Goal: Task Accomplishment & Management: Manage account settings

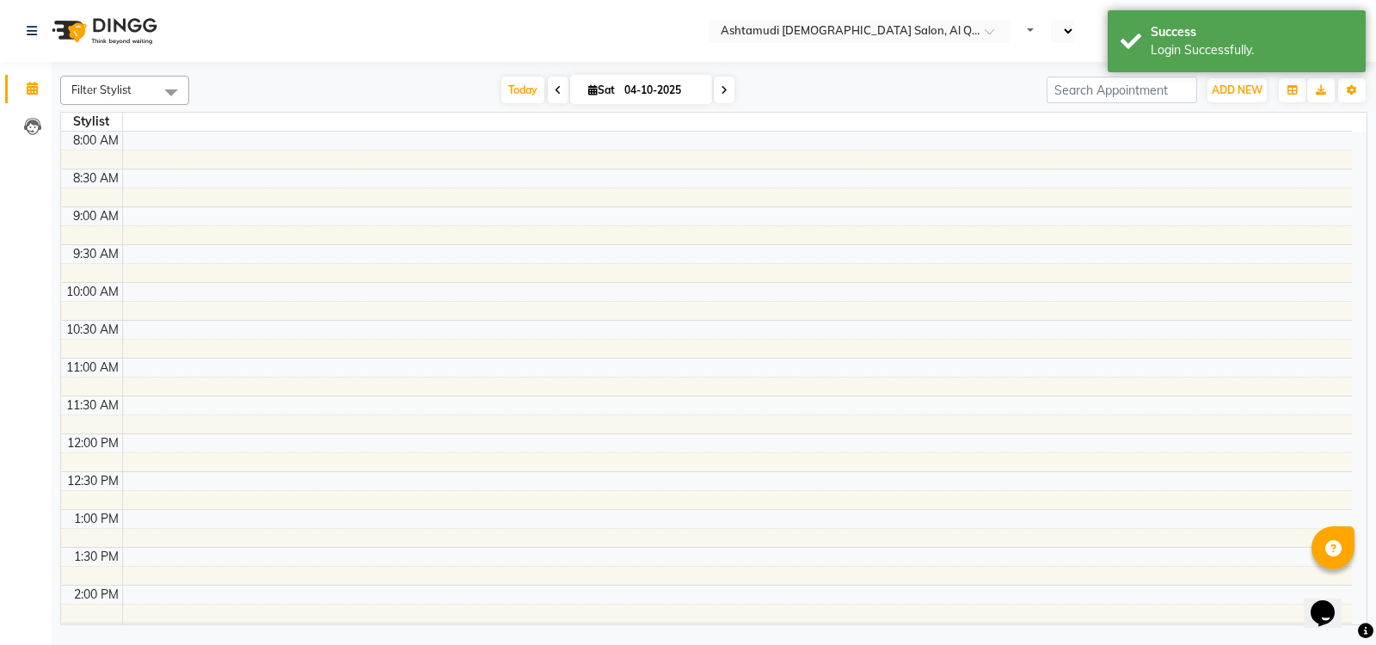
select select "en"
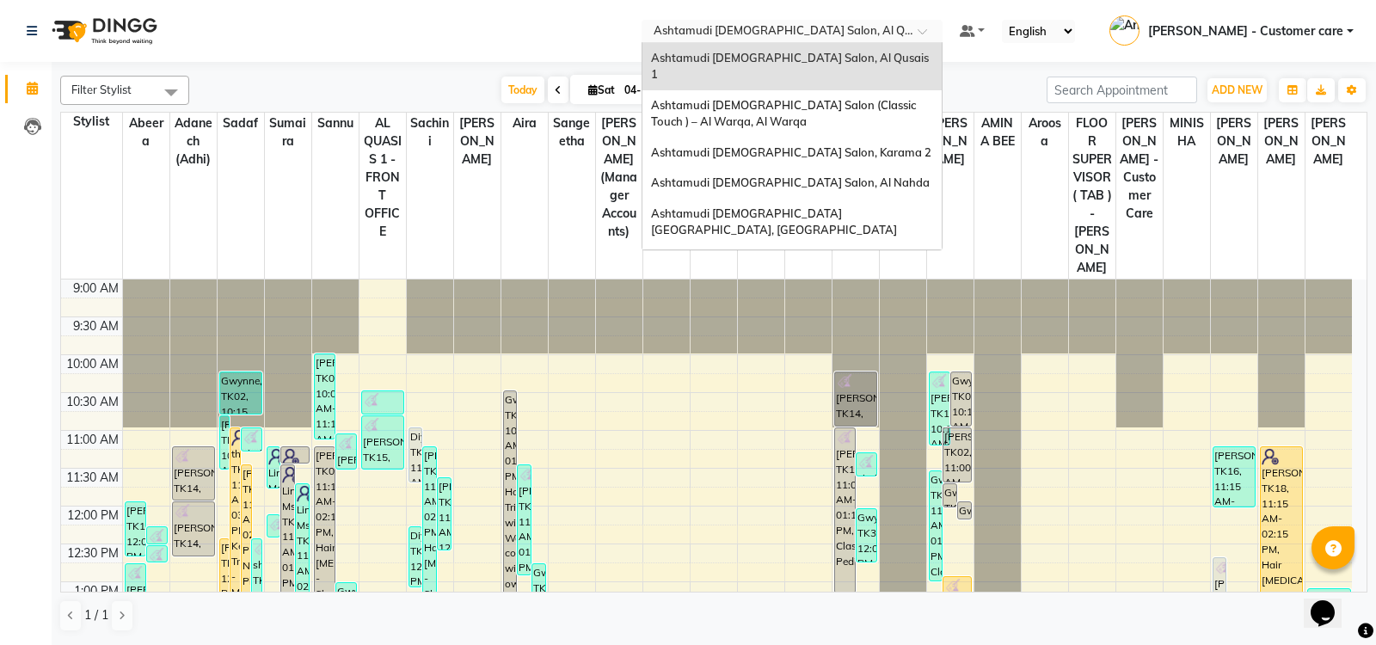
click at [801, 30] on input "text" at bounding box center [774, 32] width 249 height 17
click at [825, 254] on span "Ashtamudi [DEMOGRAPHIC_DATA] Salon - Al Karama, [GEOGRAPHIC_DATA] -[GEOGRAPHIC_…" at bounding box center [775, 277] width 248 height 47
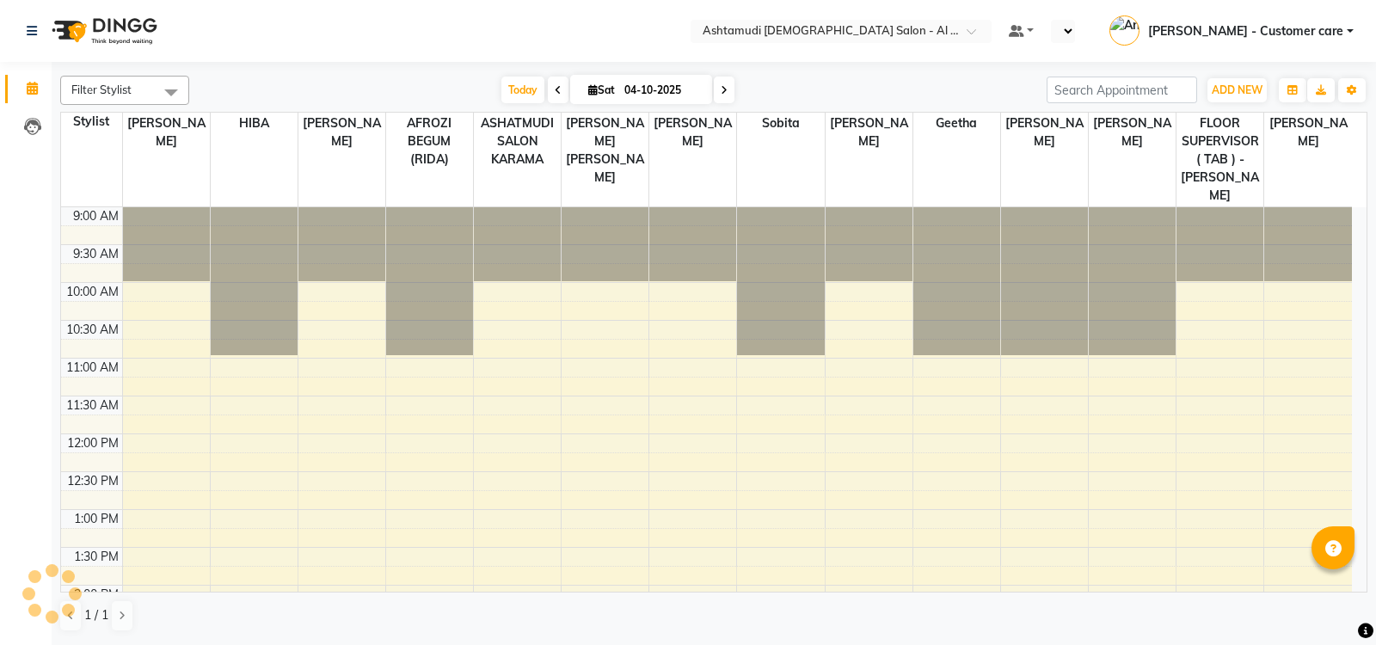
select select "en"
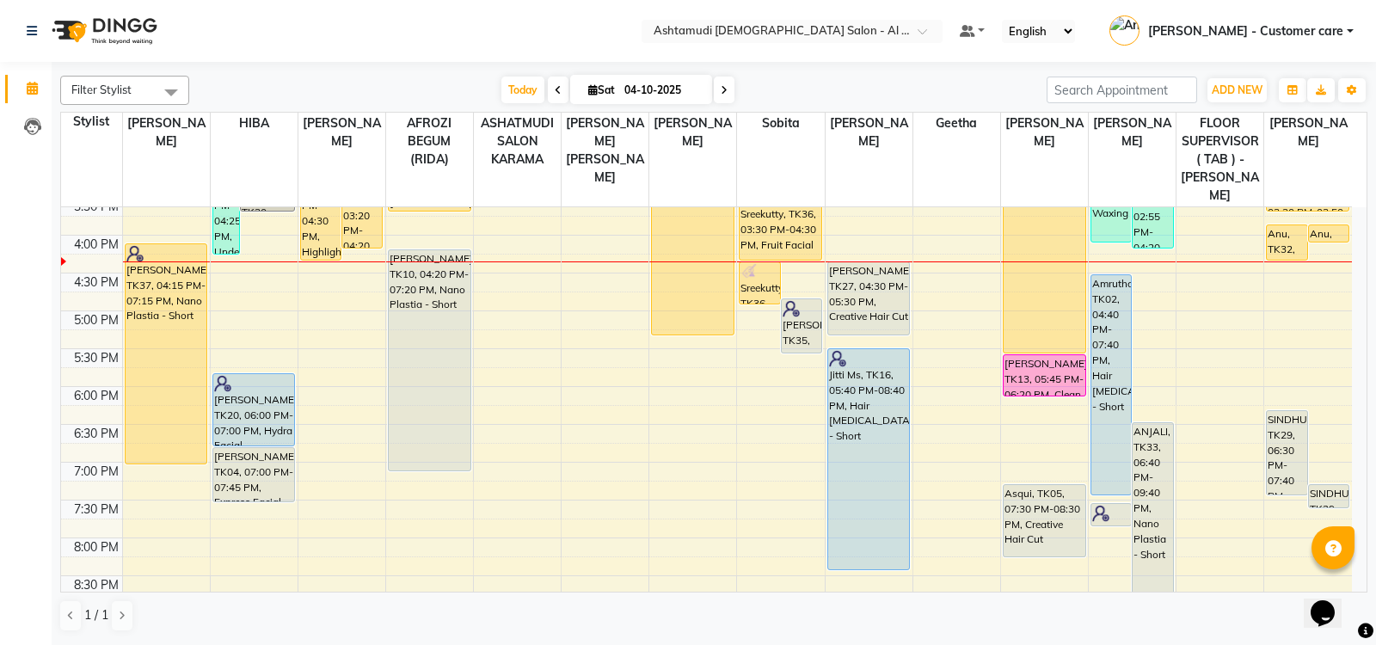
scroll to position [495, 0]
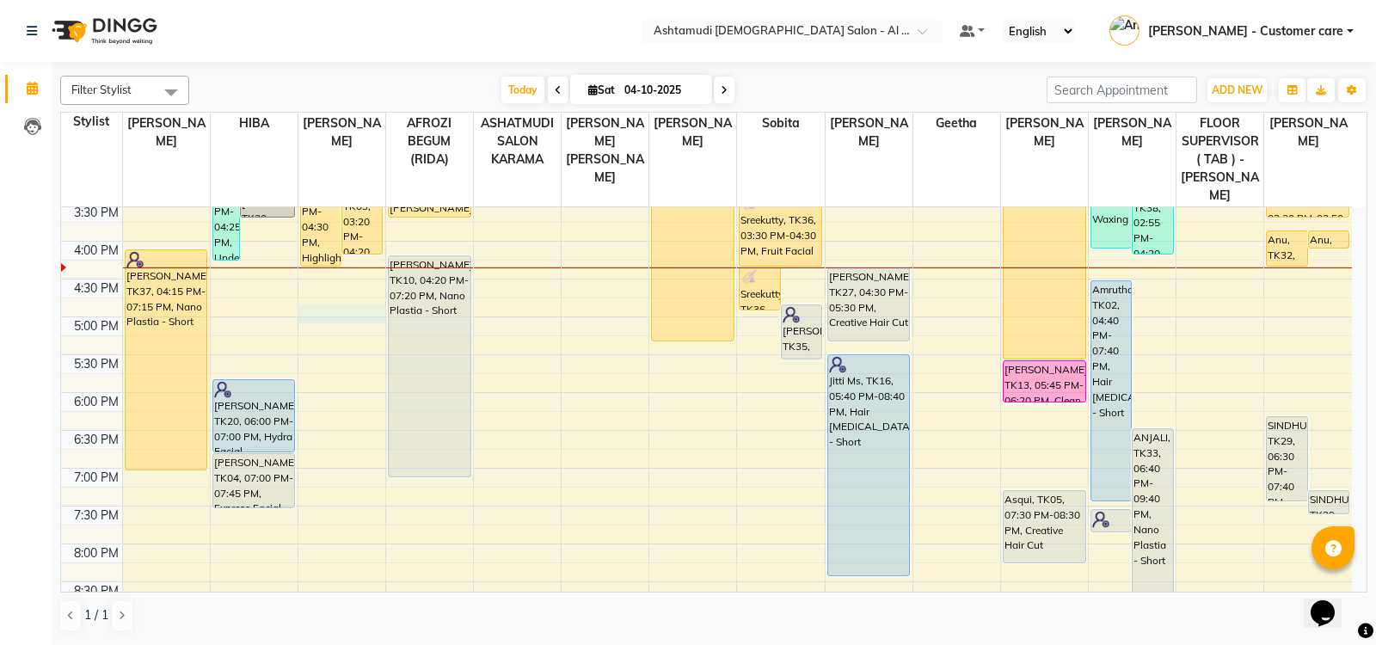
click at [319, 294] on div "9:00 AM 9:30 AM 10:00 AM 10:30 AM 11:00 AM 11:30 AM 12:00 PM 12:30 PM 1:00 PM 1…" at bounding box center [706, 241] width 1291 height 1059
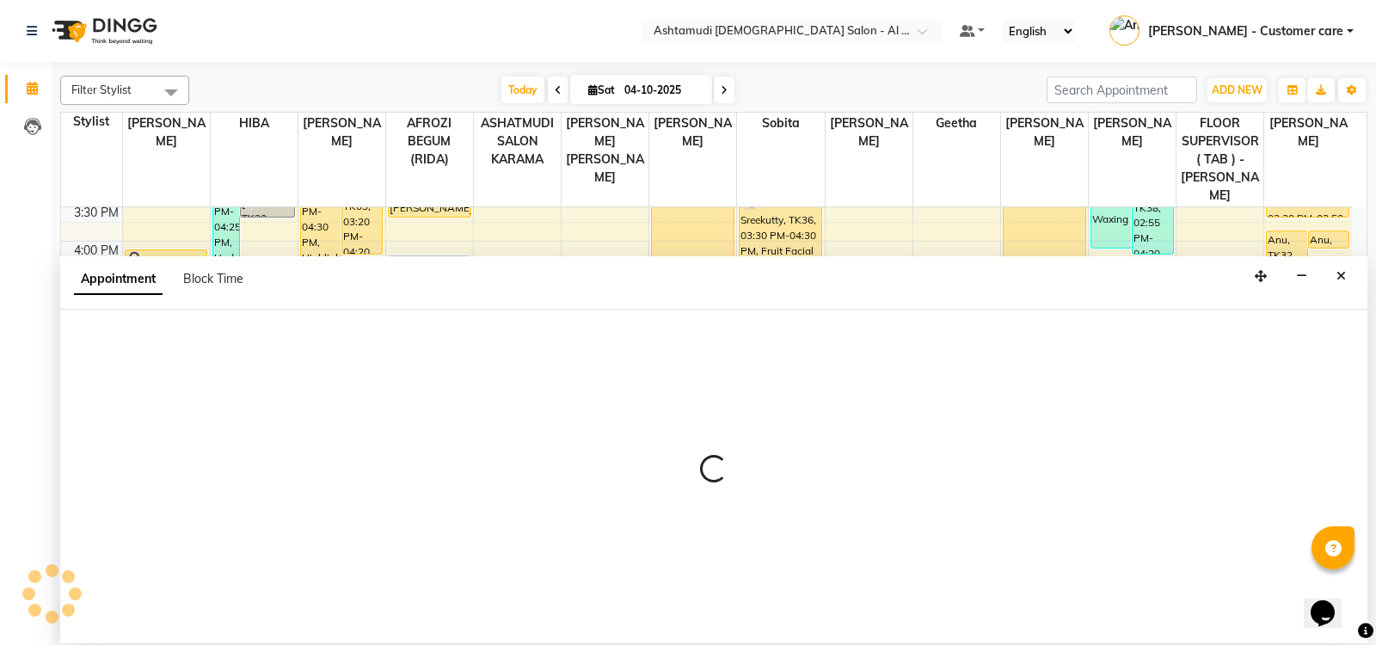
select select "51953"
select select "1020"
select select "tentative"
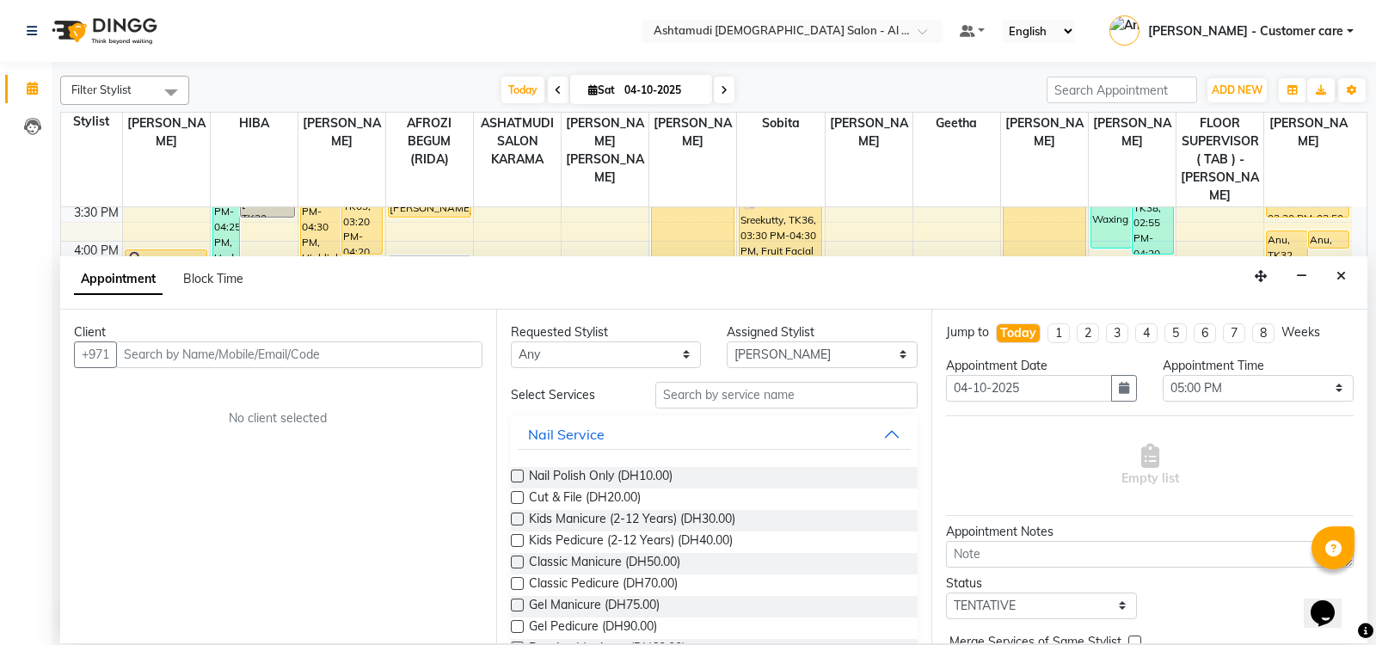
click at [262, 354] on input "text" at bounding box center [299, 354] width 366 height 27
click at [131, 348] on input "0567413200" at bounding box center [299, 354] width 366 height 27
type input "567413200"
click at [441, 353] on span "Add Client" at bounding box center [447, 354] width 58 height 15
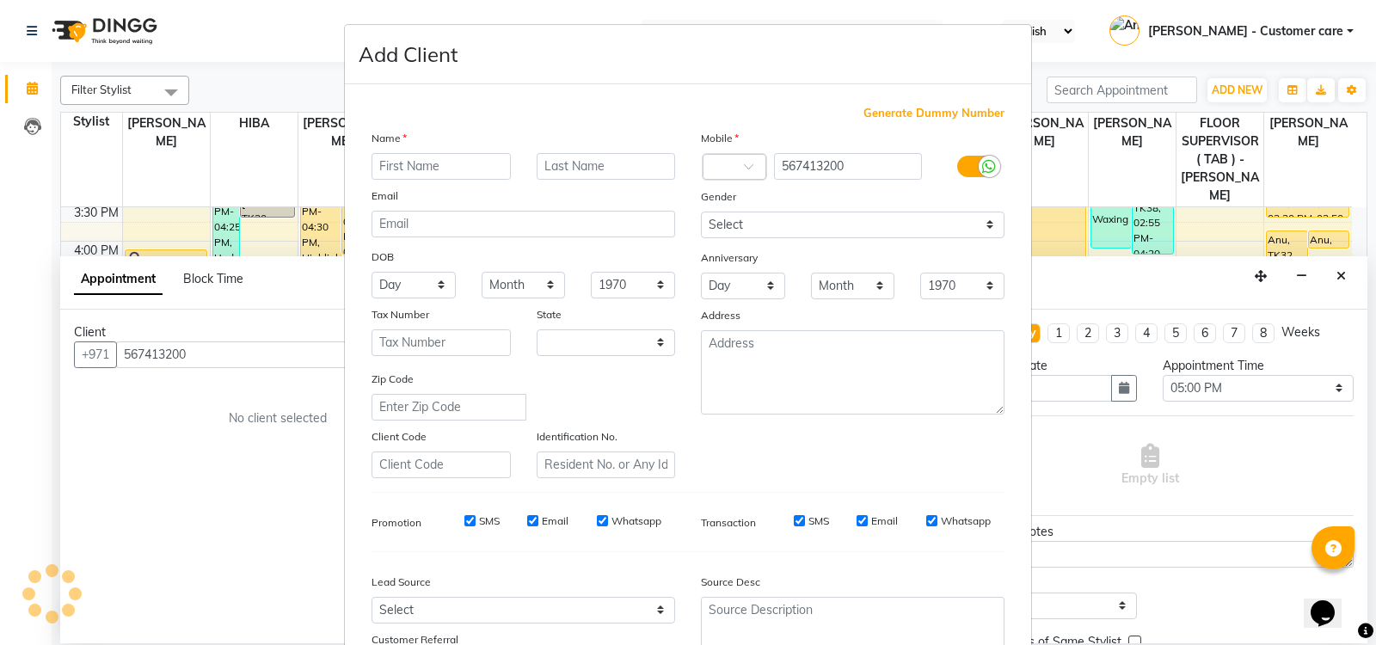
select select "3798"
paste input "Sreemol"
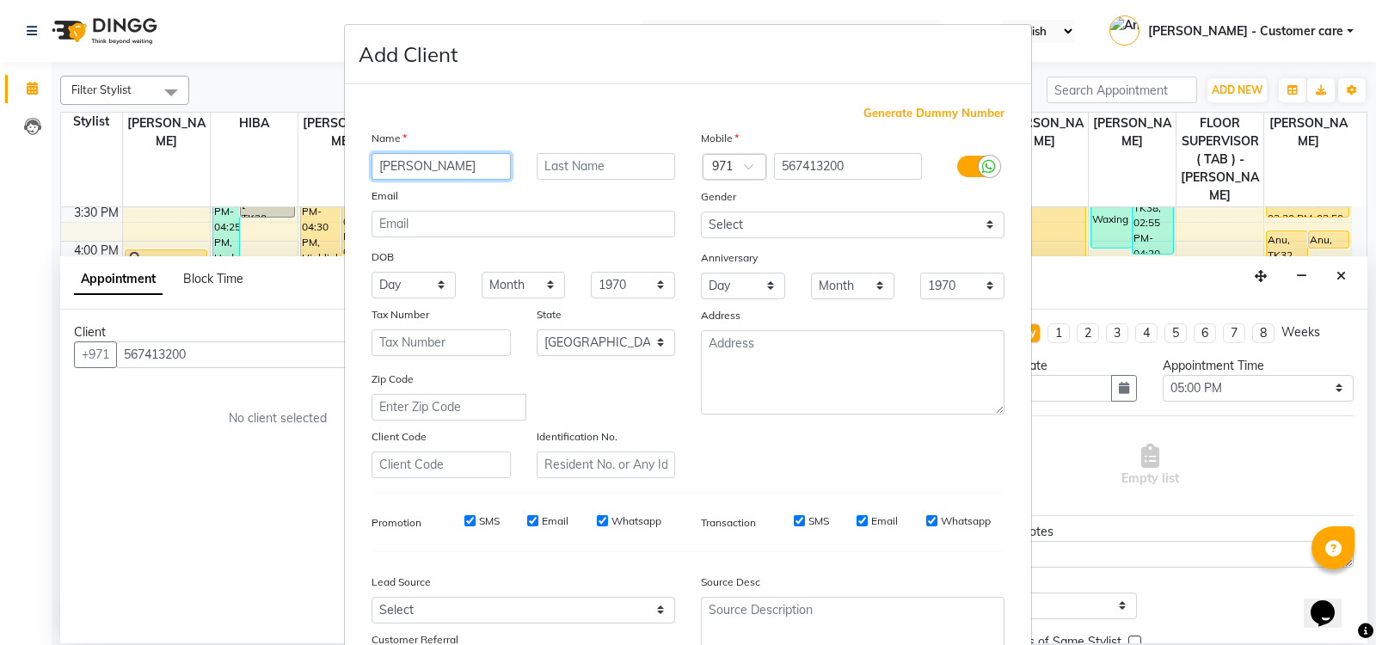
type input "Sreemol"
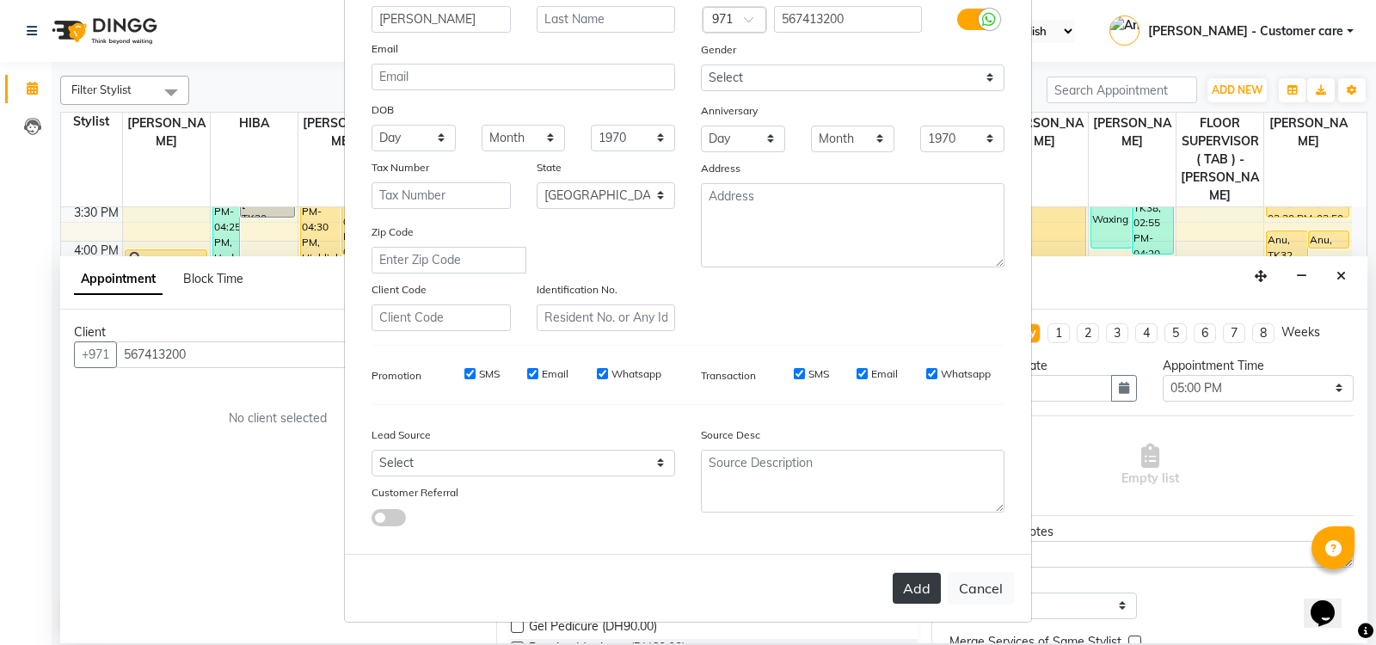
click at [900, 596] on button "Add" at bounding box center [917, 588] width 48 height 31
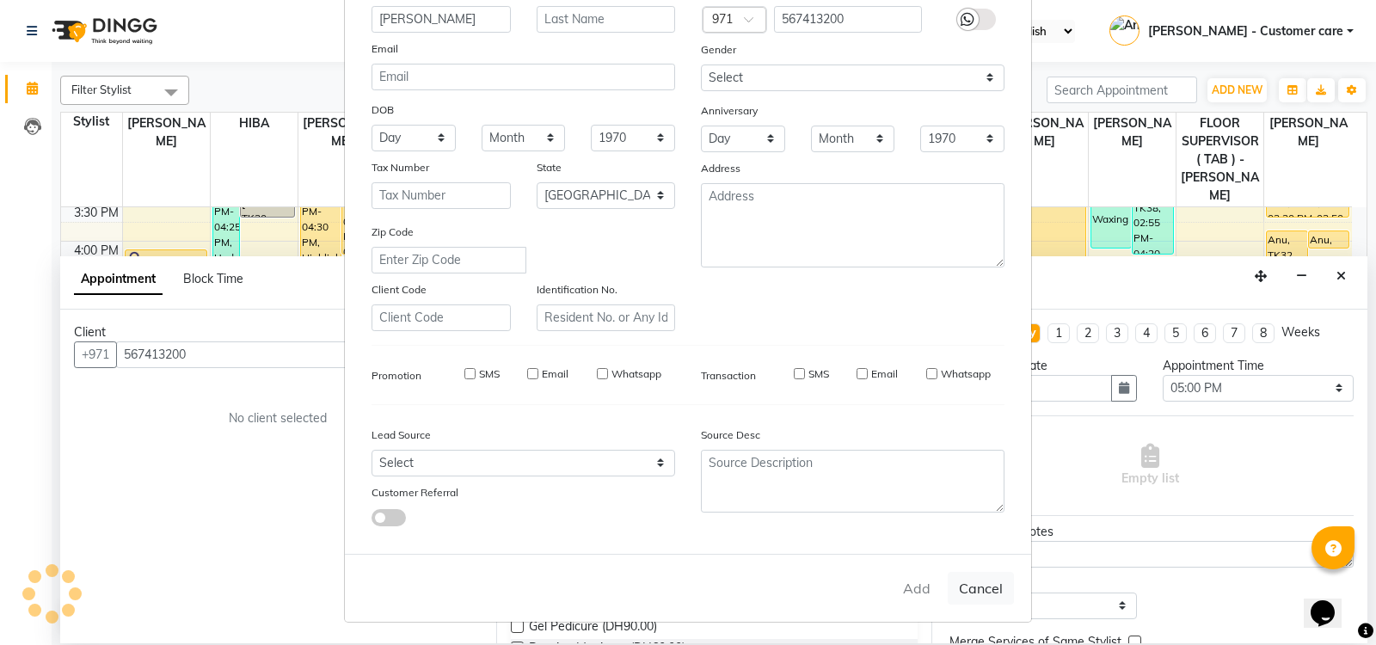
type input "56*****00"
select select
select select "null"
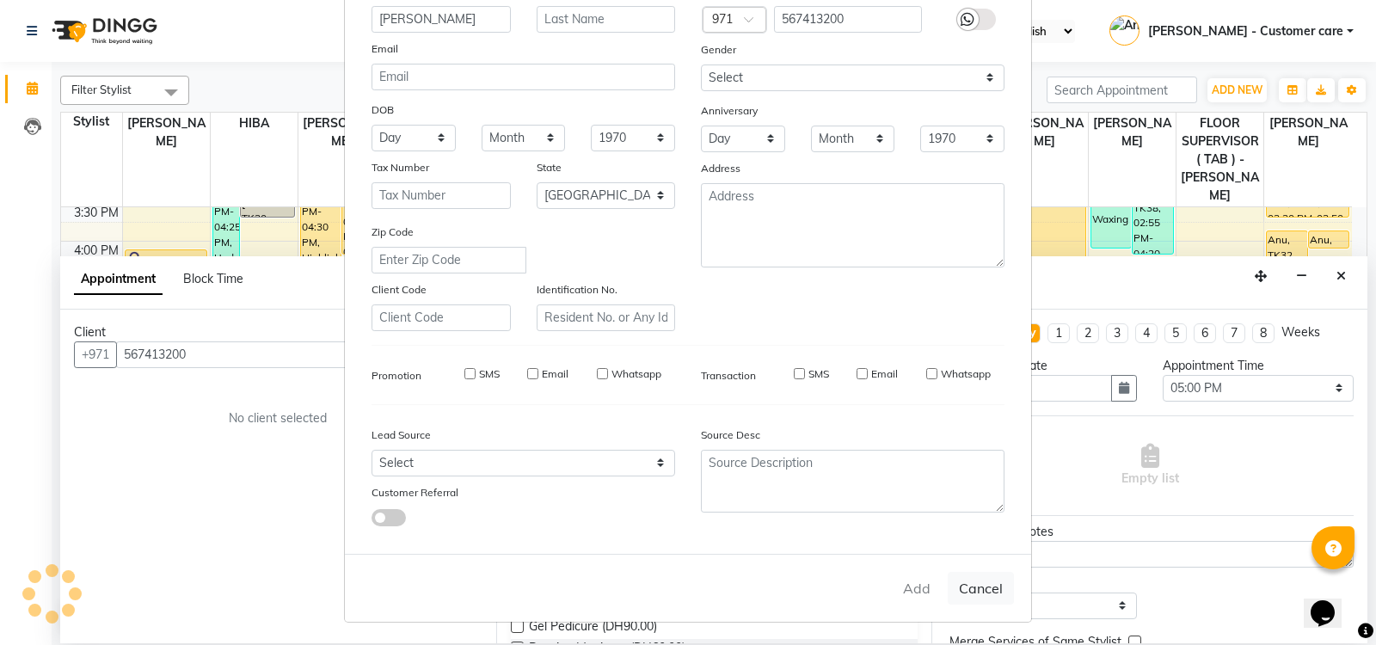
select select
checkbox input "false"
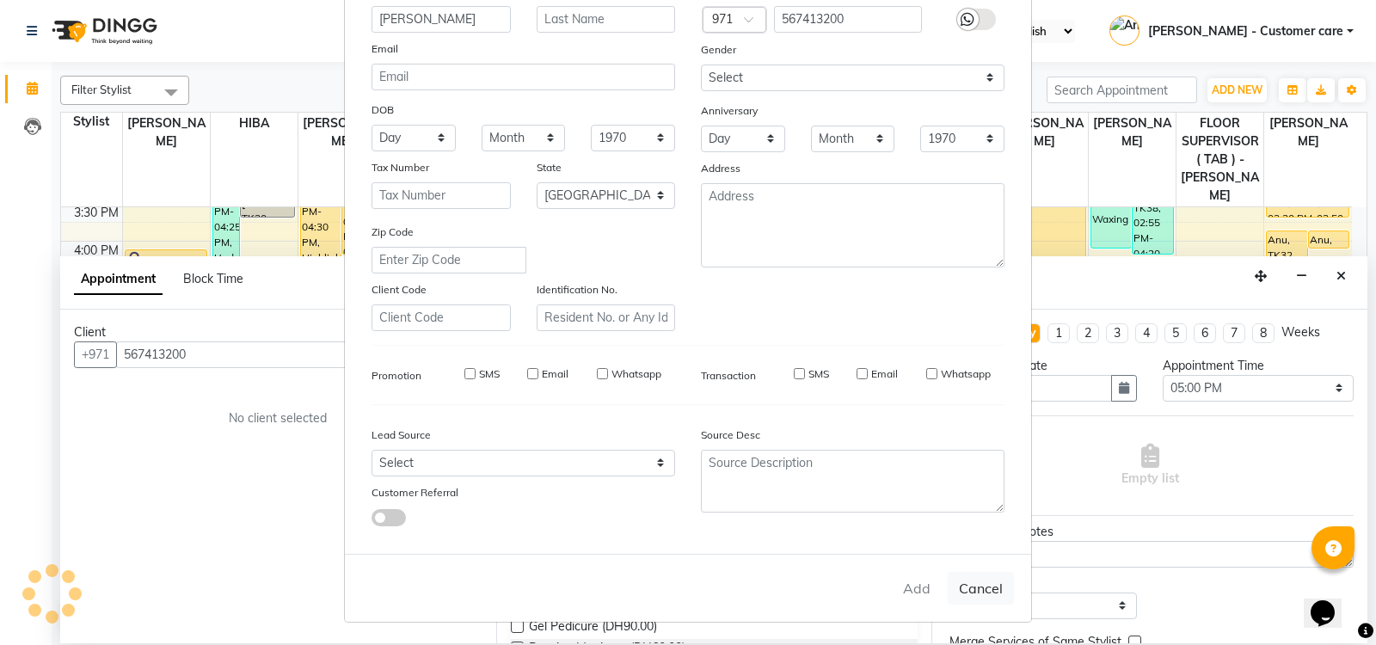
checkbox input "false"
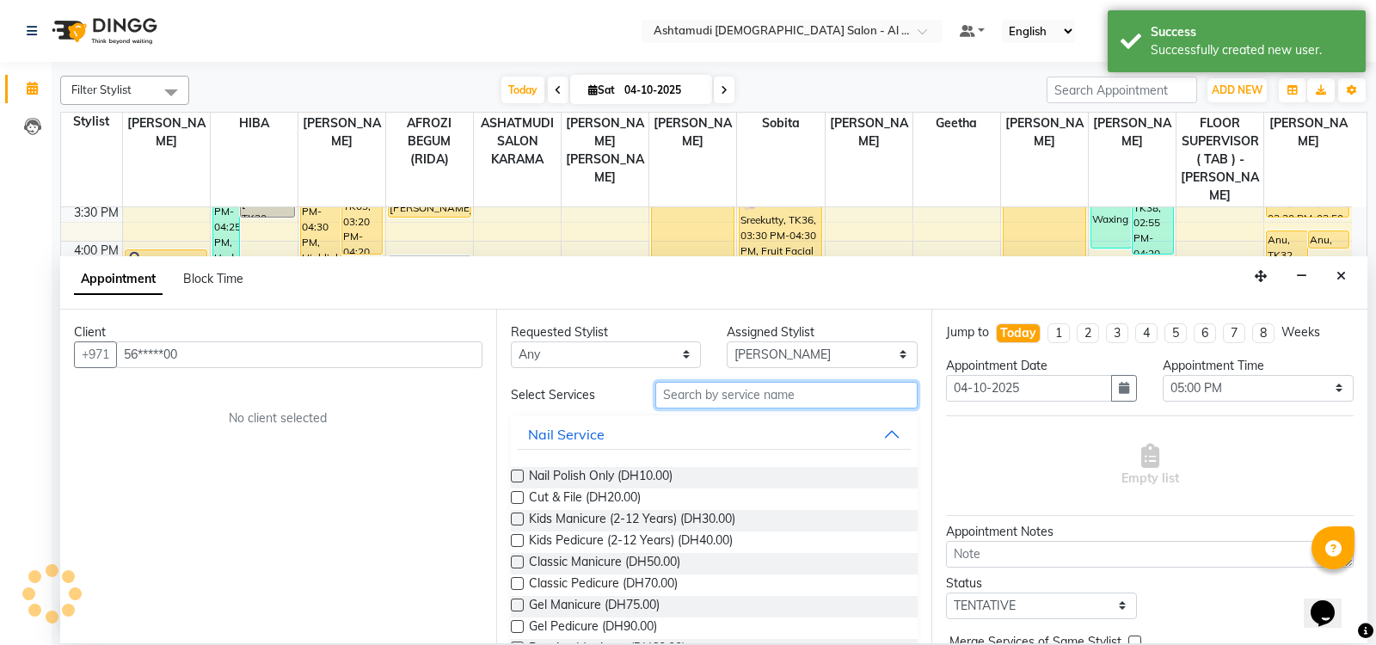
click at [672, 396] on input "text" at bounding box center [786, 395] width 263 height 27
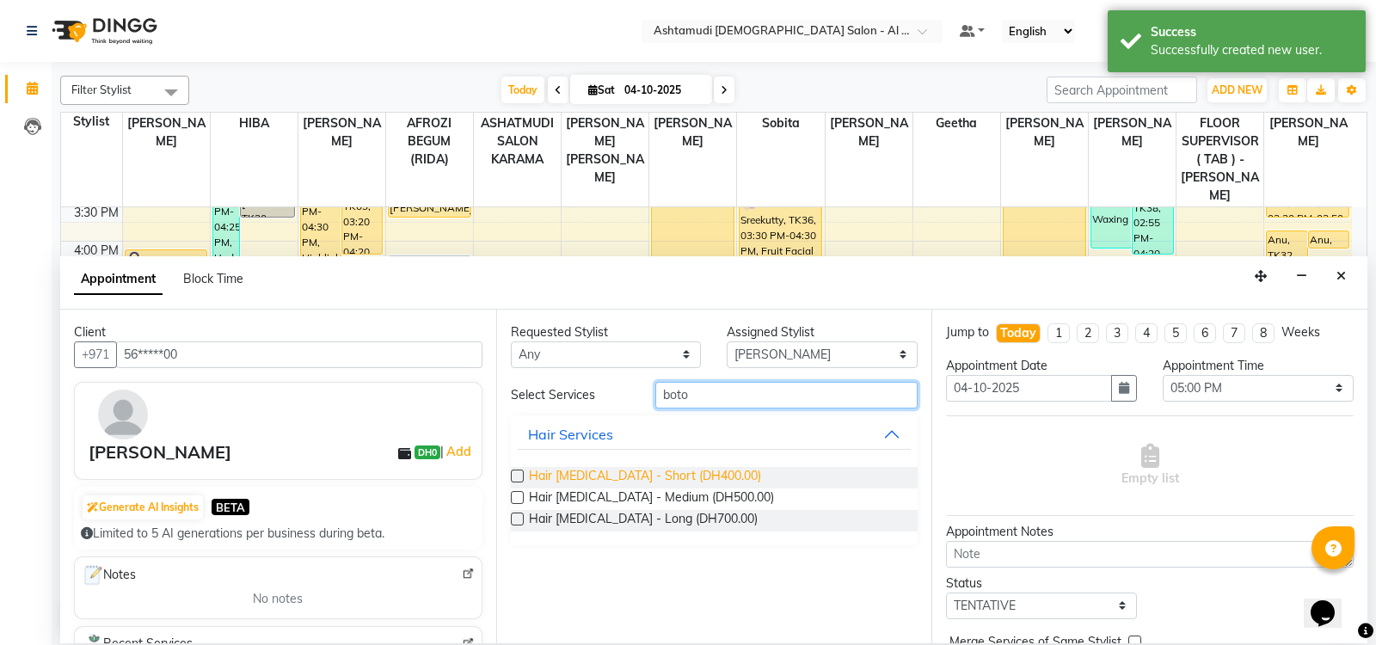
type input "boto"
click at [592, 469] on span "Hair Botox - Short (DH400.00)" at bounding box center [645, 477] width 232 height 21
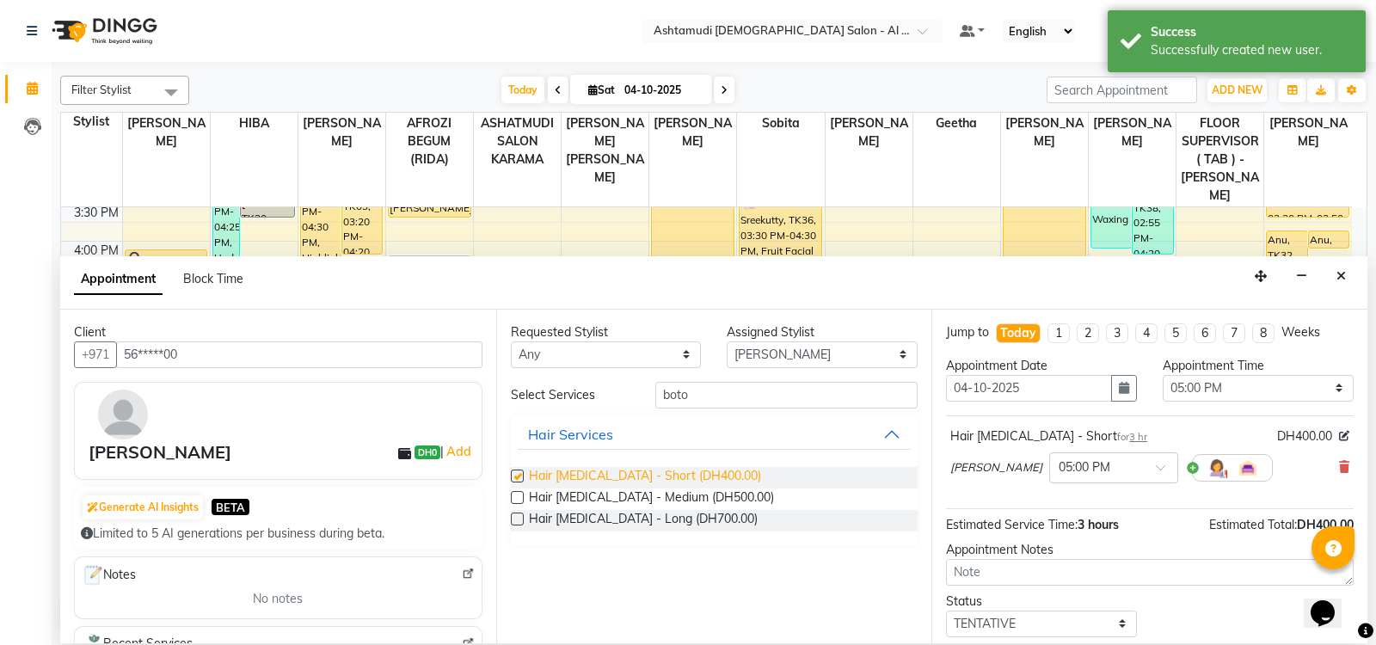
checkbox input "false"
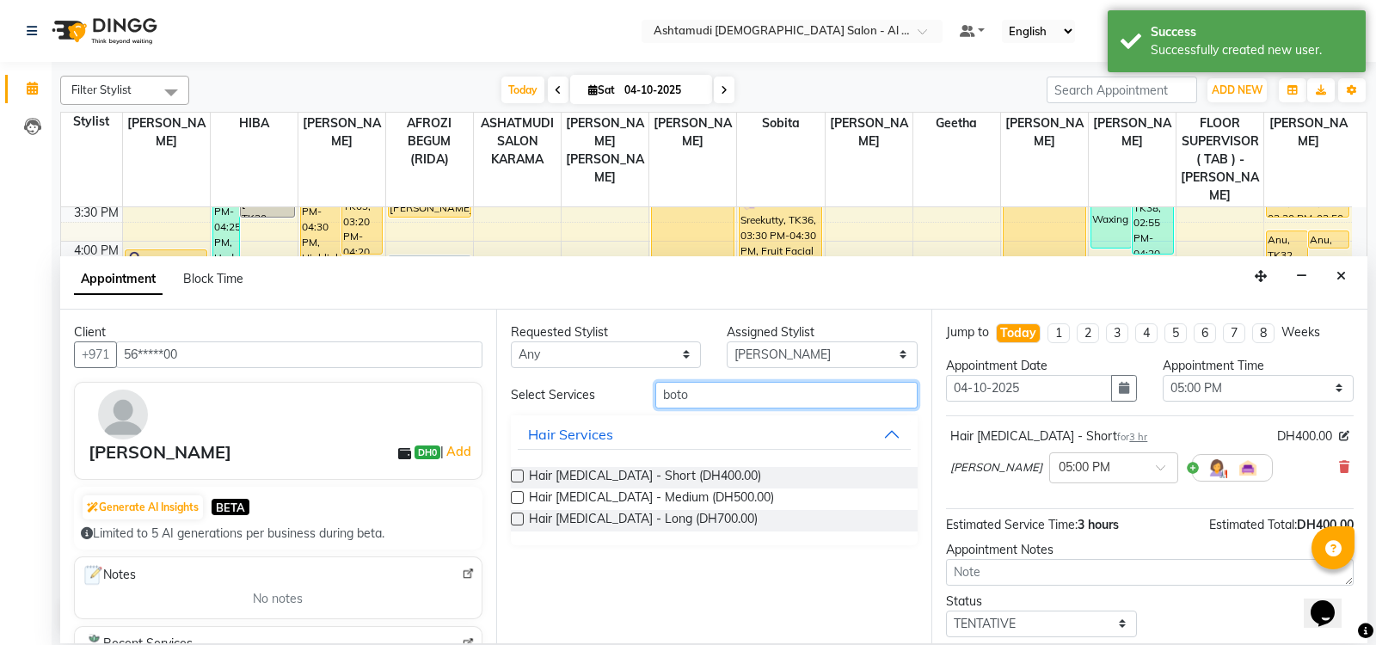
drag, startPoint x: 728, startPoint y: 385, endPoint x: 566, endPoint y: 378, distance: 162.7
click at [566, 378] on div "Requested Stylist Any AFROZI BEGUM (RIDA) ANALYN ASHATMUDI SALON KARAMA FLOOR S…" at bounding box center [714, 477] width 436 height 334
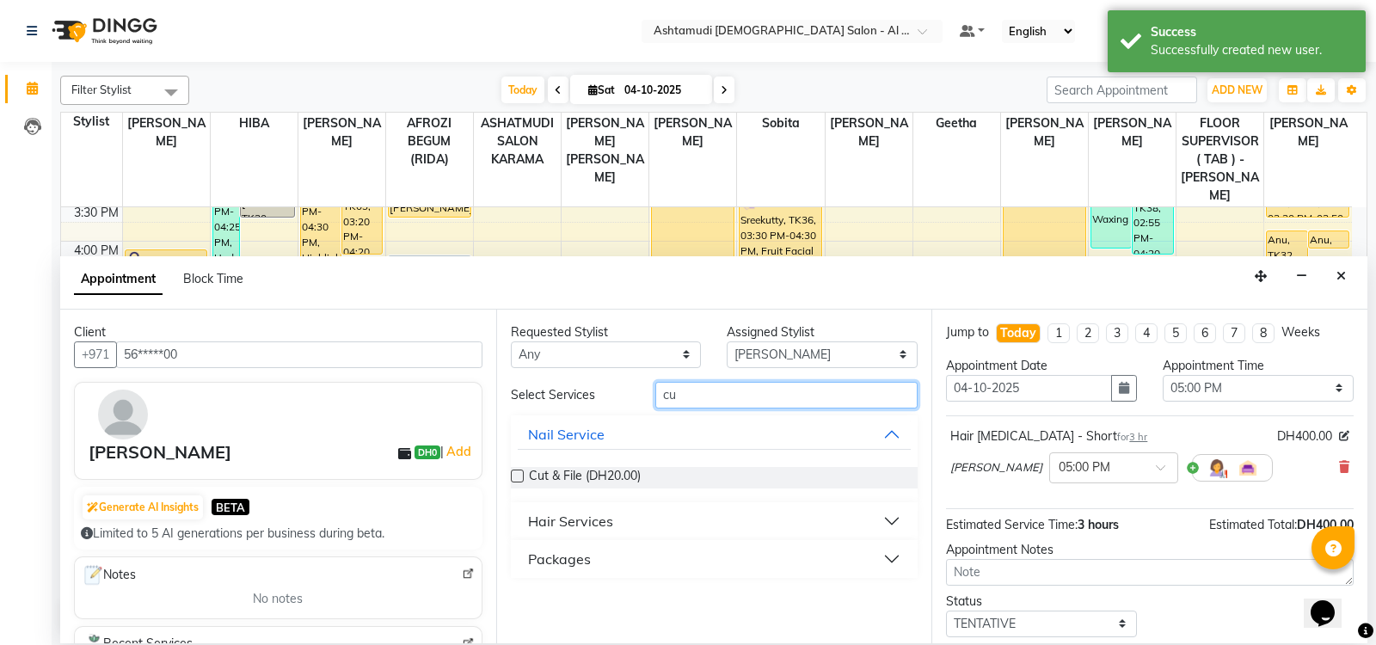
type input "c"
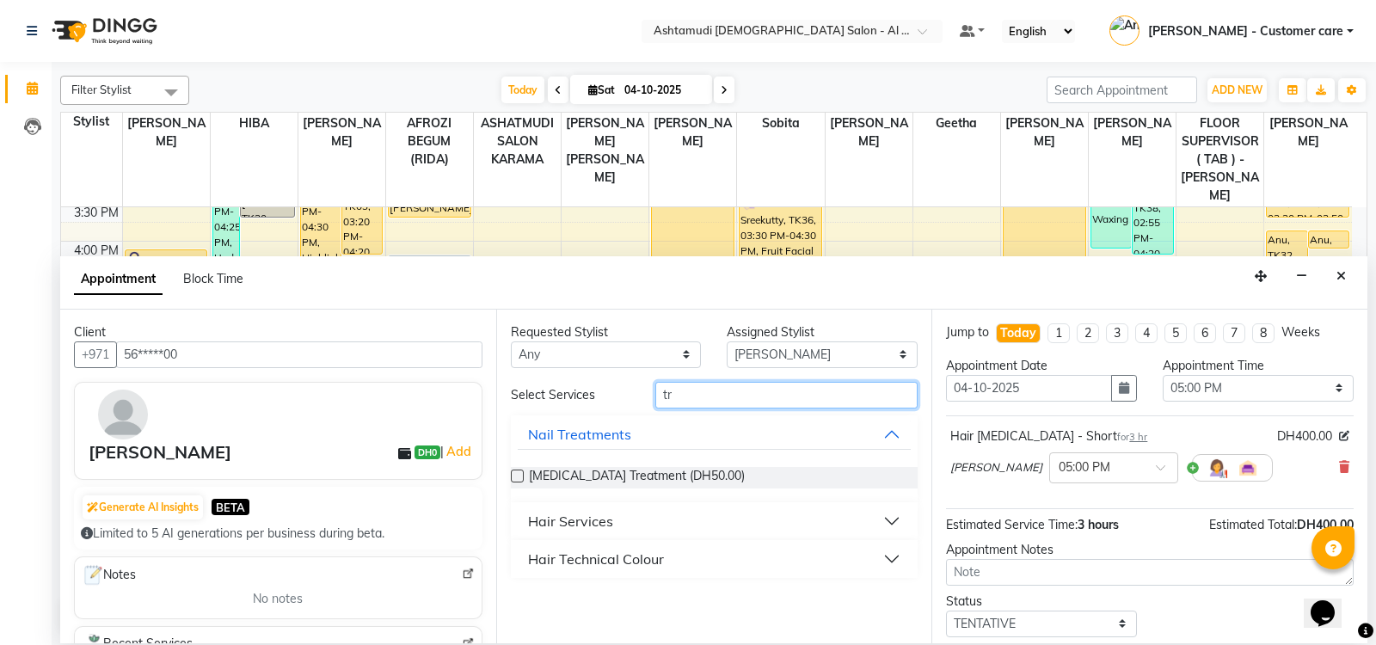
type input "t"
type input "crea"
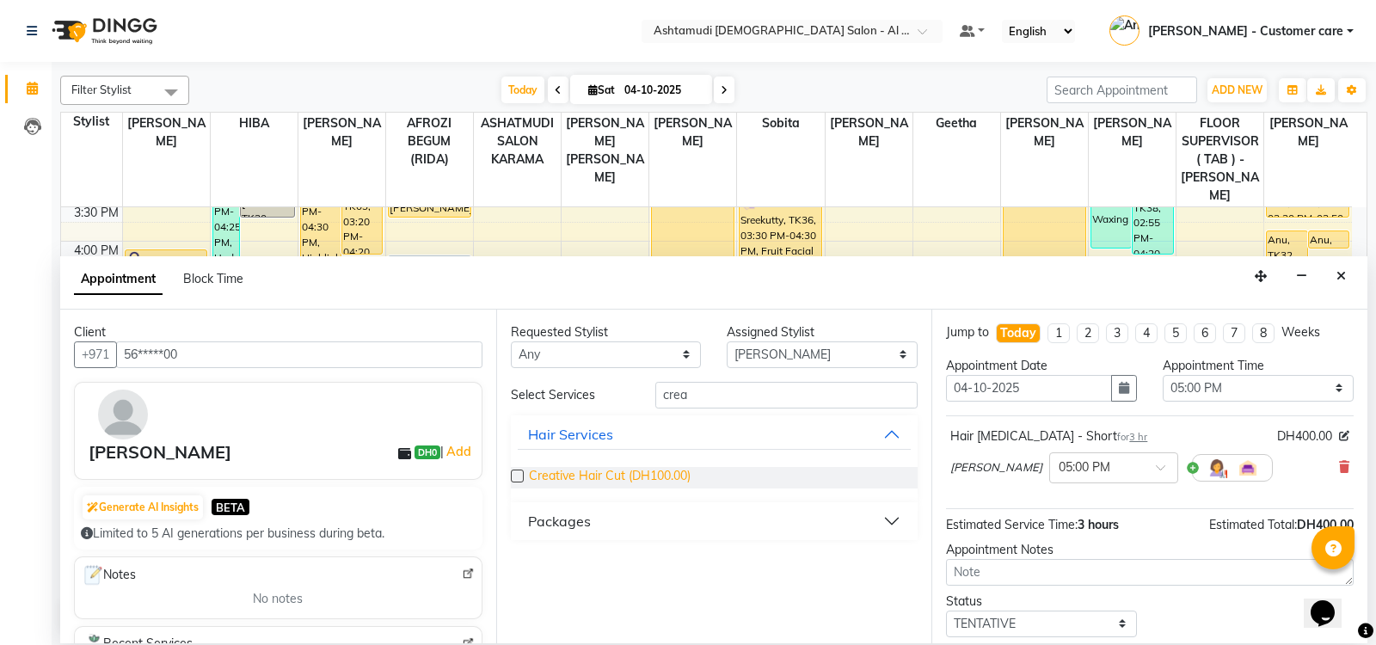
click at [635, 471] on span "Creative Hair Cut (DH100.00)" at bounding box center [610, 477] width 162 height 21
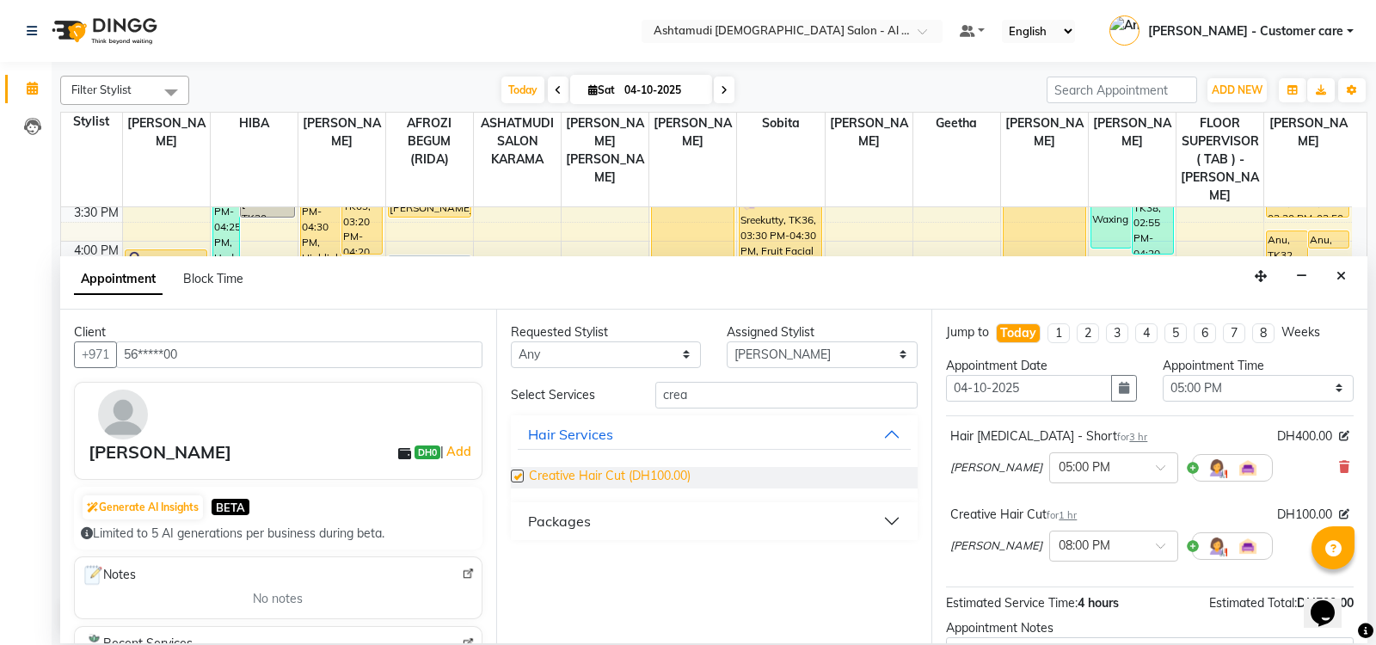
checkbox input "false"
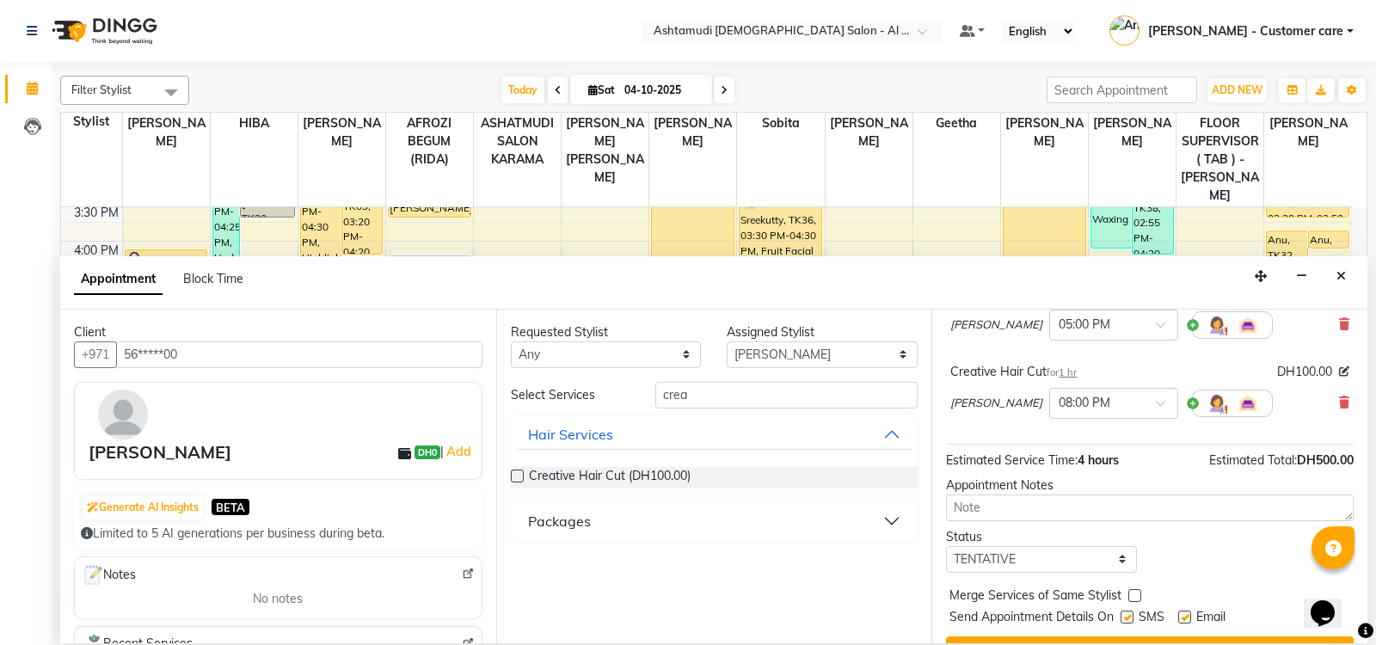
scroll to position [178, 0]
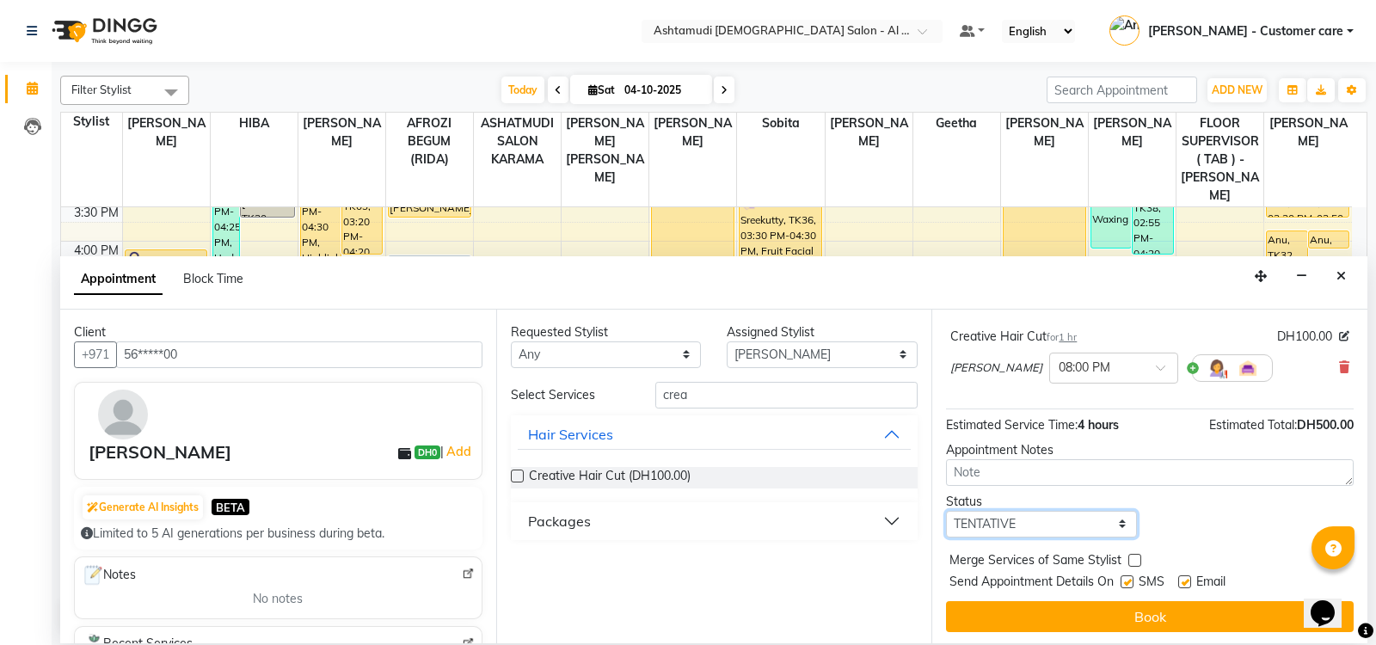
click at [973, 520] on select "Select TENTATIVE CONFIRM CHECK-IN UPCOMING" at bounding box center [1041, 524] width 191 height 27
select select "upcoming"
click at [946, 511] on select "Select TENTATIVE CONFIRM CHECK-IN UPCOMING" at bounding box center [1041, 524] width 191 height 27
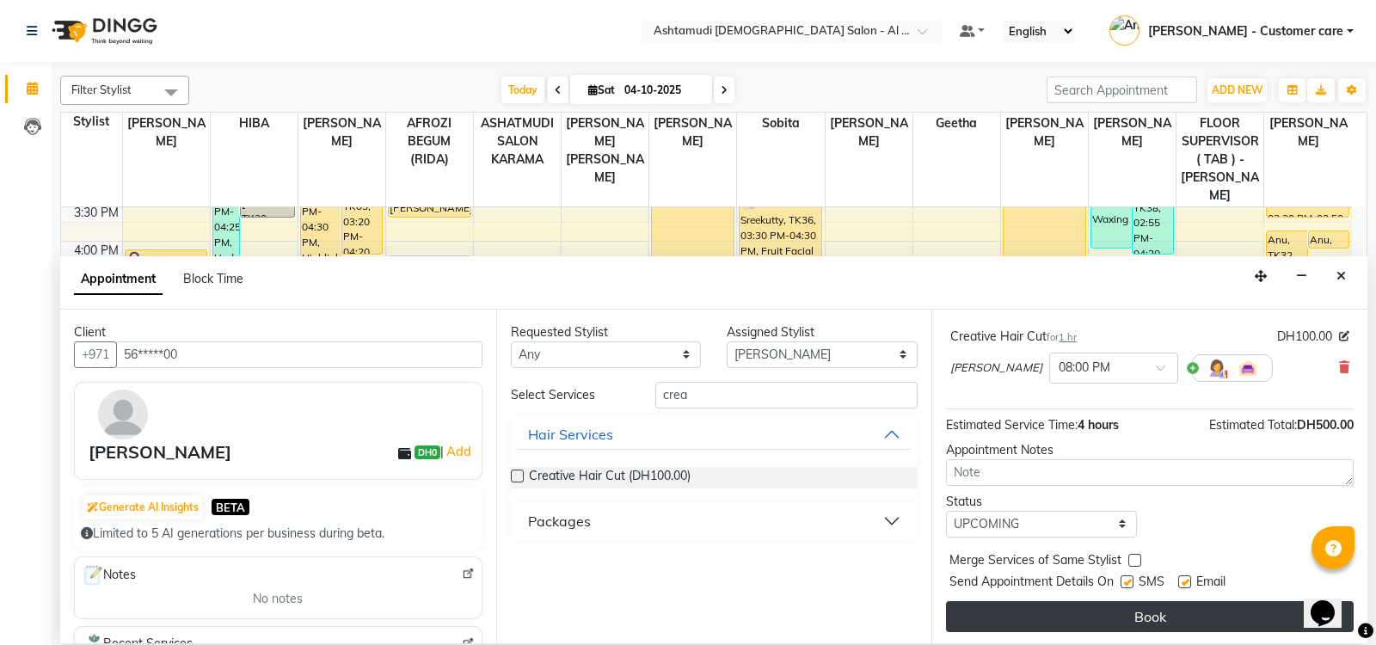
click at [986, 612] on button "Book" at bounding box center [1150, 616] width 408 height 31
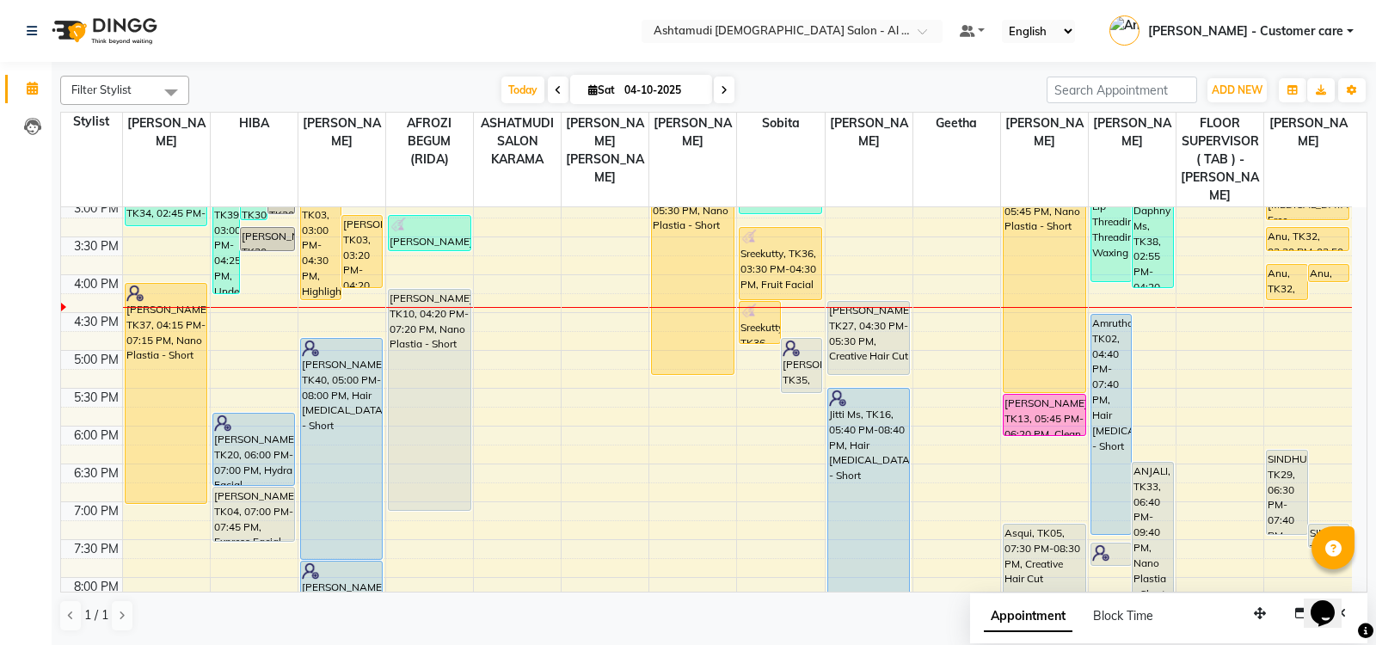
scroll to position [450, 0]
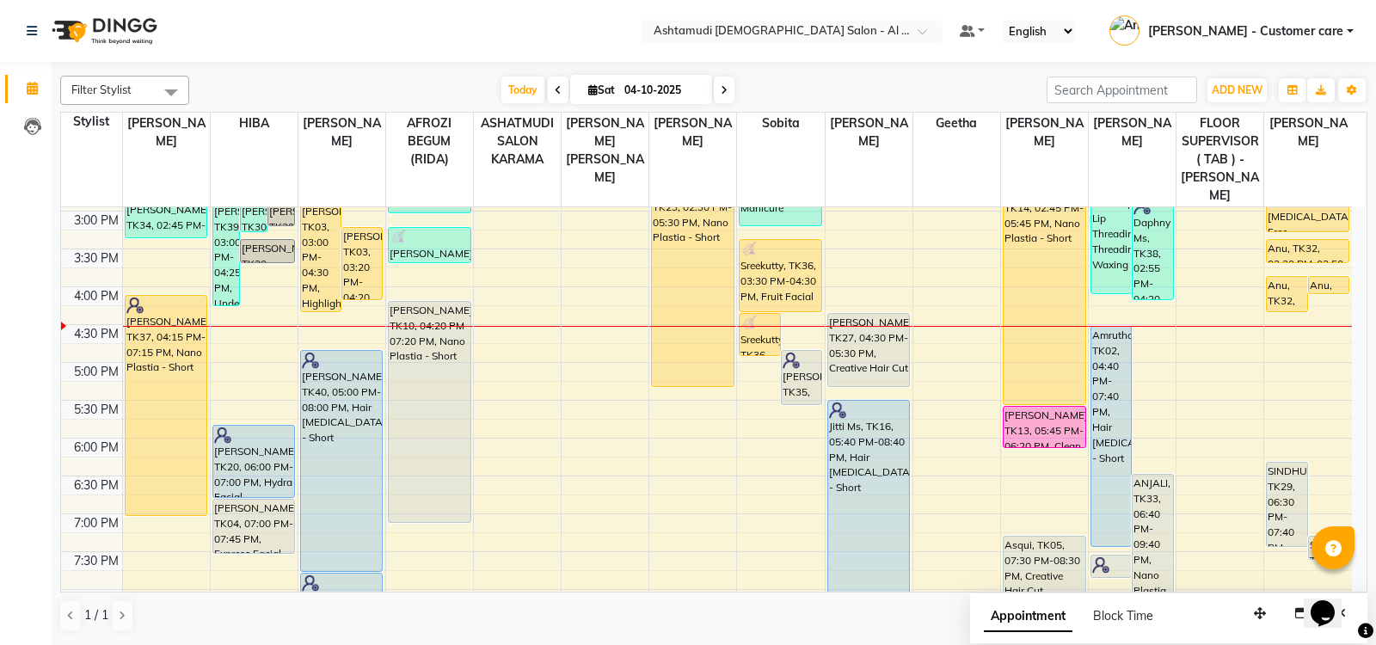
click at [895, 17] on nav "Select Location × Ashtamudi Ladies Salon - Al Karama, Burjuman -Dubai Default P…" at bounding box center [688, 31] width 1376 height 62
click at [891, 27] on input "text" at bounding box center [774, 32] width 249 height 17
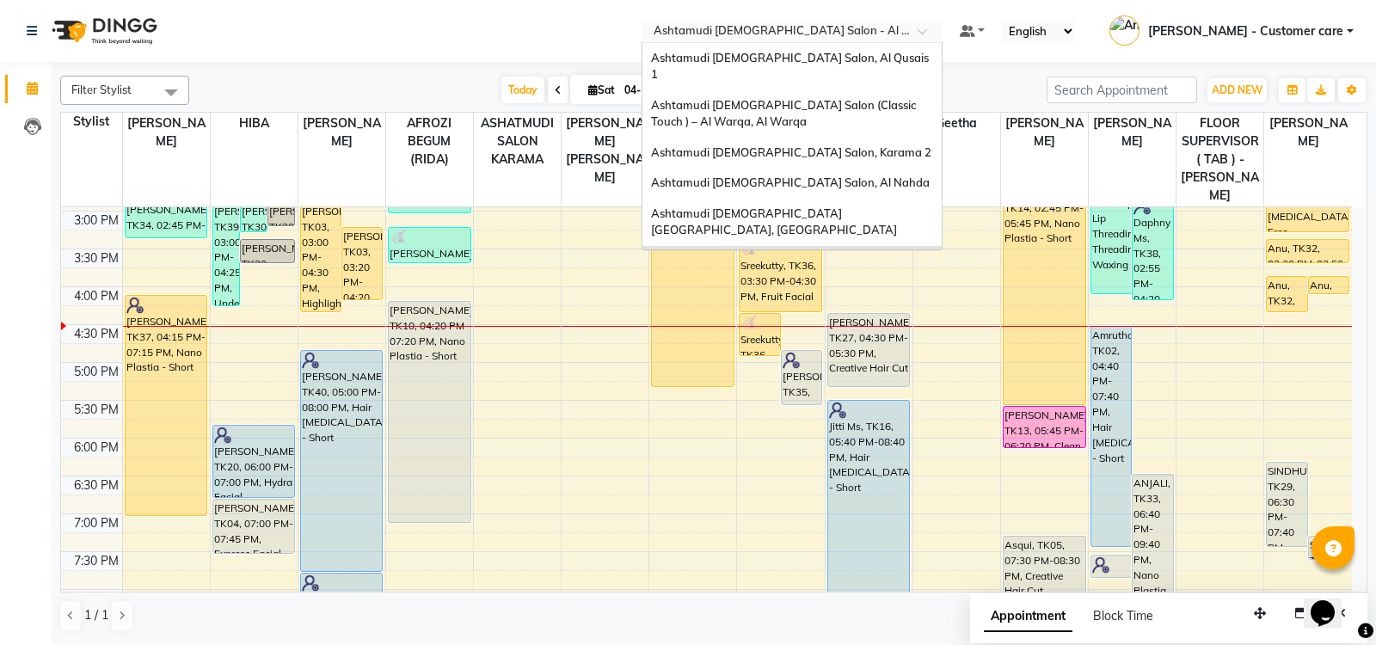
scroll to position [10, 0]
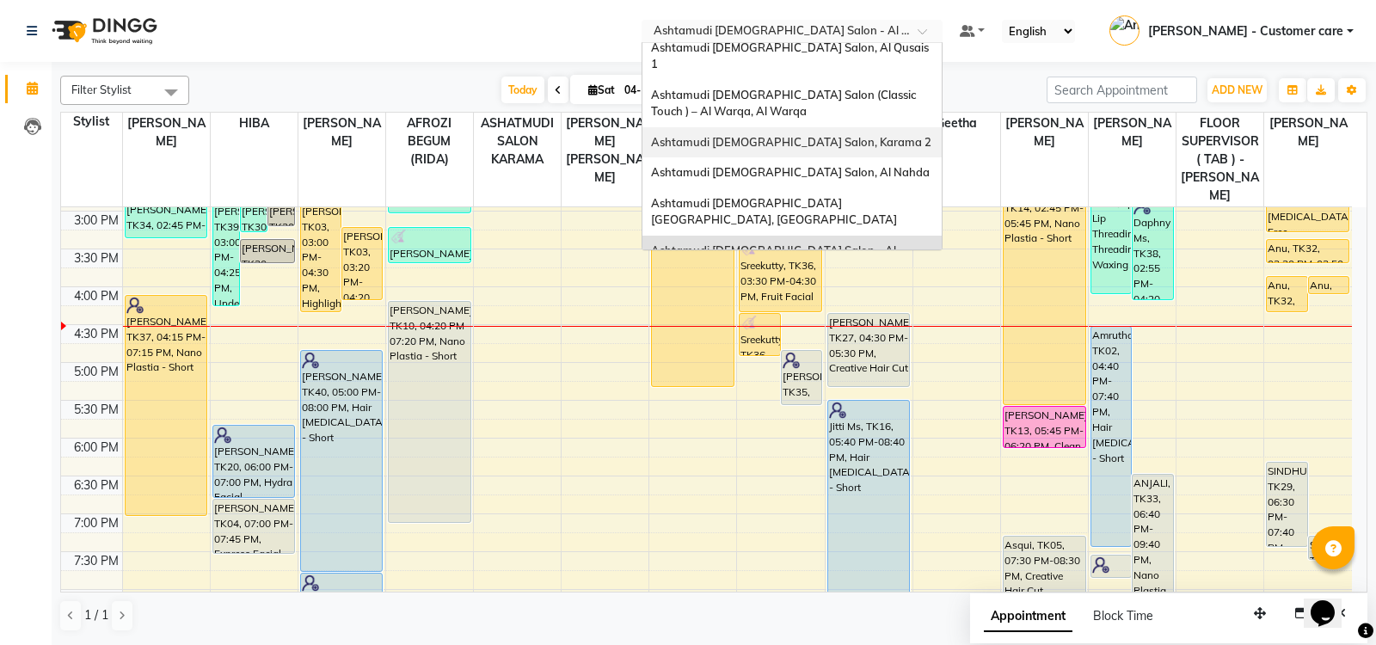
click at [846, 135] on span "Ashtamudi [DEMOGRAPHIC_DATA] Salon, Karama 2" at bounding box center [791, 142] width 280 height 14
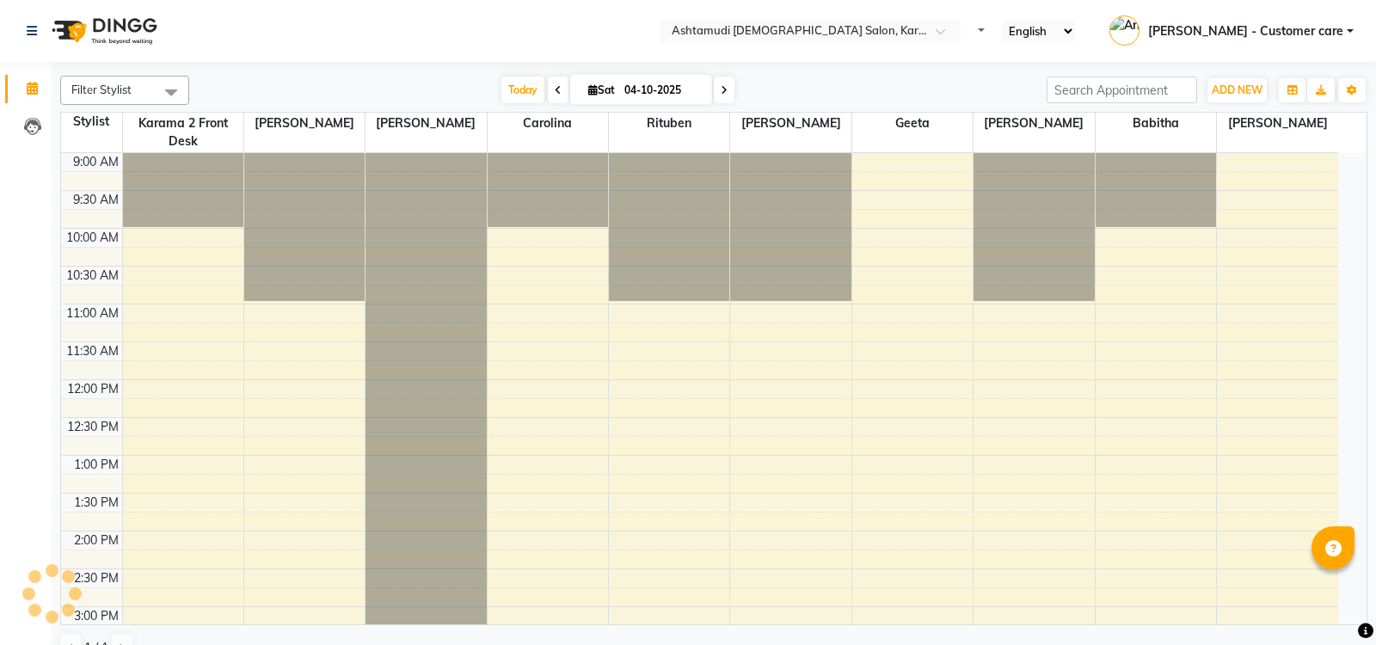
select select "en"
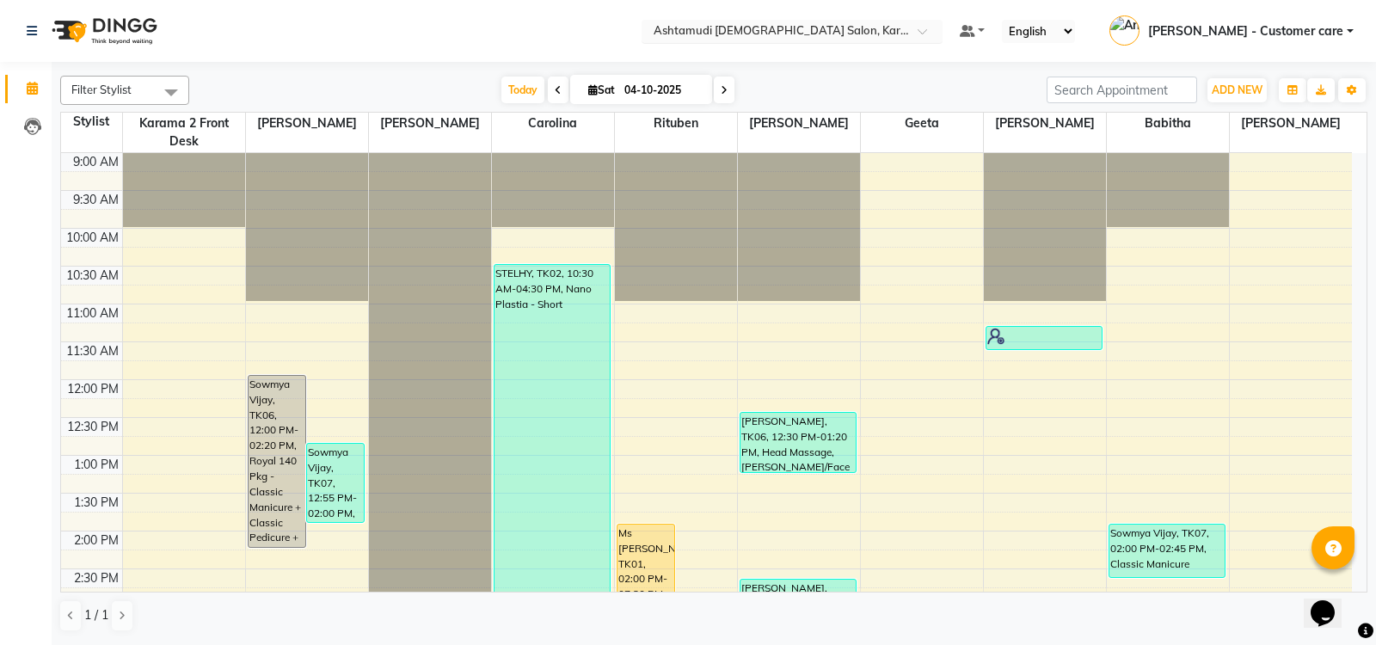
click at [836, 27] on input "text" at bounding box center [774, 32] width 249 height 17
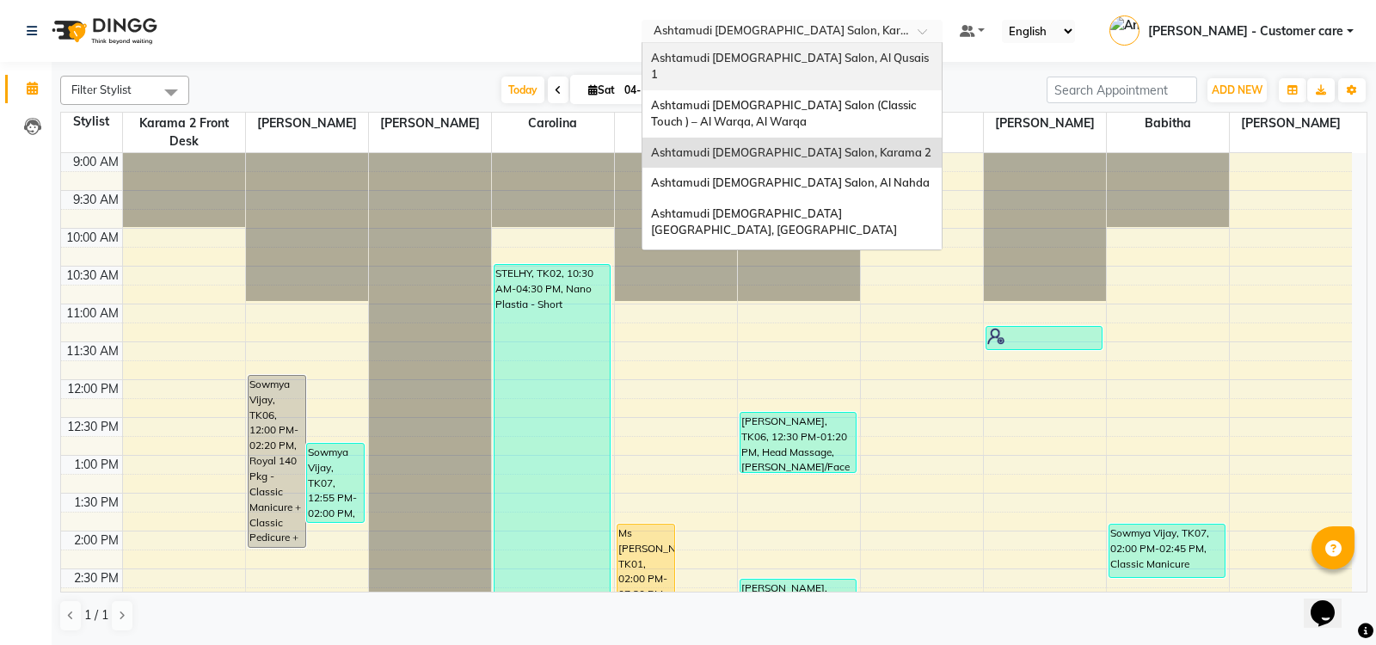
click at [830, 53] on span "Ashtamudi [DEMOGRAPHIC_DATA] Salon, Al Qusais 1" at bounding box center [791, 66] width 280 height 31
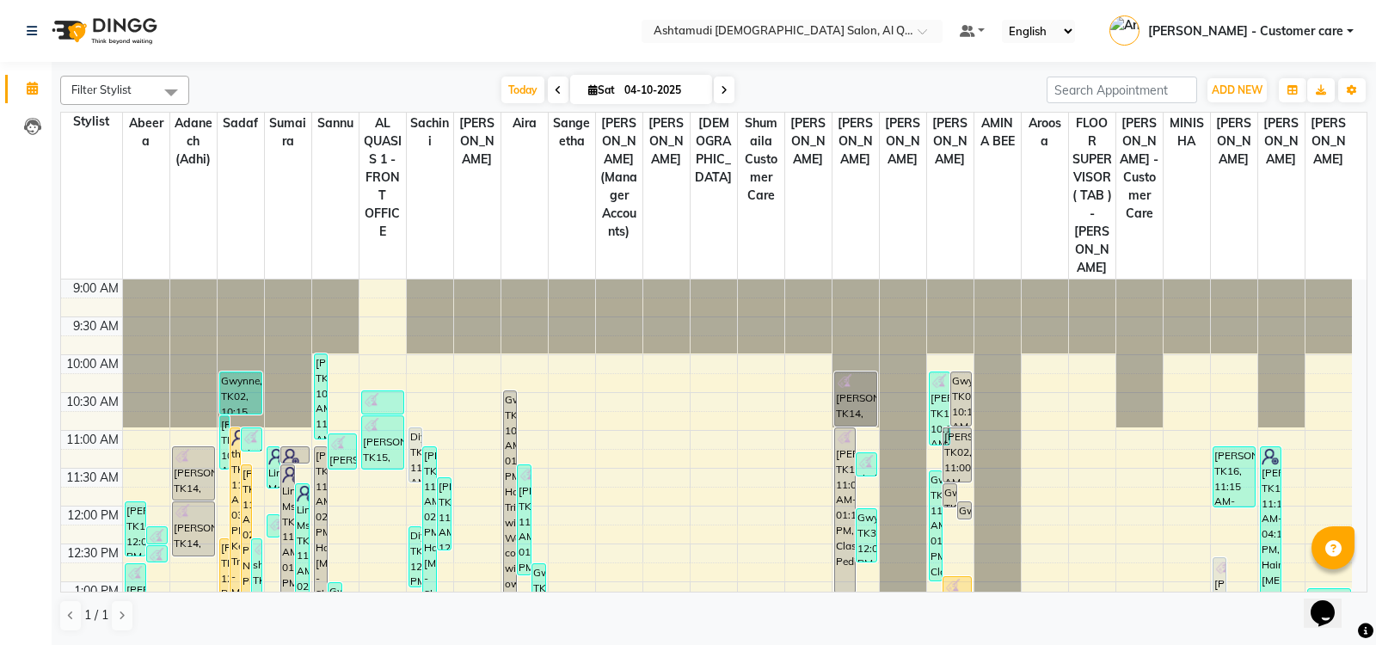
click at [1235, 28] on span "[PERSON_NAME] - Customer care" at bounding box center [1245, 31] width 195 height 18
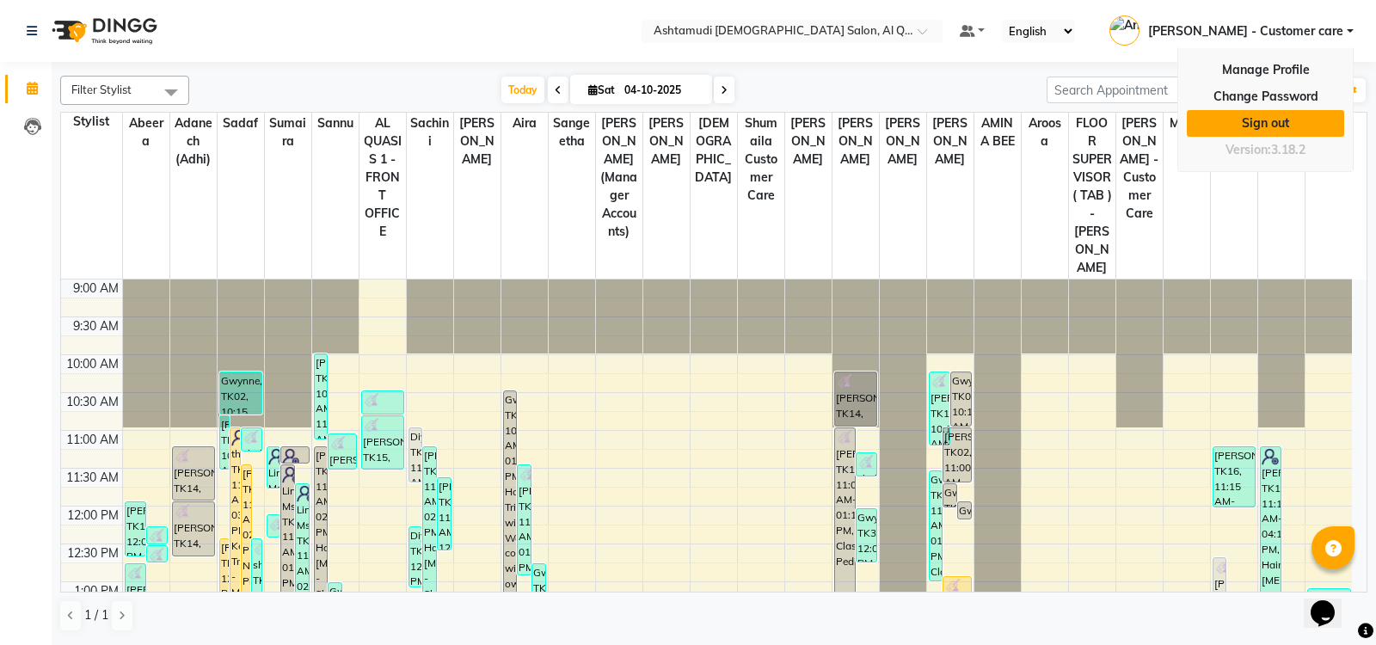
click at [1249, 120] on link "Sign out" at bounding box center [1265, 123] width 157 height 27
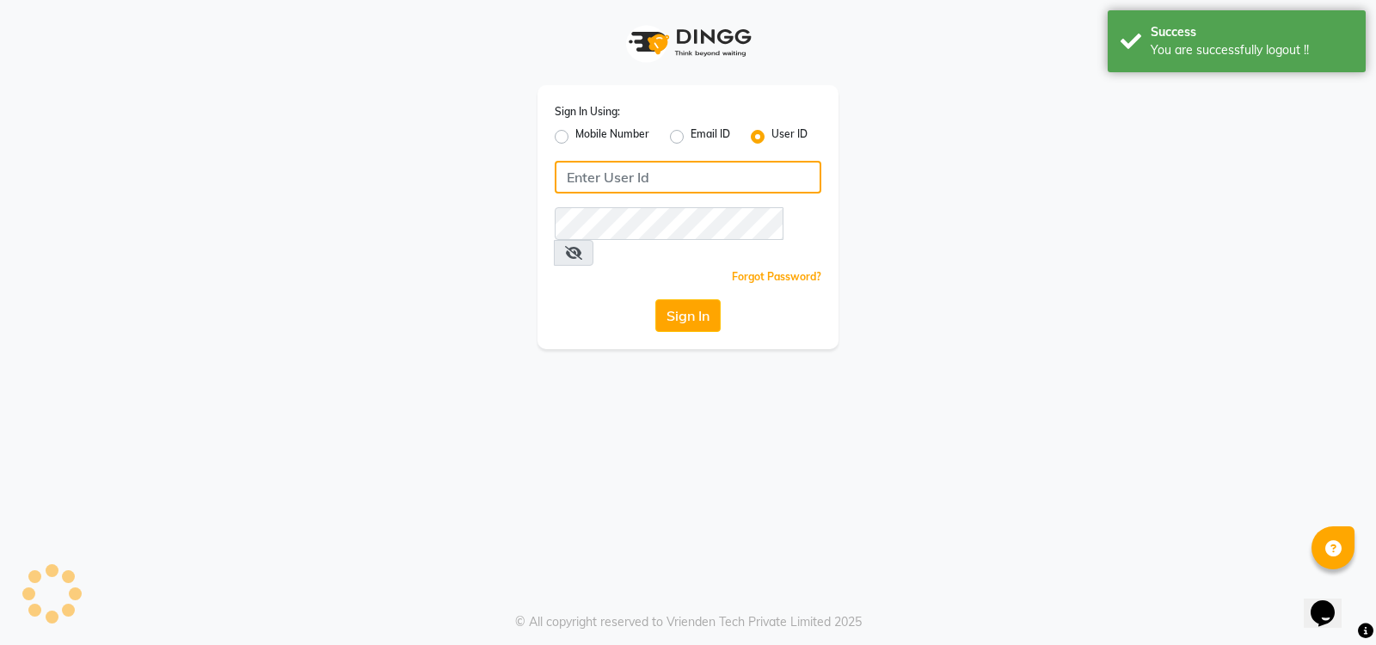
type input "544840255"
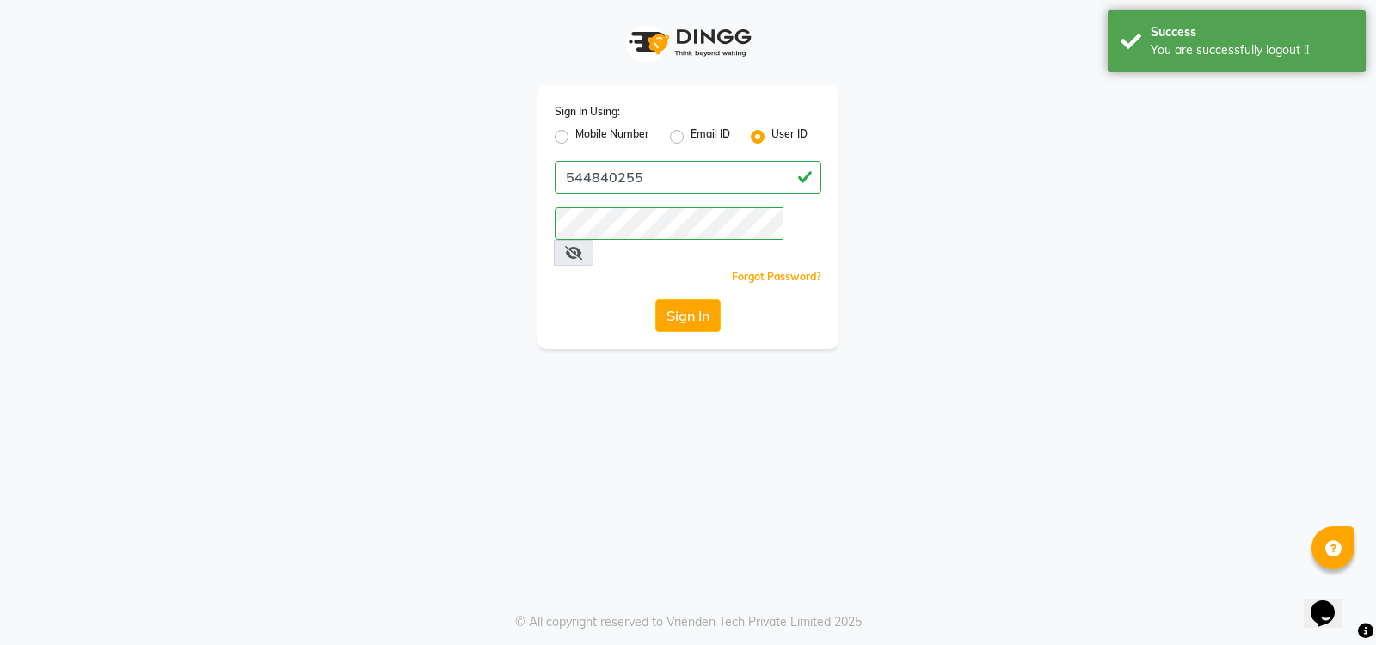
click at [575, 134] on label "Mobile Number" at bounding box center [612, 136] width 74 height 21
click at [575, 134] on input "Mobile Number" at bounding box center [580, 131] width 11 height 11
radio input "true"
radio input "false"
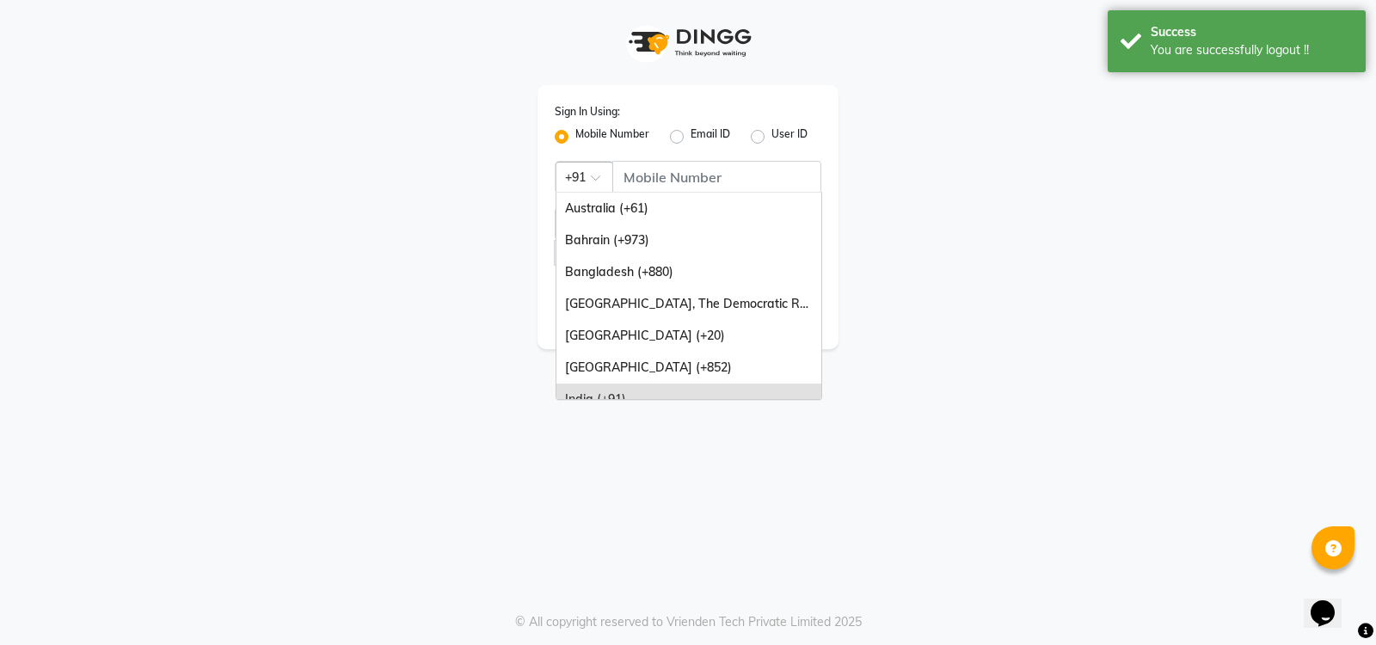
click at [586, 181] on div at bounding box center [584, 176] width 56 height 18
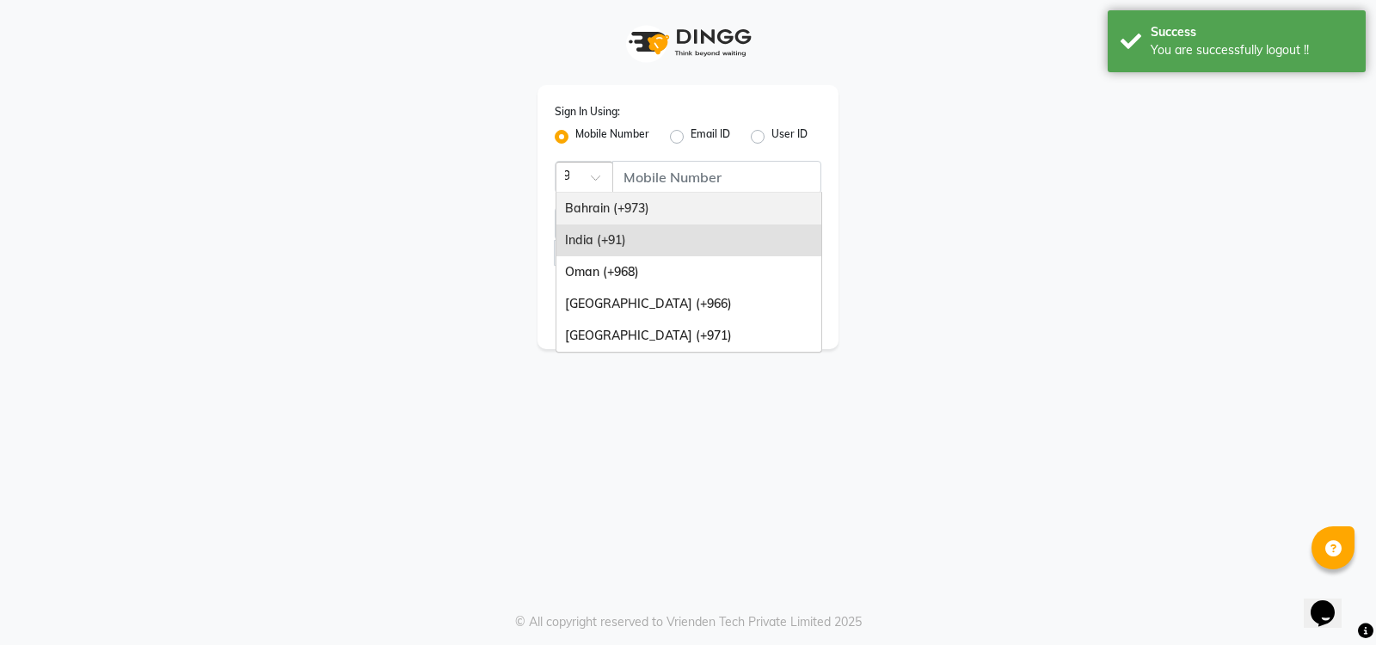
type input "97"
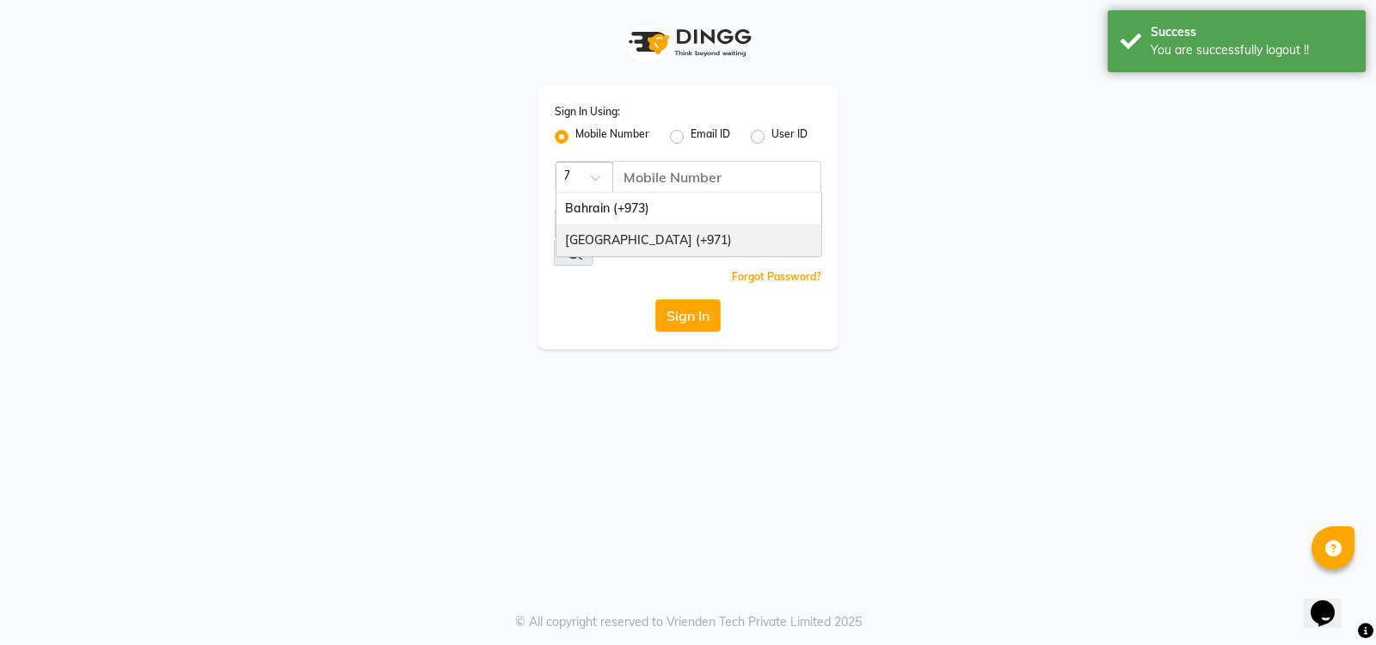
click at [611, 242] on div "United Arab Emirates (+971)" at bounding box center [688, 240] width 265 height 32
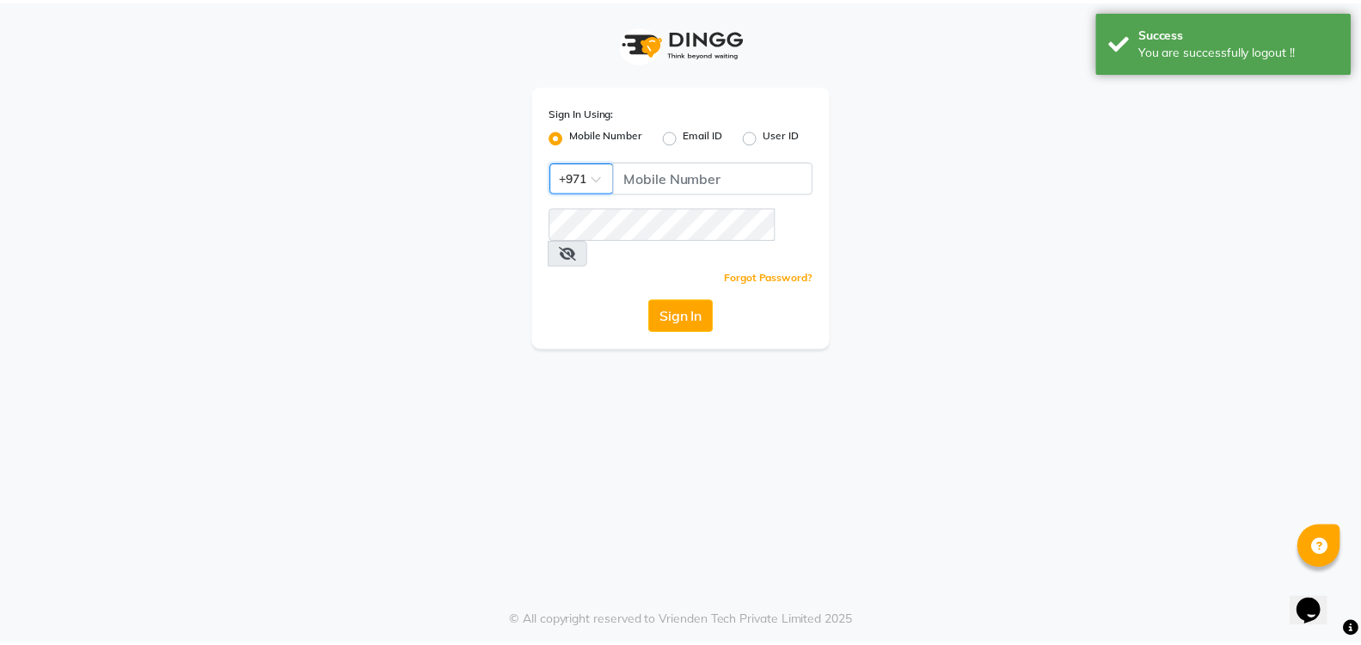
scroll to position [0, 0]
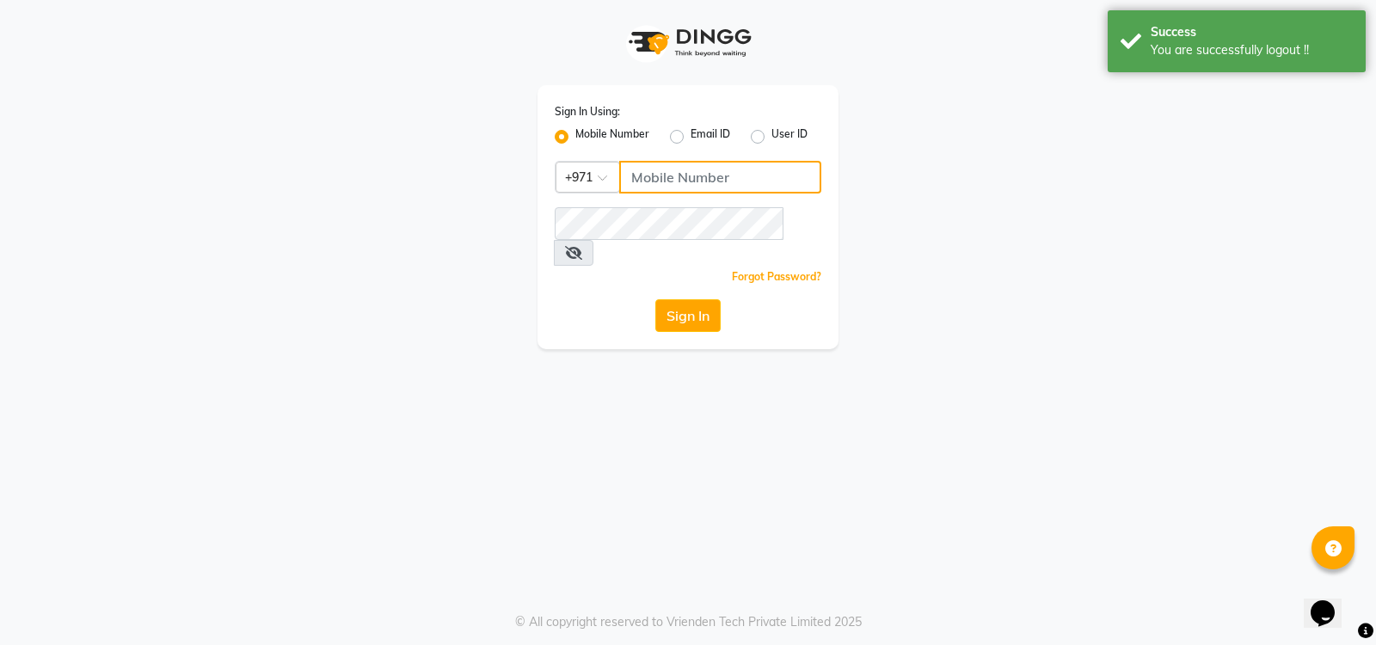
click at [652, 174] on input "Username" at bounding box center [720, 177] width 202 height 33
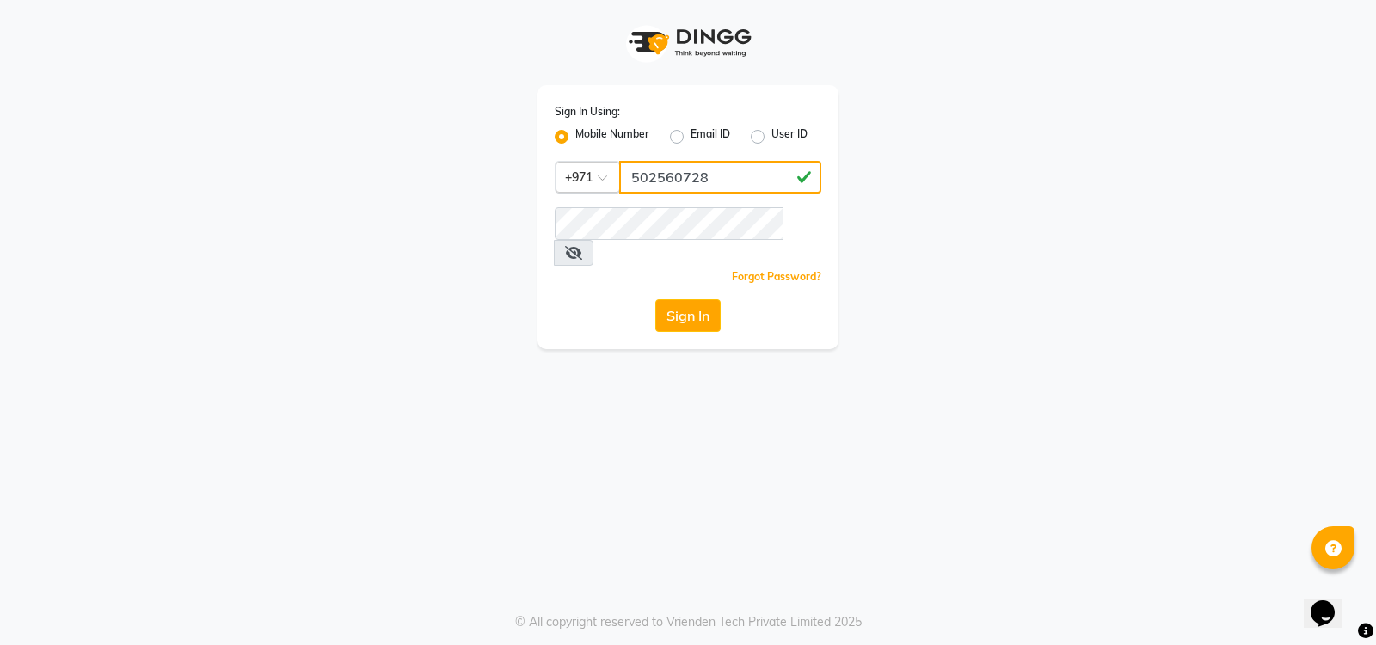
drag, startPoint x: 716, startPoint y: 182, endPoint x: 586, endPoint y: 185, distance: 130.7
click at [586, 185] on div "Country Code × +971 502560728" at bounding box center [688, 177] width 267 height 33
type input "502560728"
click at [609, 300] on div "Sign In" at bounding box center [688, 315] width 267 height 33
click at [660, 299] on button "Sign In" at bounding box center [687, 315] width 65 height 33
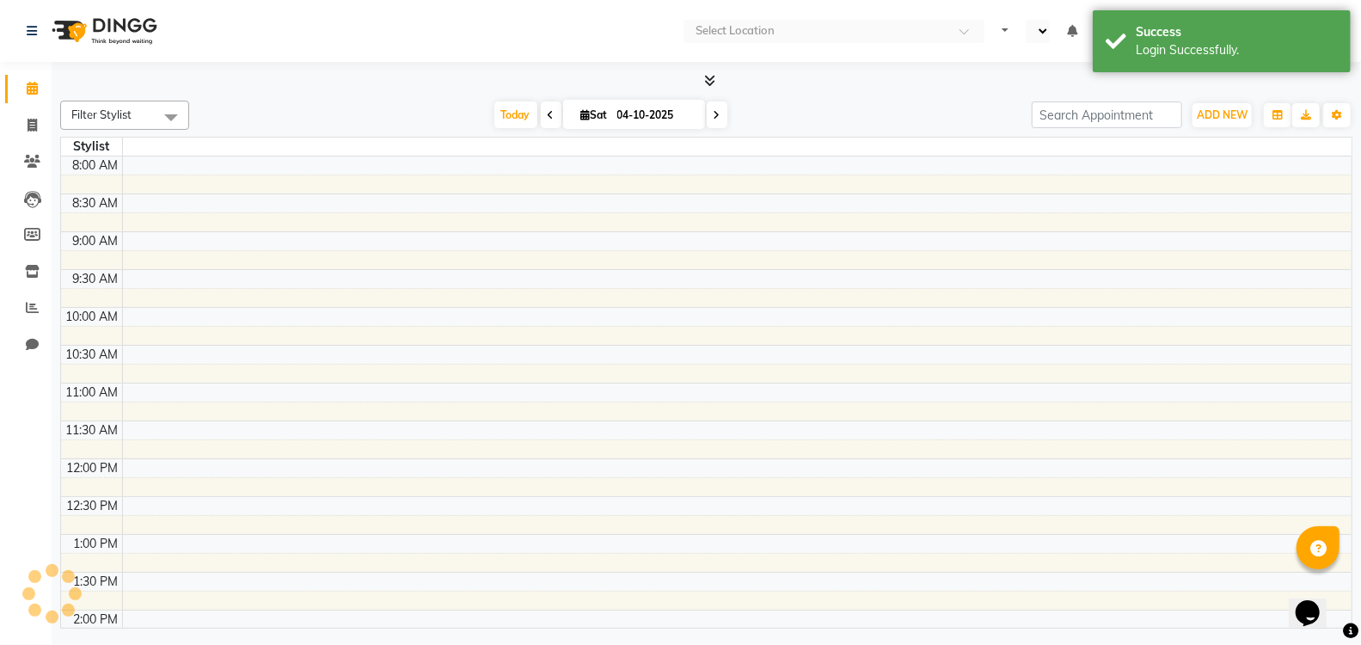
select select "en"
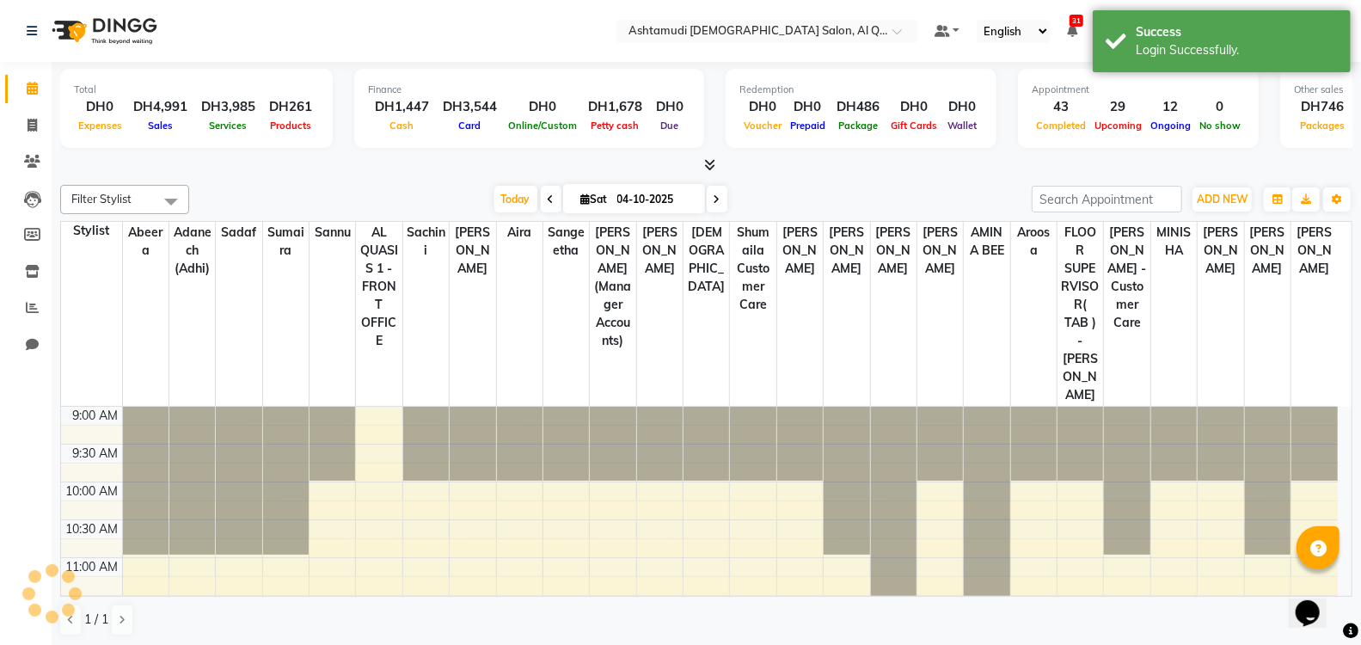
scroll to position [594, 0]
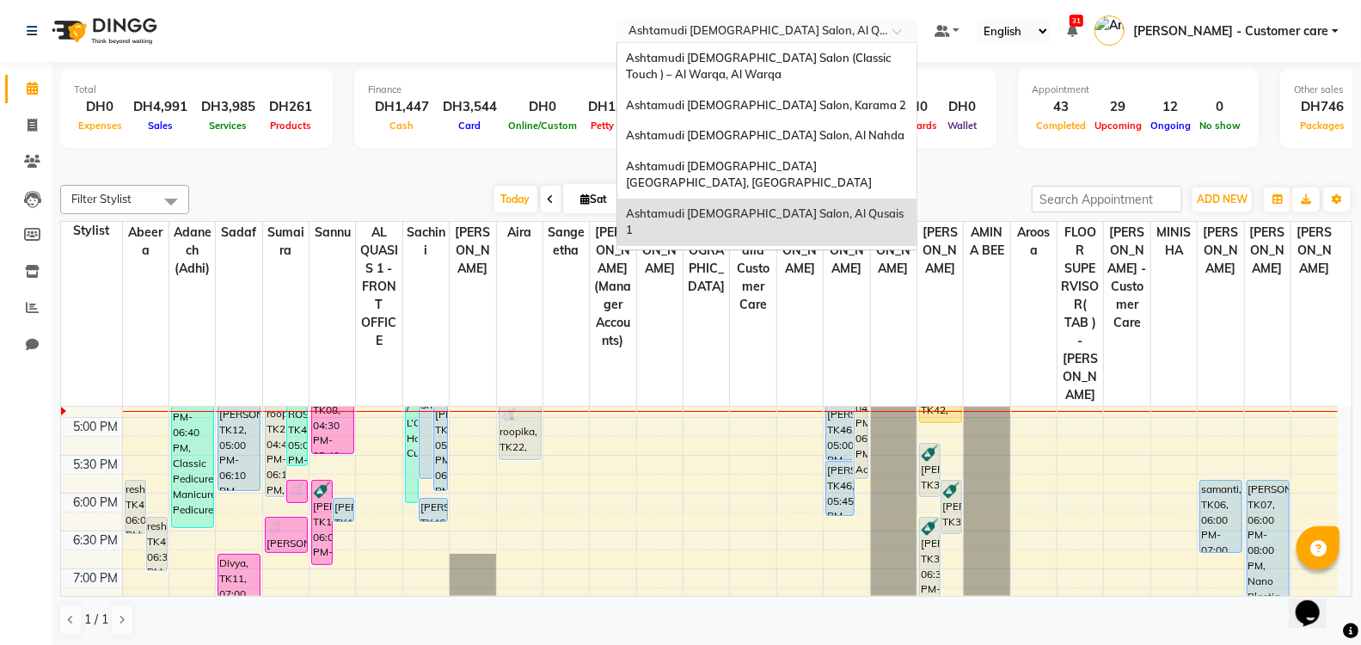
click at [860, 28] on input "text" at bounding box center [749, 32] width 249 height 17
click at [765, 131] on span "Ashtamudi [DEMOGRAPHIC_DATA] Salon, Al Nahda" at bounding box center [765, 135] width 279 height 14
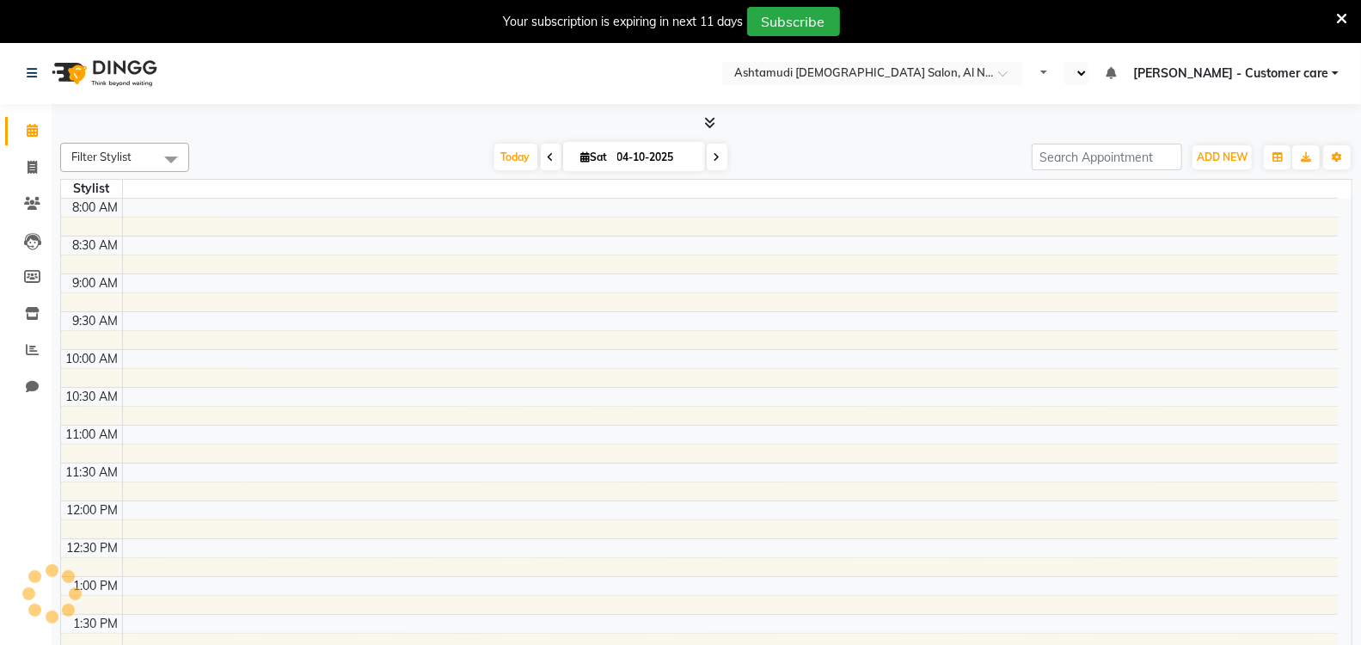
select select "en"
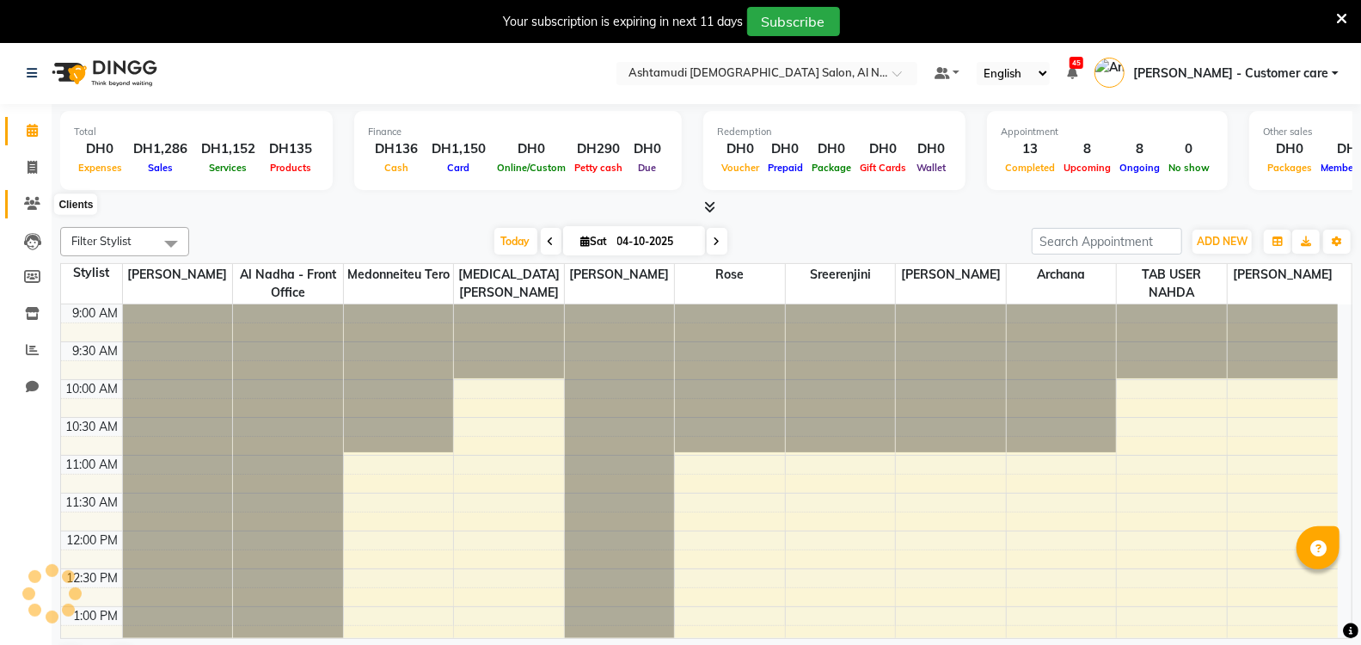
click at [33, 205] on icon at bounding box center [32, 203] width 16 height 13
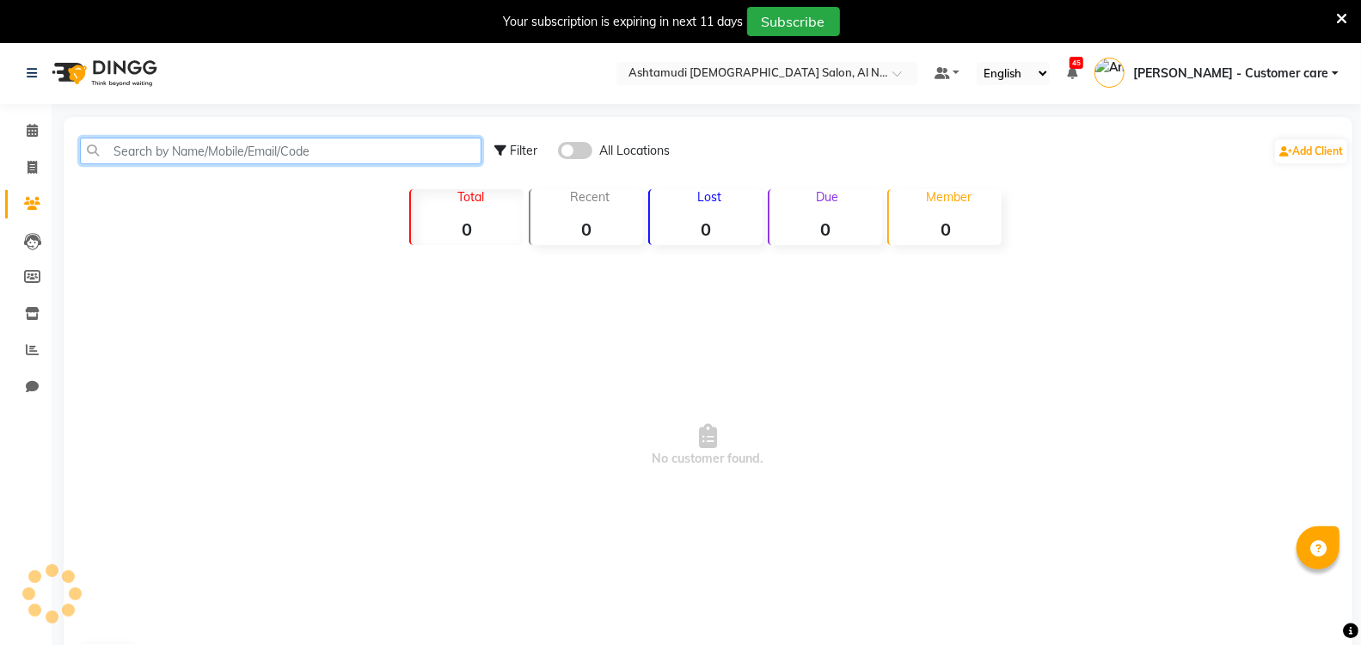
click at [195, 147] on input "text" at bounding box center [281, 151] width 402 height 27
type input "544840255"
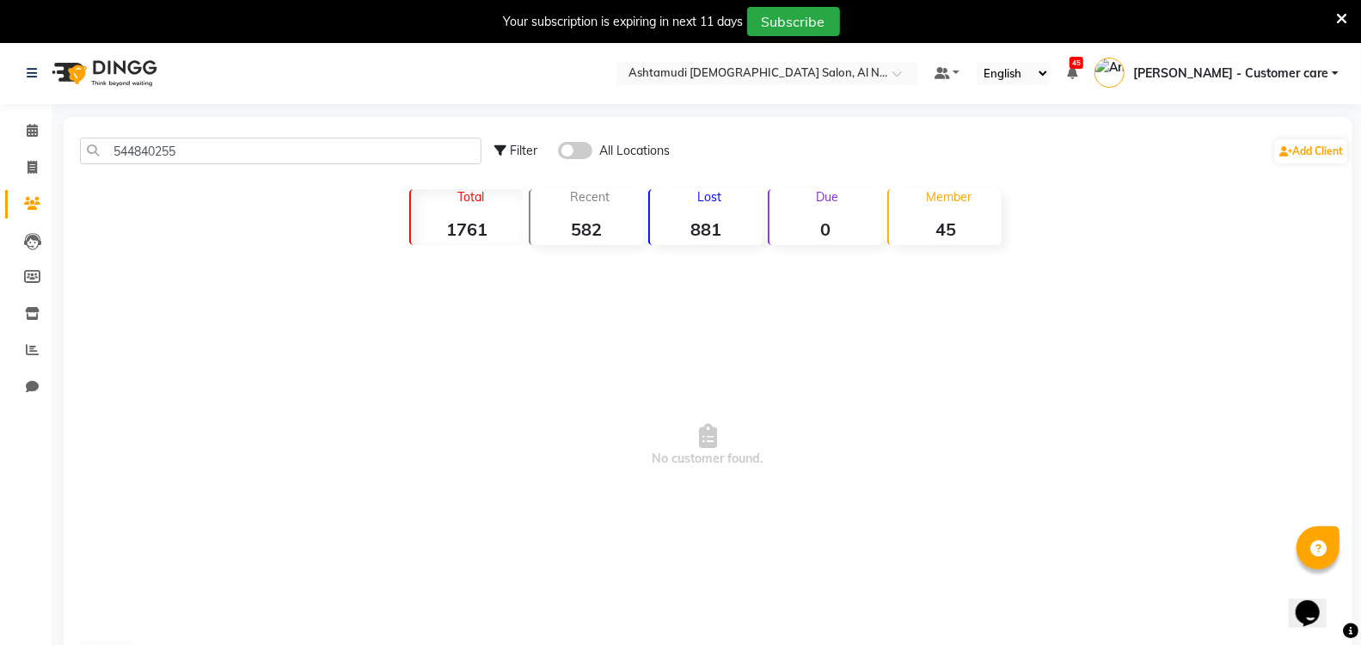
click at [582, 150] on span at bounding box center [575, 150] width 34 height 17
click at [558, 153] on input "checkbox" at bounding box center [558, 153] width 0 height 0
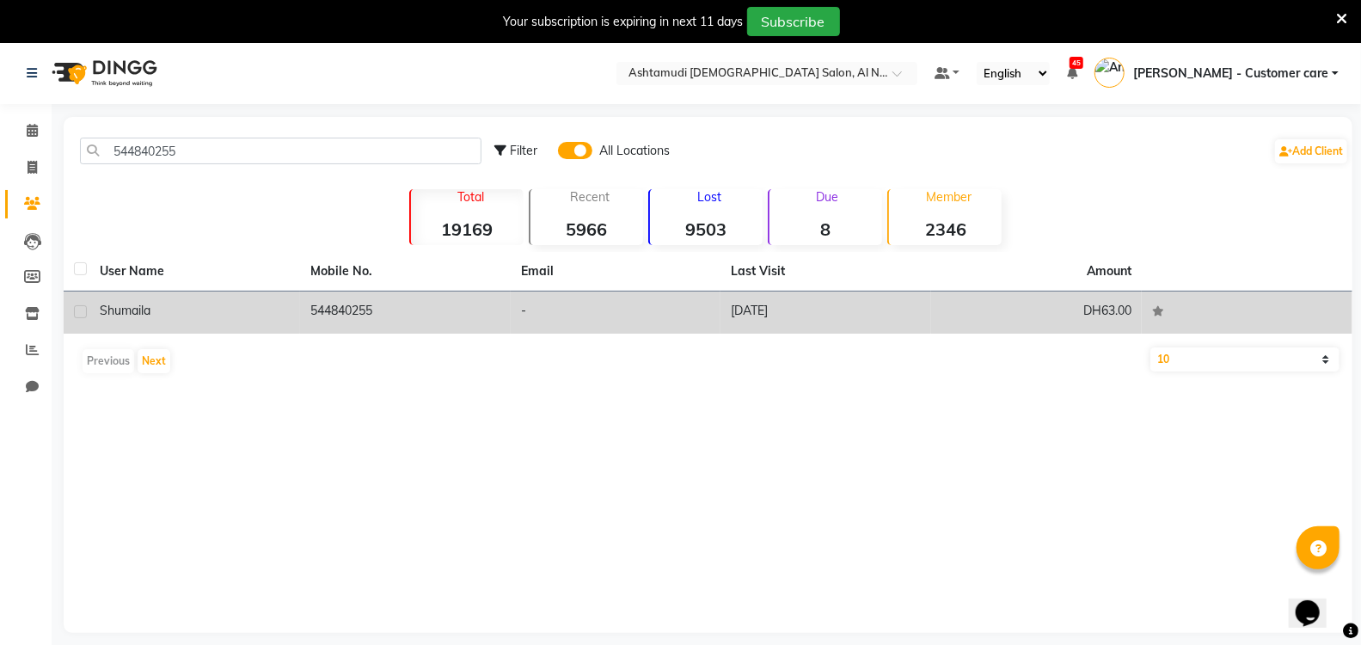
click at [463, 301] on td "544840255" at bounding box center [405, 313] width 211 height 42
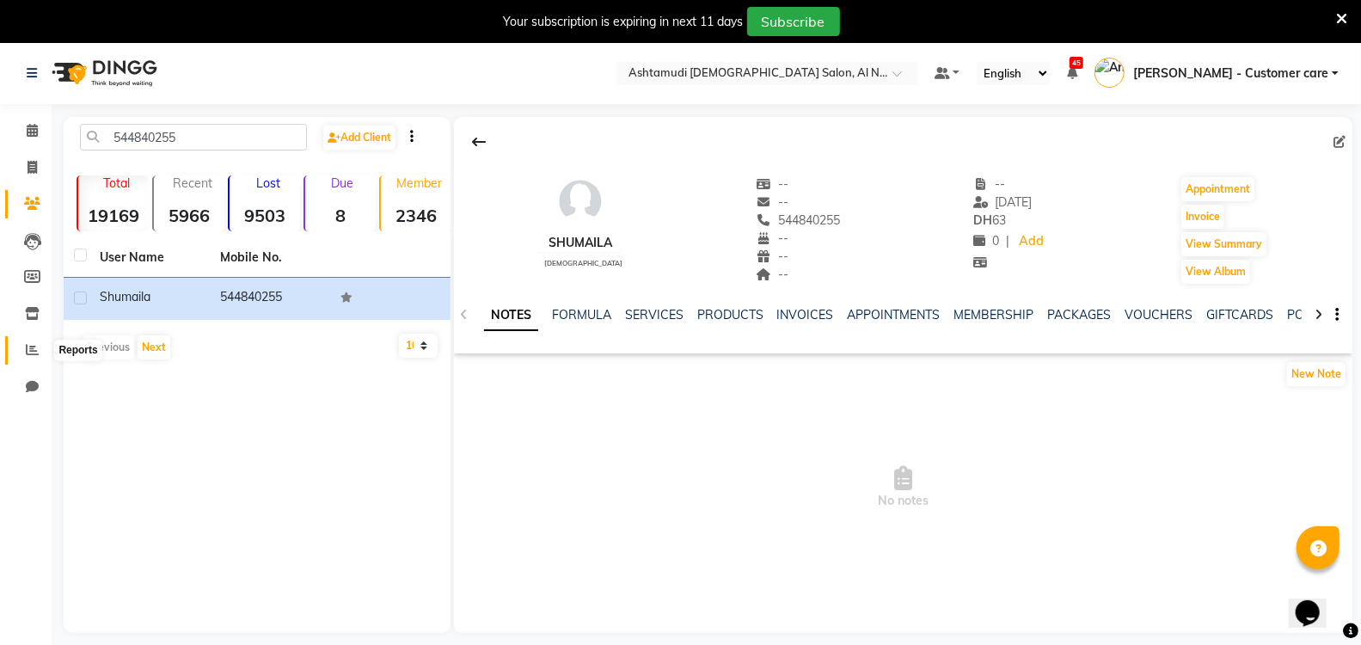
click at [32, 346] on icon at bounding box center [32, 349] width 13 height 13
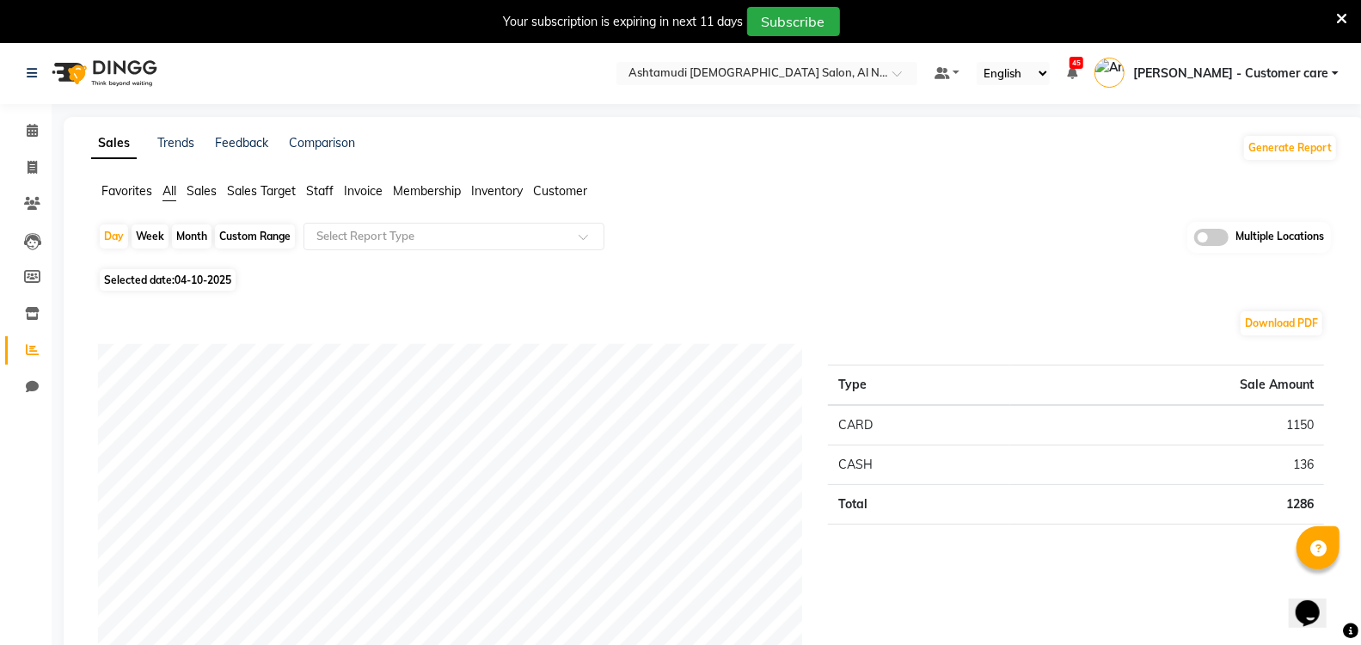
click at [262, 233] on div "Custom Range" at bounding box center [255, 236] width 80 height 24
select select "10"
select select "2025"
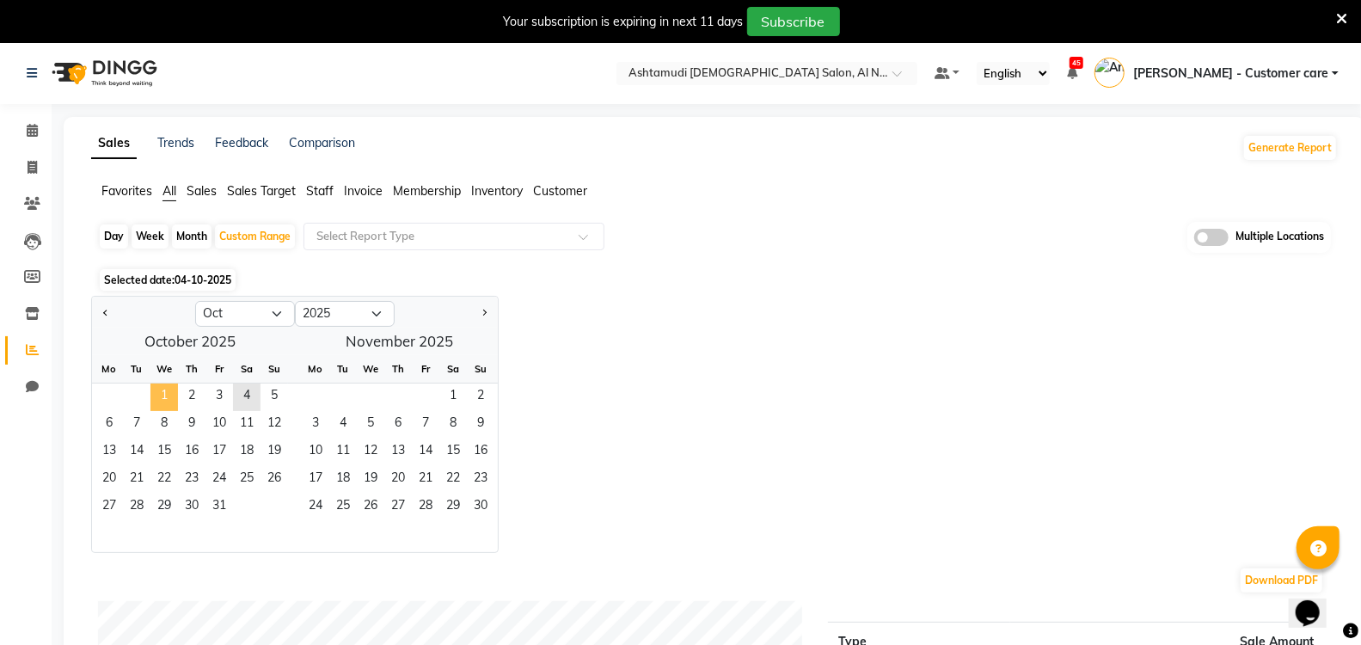
click at [163, 392] on span "1" at bounding box center [164, 398] width 28 height 28
click at [245, 389] on span "4" at bounding box center [247, 398] width 28 height 28
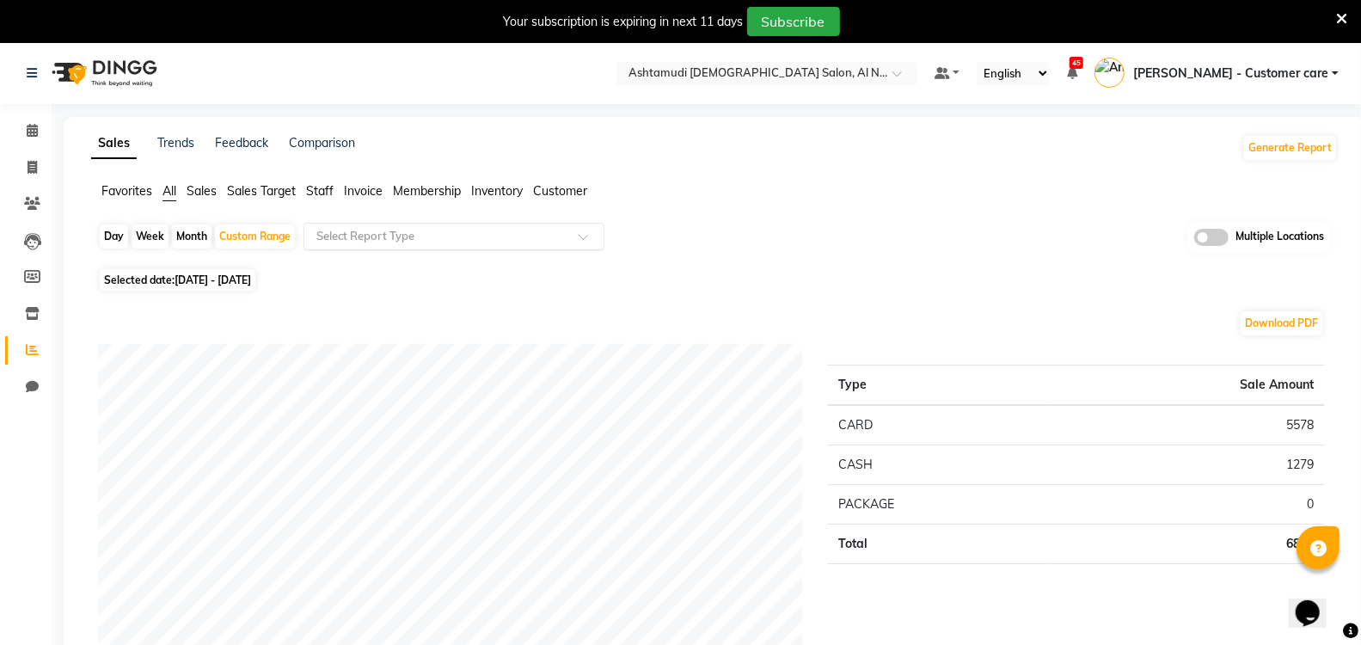
click at [408, 234] on input "text" at bounding box center [437, 236] width 248 height 17
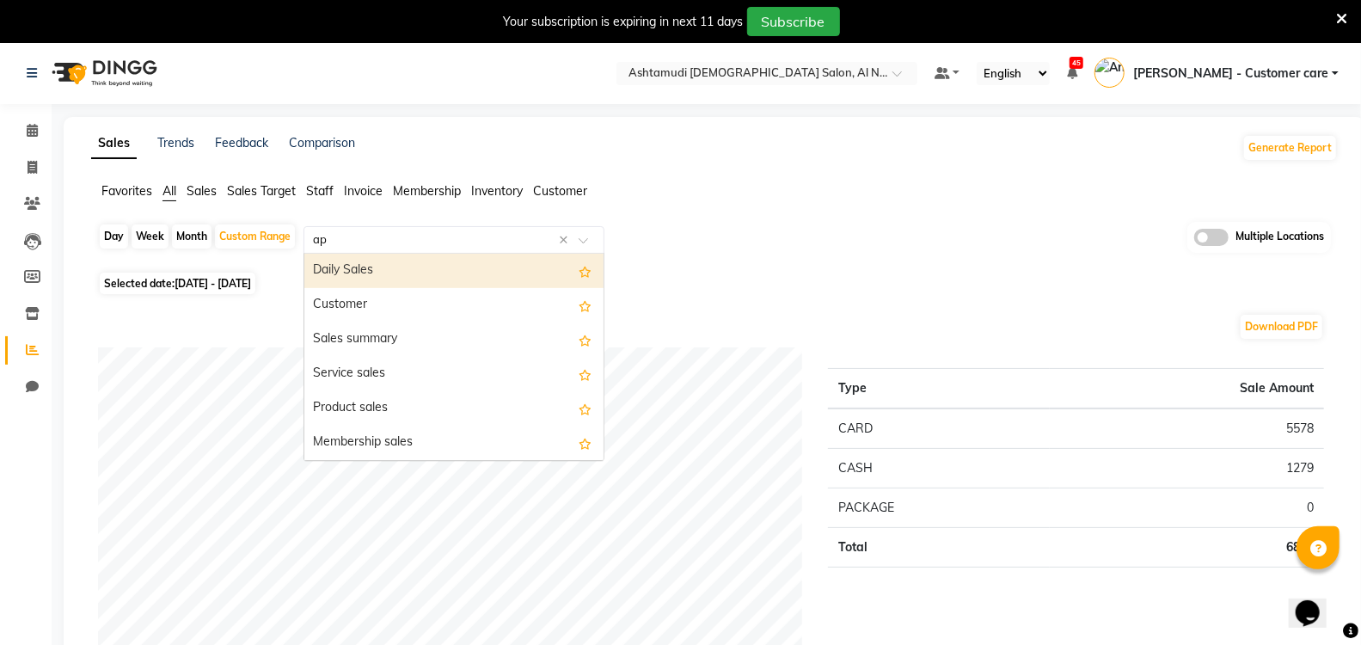
type input "app"
click at [407, 261] on div "Appointments" at bounding box center [453, 271] width 299 height 34
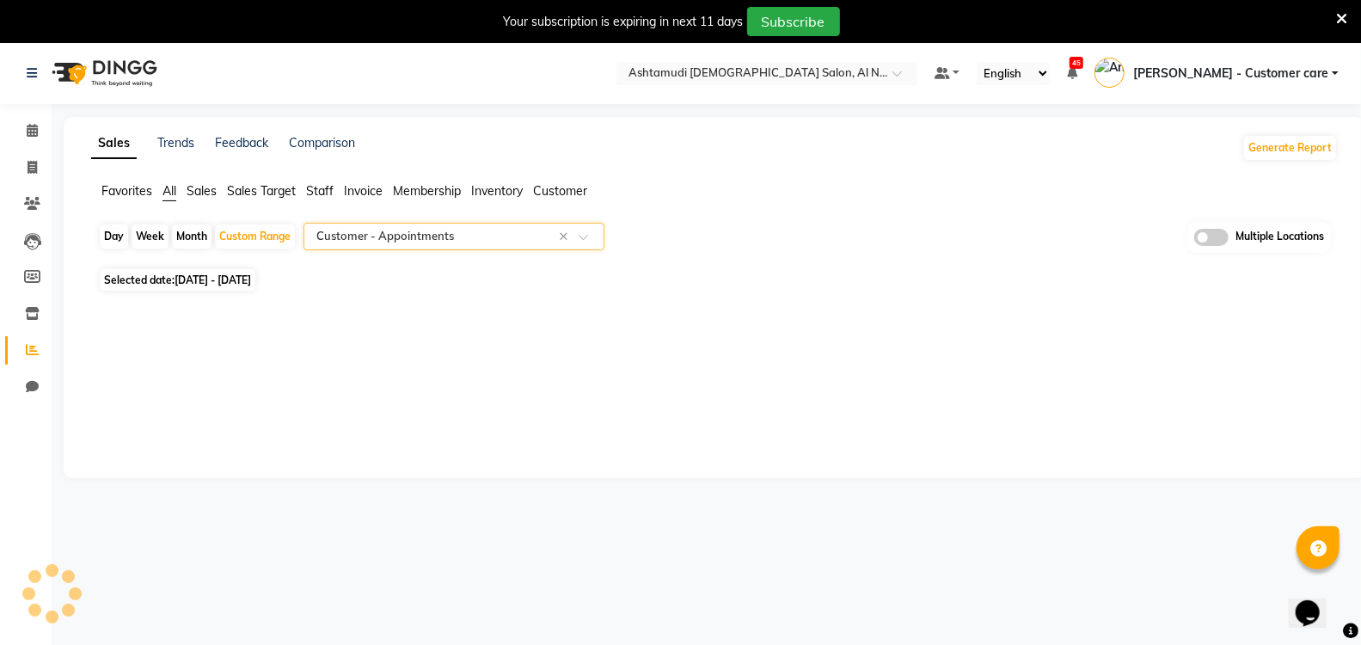
select select "full_report"
select select "csv"
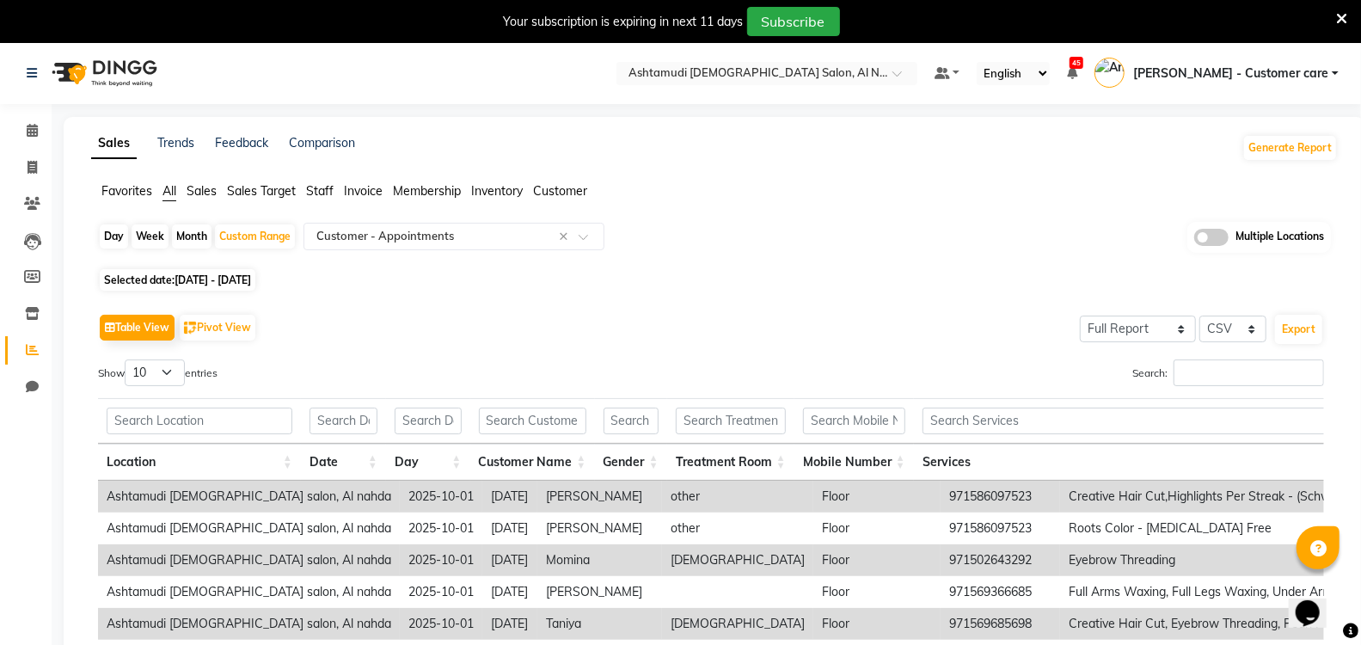
click at [1206, 230] on span at bounding box center [1211, 237] width 34 height 17
click at [1194, 240] on input "checkbox" at bounding box center [1194, 240] width 0 height 0
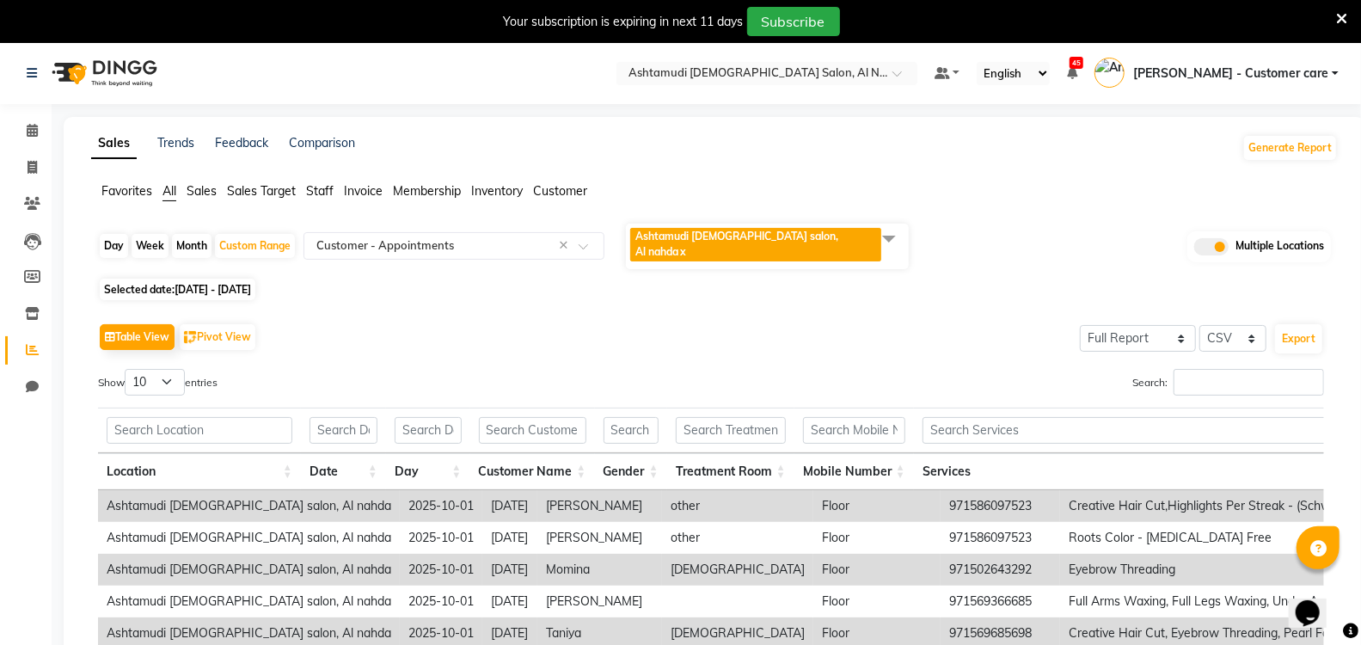
scroll to position [308, 0]
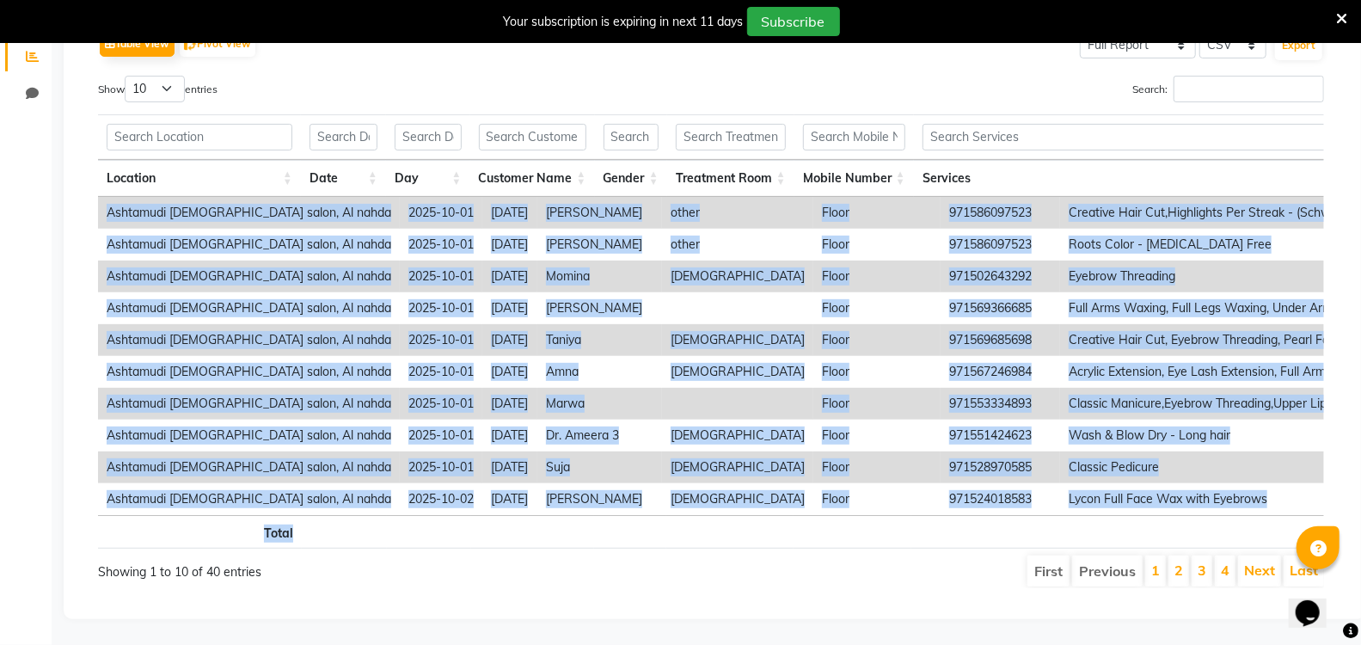
drag, startPoint x: 1114, startPoint y: 504, endPoint x: 1126, endPoint y: 493, distance: 17.1
click at [1126, 493] on div "Location Date Day Customer Name Gender Treatment Room Mobile Number Services Se…" at bounding box center [711, 331] width 1226 height 445
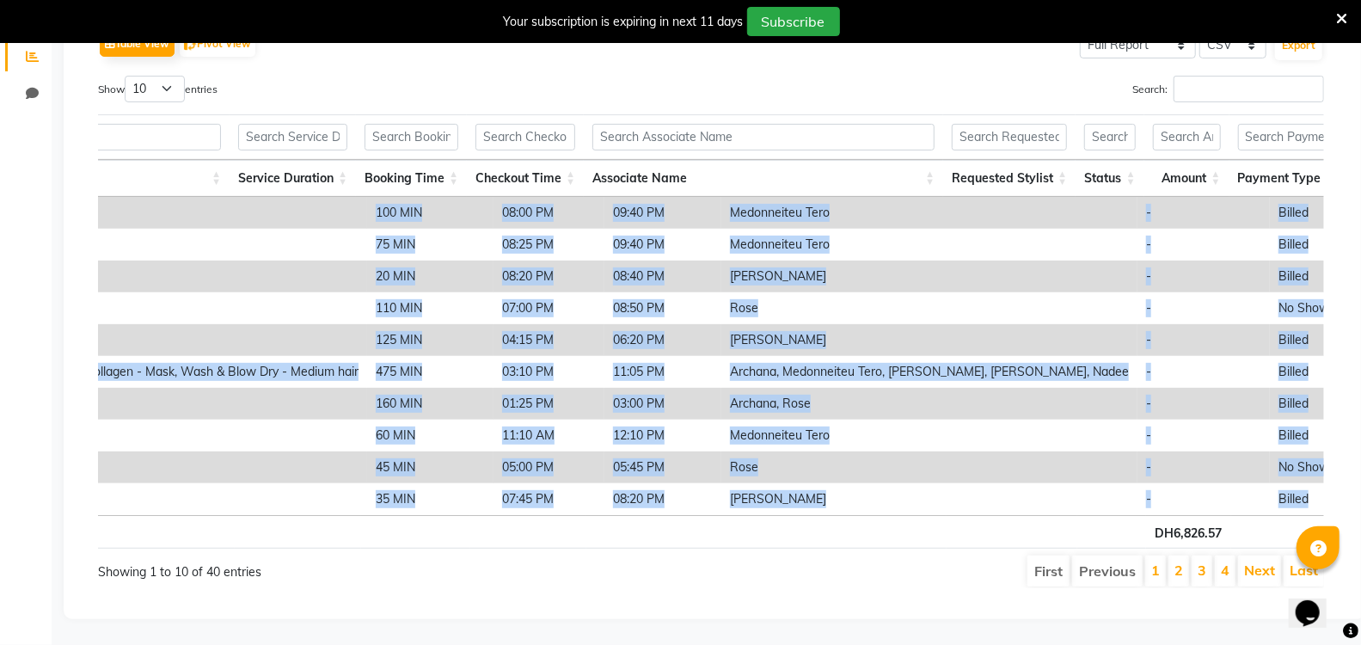
scroll to position [0, 0]
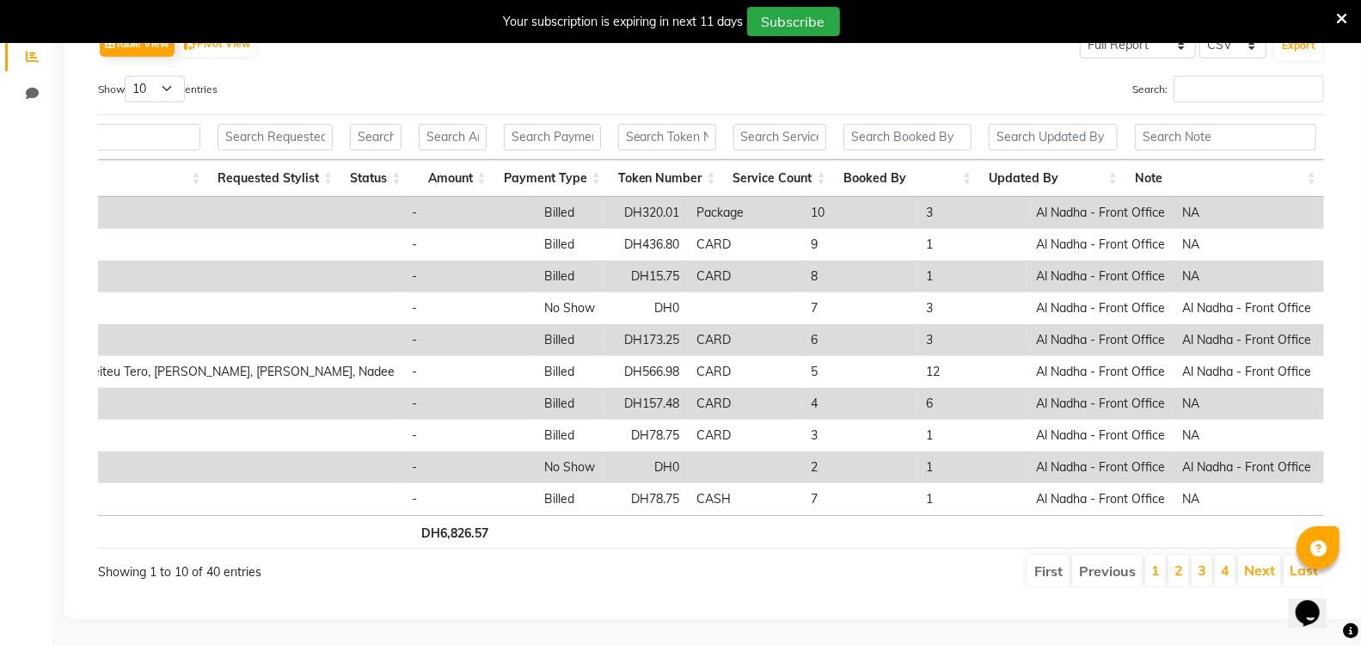
click at [1008, 76] on div "Search:" at bounding box center [1024, 93] width 600 height 34
click at [889, 124] on input "text" at bounding box center [908, 137] width 129 height 27
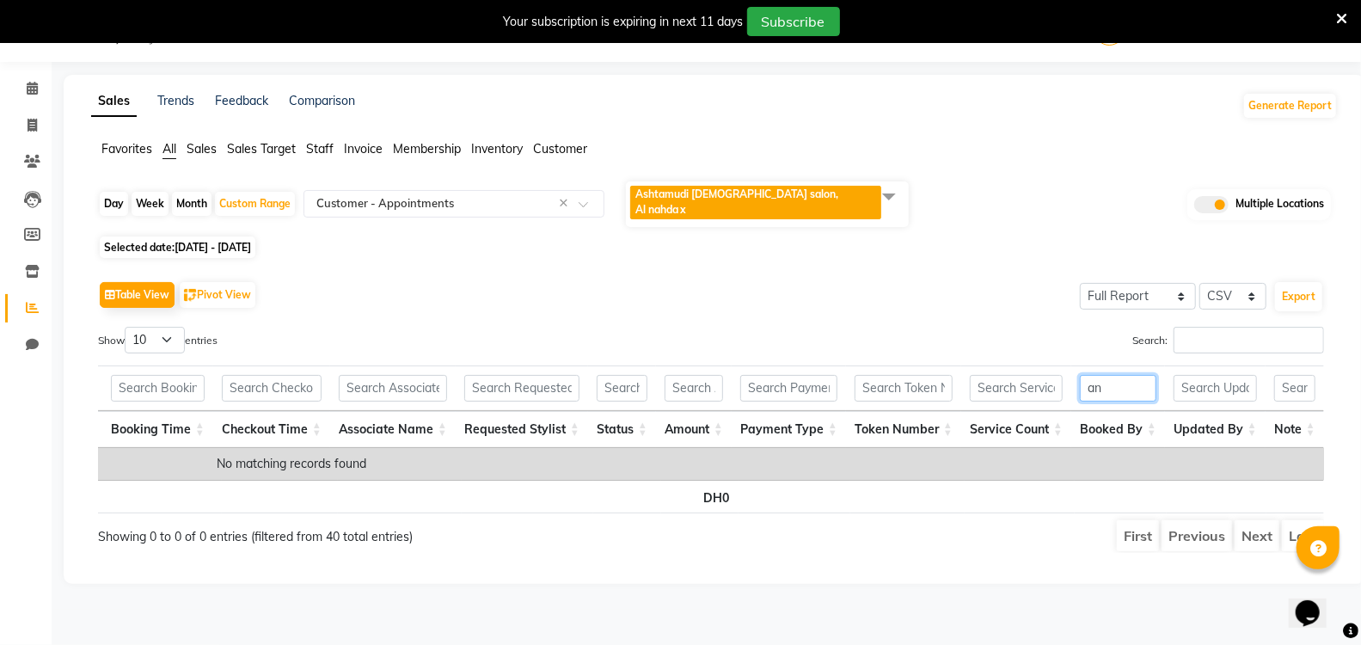
scroll to position [0, 824]
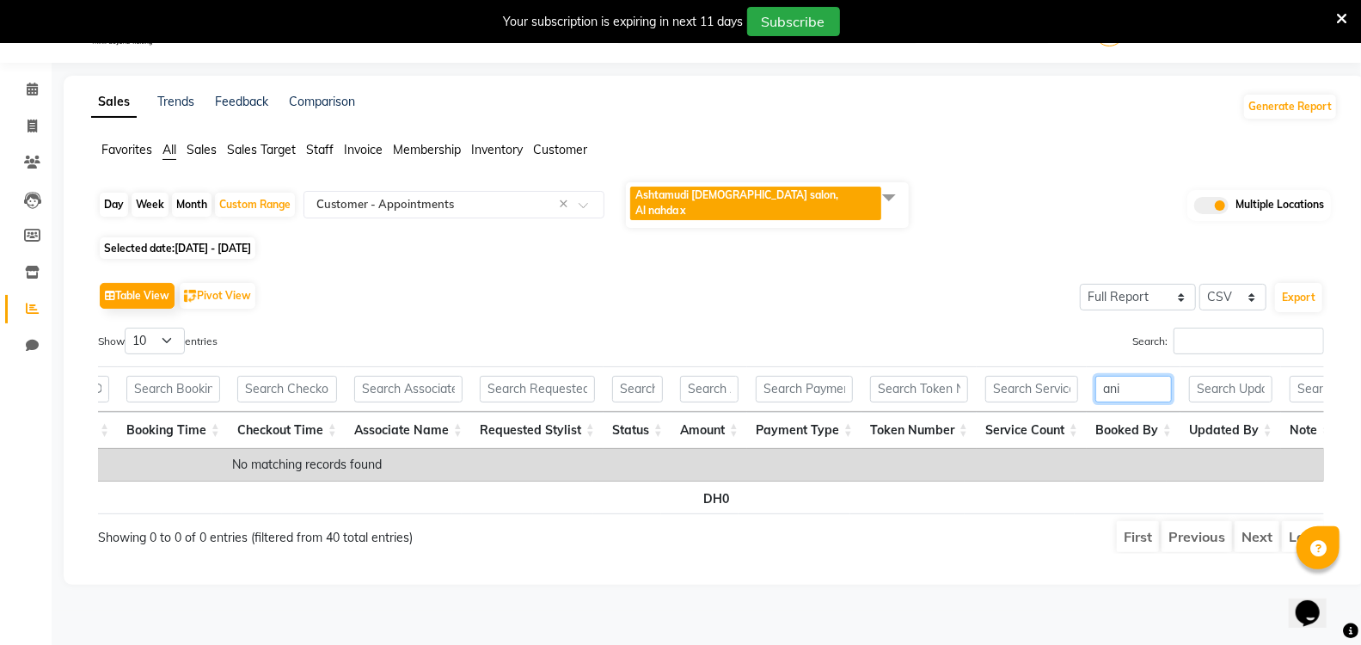
type input "ani"
click at [887, 193] on span at bounding box center [889, 197] width 34 height 33
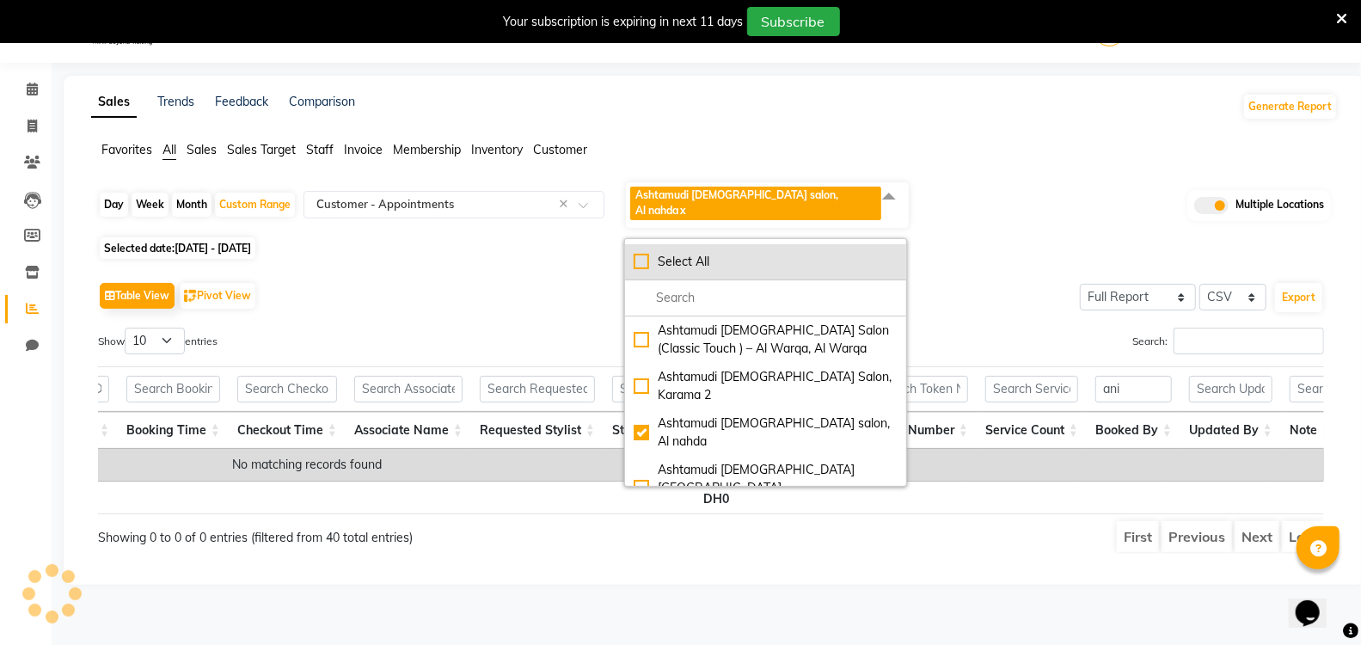
click at [641, 253] on div "Select All" at bounding box center [766, 262] width 264 height 18
checkbox input "true"
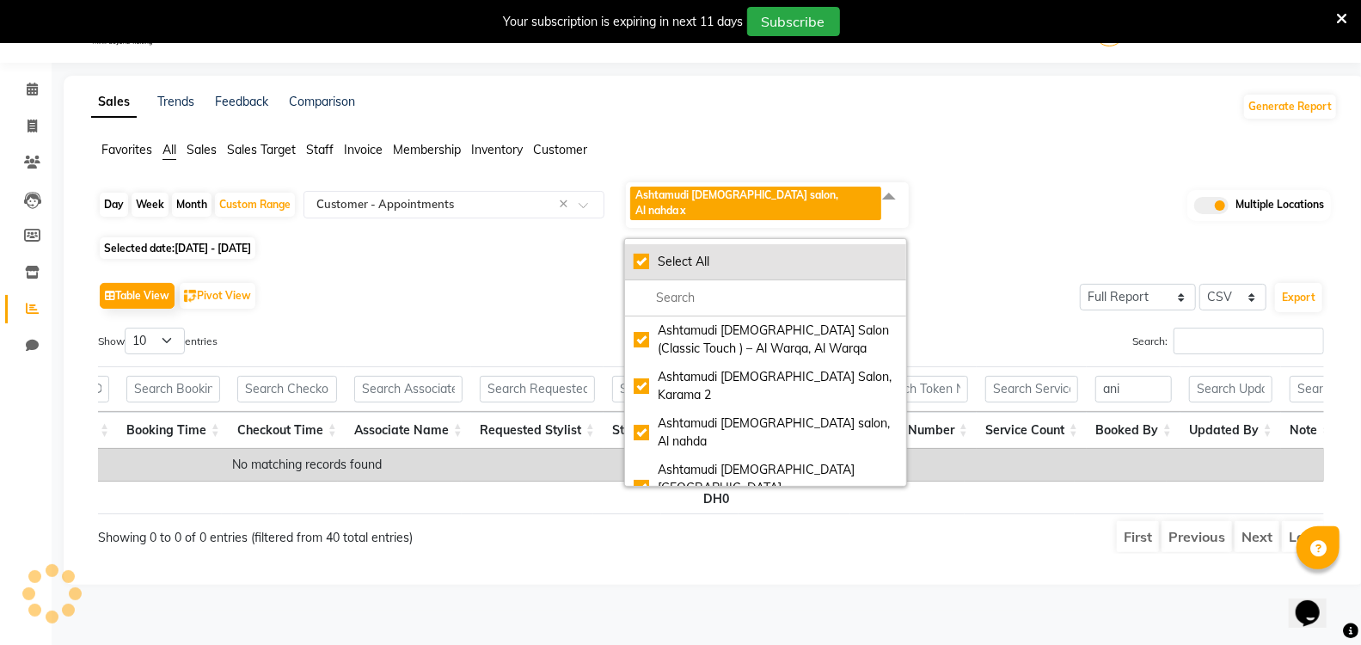
checkbox input "true"
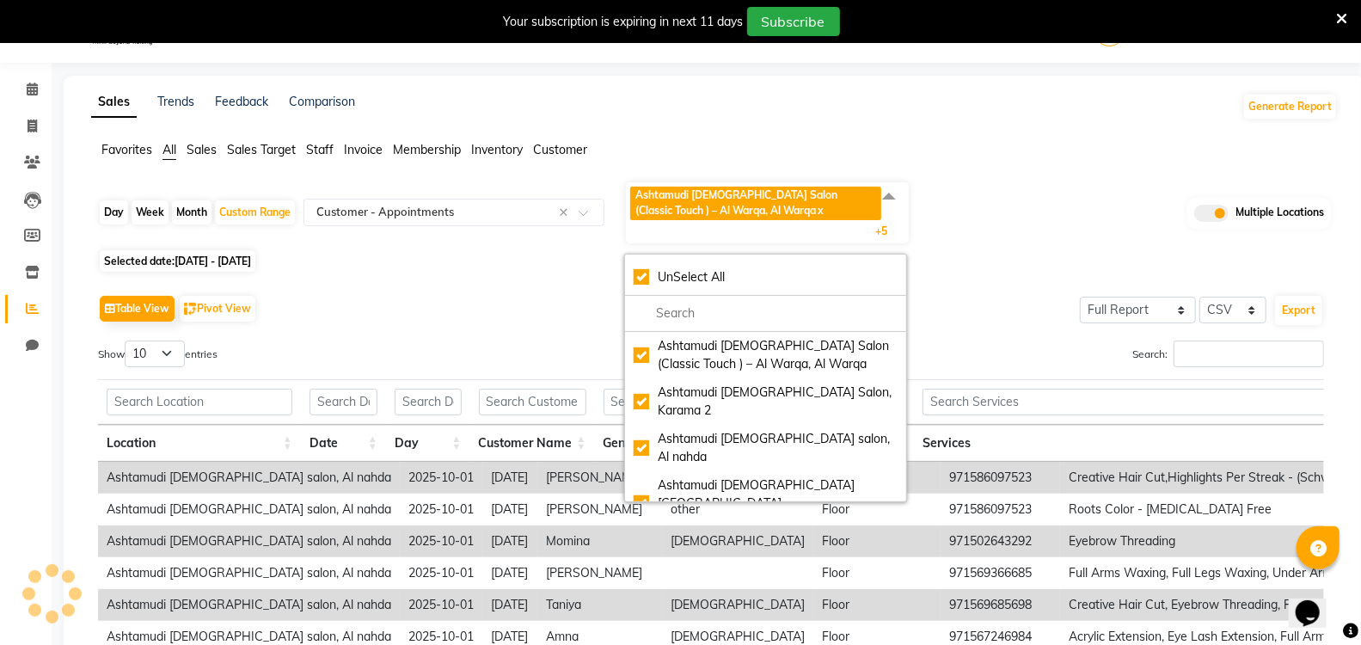
click at [1028, 311] on div "Table View Pivot View Select Full Report Filtered Report Select CSV PDF Export" at bounding box center [711, 309] width 1226 height 36
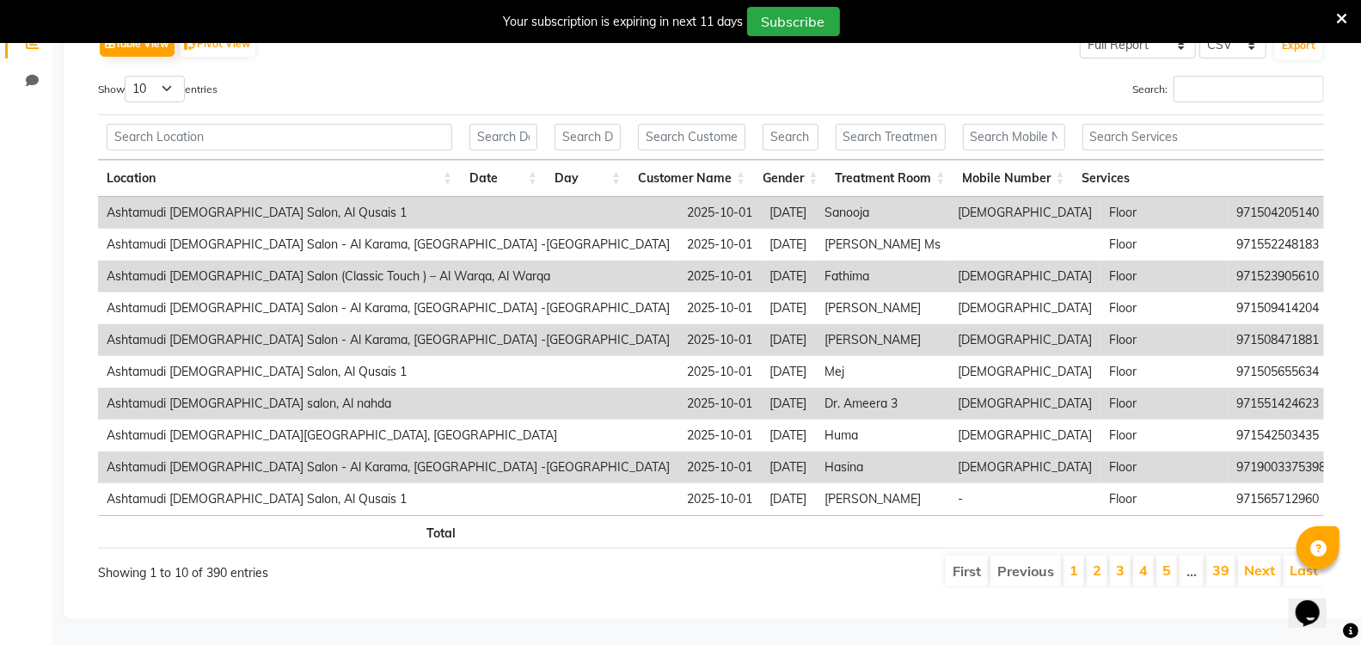
scroll to position [0, 282]
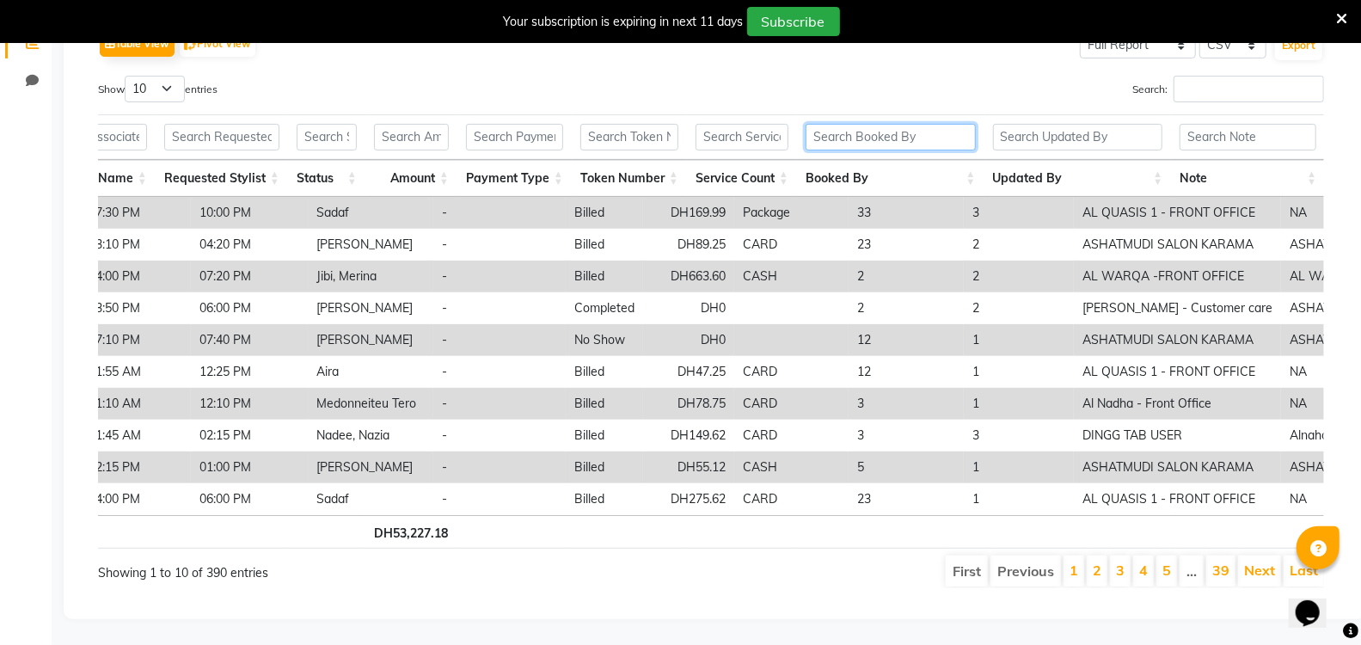
click at [931, 124] on input "text" at bounding box center [891, 137] width 170 height 27
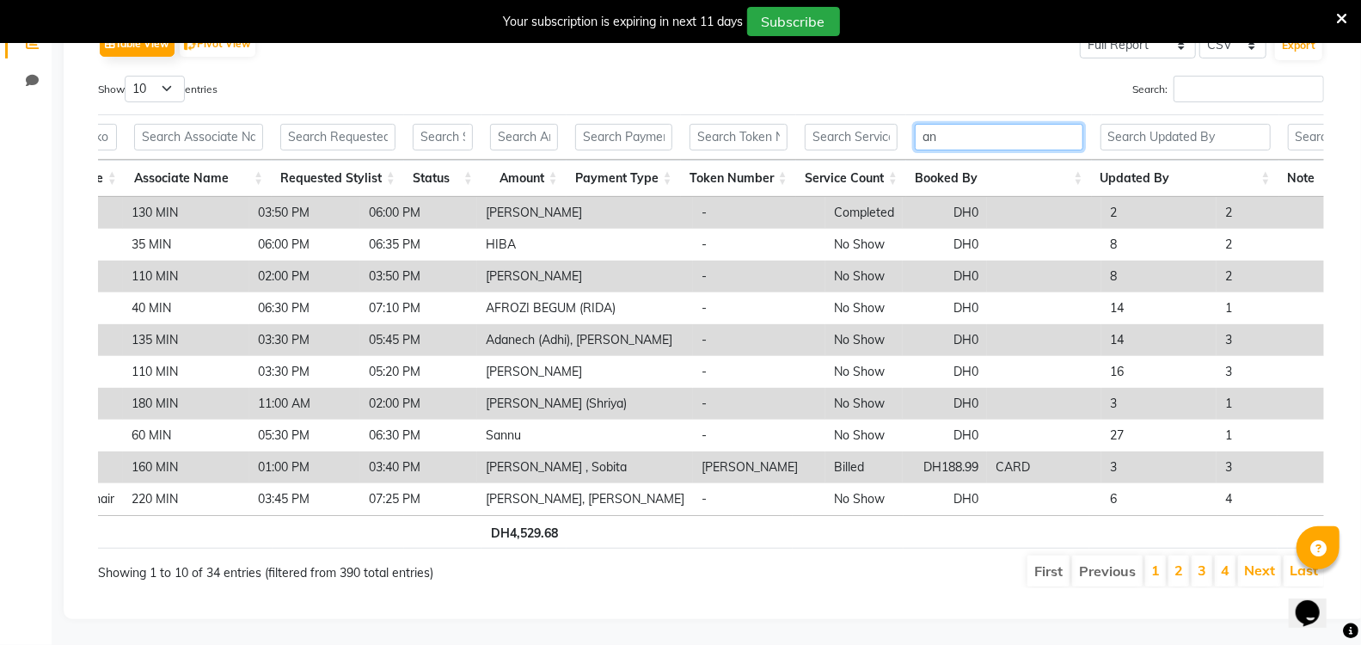
type input "a"
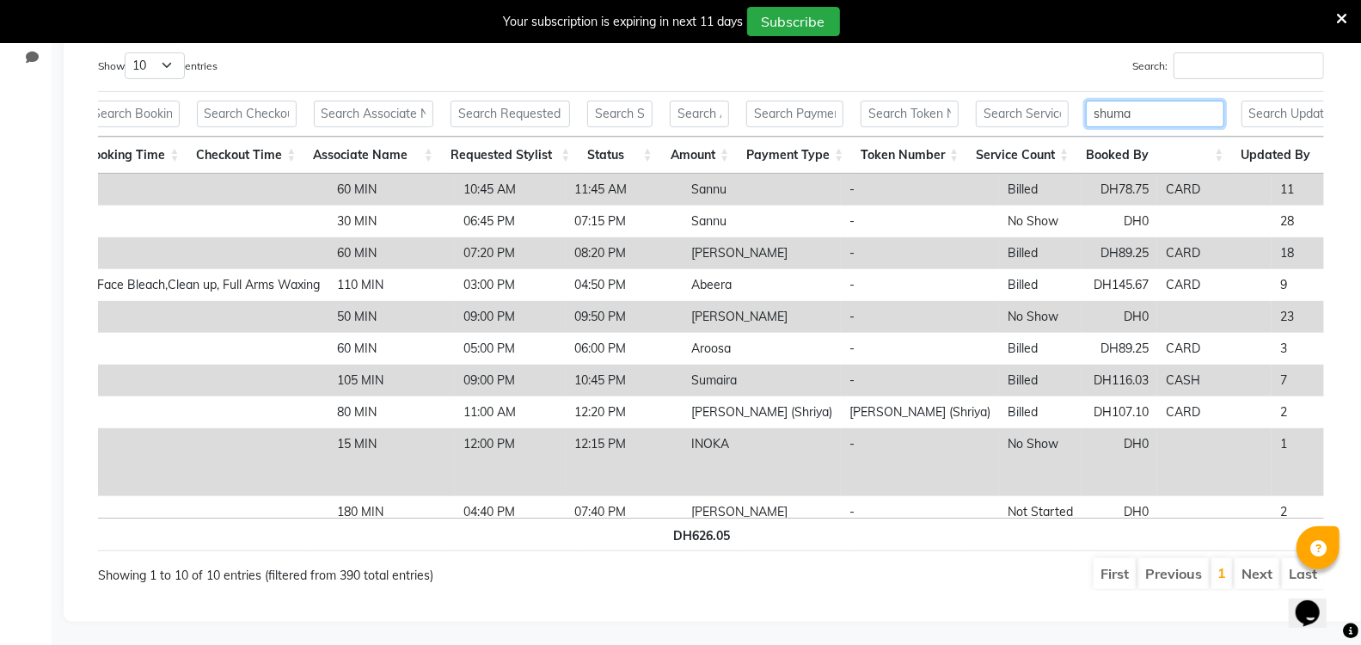
type input "shuma"
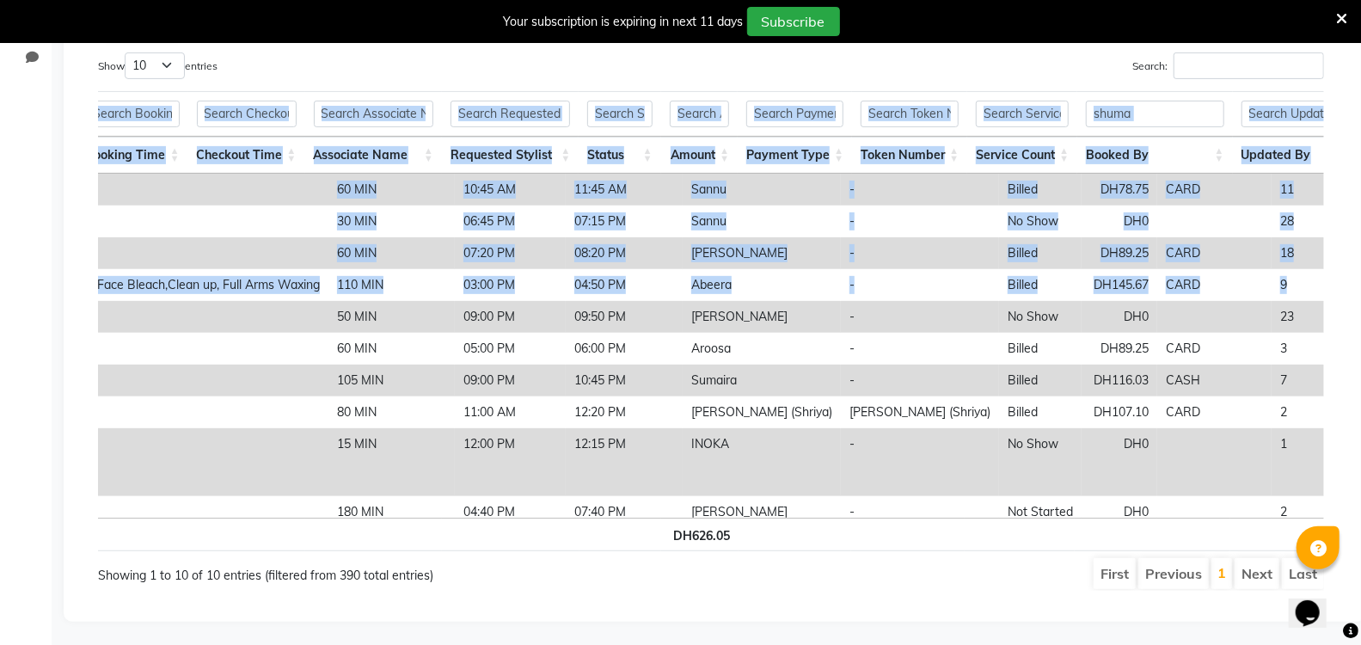
drag, startPoint x: 1360, startPoint y: 273, endPoint x: 1360, endPoint y: 70, distance: 203.8
click at [1360, 70] on div "Sales Trends Feedback Comparison Generate Report Favorites All Sales Sales Targ…" at bounding box center [715, 205] width 1302 height 834
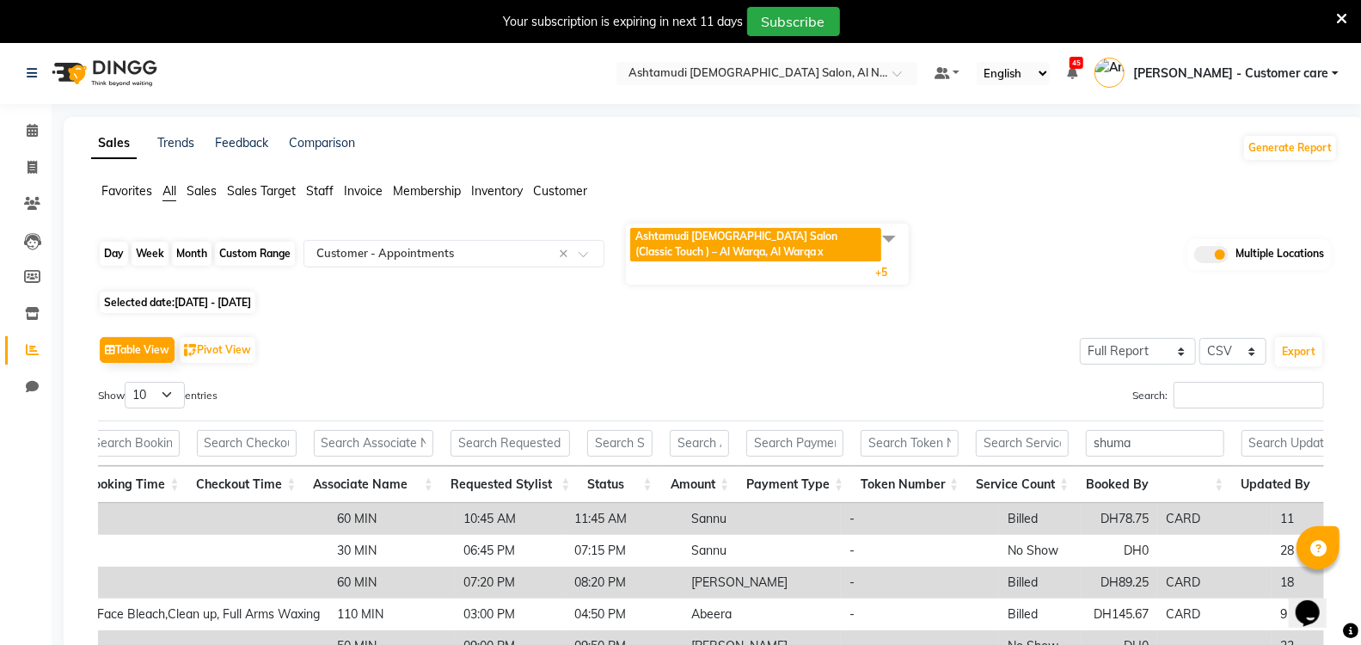
click at [249, 258] on div "Custom Range" at bounding box center [255, 254] width 80 height 24
select select "10"
select select "2025"
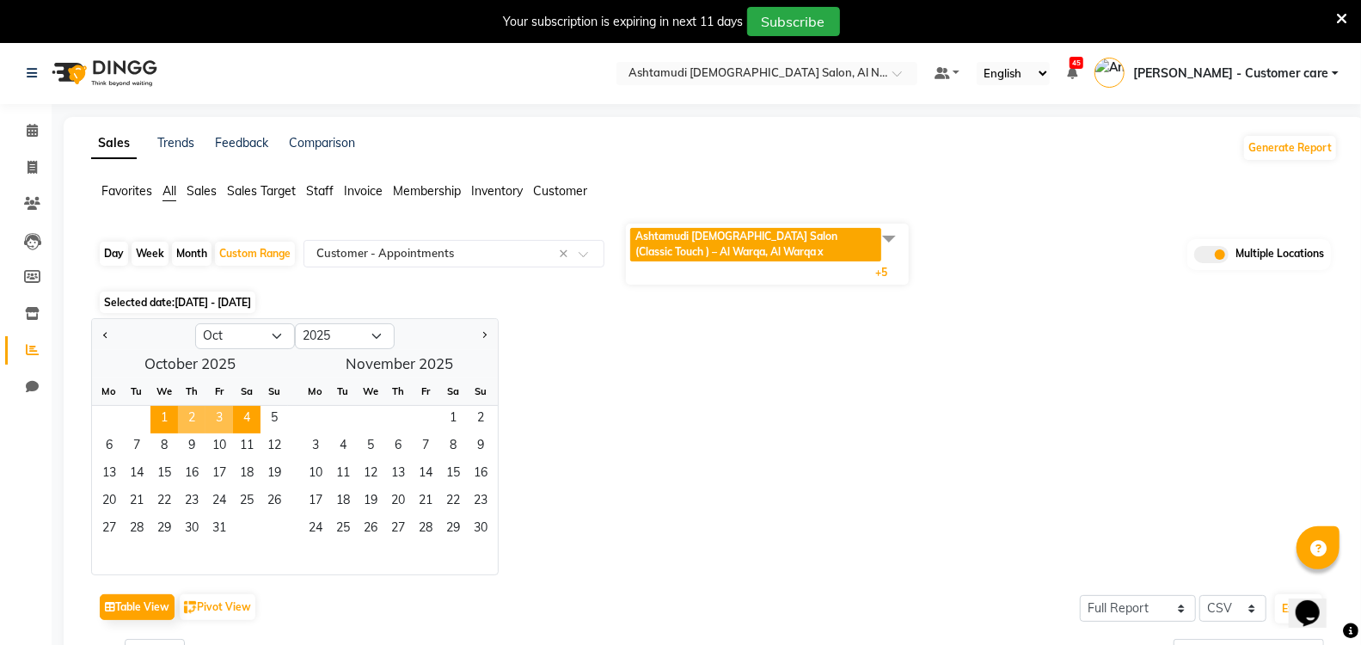
click at [627, 384] on div "Jan Feb Mar Apr May Jun Jul Aug Sep Oct Nov Dec 2015 2016 2017 2018 2019 2020 2…" at bounding box center [714, 446] width 1247 height 257
click at [886, 230] on span at bounding box center [889, 238] width 34 height 33
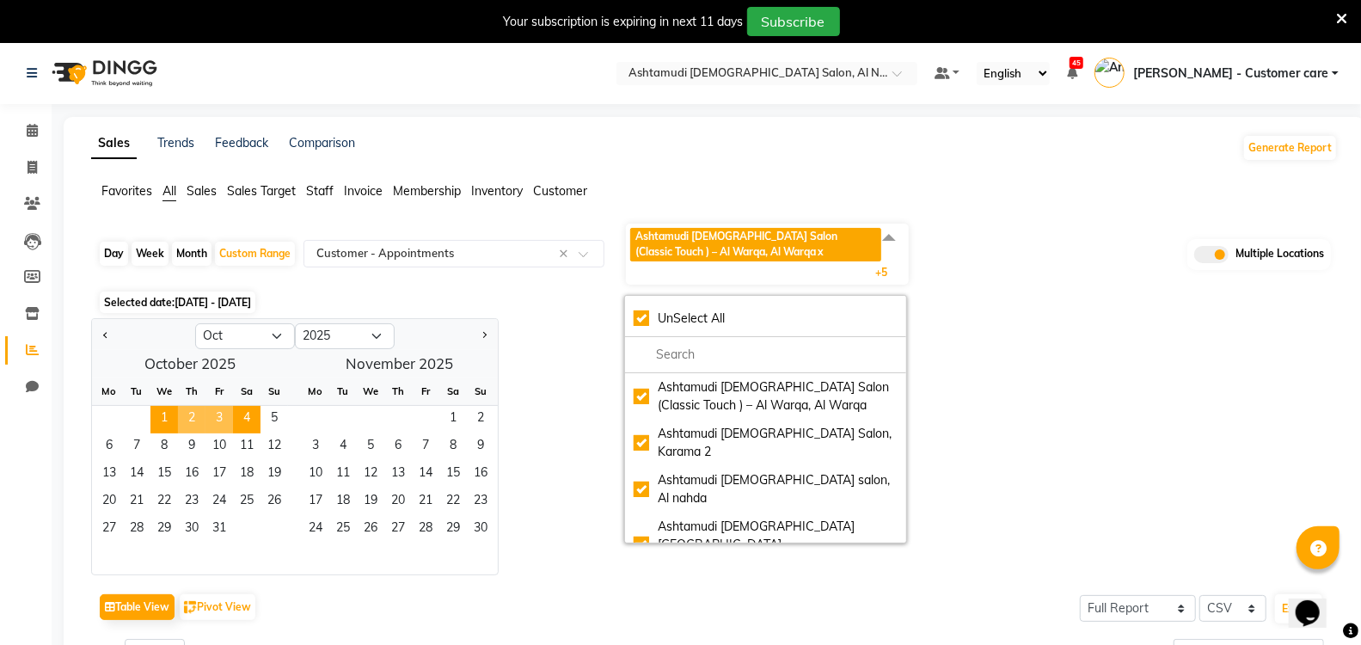
click at [886, 230] on span at bounding box center [889, 238] width 34 height 33
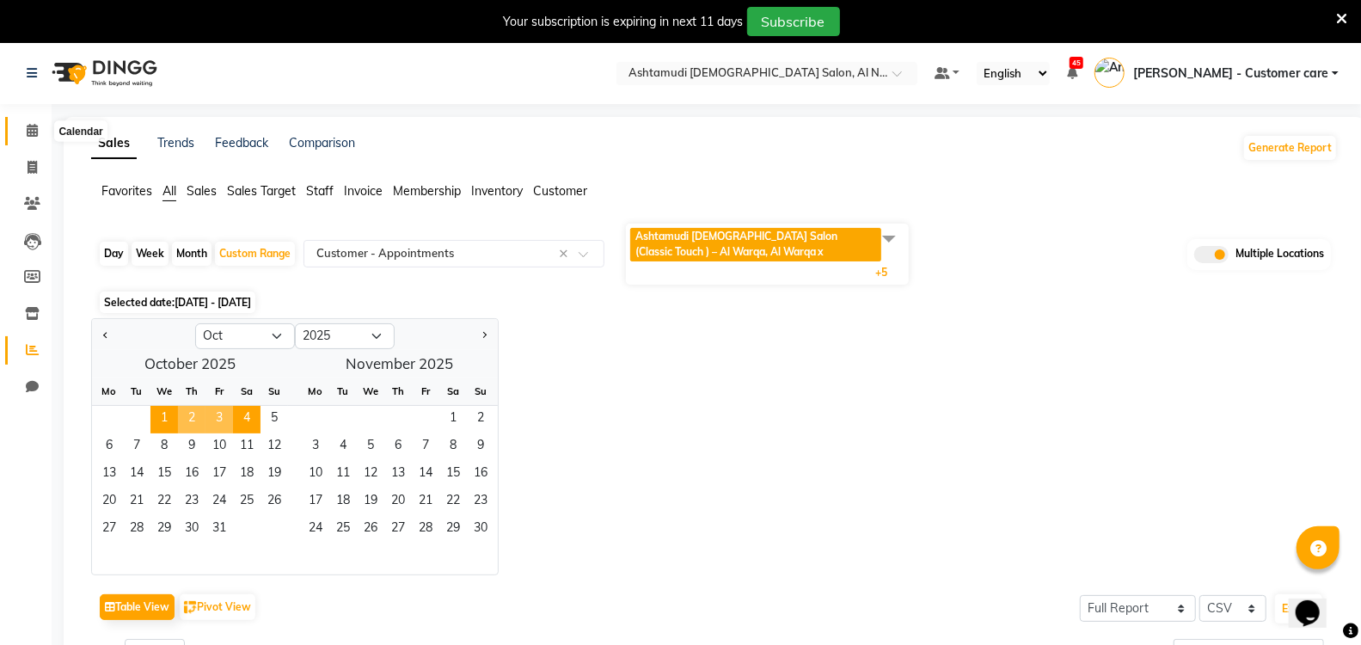
click at [32, 130] on icon at bounding box center [32, 130] width 11 height 13
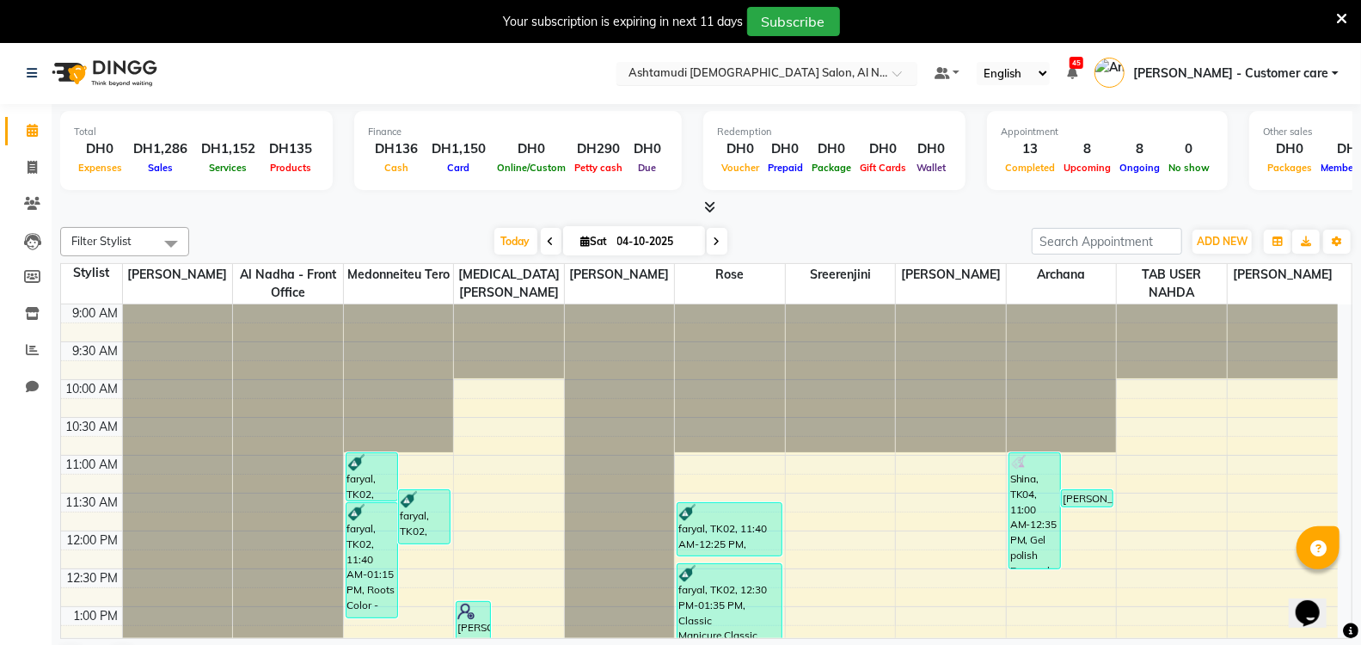
click at [810, 71] on input "text" at bounding box center [749, 74] width 249 height 17
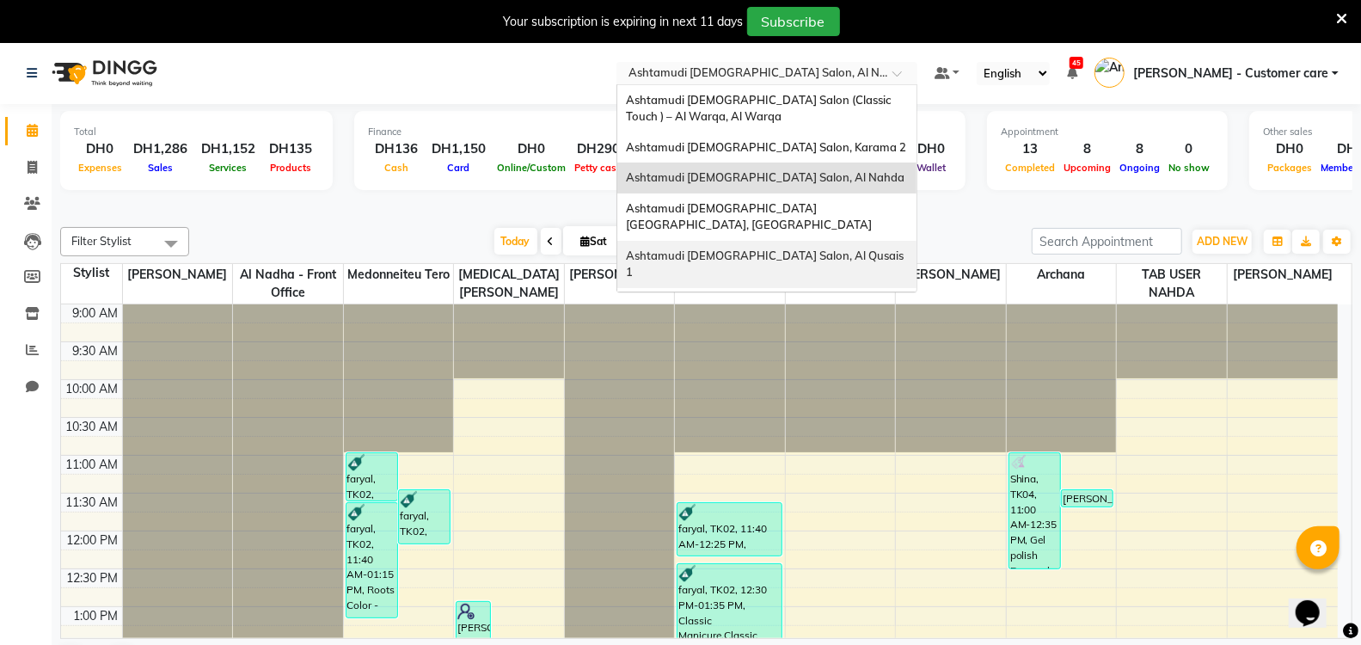
click at [818, 249] on span "Ashtamudi [DEMOGRAPHIC_DATA] Salon, Al Qusais 1" at bounding box center [766, 264] width 280 height 31
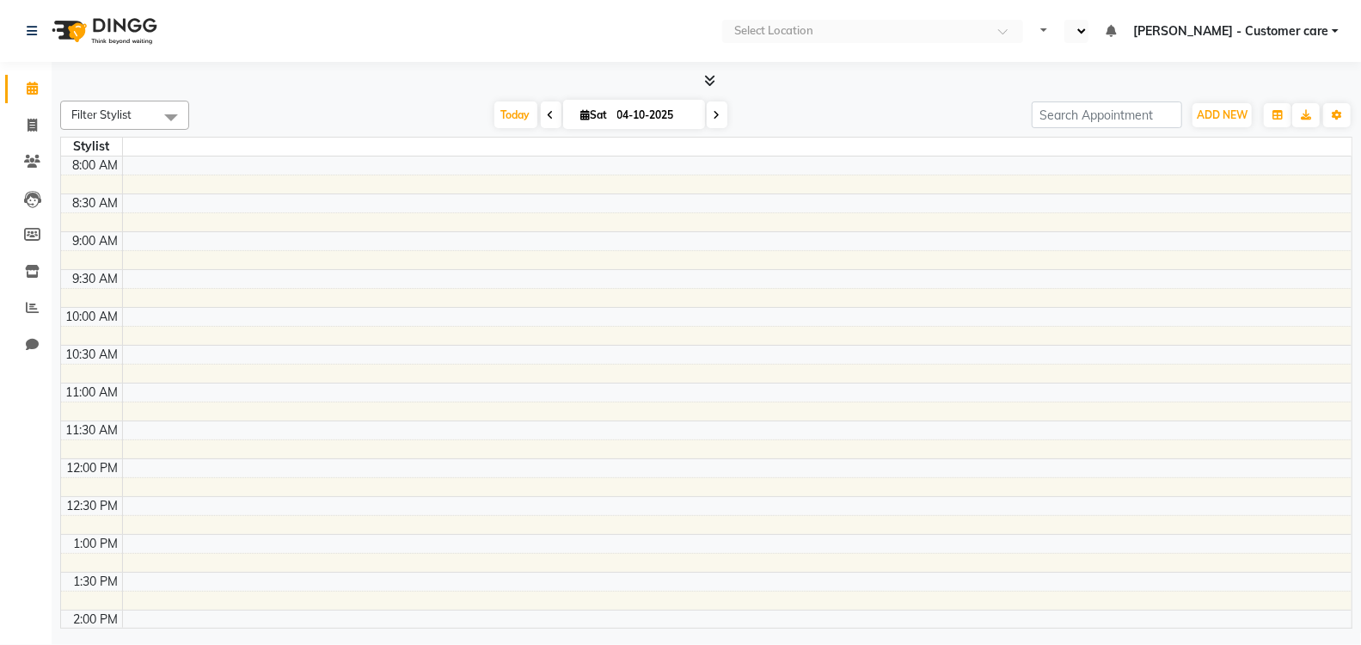
select select "en"
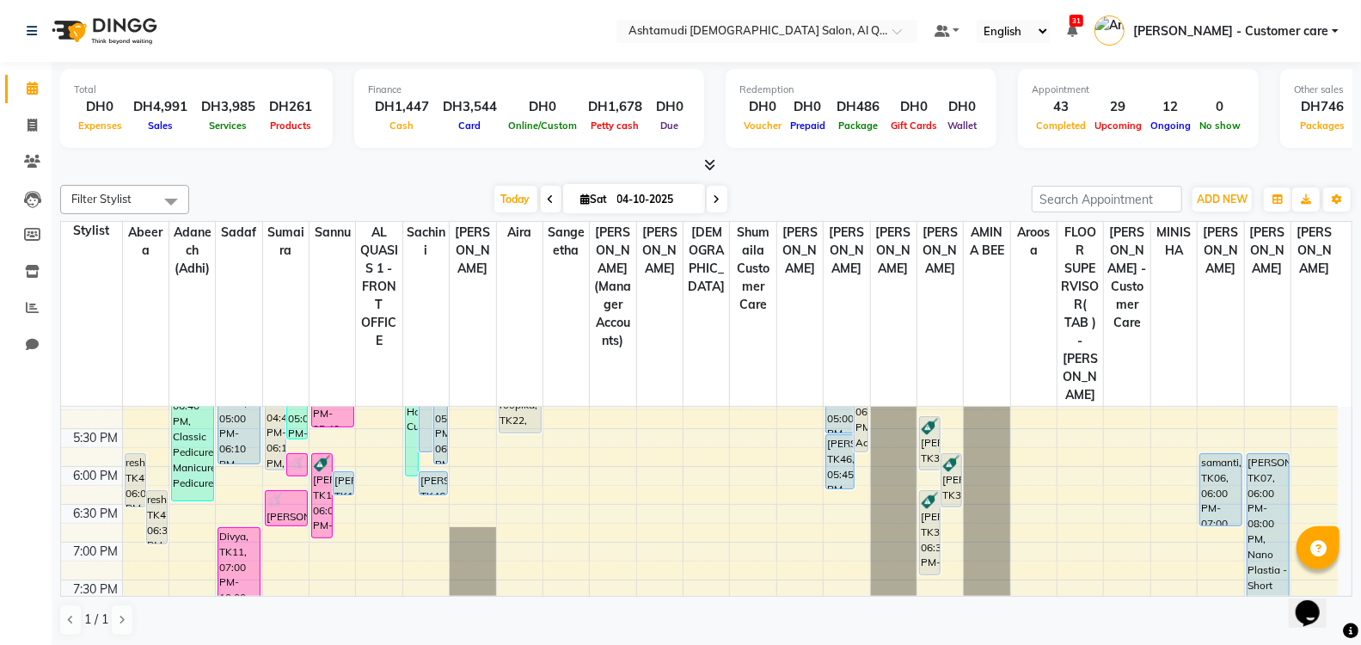
scroll to position [629, 0]
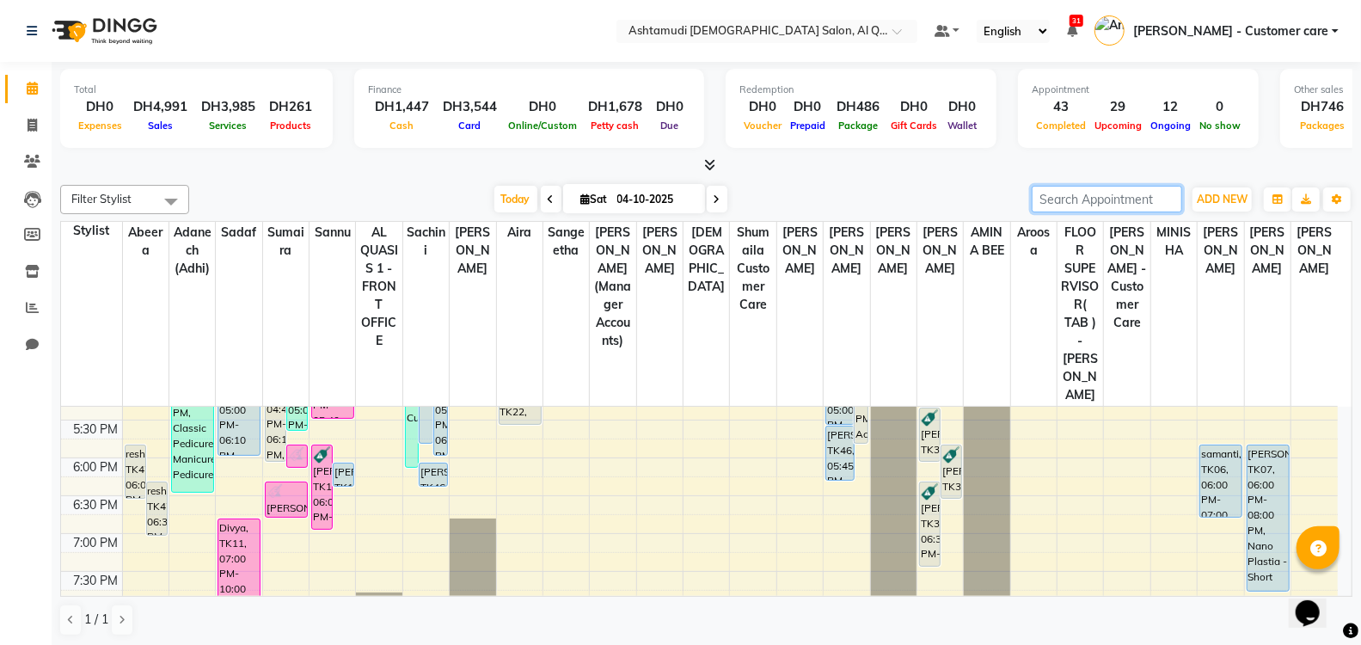
click at [1132, 193] on input "search" at bounding box center [1107, 199] width 150 height 27
paste input "0545659985"
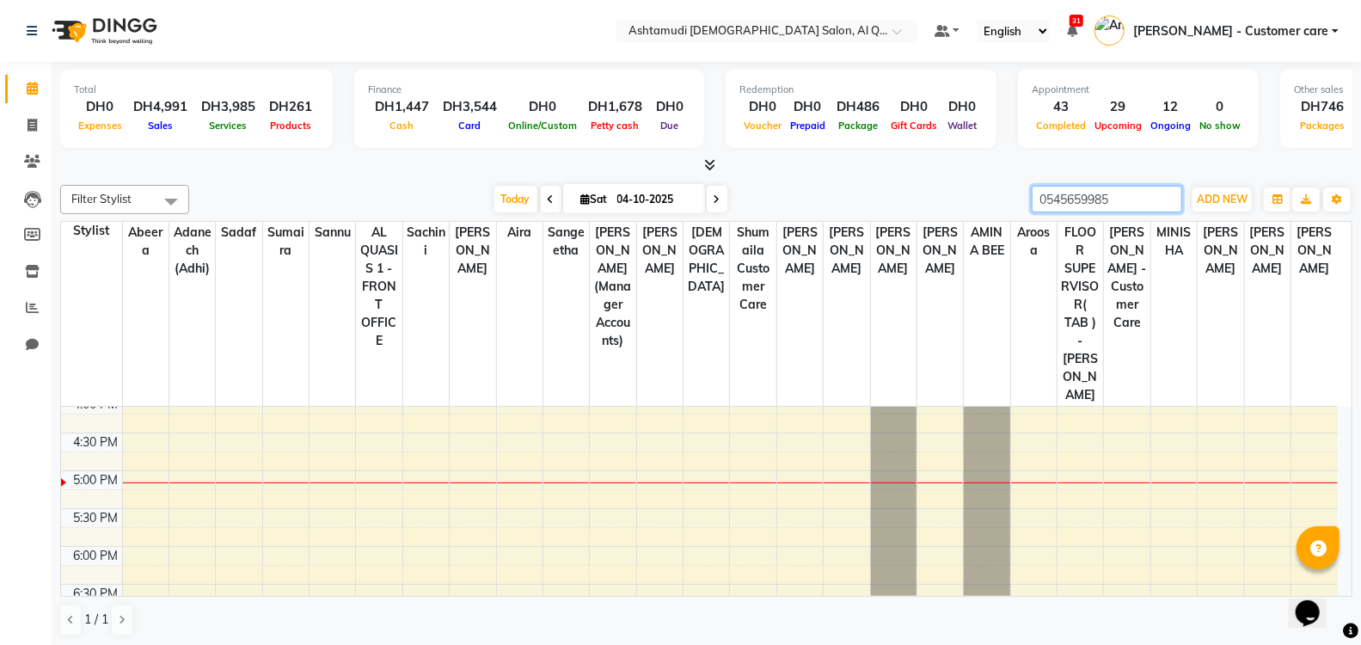
scroll to position [0, 0]
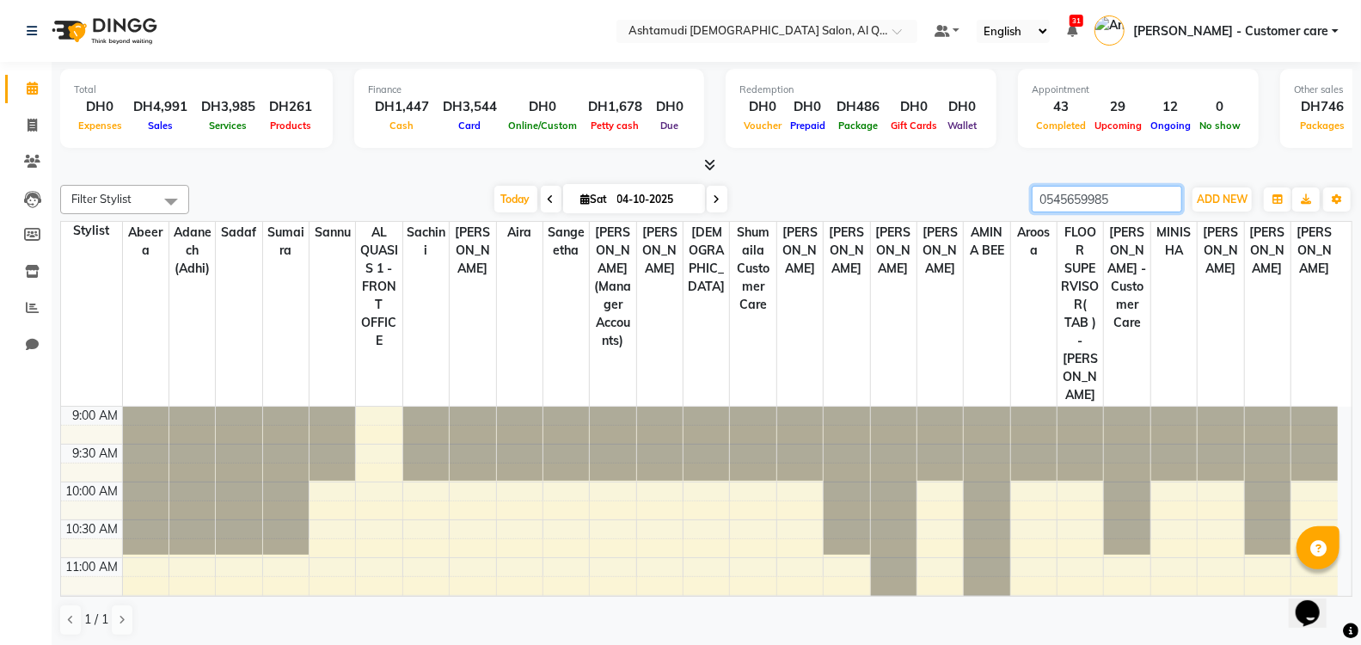
type input "0545659985"
click at [711, 200] on span at bounding box center [717, 199] width 21 height 27
type input "05-10-2025"
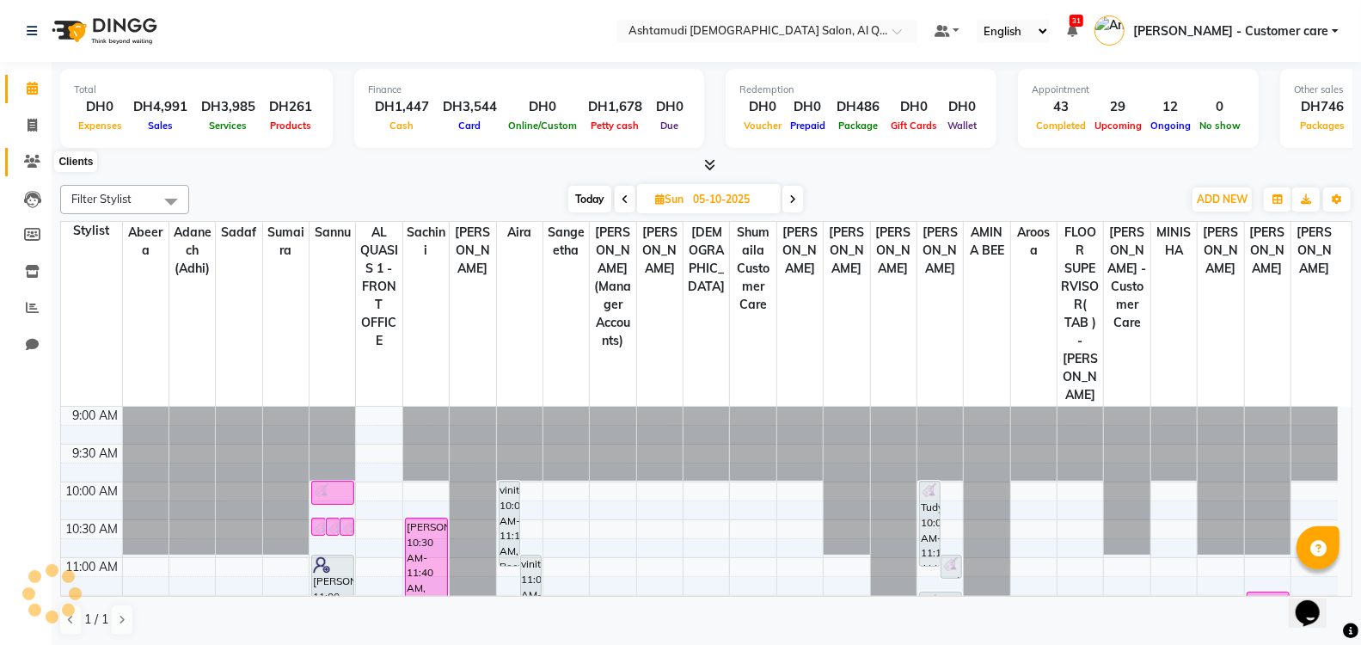
click at [32, 168] on icon at bounding box center [32, 161] width 16 height 13
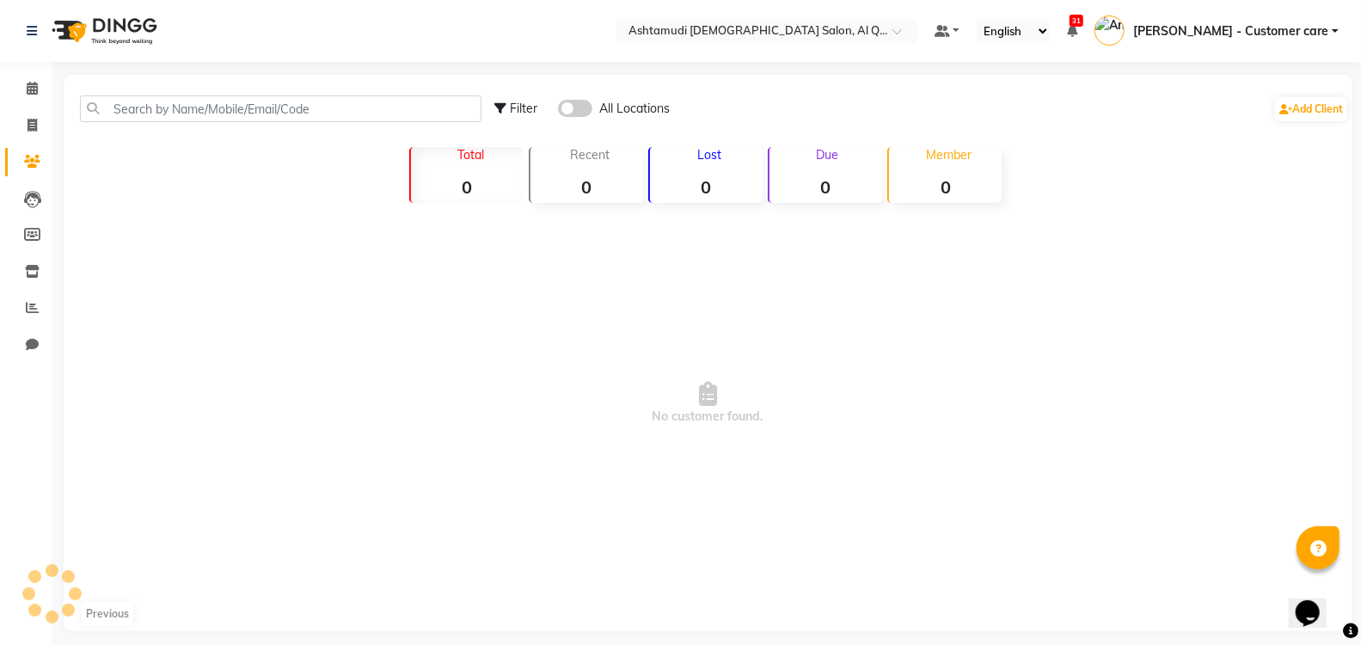
click at [209, 89] on div "Filter All Locations Add Client" at bounding box center [708, 109] width 1282 height 54
click at [209, 99] on input "text" at bounding box center [281, 108] width 402 height 27
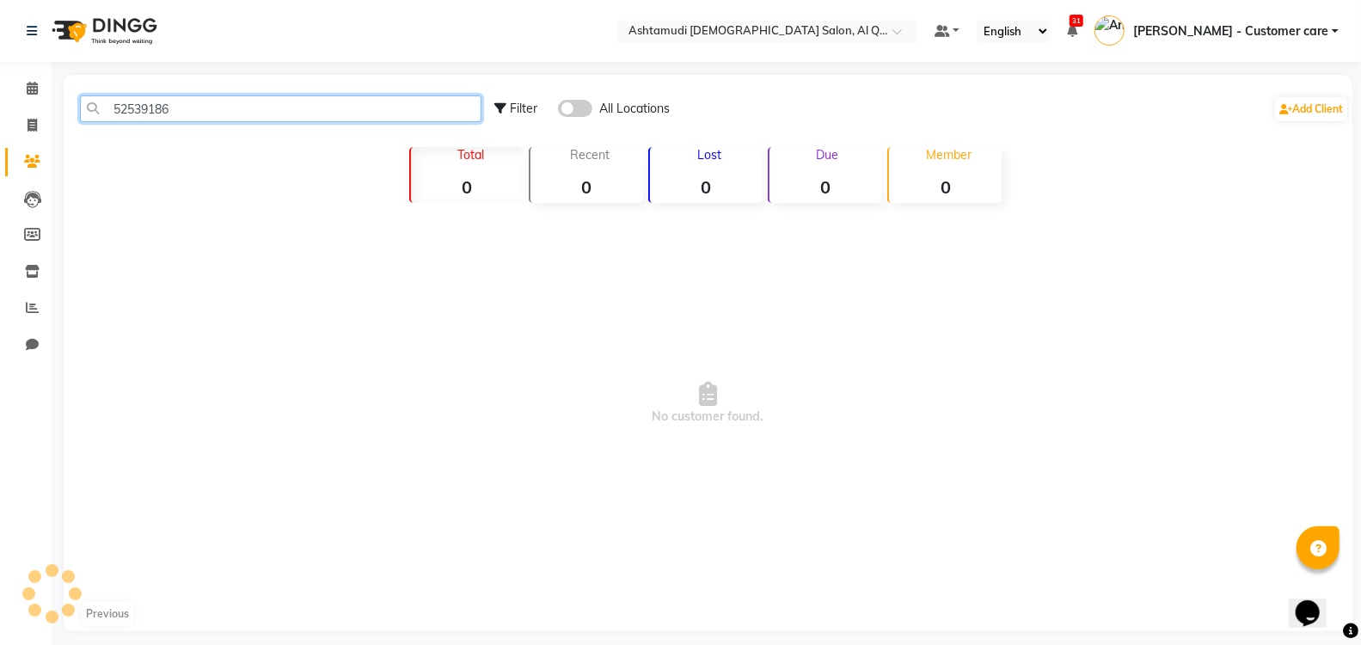
type input "52539186"
click at [574, 110] on span at bounding box center [575, 108] width 34 height 17
click at [558, 111] on input "checkbox" at bounding box center [558, 111] width 0 height 0
click at [195, 112] on input "52539186" at bounding box center [281, 108] width 402 height 27
click at [124, 103] on input "52539186" at bounding box center [281, 108] width 402 height 27
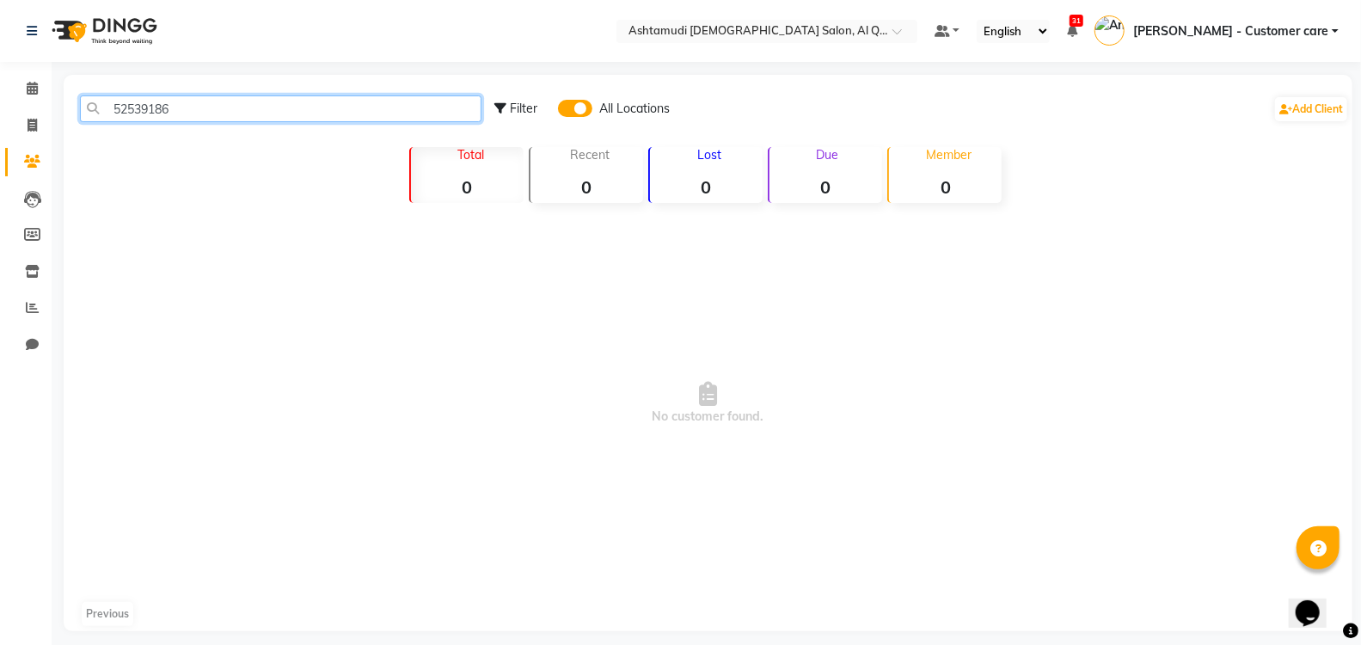
click at [193, 115] on input "52539186" at bounding box center [281, 108] width 402 height 27
click at [568, 109] on span at bounding box center [575, 108] width 34 height 17
click at [558, 111] on input "checkbox" at bounding box center [558, 111] width 0 height 0
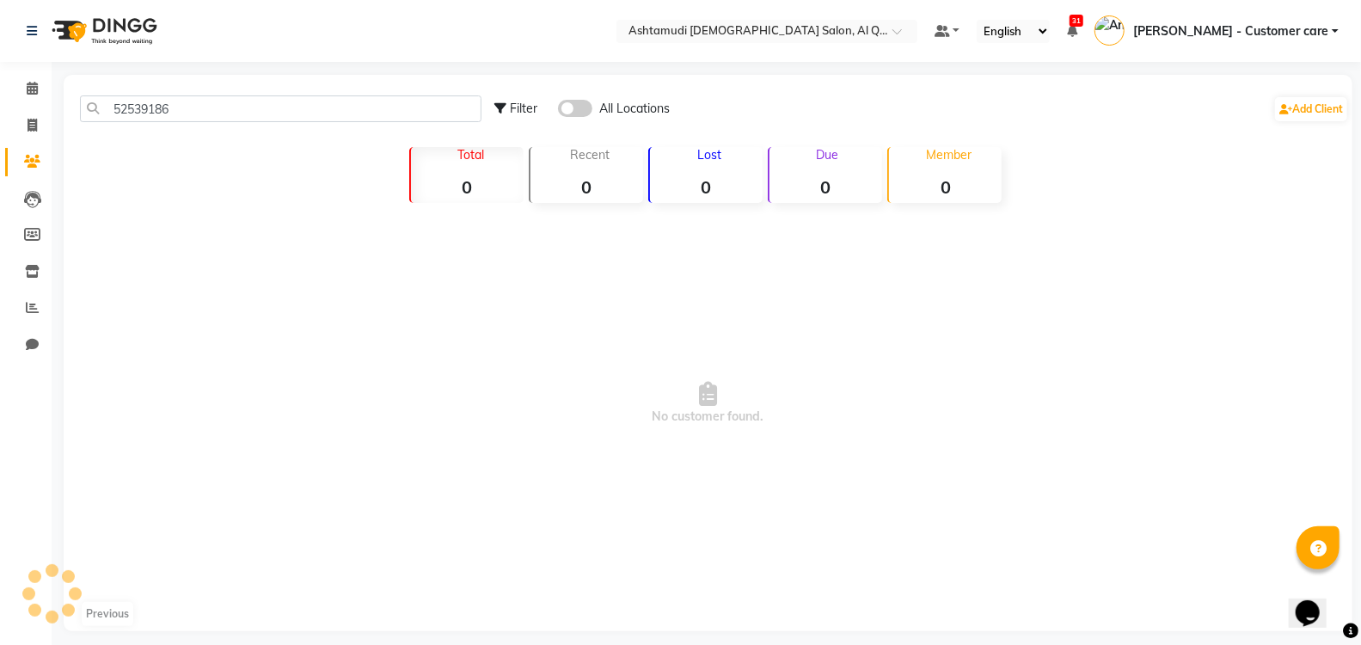
click at [568, 109] on span at bounding box center [575, 108] width 34 height 17
click at [558, 111] on input "checkbox" at bounding box center [558, 111] width 0 height 0
click at [34, 88] on icon at bounding box center [32, 88] width 11 height 13
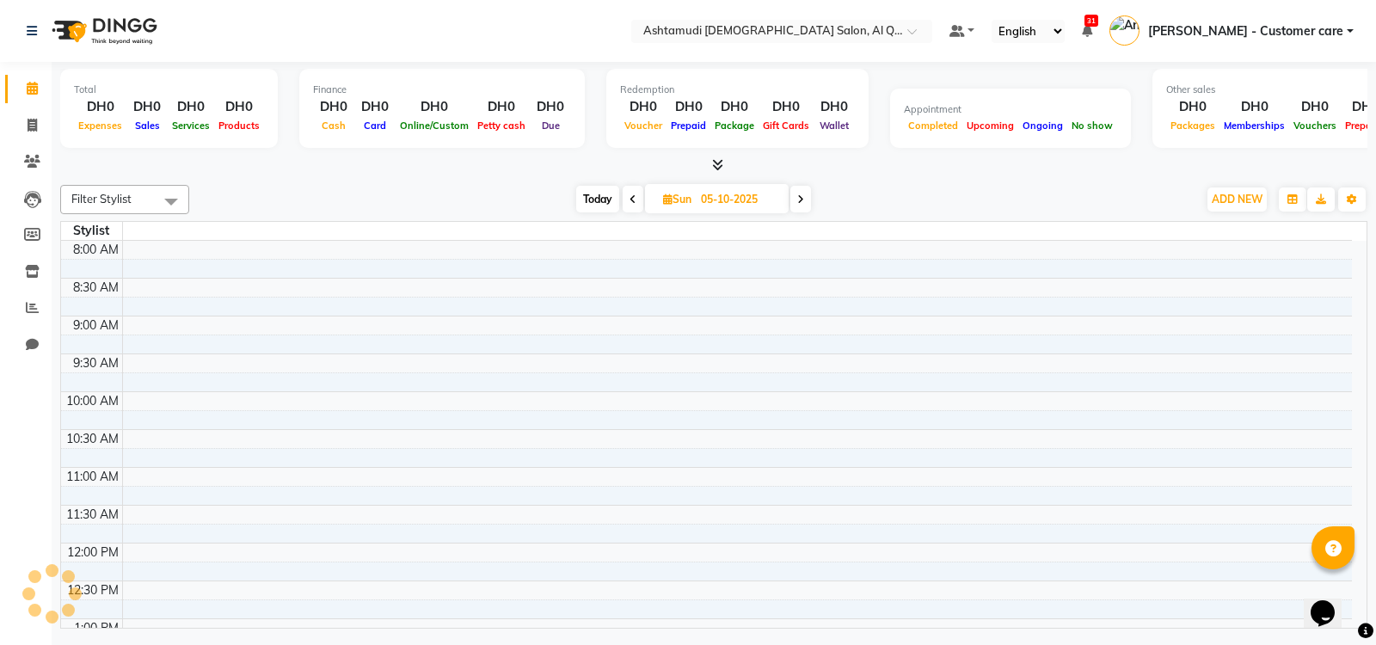
click at [709, 189] on input "05-10-2025" at bounding box center [739, 200] width 86 height 26
select select "10"
select select "2025"
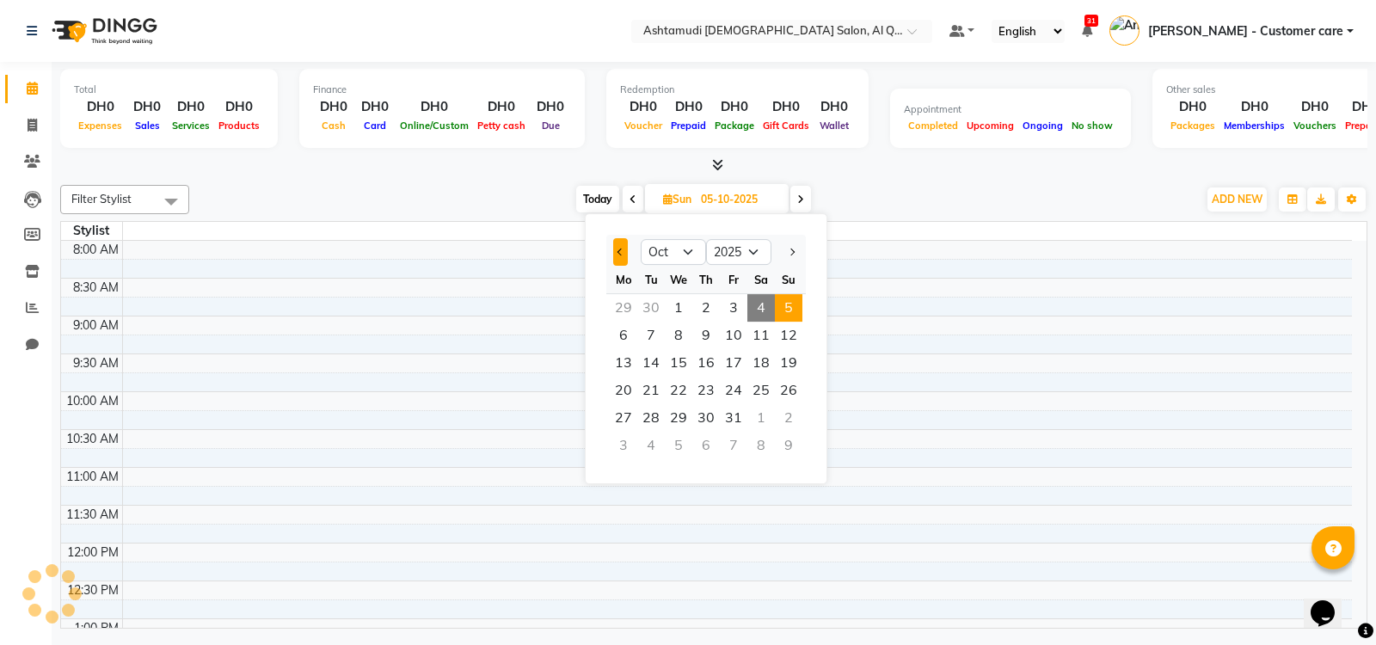
click at [615, 251] on button "Previous month" at bounding box center [620, 252] width 15 height 28
select select "9"
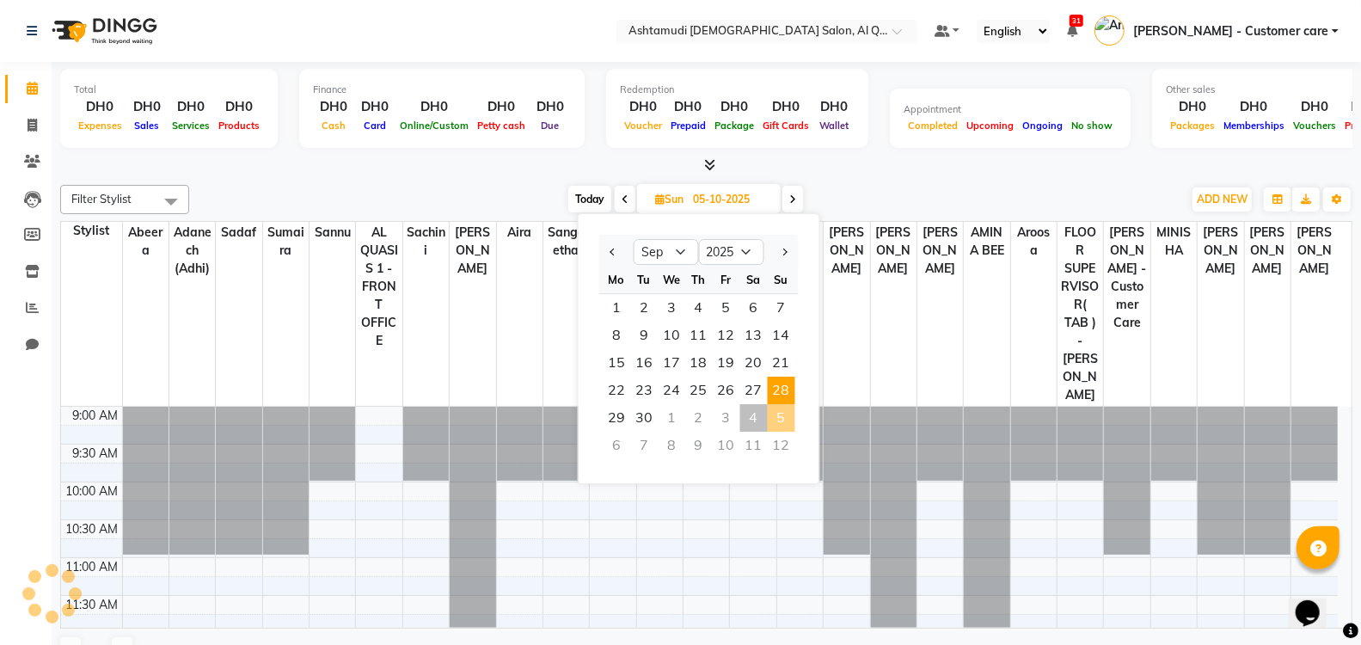
click at [781, 383] on span "28" at bounding box center [782, 391] width 28 height 28
type input "28-09-2025"
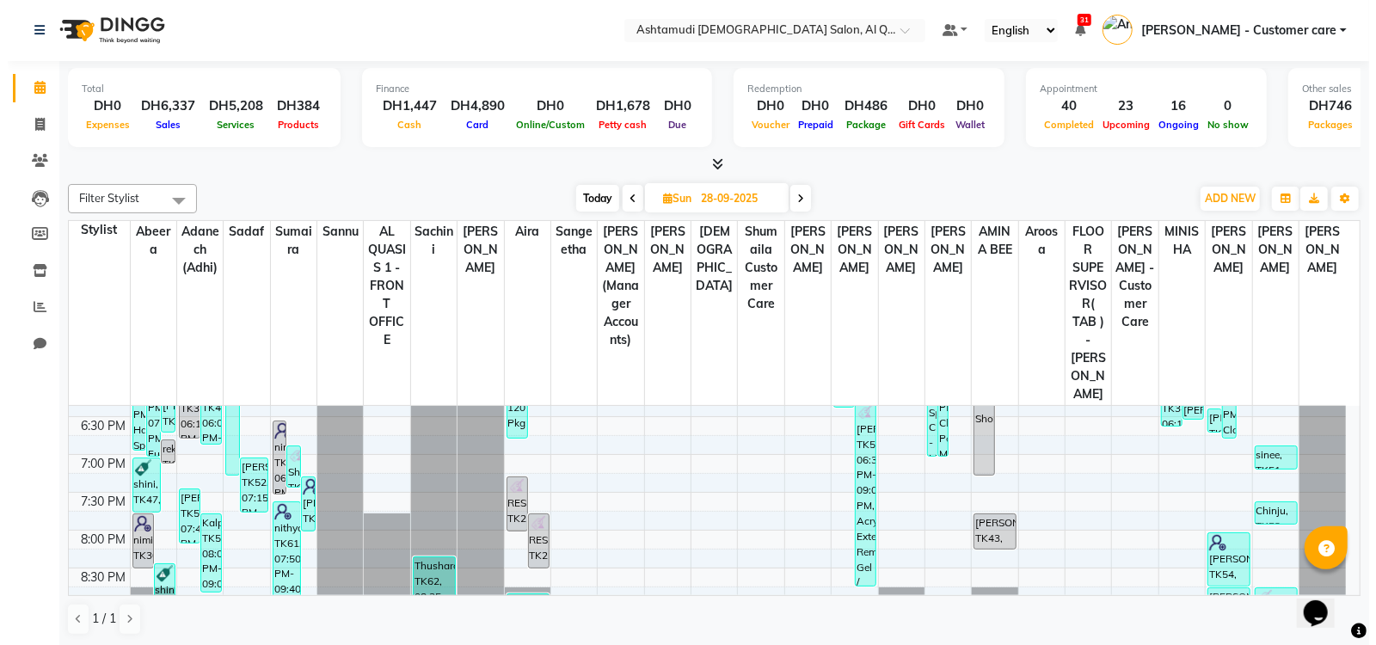
scroll to position [742, 0]
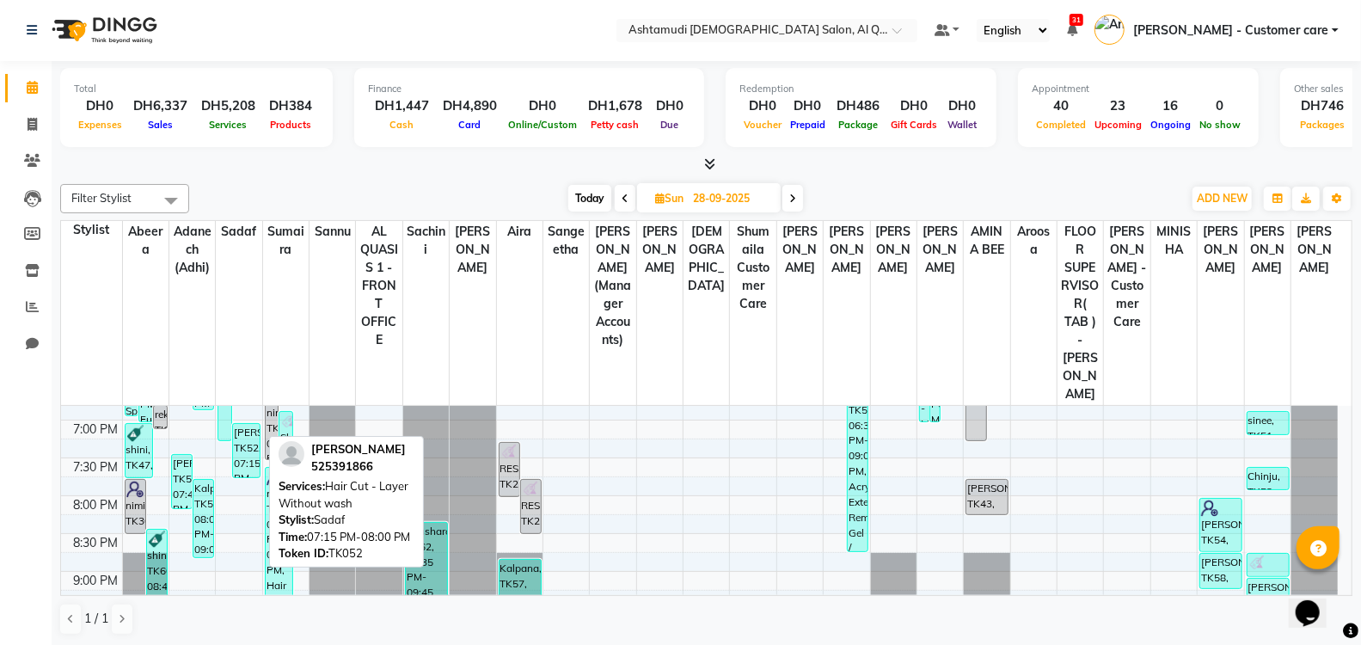
click at [242, 428] on div "[PERSON_NAME], TK52, 07:15 PM-08:00 PM, Hair Cut - Layer Without wash" at bounding box center [246, 450] width 27 height 53
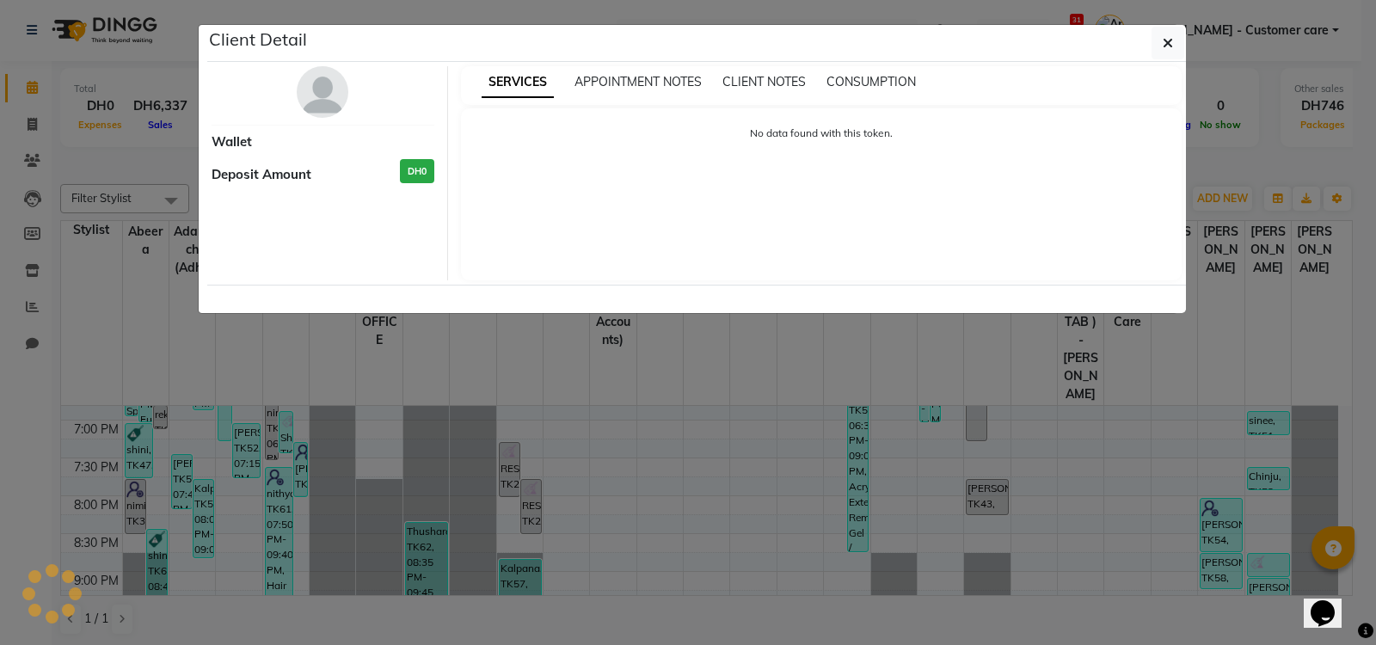
select select "3"
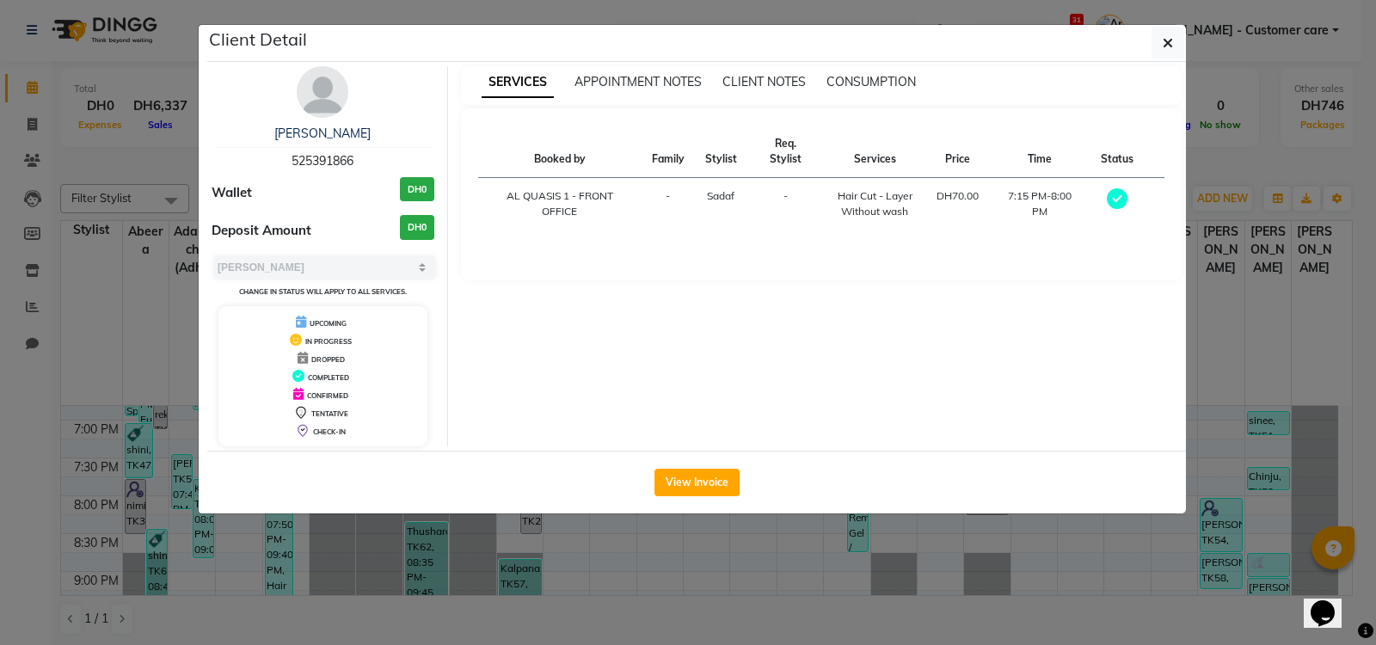
drag, startPoint x: 359, startPoint y: 162, endPoint x: 282, endPoint y: 159, distance: 77.4
click at [282, 159] on div "[PERSON_NAME] 525391866" at bounding box center [323, 148] width 223 height 46
copy span "525391866"
click at [320, 128] on link "[PERSON_NAME]" at bounding box center [322, 133] width 96 height 15
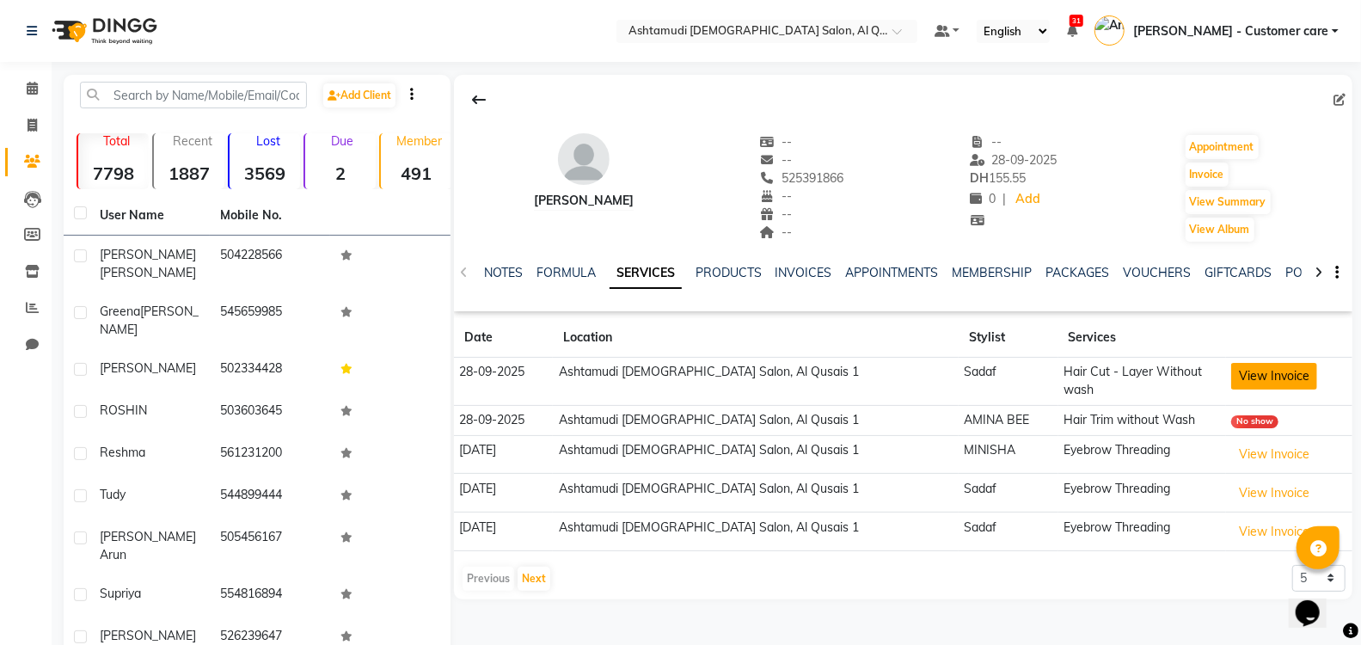
click at [1251, 384] on button "View Invoice" at bounding box center [1274, 376] width 86 height 27
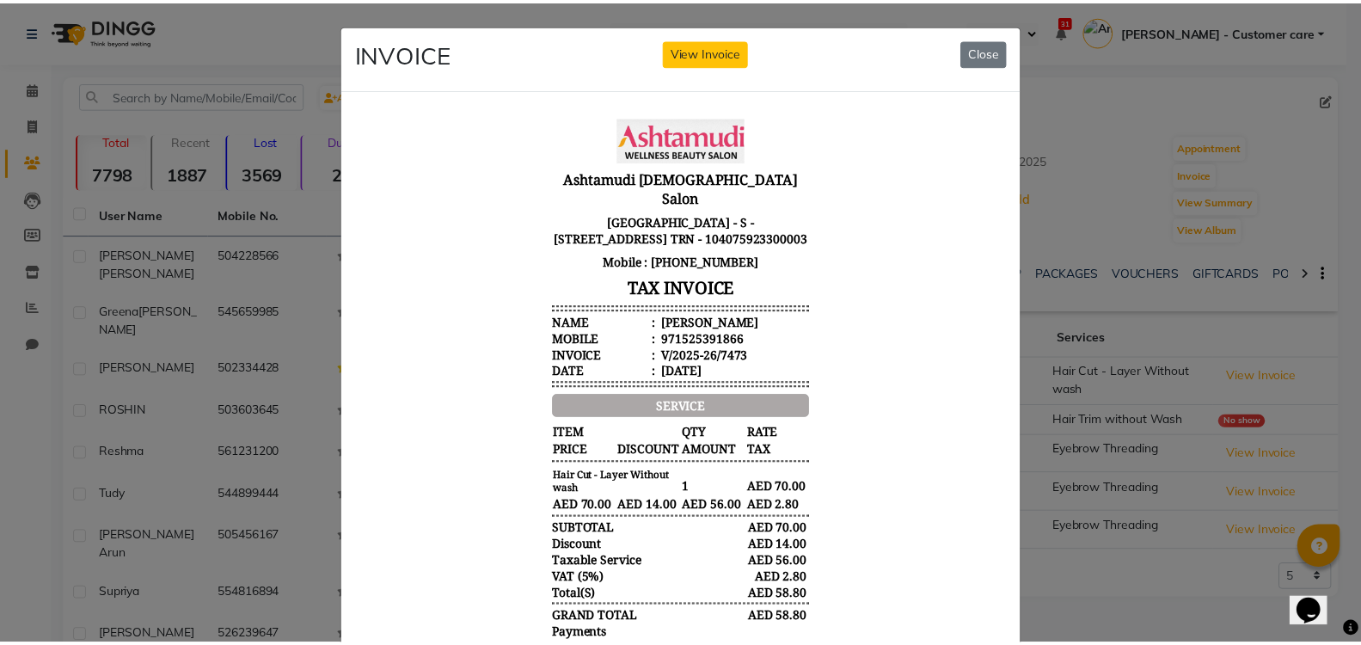
scroll to position [14, 0]
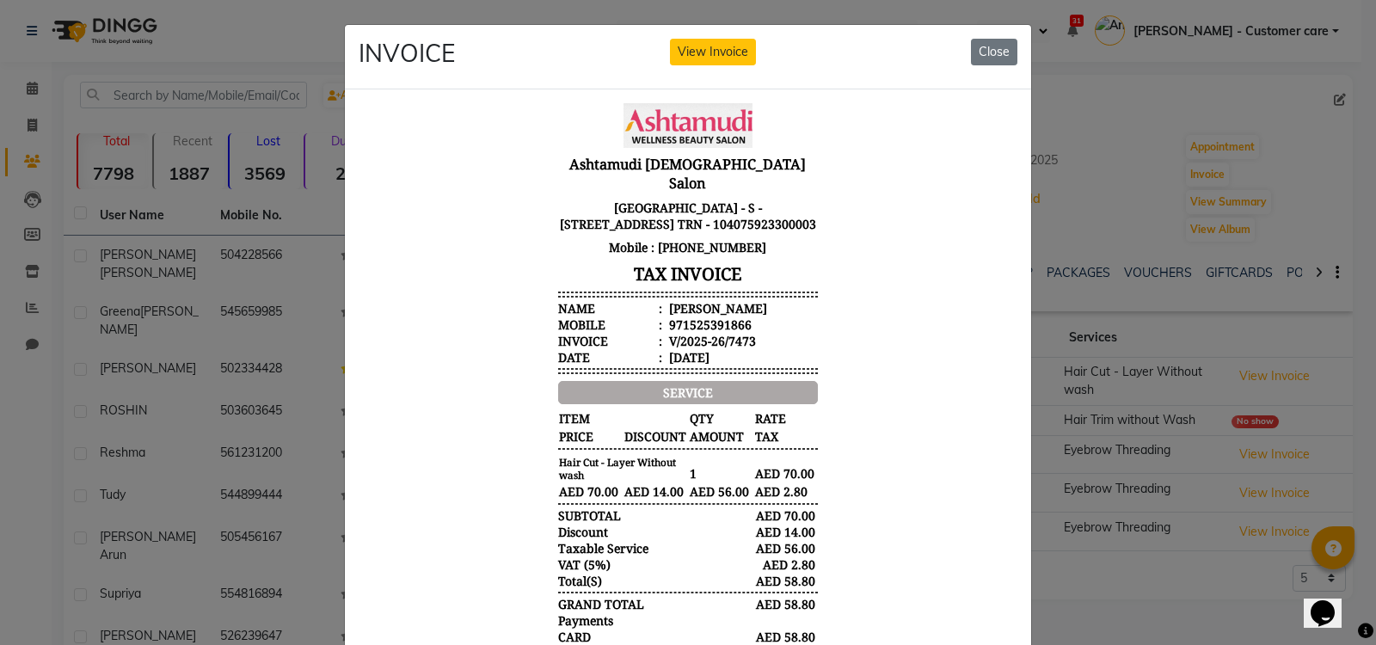
drag, startPoint x: 638, startPoint y: 499, endPoint x: 720, endPoint y: 500, distance: 81.7
click at [720, 500] on div "Hair Cut - Layer Without wash 1 AED 70.00 AED 70.00 AED 14.00 AED 56.00 AED 2.80" at bounding box center [688, 477] width 260 height 46
click at [632, 500] on span "AED 14.00" at bounding box center [655, 491] width 64 height 18
click at [979, 55] on button "Close" at bounding box center [994, 52] width 46 height 27
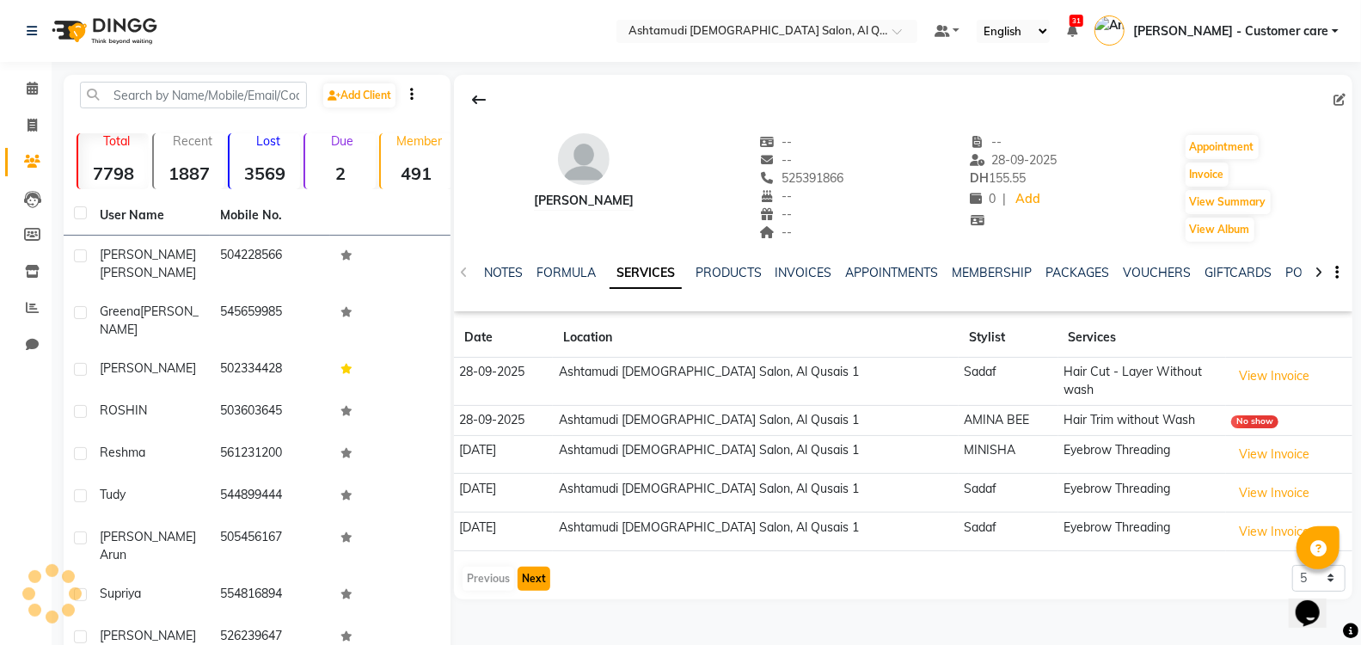
click at [538, 567] on button "Next" at bounding box center [534, 579] width 33 height 24
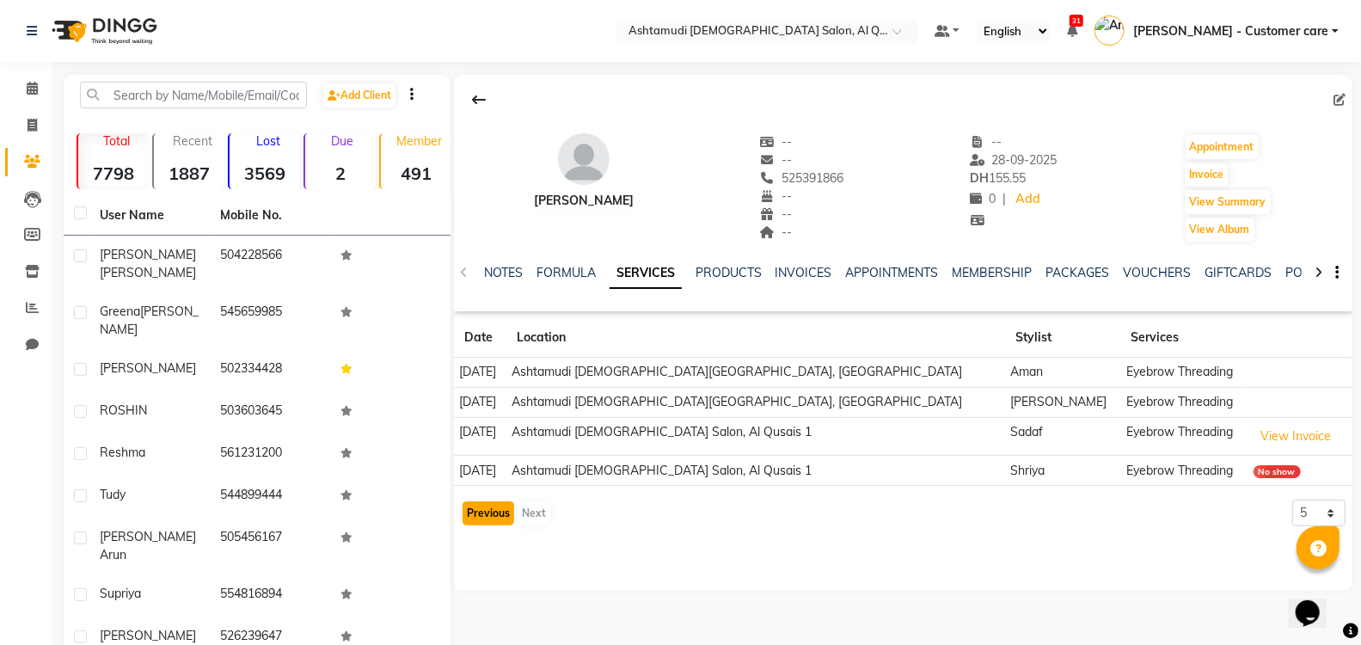
click at [482, 504] on button "Previous" at bounding box center [489, 513] width 52 height 24
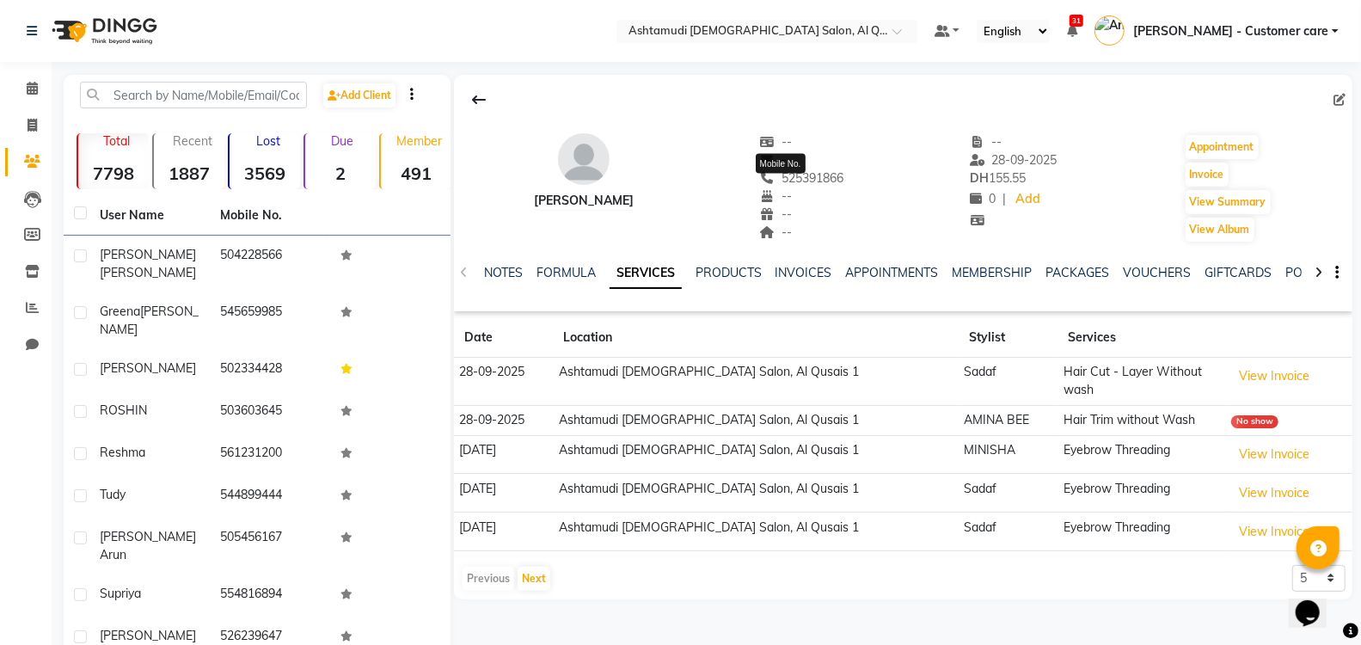
drag, startPoint x: 845, startPoint y: 175, endPoint x: 749, endPoint y: 180, distance: 96.4
click at [749, 180] on div "[PERSON_NAME] -- -- 525391866 Mobile No. -- -- -- -- [DATE] DH 155.55 0 | Add A…" at bounding box center [903, 179] width 899 height 127
copy span "525391866"
click at [27, 87] on icon at bounding box center [32, 88] width 11 height 13
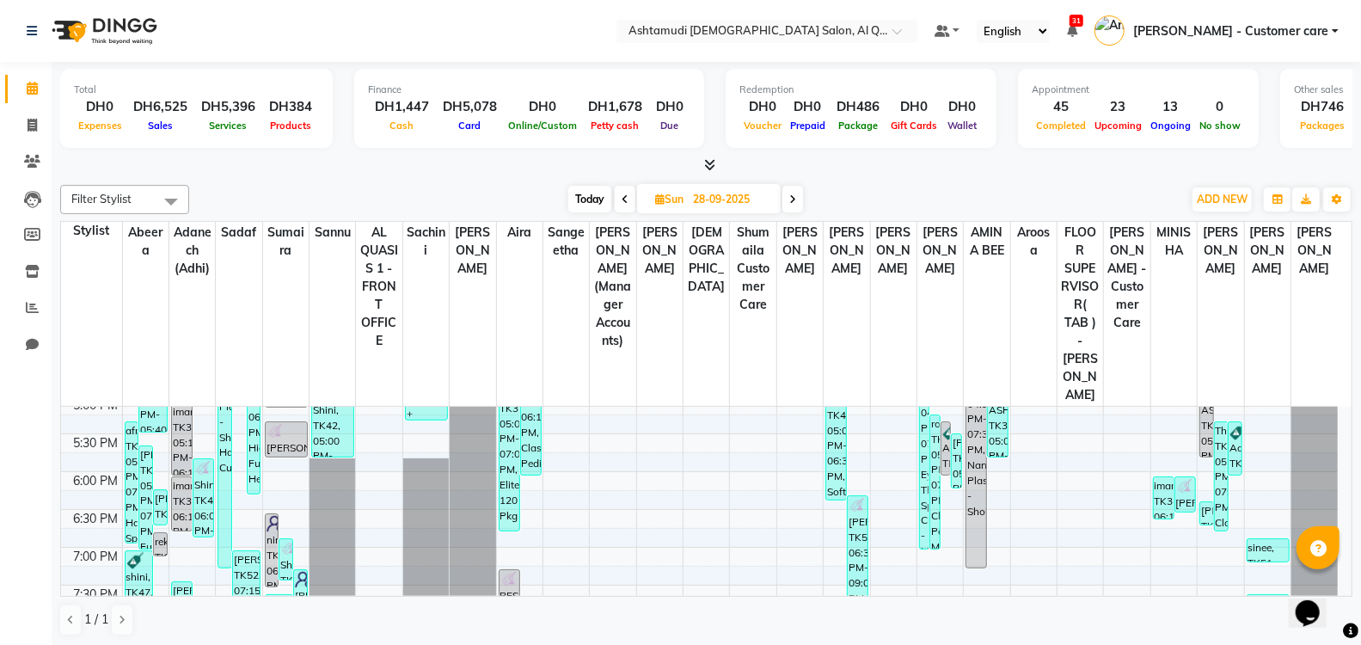
scroll to position [612, 0]
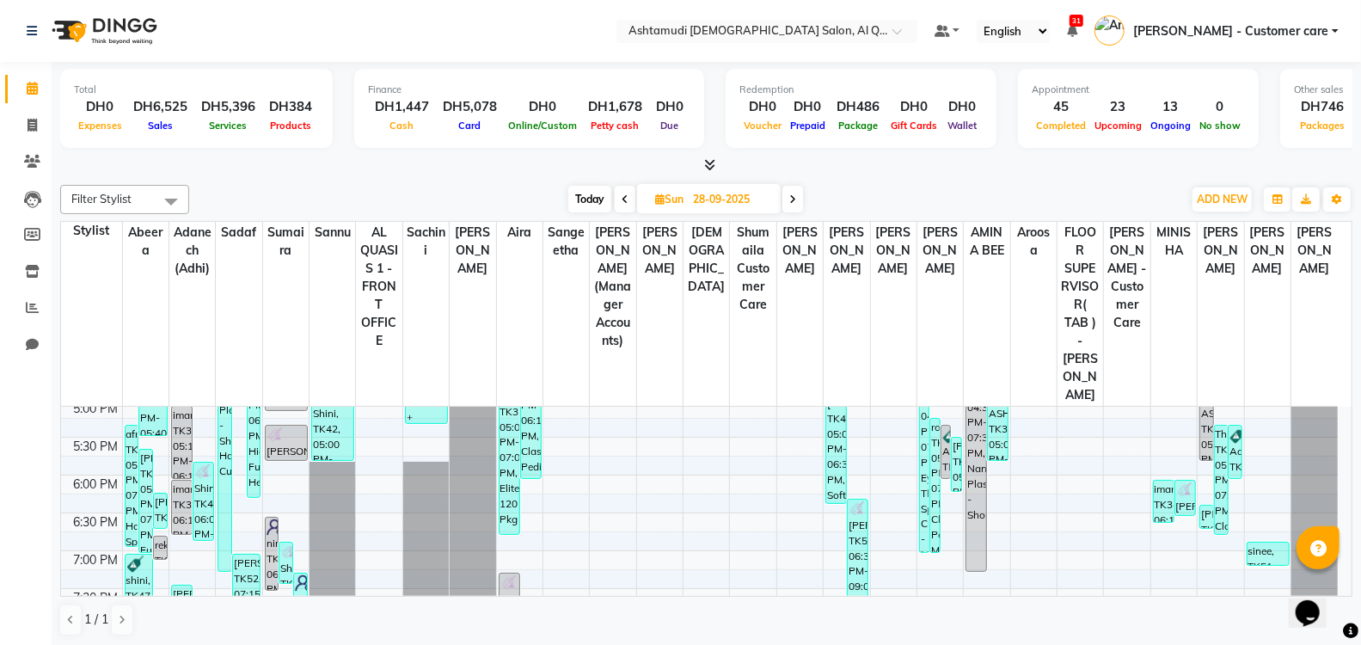
click at [706, 196] on input "28-09-2025" at bounding box center [731, 200] width 86 height 26
select select "9"
select select "2025"
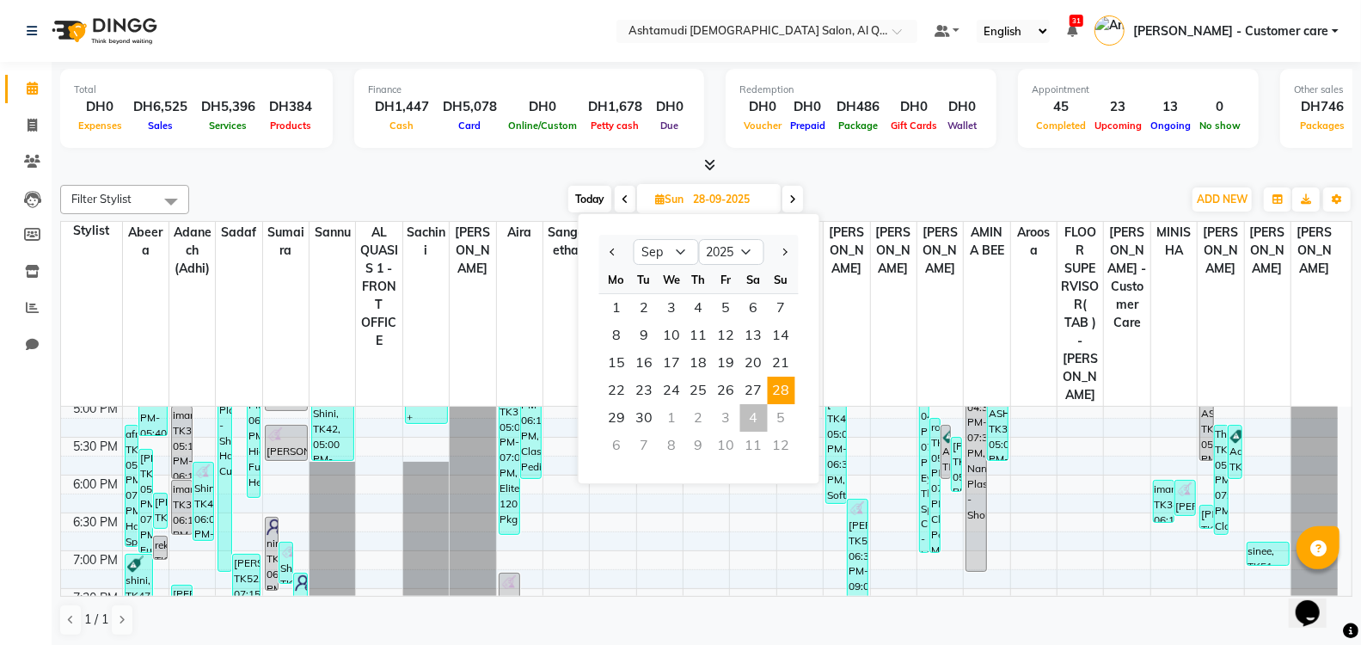
click at [754, 412] on div "4" at bounding box center [754, 418] width 28 height 28
type input "04-10-2025"
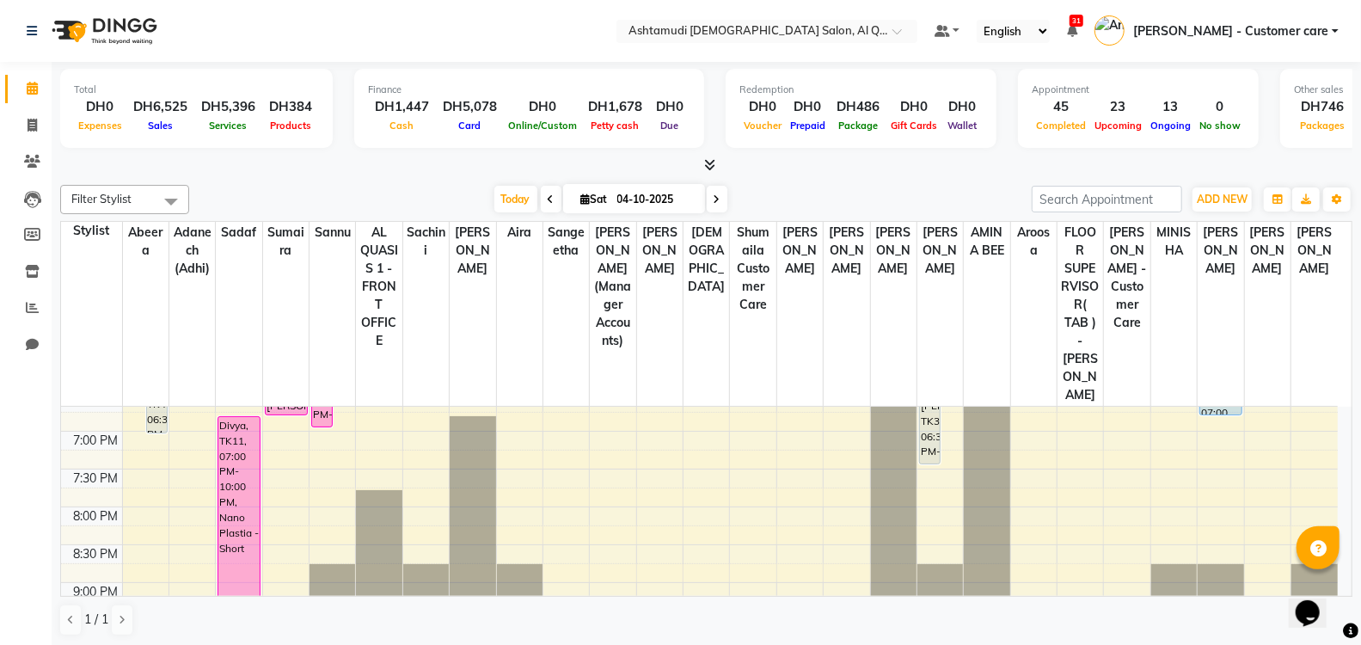
scroll to position [735, 0]
click at [1353, 394] on div "Total DH0 Expenses DH6,525 Sales DH5,396 Services DH384 Products Finance DH1,44…" at bounding box center [707, 355] width 1310 height 586
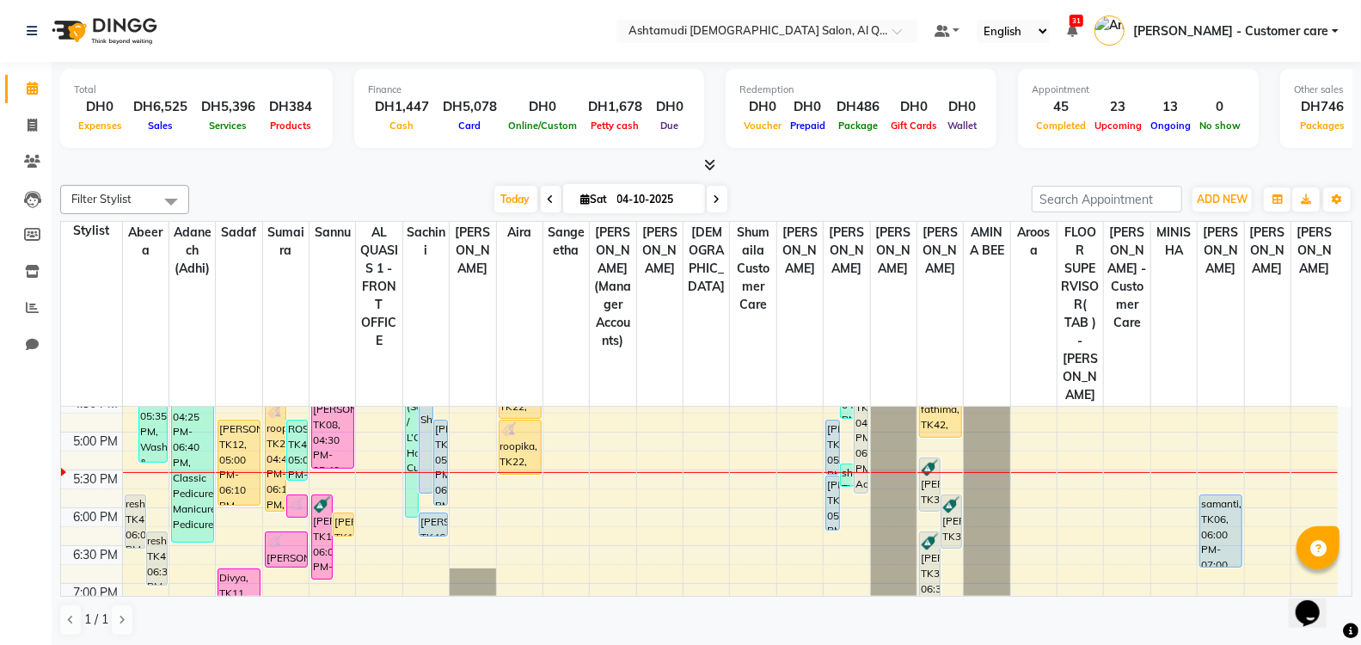
scroll to position [543, 0]
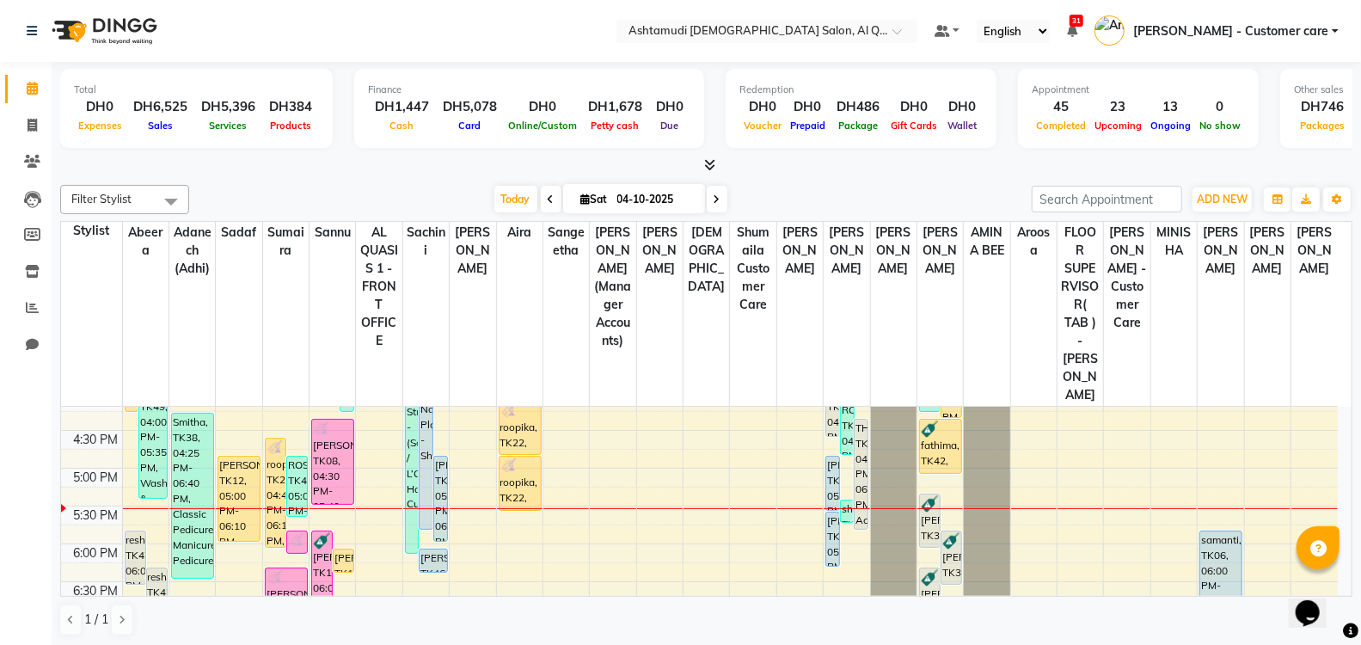
click at [509, 516] on div "9:00 AM 9:30 AM 10:00 AM 10:30 AM 11:00 AM 11:30 AM 12:00 PM 12:30 PM 1:00 PM 1…" at bounding box center [699, 392] width 1277 height 1059
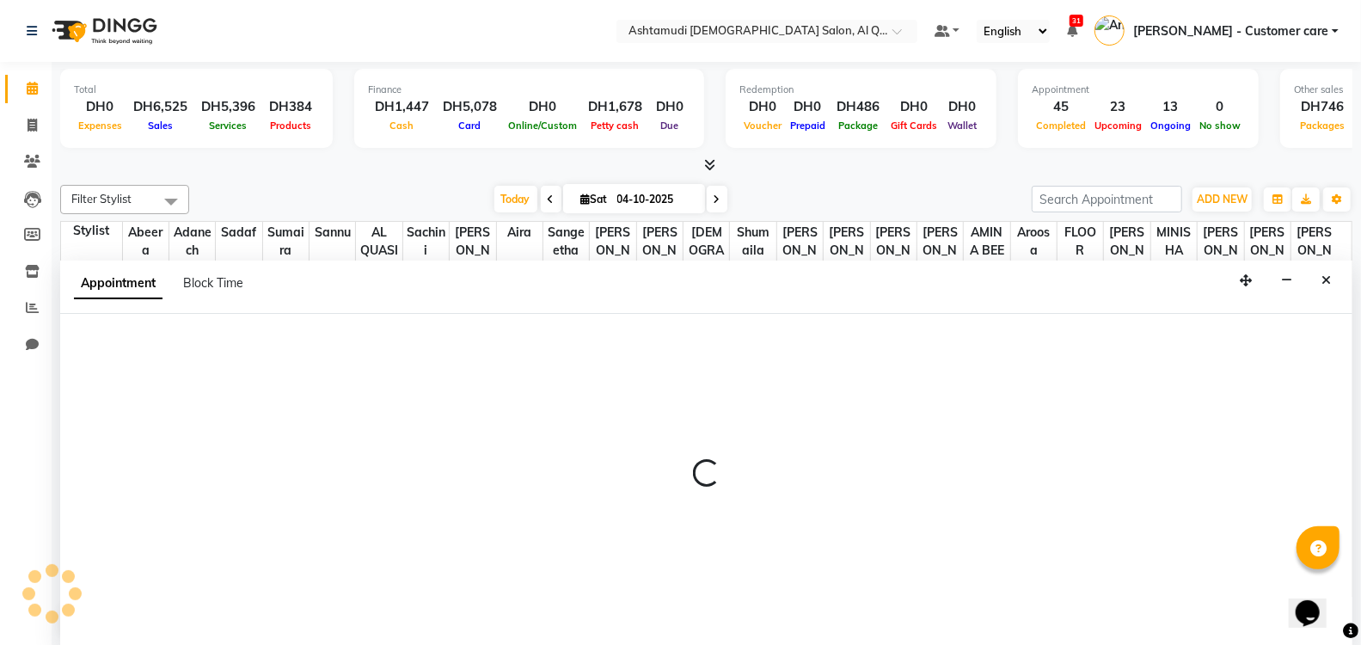
scroll to position [1, 0]
drag, startPoint x: 509, startPoint y: 516, endPoint x: 390, endPoint y: 310, distance: 237.3
click at [390, 313] on div at bounding box center [706, 480] width 1292 height 334
select select "59358"
select select "1080"
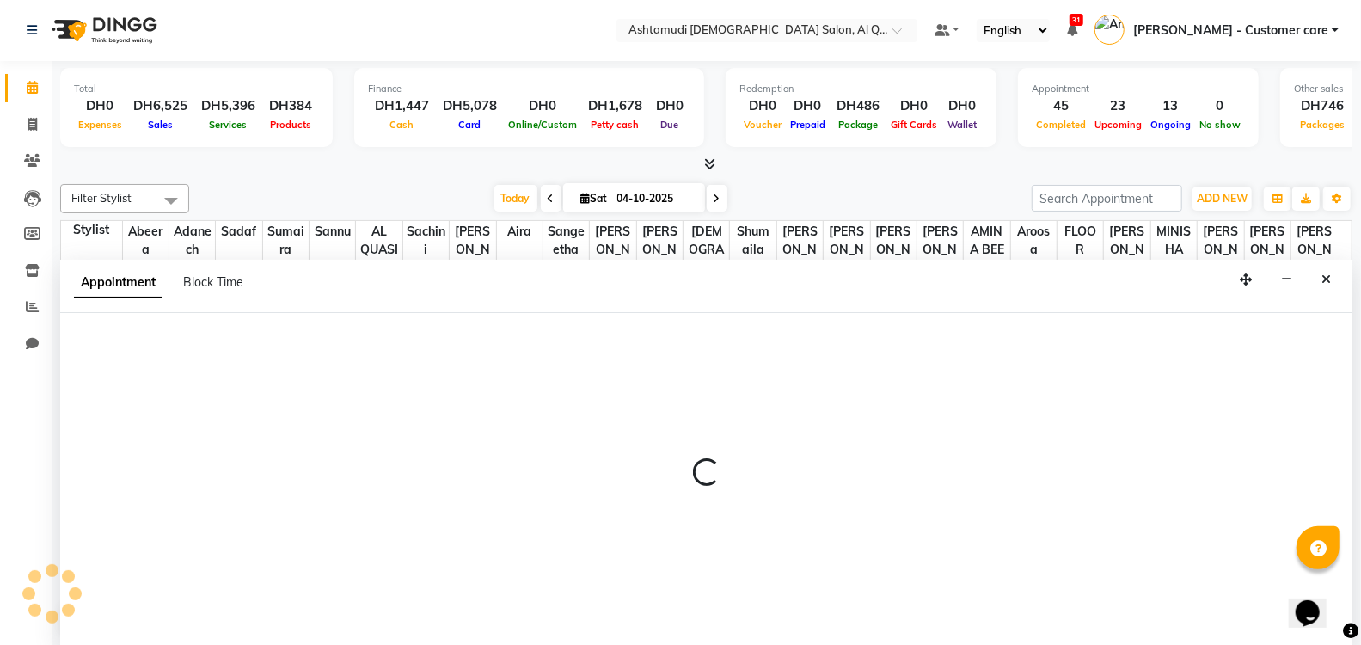
select select "tentative"
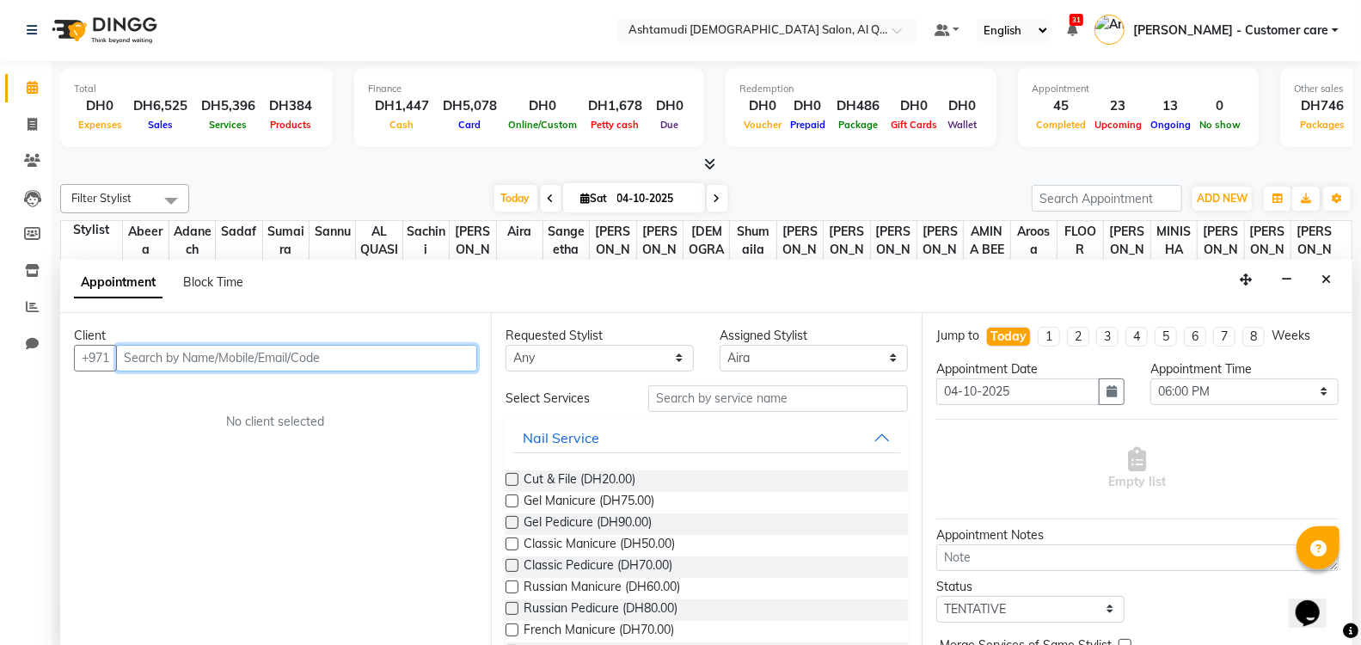
click at [255, 353] on input "text" at bounding box center [296, 358] width 361 height 27
paste input "Hello and welcome to"
type input "H"
click at [182, 358] on input "text" at bounding box center [296, 358] width 361 height 27
paste input "971 50 315 5308"
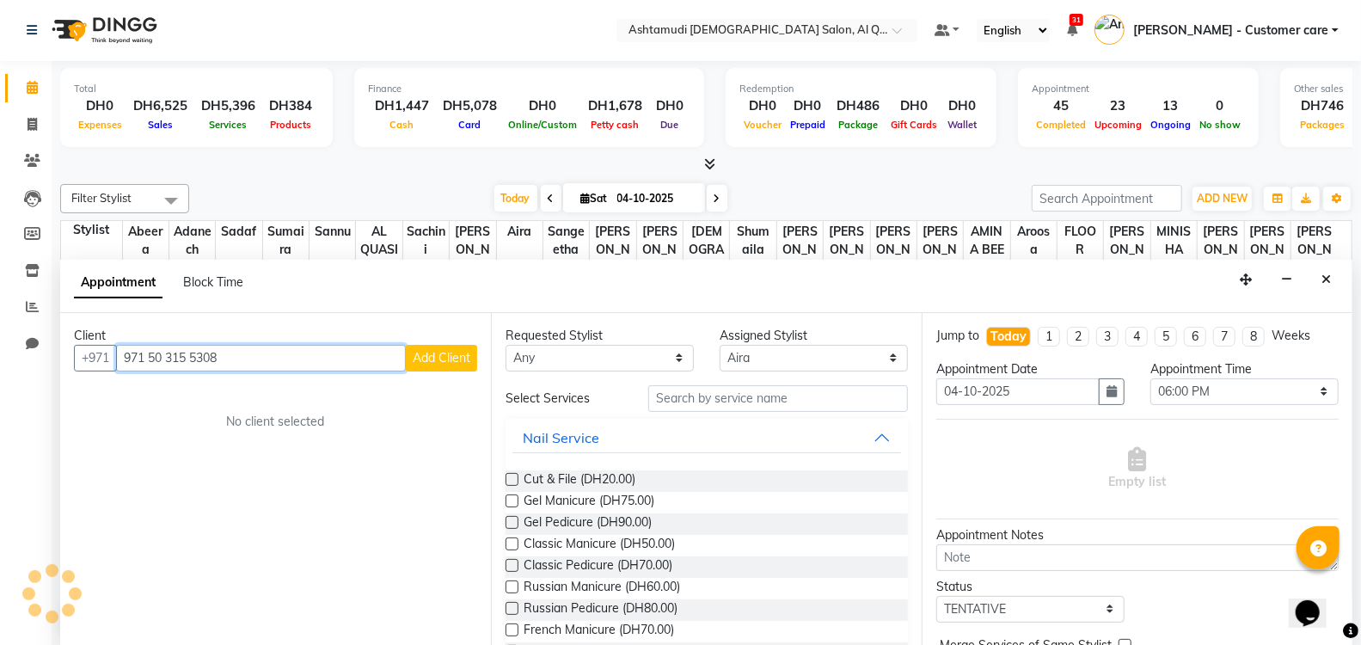
click at [193, 358] on input "971 50 315 5308" at bounding box center [261, 358] width 290 height 27
click at [167, 357] on input "971 50 3155308" at bounding box center [261, 358] width 290 height 27
click at [150, 355] on input "971 503155308" at bounding box center [261, 358] width 290 height 27
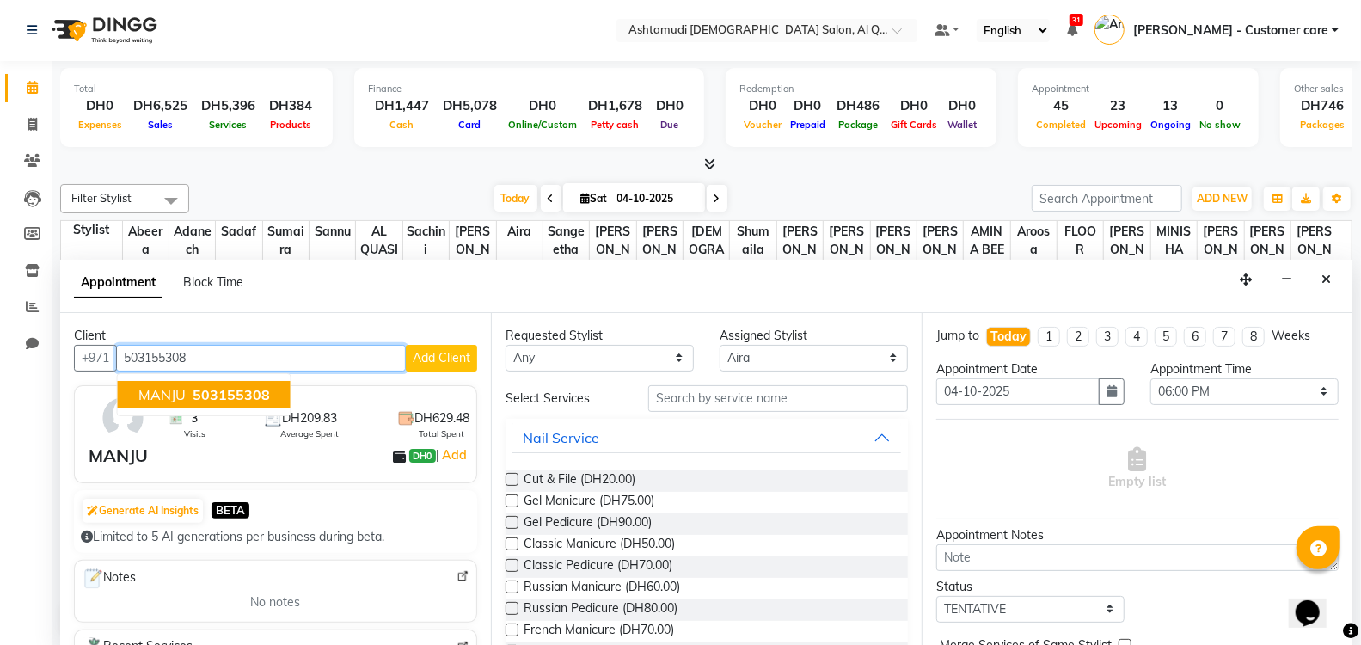
click at [199, 390] on span "503155308" at bounding box center [231, 394] width 77 height 17
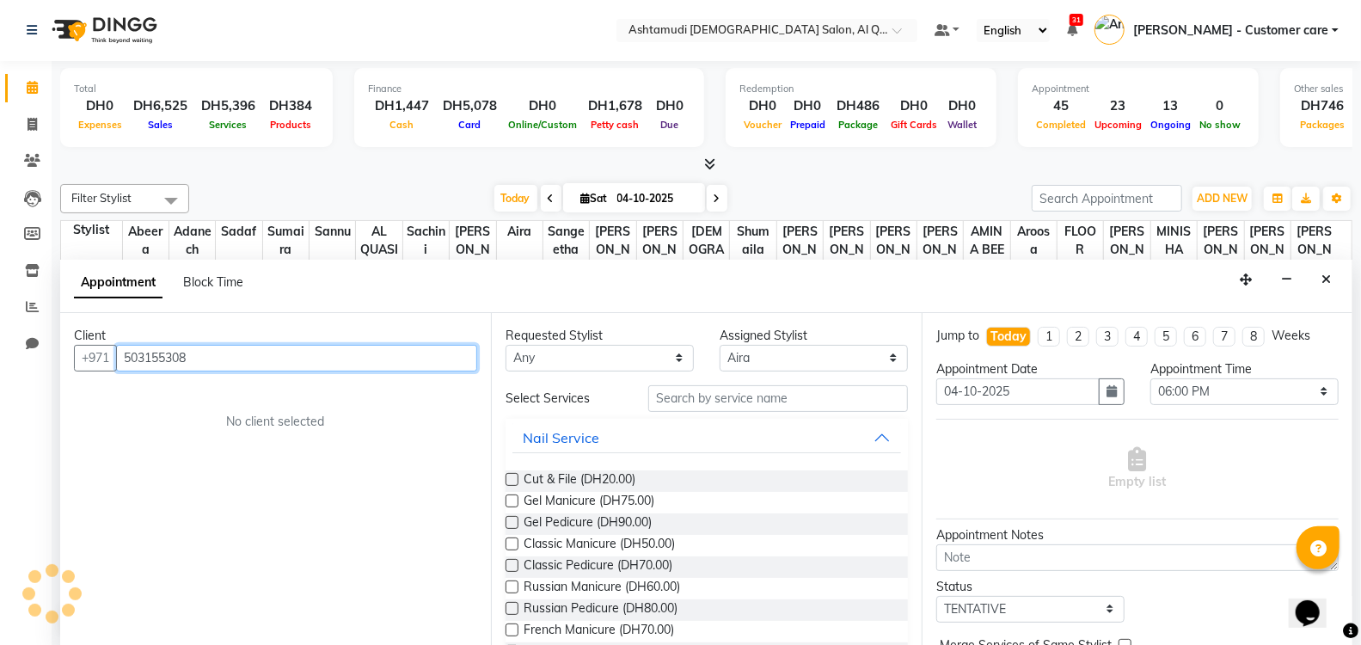
type input "503155308"
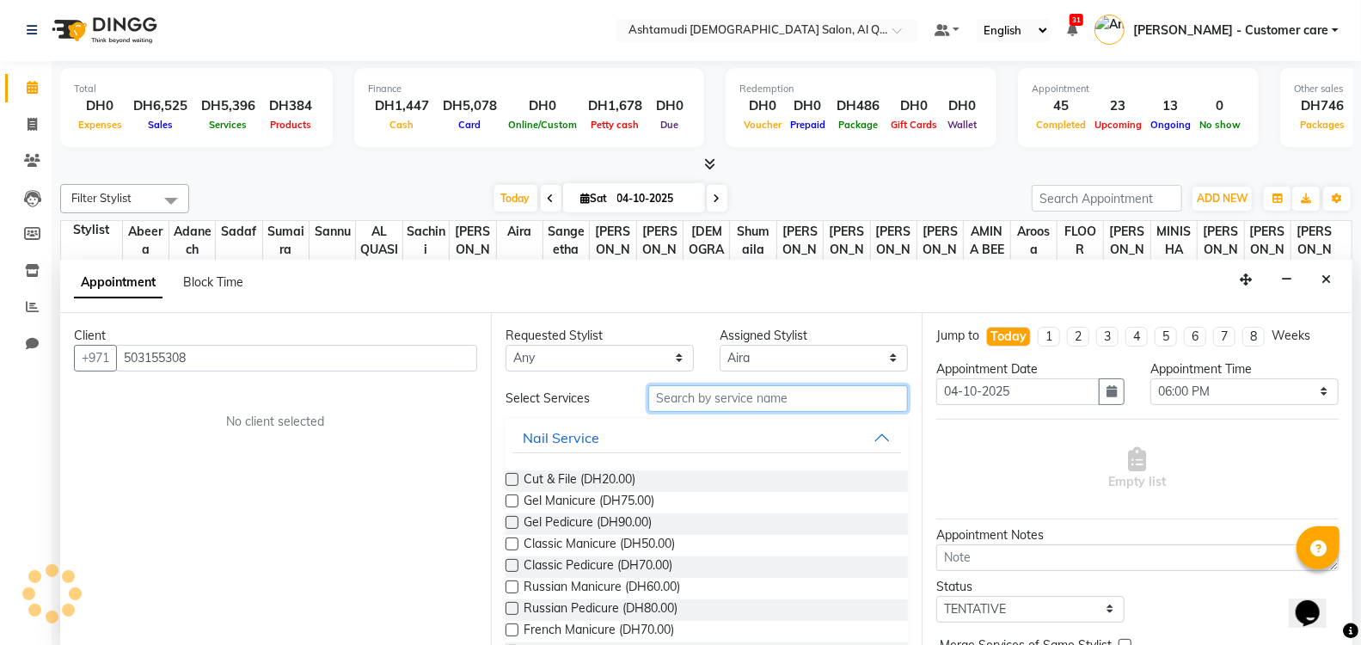
click at [681, 390] on input "text" at bounding box center [778, 398] width 260 height 27
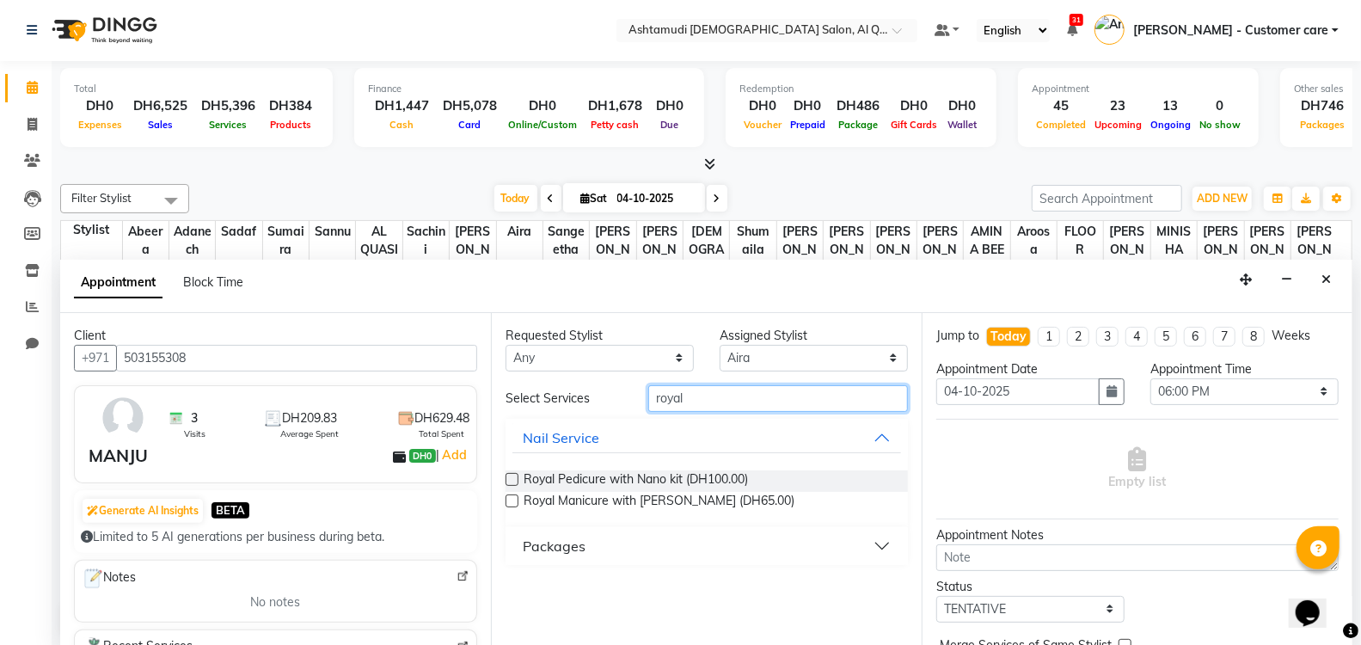
type input "royal"
click at [599, 549] on button "Packages" at bounding box center [706, 546] width 389 height 31
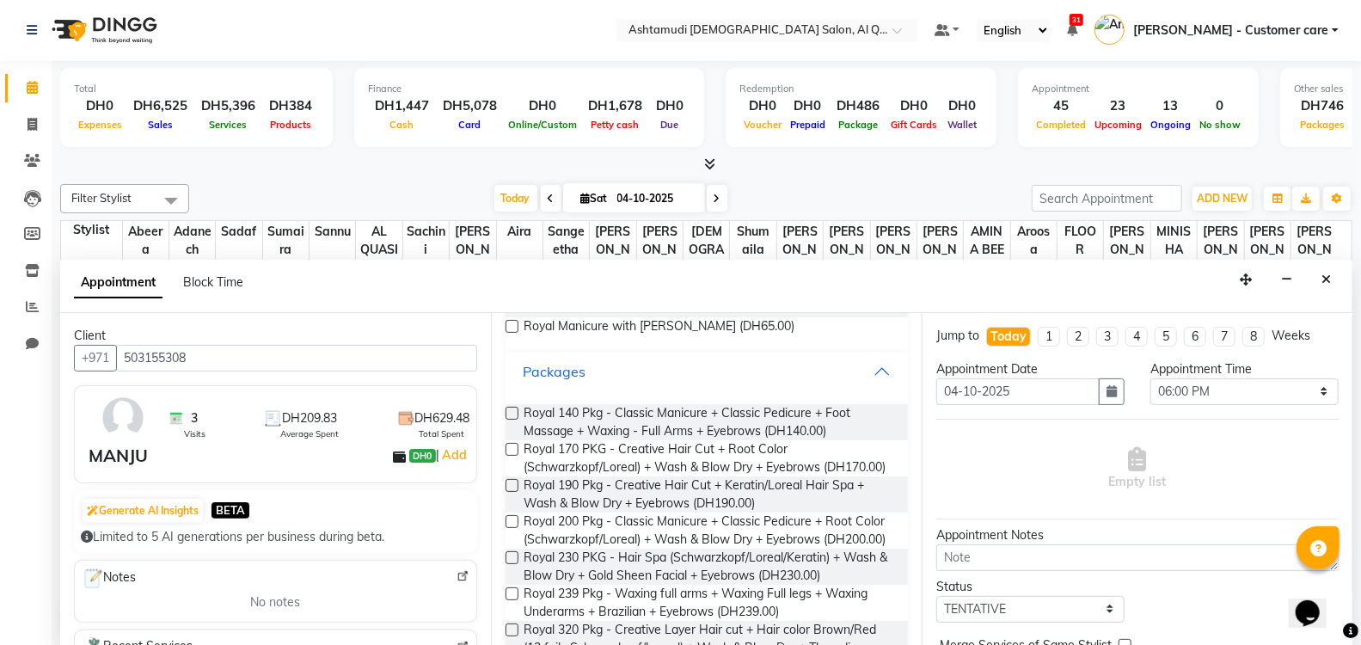
scroll to position [193, 0]
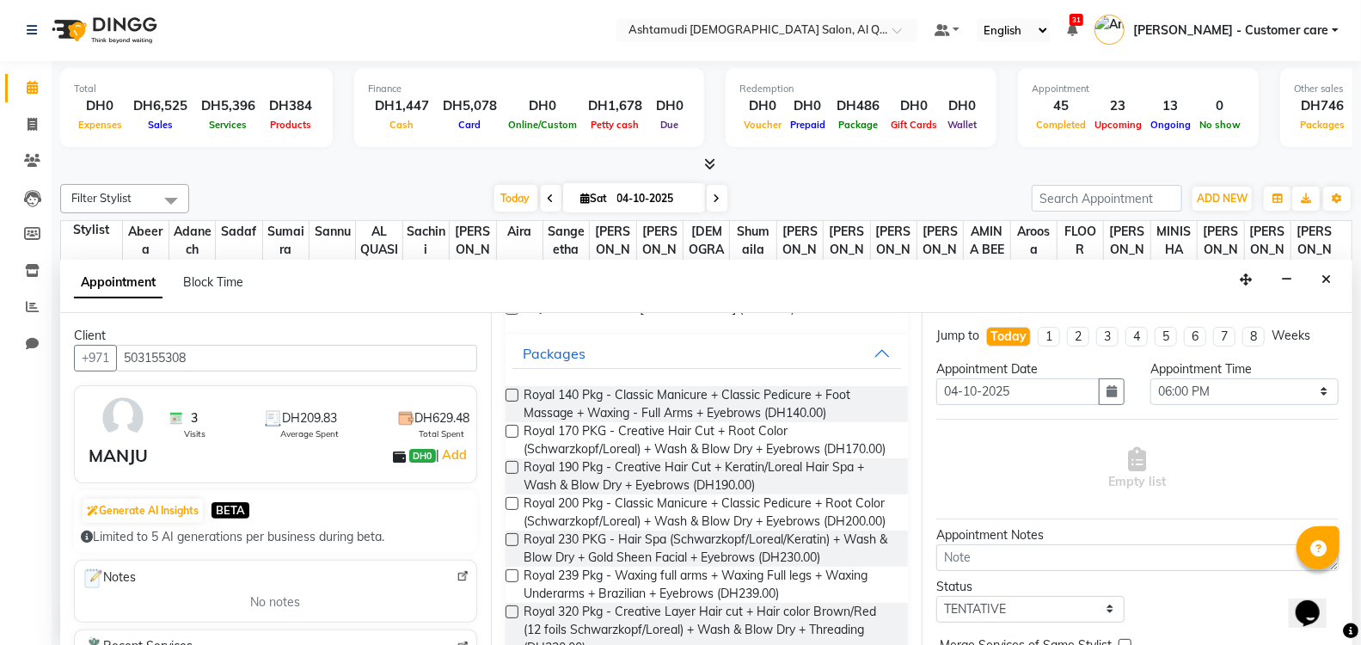
click at [506, 510] on label at bounding box center [512, 503] width 13 height 13
click at [506, 511] on input "checkbox" at bounding box center [511, 505] width 11 height 11
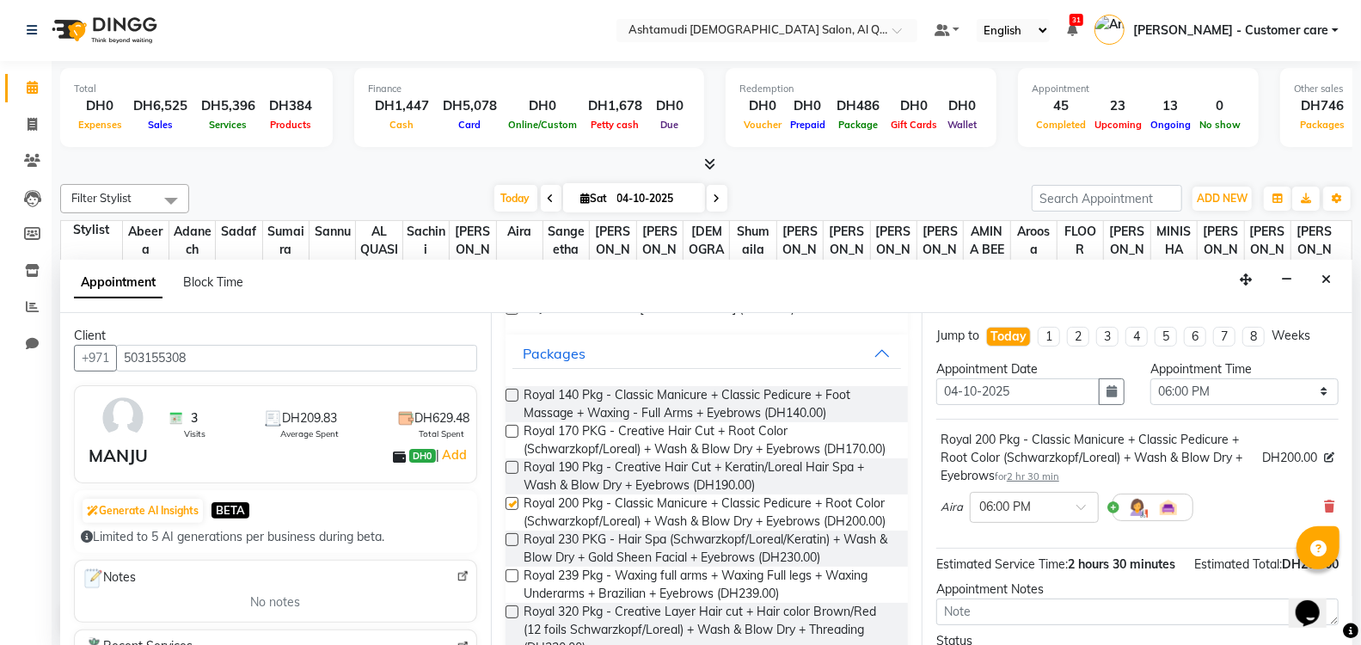
checkbox input "false"
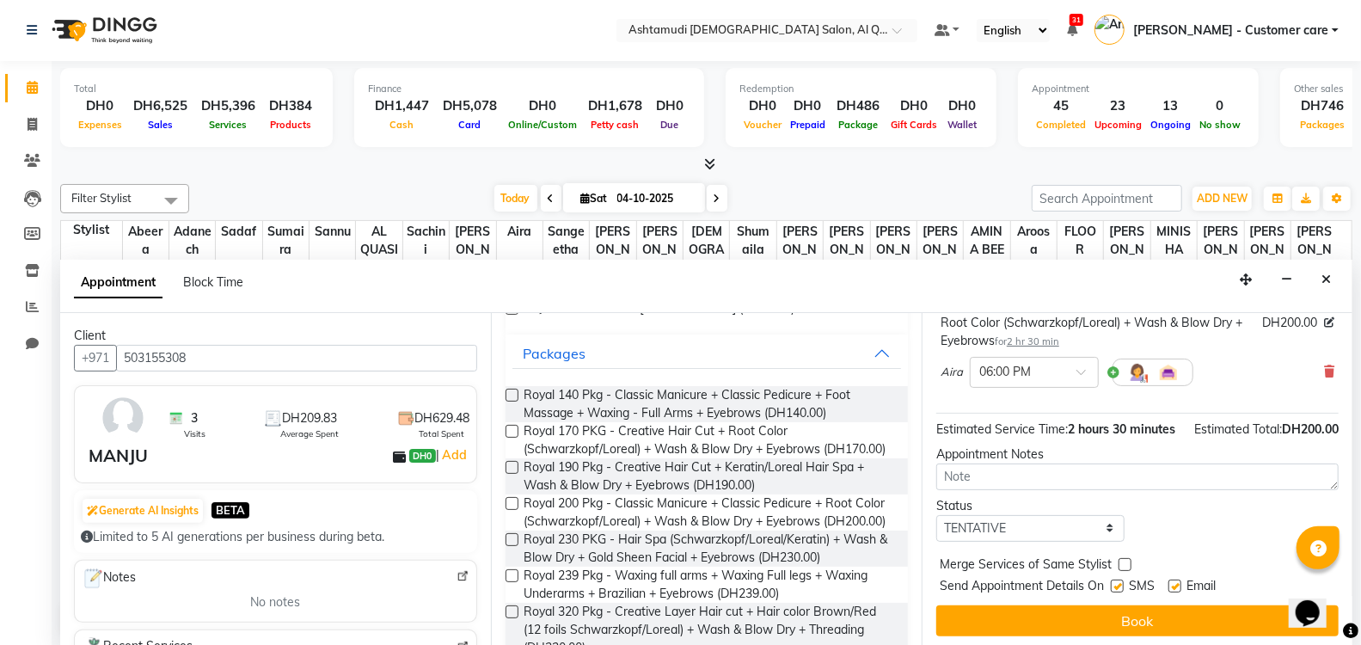
scroll to position [124, 0]
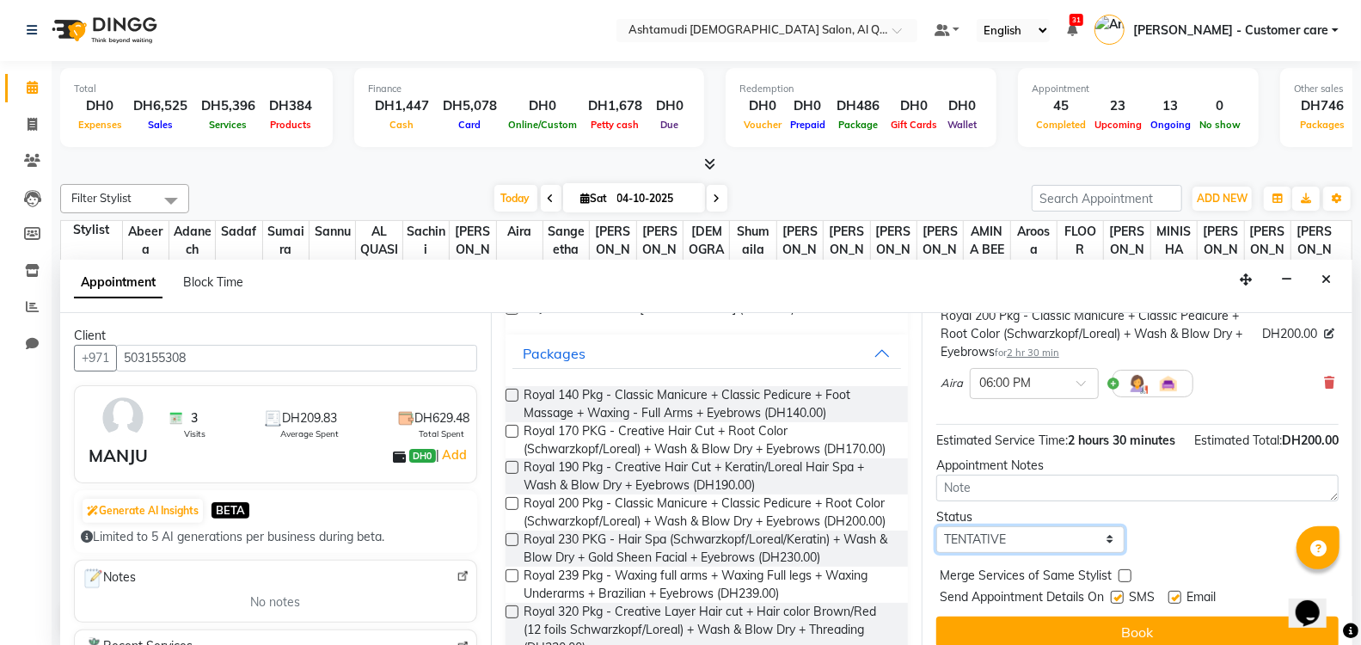
click at [1041, 550] on select "Select TENTATIVE CONFIRM CHECK-IN UPCOMING" at bounding box center [1030, 539] width 188 height 27
select select "upcoming"
click at [936, 540] on select "Select TENTATIVE CONFIRM CHECK-IN UPCOMING" at bounding box center [1030, 539] width 188 height 27
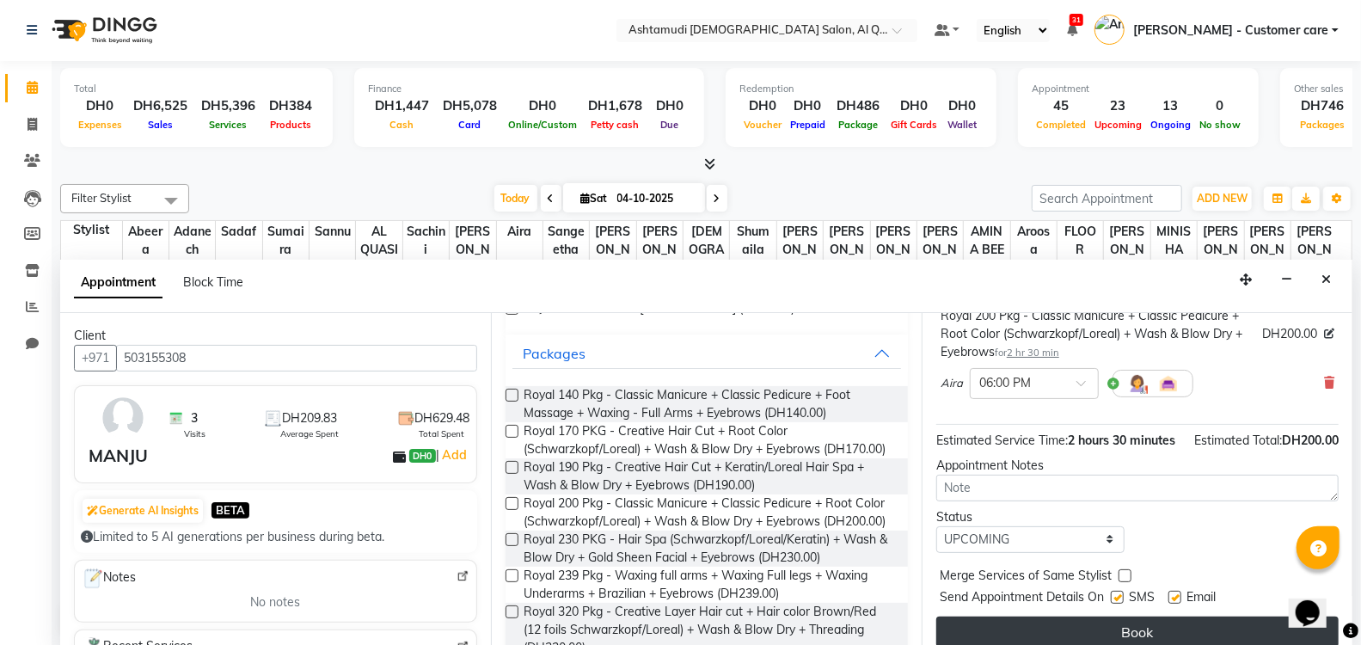
click at [1042, 636] on button "Book" at bounding box center [1137, 632] width 402 height 31
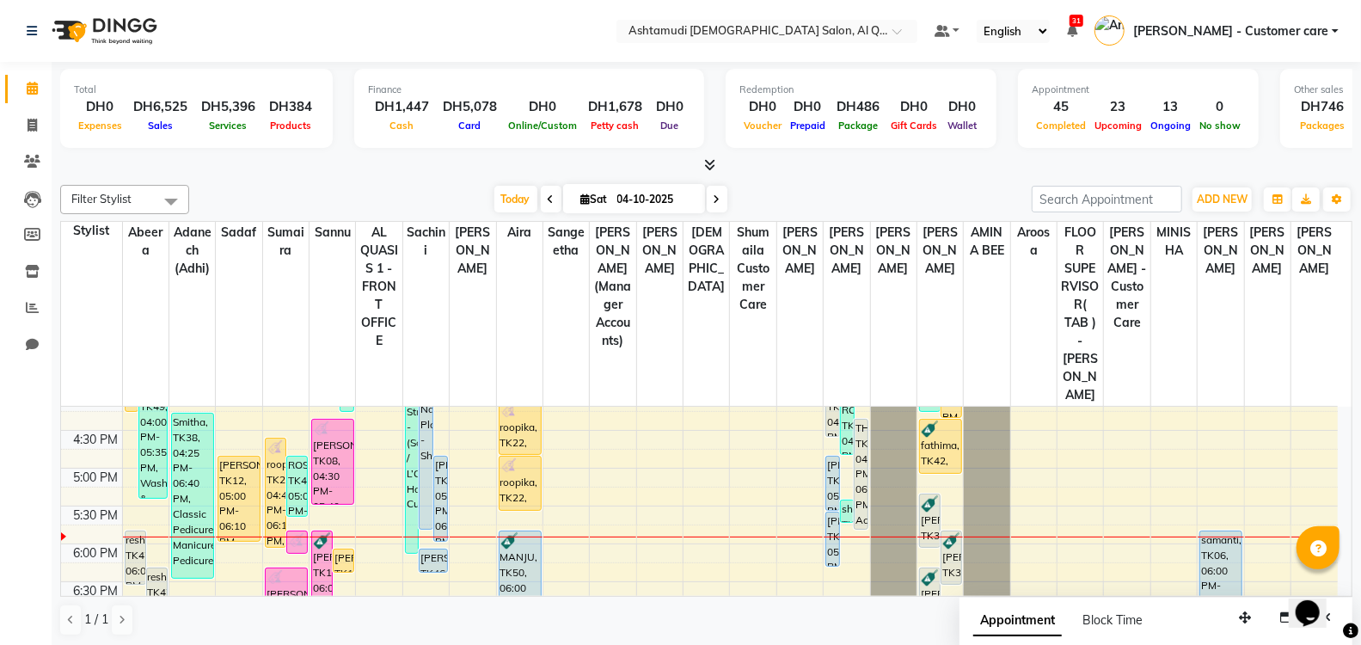
scroll to position [1, 0]
click at [676, 477] on div "9:00 AM 9:30 AM 10:00 AM 10:30 AM 11:00 AM 11:30 AM 12:00 PM 12:30 PM 1:00 PM 1…" at bounding box center [699, 391] width 1277 height 1059
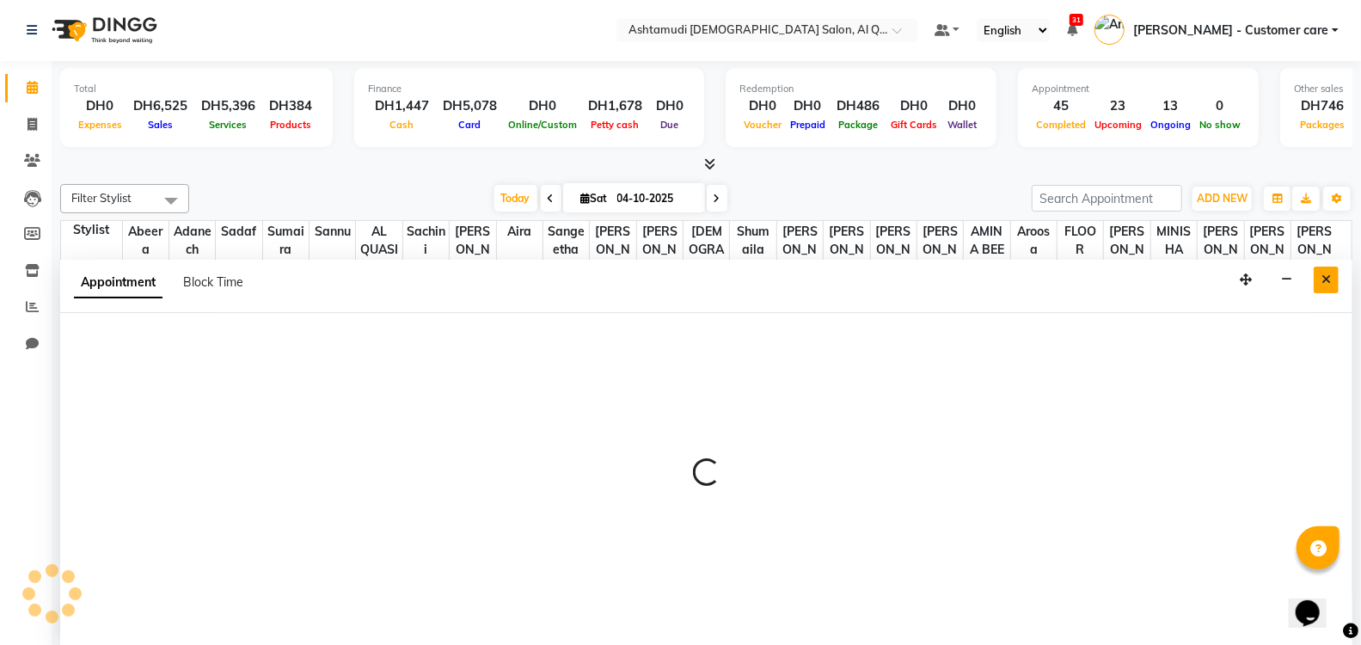
click at [1330, 278] on icon "Close" at bounding box center [1326, 279] width 9 height 12
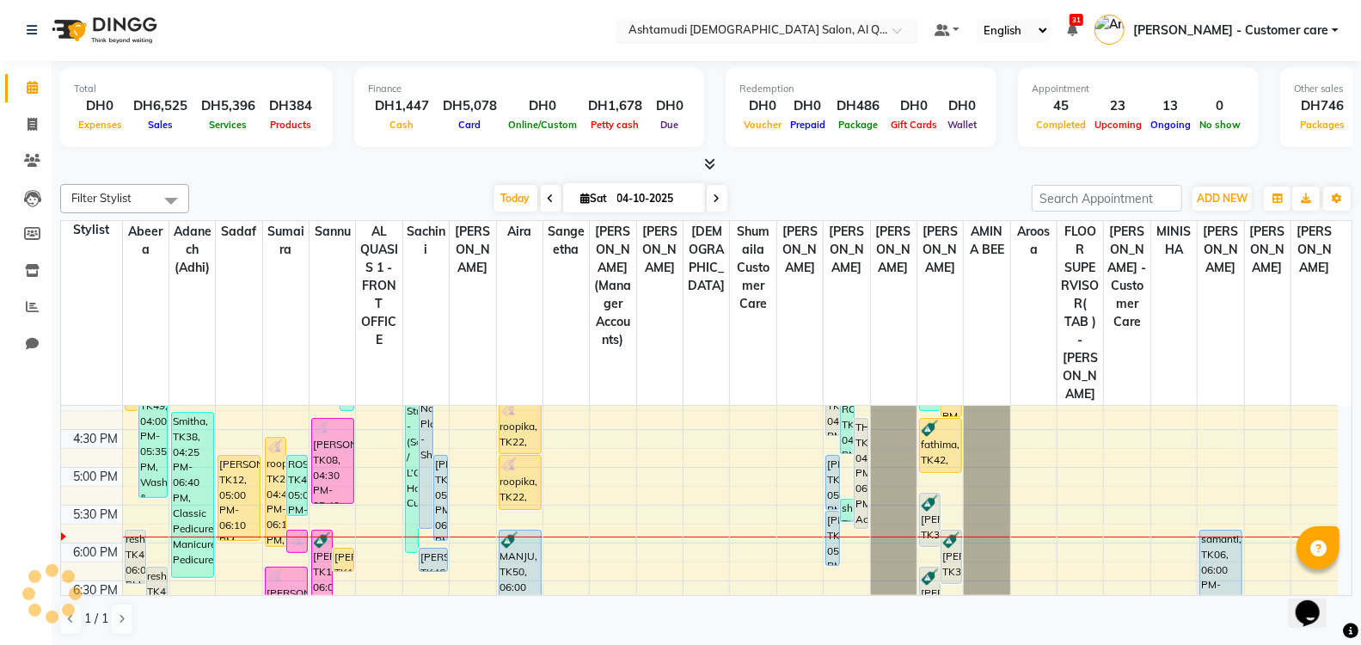
click at [770, 19] on div "Select Location × Ashtamudi [DEMOGRAPHIC_DATA] Salon, [GEOGRAPHIC_DATA] 1" at bounding box center [767, 30] width 301 height 23
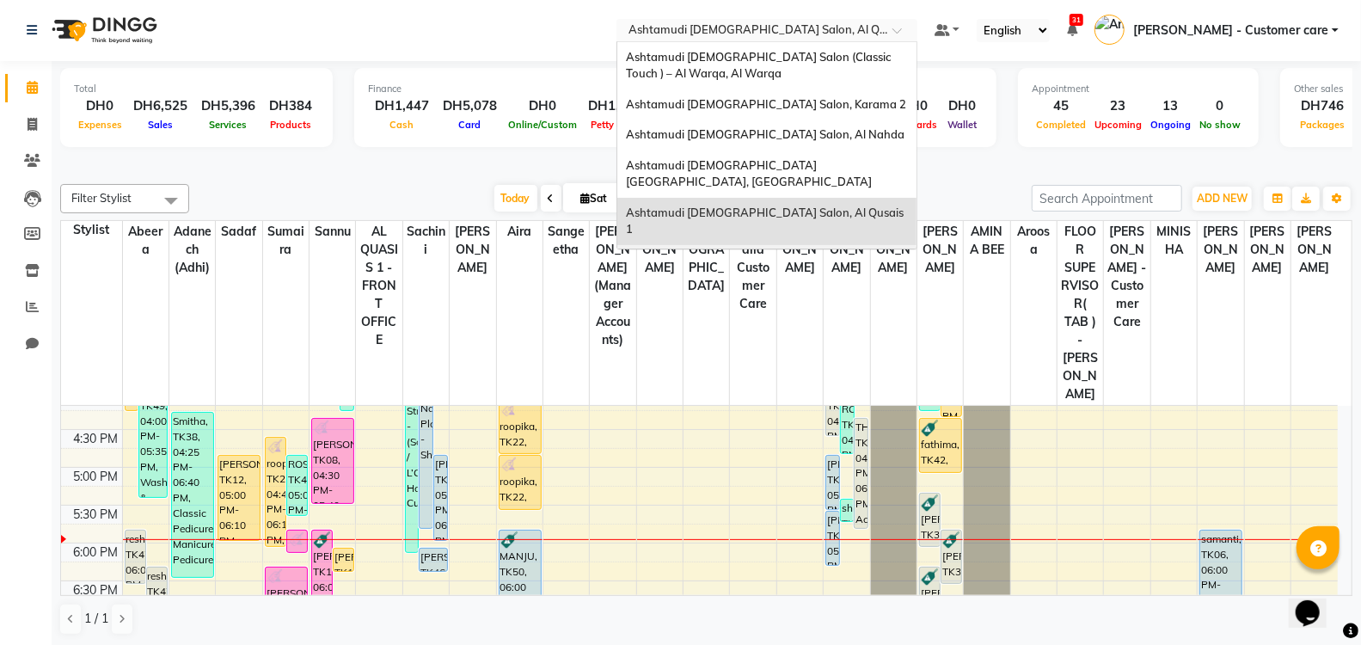
click at [675, 469] on div "9:00 AM 9:30 AM 10:00 AM 10:30 AM 11:00 AM 11:30 AM 12:00 PM 12:30 PM 1:00 PM 1…" at bounding box center [699, 391] width 1277 height 1059
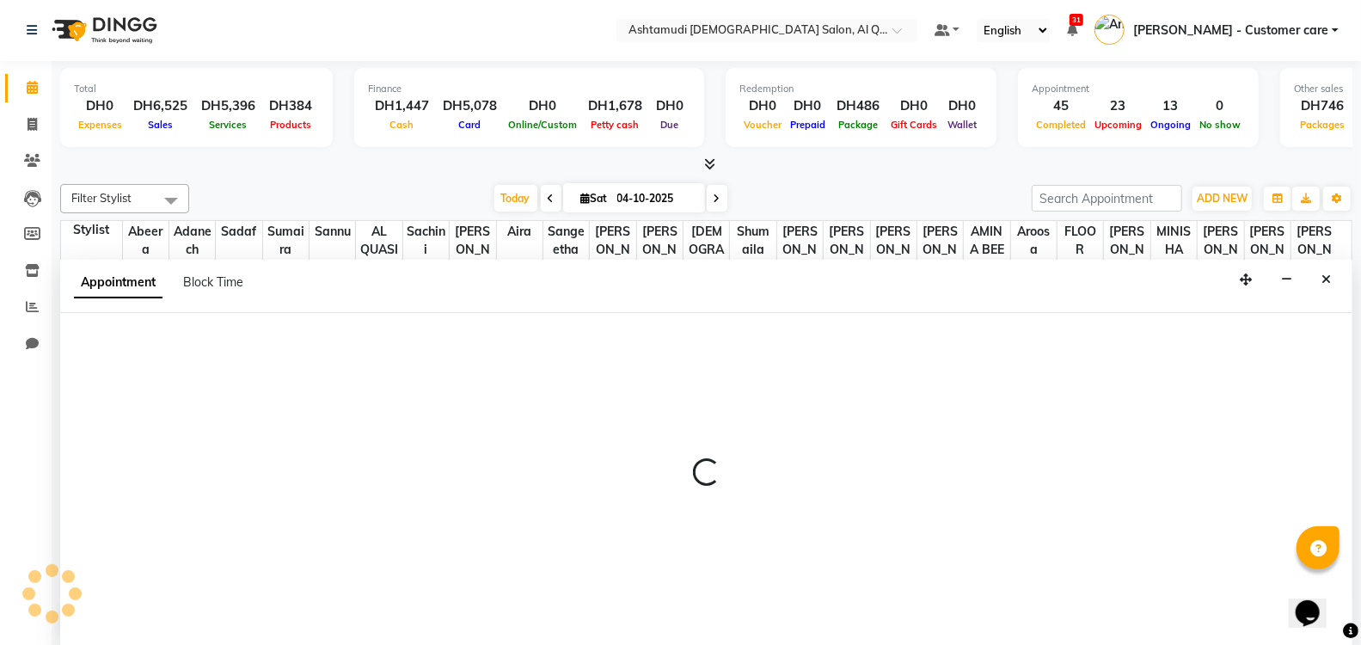
select select "83795"
select select "tentative"
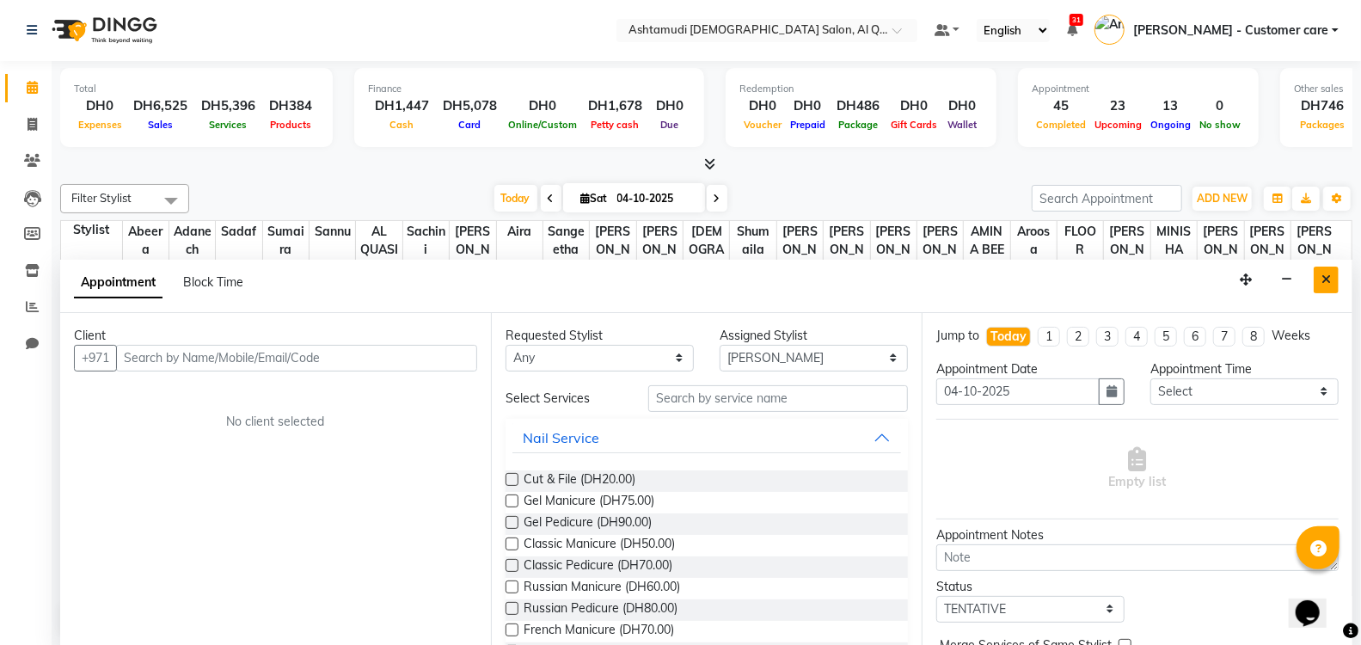
click at [1320, 278] on button "Close" at bounding box center [1326, 280] width 25 height 27
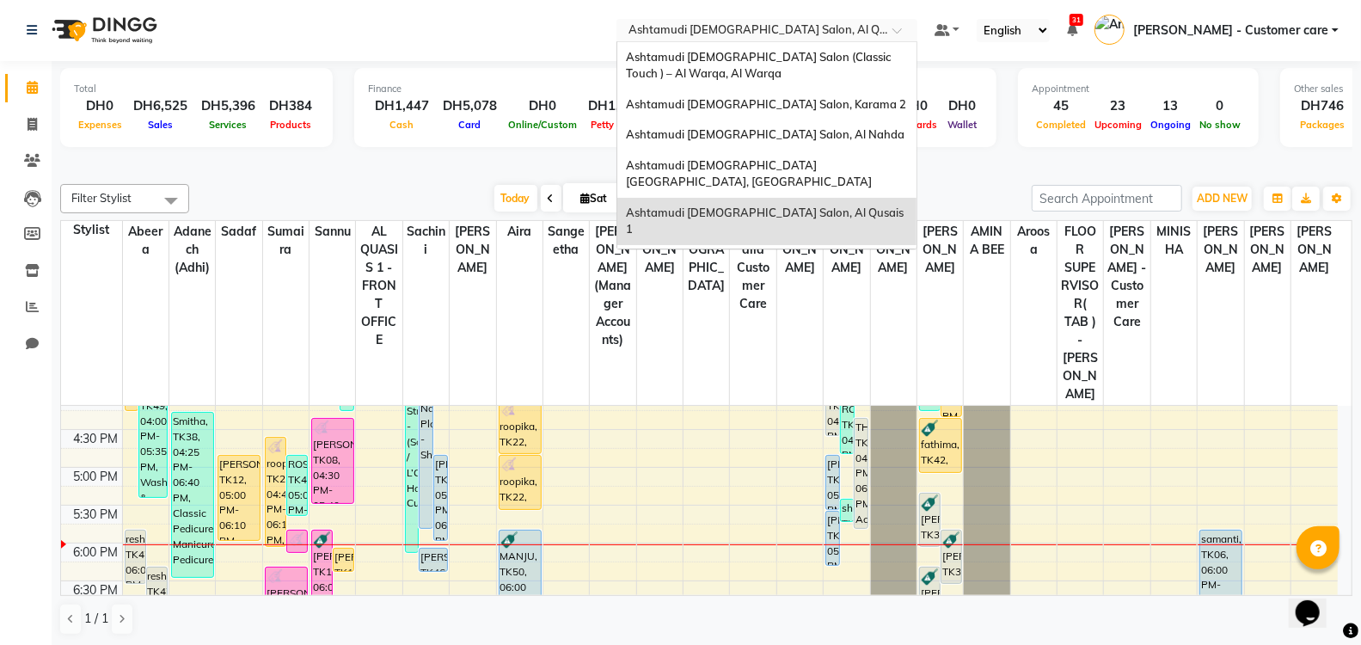
click at [772, 21] on div "× Ashtamudi [DEMOGRAPHIC_DATA] Salon, Al Qusais 1" at bounding box center [758, 29] width 259 height 17
click at [585, 9] on nav "Select Location × Ashtamudi [DEMOGRAPHIC_DATA] Salon, Al Qusais 1 Ashtamudi [DE…" at bounding box center [680, 30] width 1361 height 62
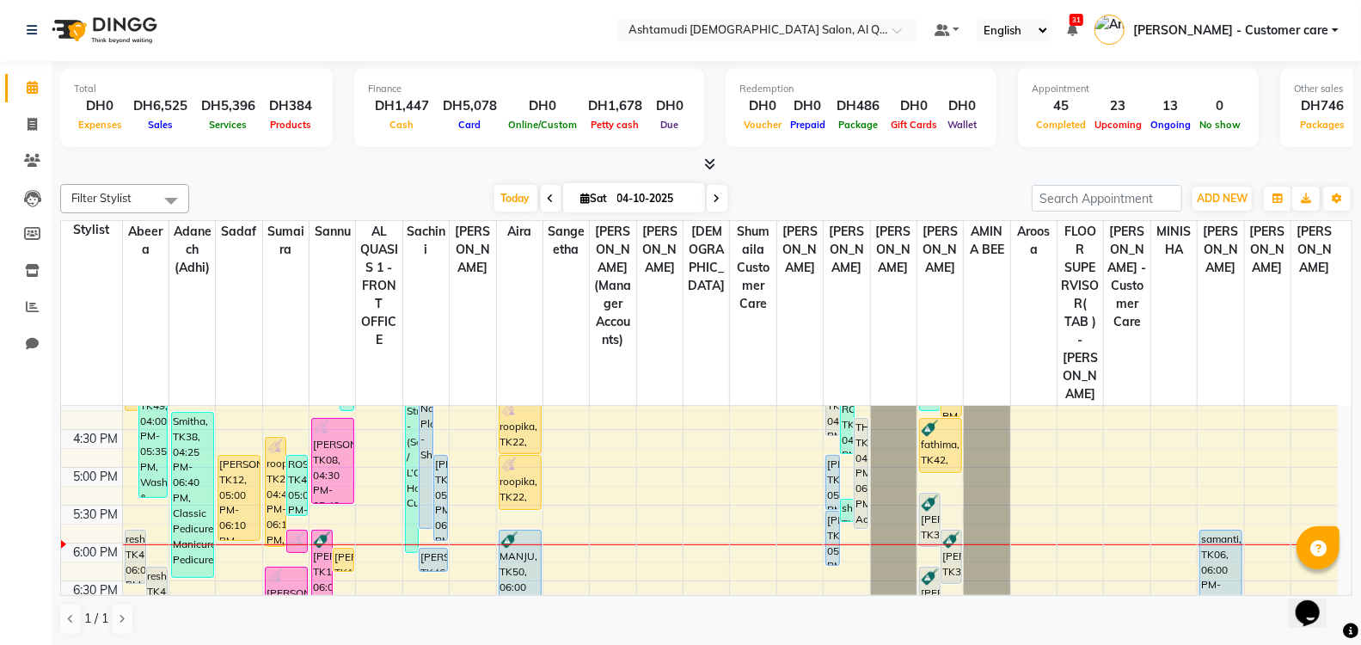
click at [709, 199] on span at bounding box center [717, 198] width 21 height 27
type input "05-10-2025"
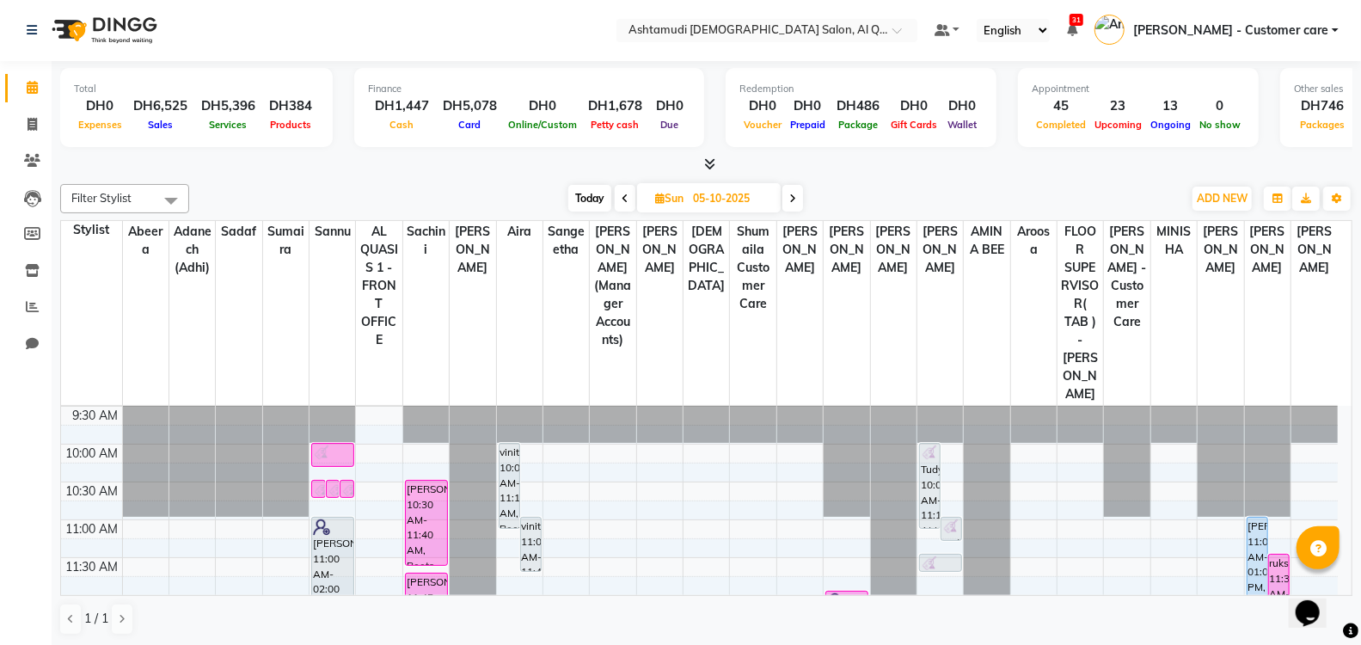
scroll to position [34, 0]
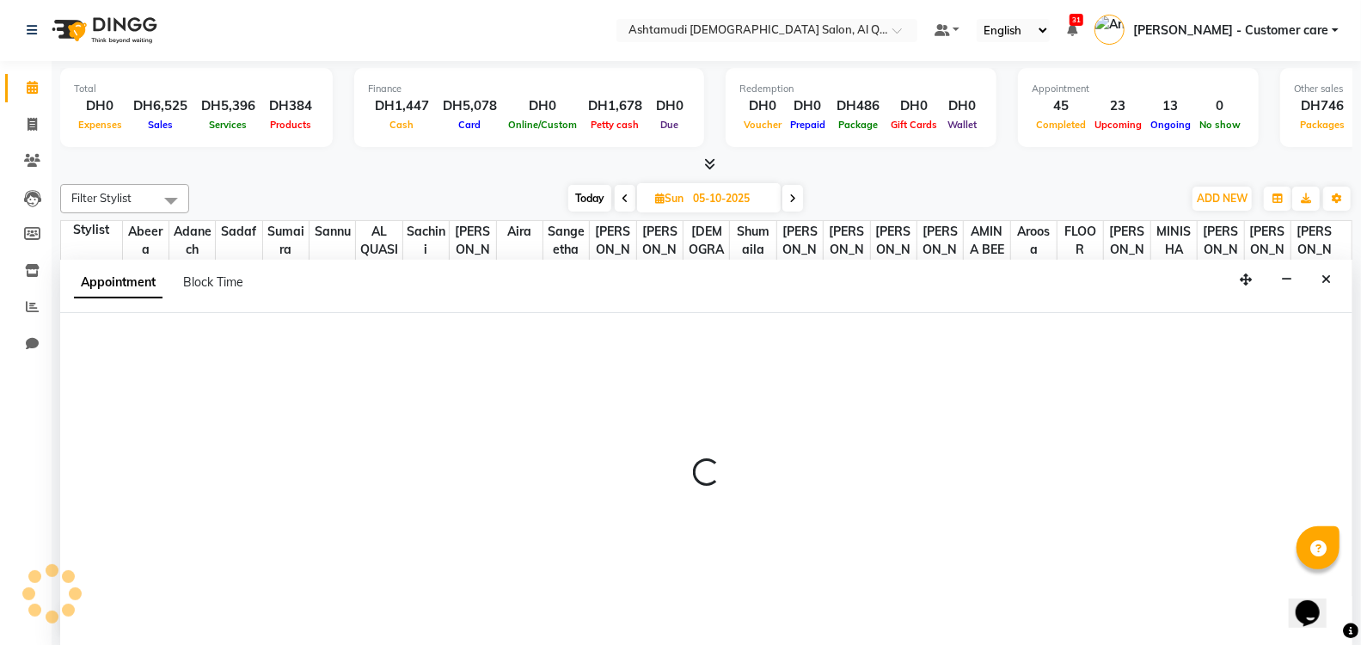
select select "90737"
select select "660"
select select "tentative"
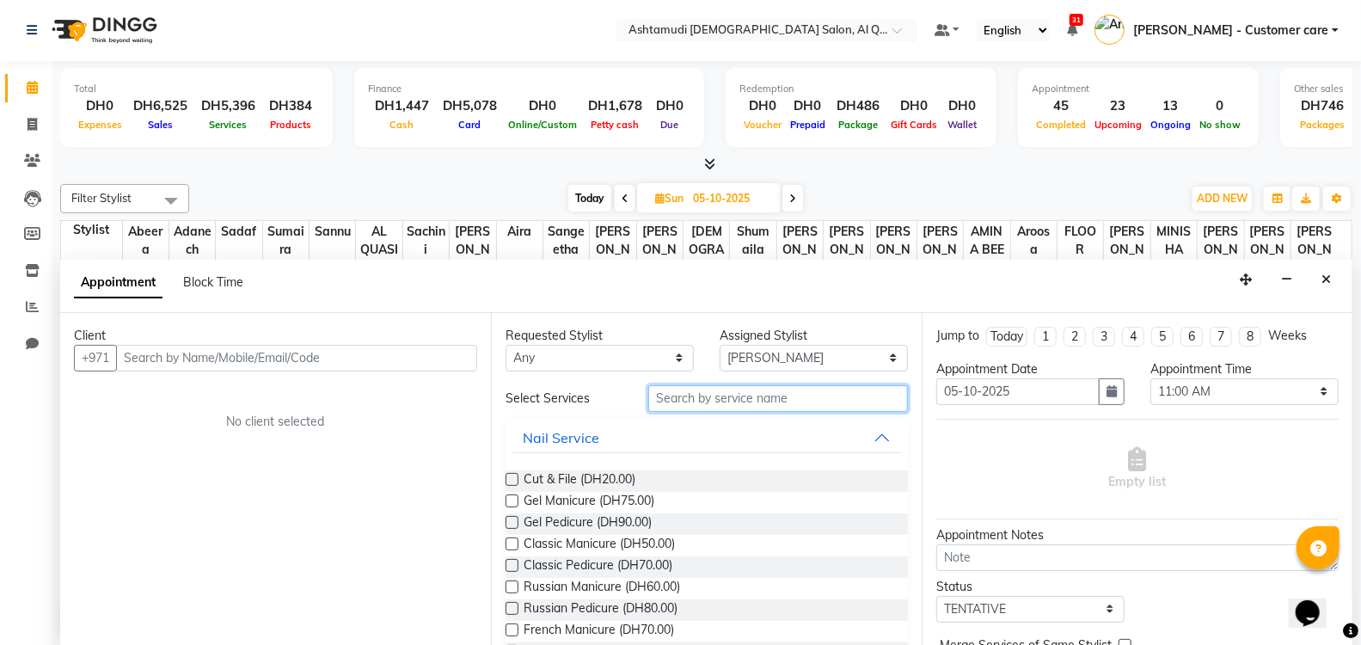
click at [720, 395] on input "text" at bounding box center [778, 398] width 260 height 27
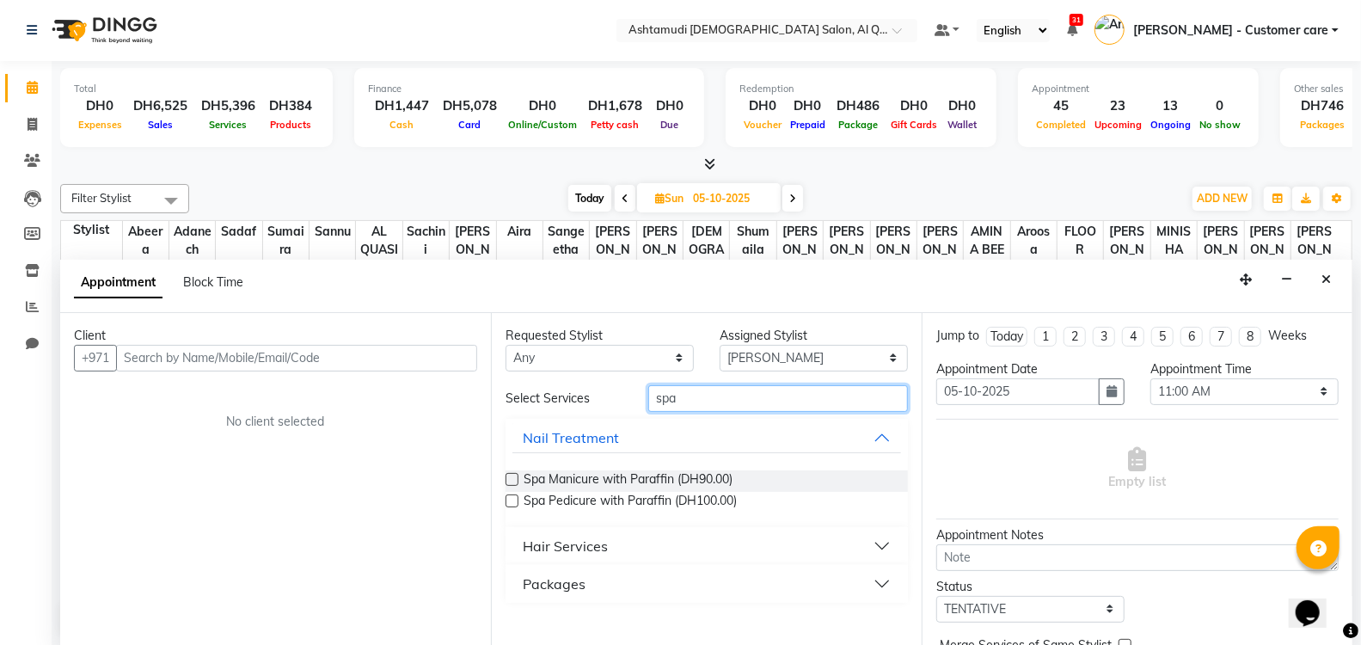
type input "spa"
click at [626, 545] on button "Hair Services" at bounding box center [706, 546] width 389 height 31
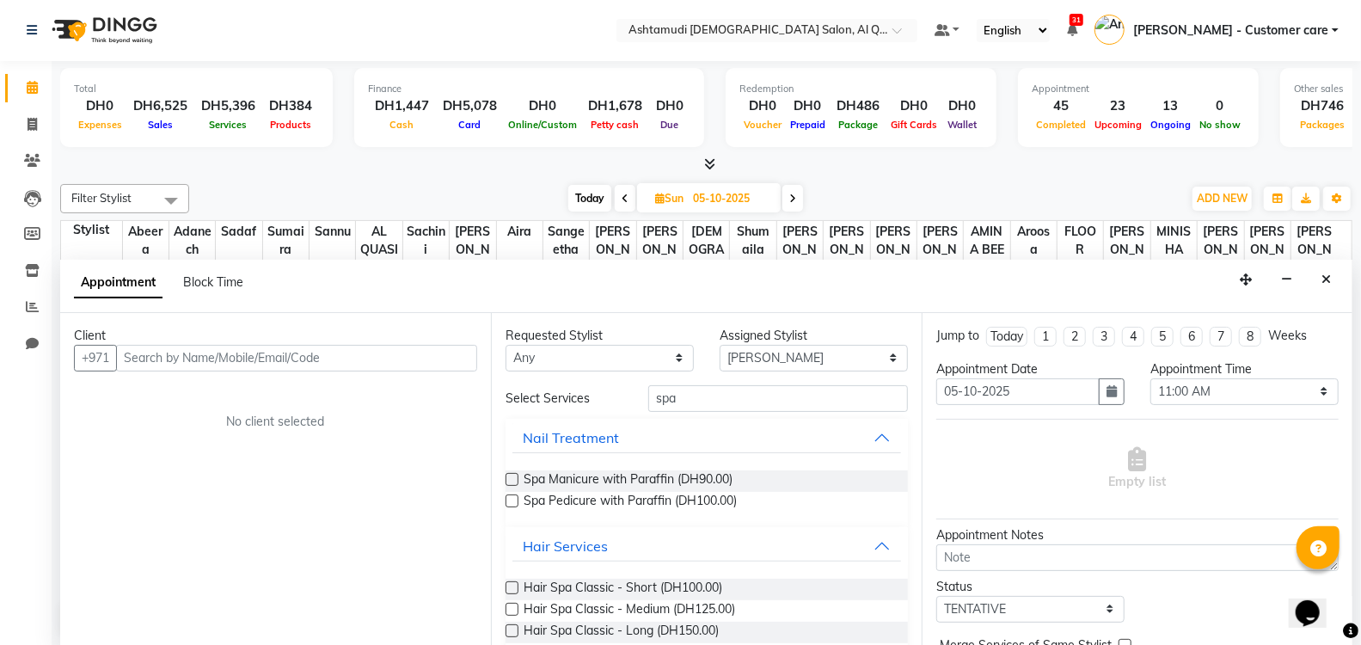
click at [512, 606] on label at bounding box center [512, 609] width 13 height 13
click at [512, 606] on input "checkbox" at bounding box center [511, 610] width 11 height 11
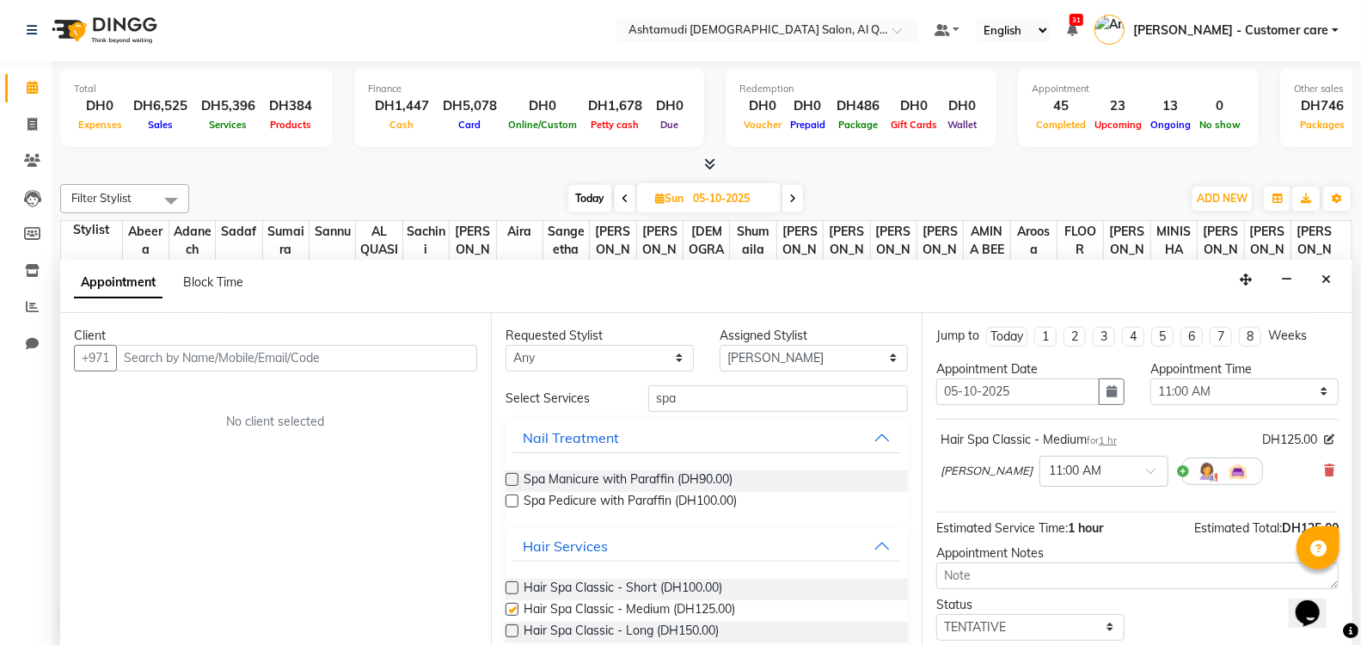
checkbox input "false"
drag, startPoint x: 678, startPoint y: 393, endPoint x: 586, endPoint y: 390, distance: 92.9
click at [586, 390] on div "Select Services spa" at bounding box center [707, 398] width 428 height 27
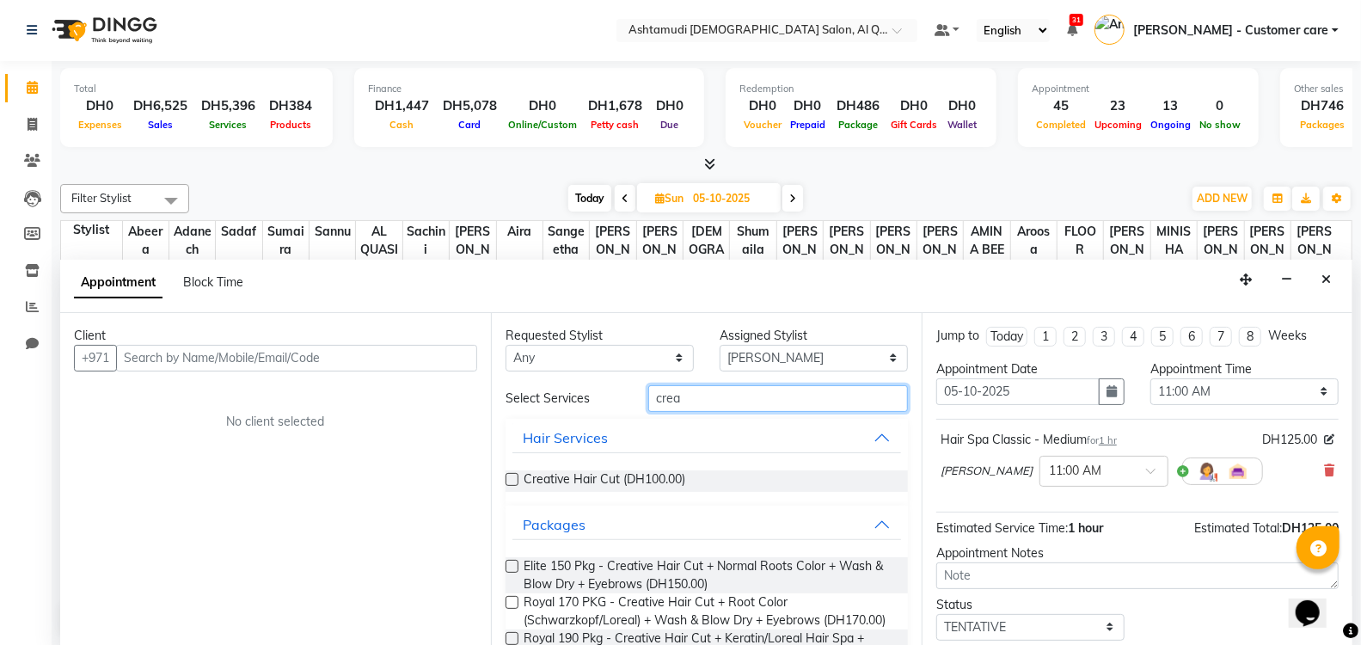
type input "crea"
click at [508, 476] on label at bounding box center [512, 479] width 13 height 13
click at [508, 476] on input "checkbox" at bounding box center [511, 481] width 11 height 11
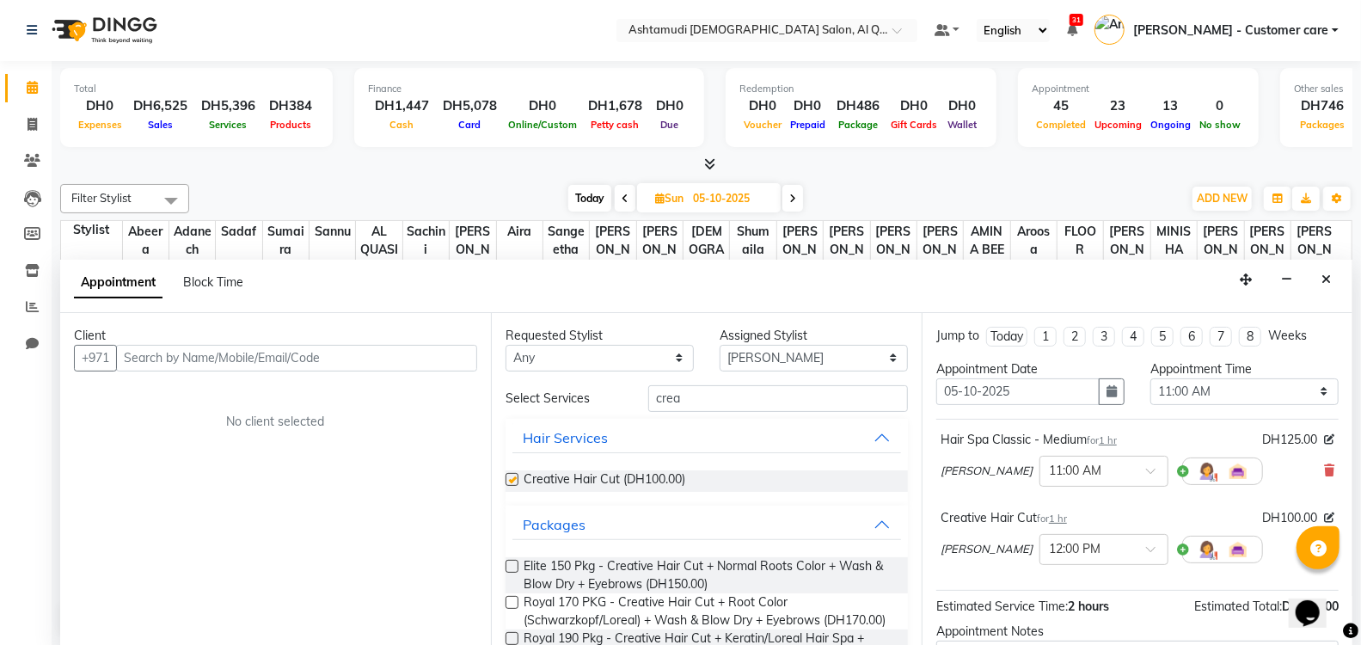
checkbox input "false"
drag, startPoint x: 699, startPoint y: 400, endPoint x: 631, endPoint y: 389, distance: 68.8
click at [635, 389] on div "crea" at bounding box center [777, 398] width 285 height 27
click at [690, 394] on input "crea" at bounding box center [778, 398] width 260 height 27
type input "creative"
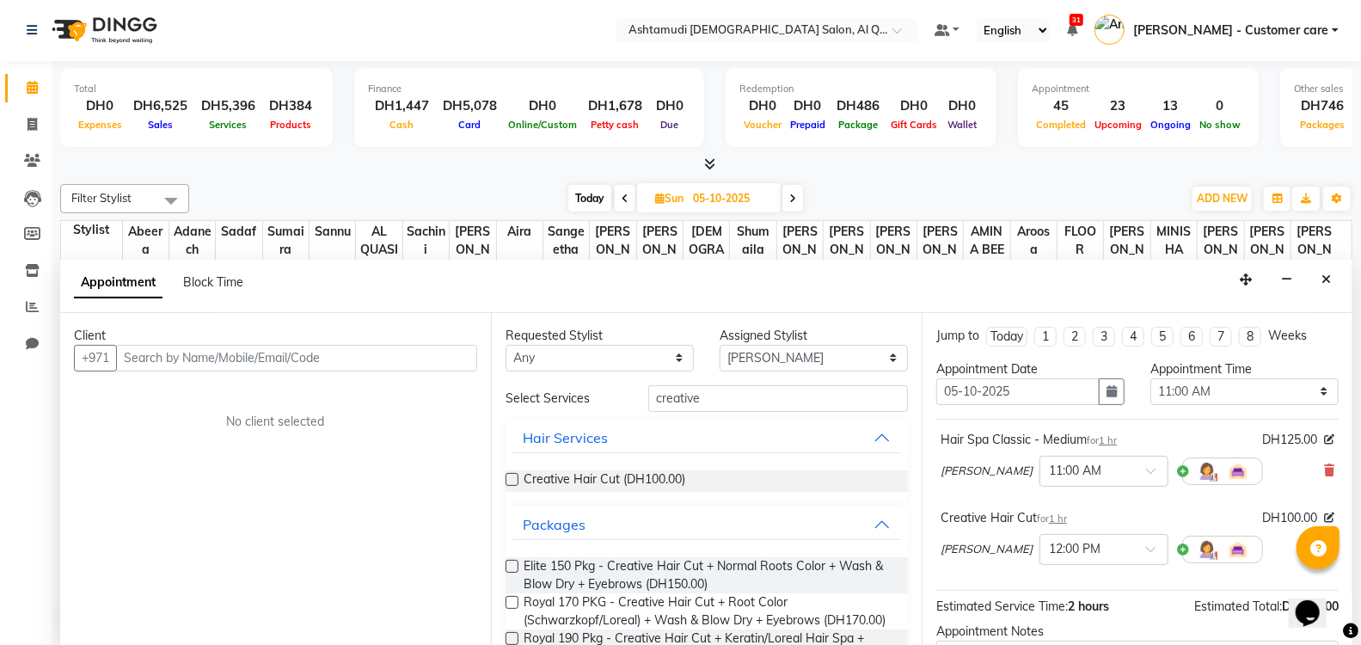
click at [508, 470] on div "Creative Hair Cut (DH100.00)" at bounding box center [707, 480] width 402 height 21
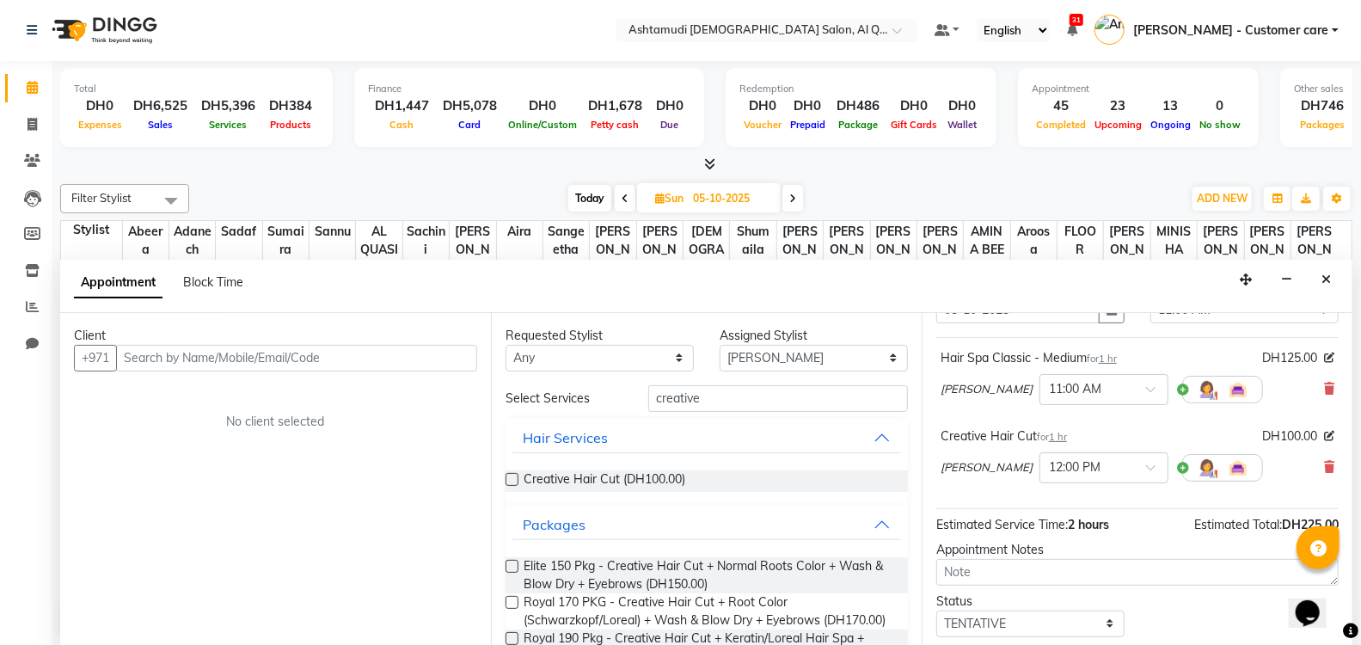
scroll to position [78, 0]
click at [1324, 466] on icon at bounding box center [1329, 470] width 10 height 12
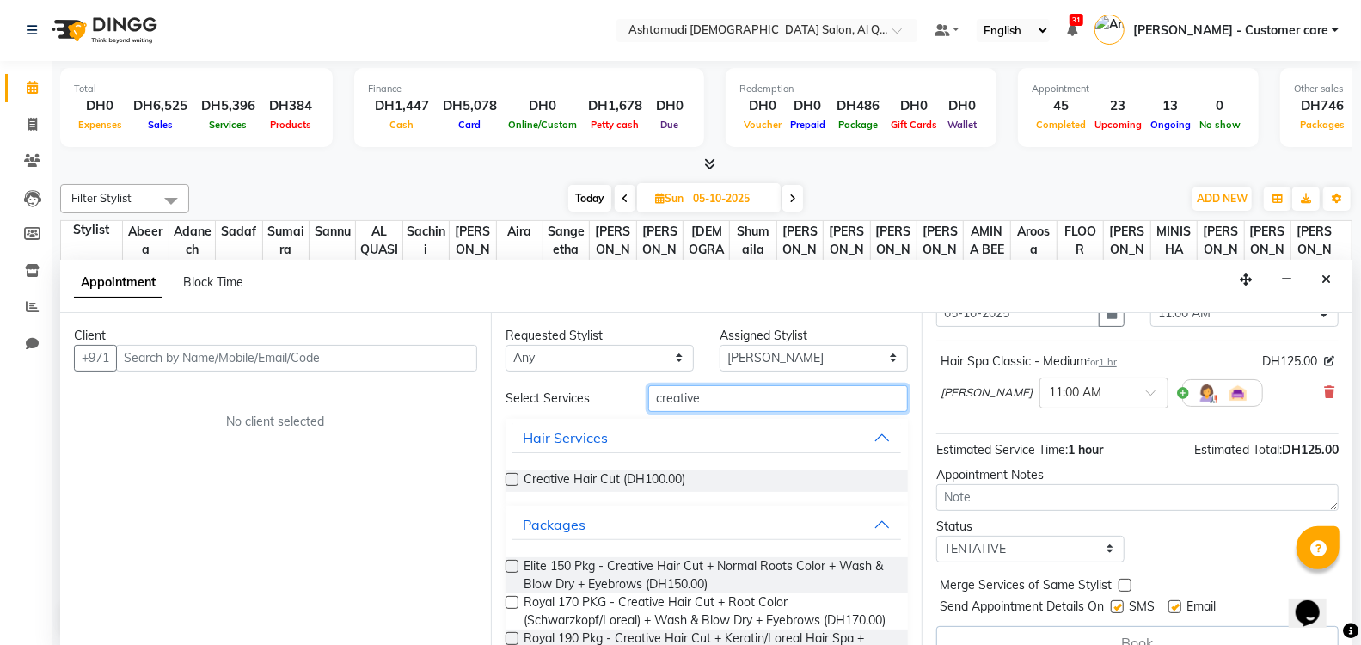
drag, startPoint x: 742, startPoint y: 398, endPoint x: 560, endPoint y: 361, distance: 186.0
click at [560, 361] on div "Requested Stylist Any [PERSON_NAME] (Adhi) Aira AL QUASIS 1 - FRONT OFFICE AMIN…" at bounding box center [706, 480] width 431 height 334
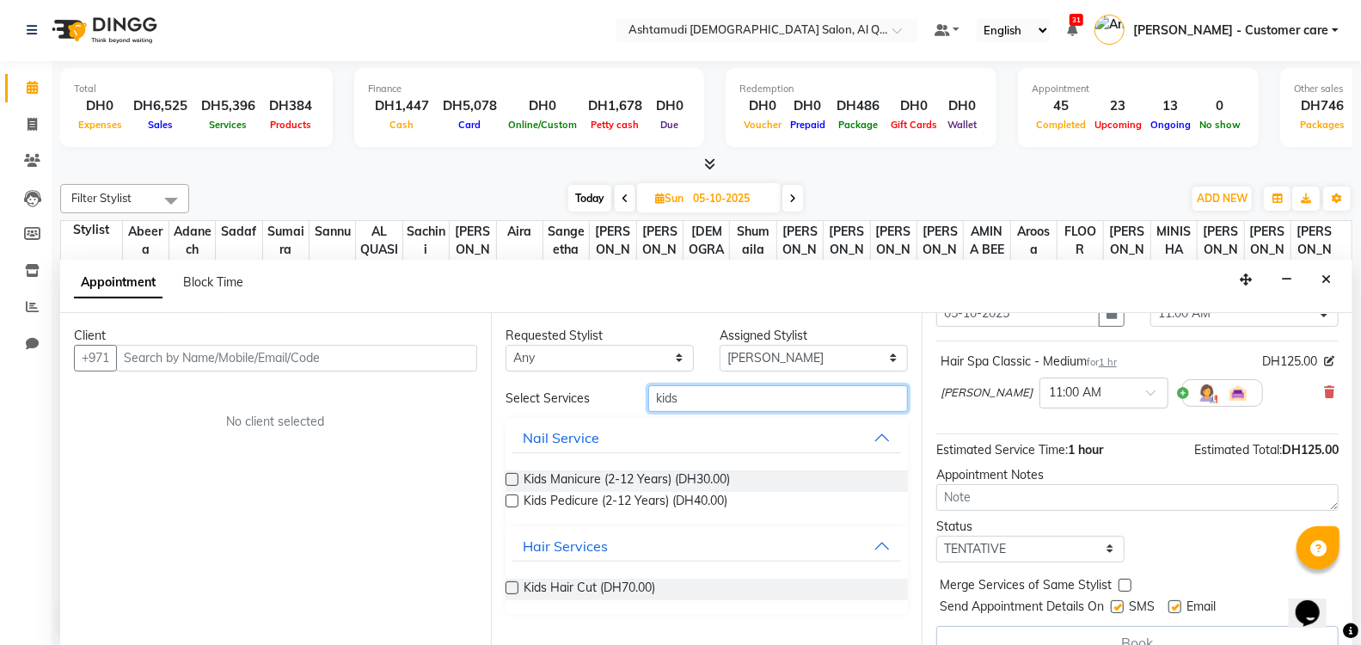
type input "kids"
click at [506, 582] on label at bounding box center [512, 587] width 13 height 13
click at [506, 584] on input "checkbox" at bounding box center [511, 589] width 11 height 11
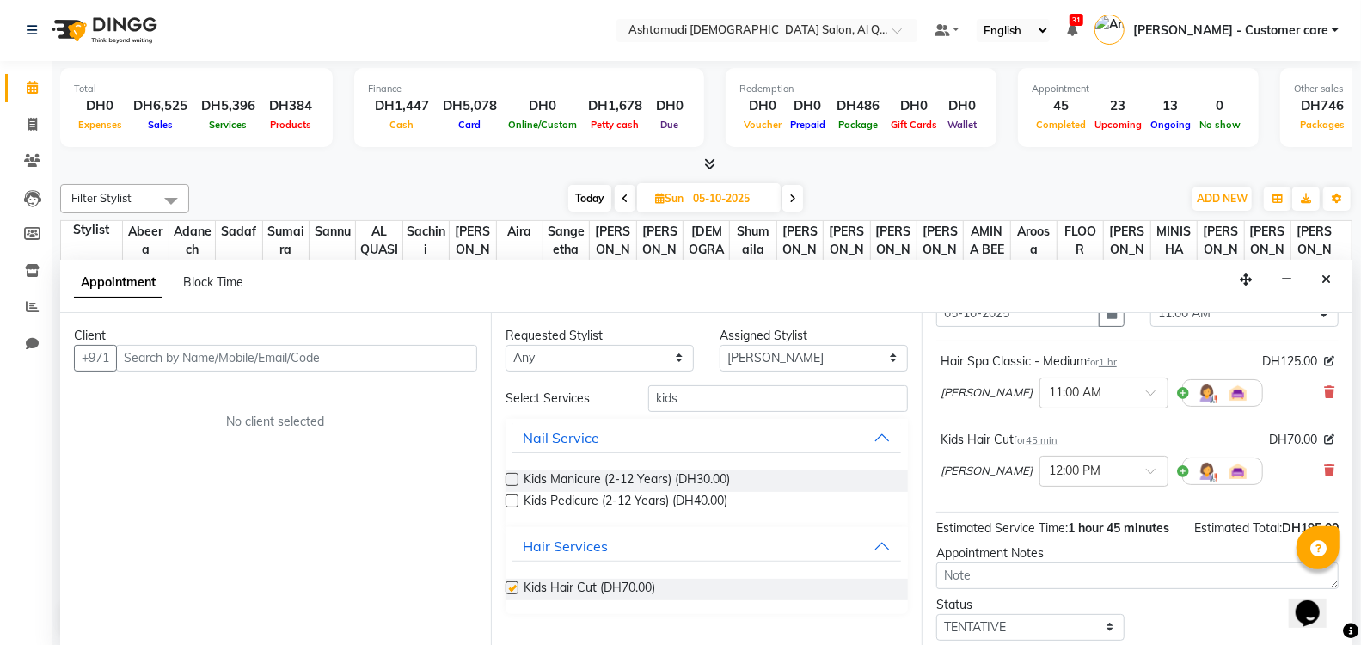
checkbox input "false"
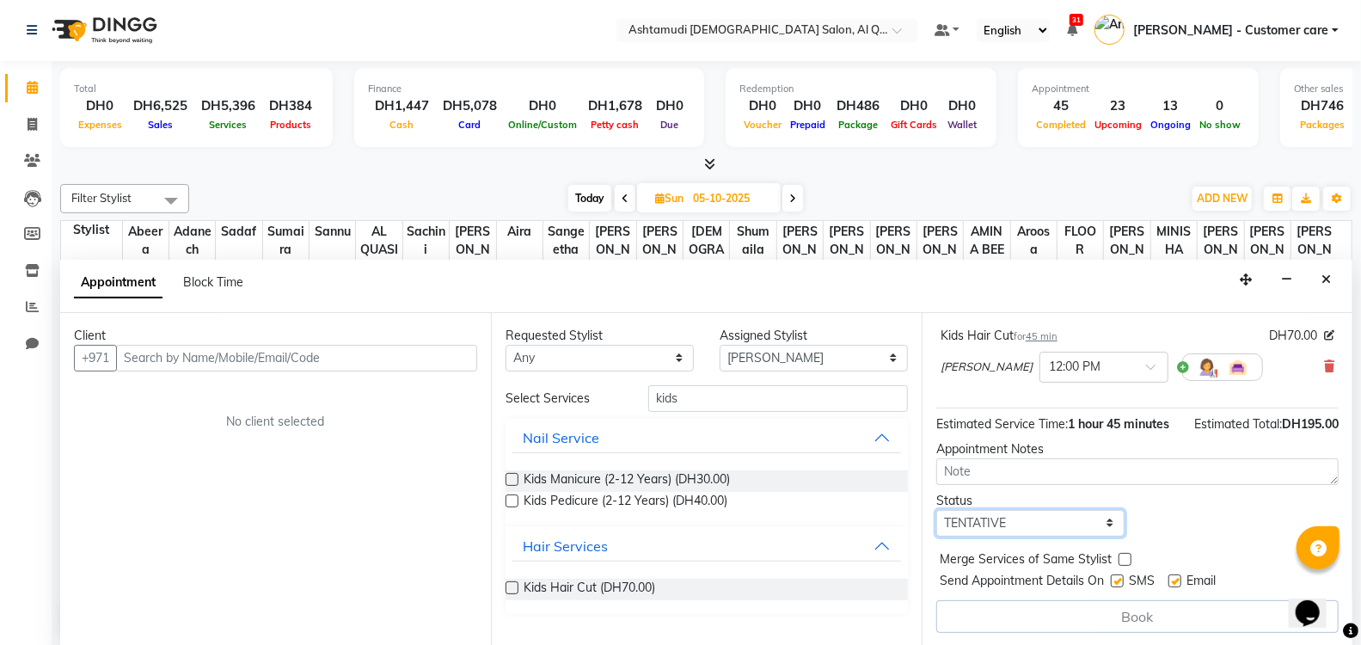
click at [1006, 520] on select "Select TENTATIVE CONFIRM UPCOMING" at bounding box center [1030, 523] width 188 height 27
select select "upcoming"
click at [936, 510] on select "Select TENTATIVE CONFIRM UPCOMING" at bounding box center [1030, 523] width 188 height 27
click at [334, 350] on input "text" at bounding box center [296, 358] width 361 height 27
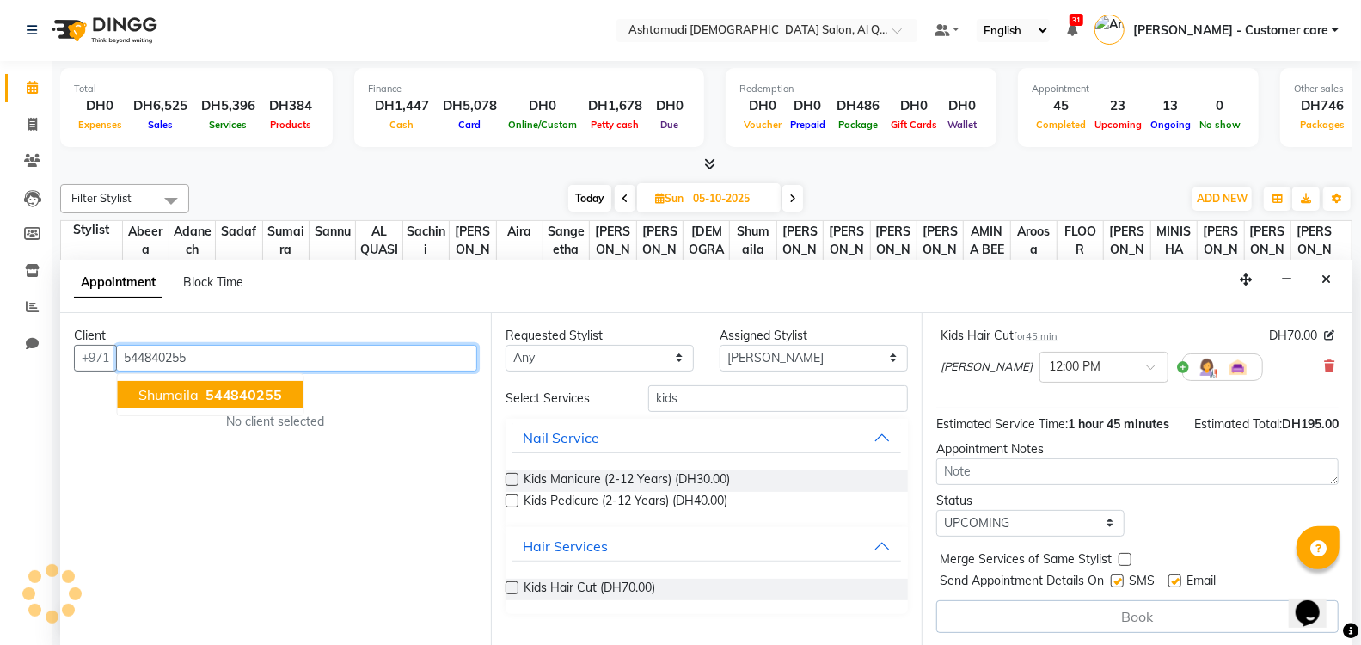
click at [268, 383] on button "shumaila 544840255" at bounding box center [211, 395] width 186 height 28
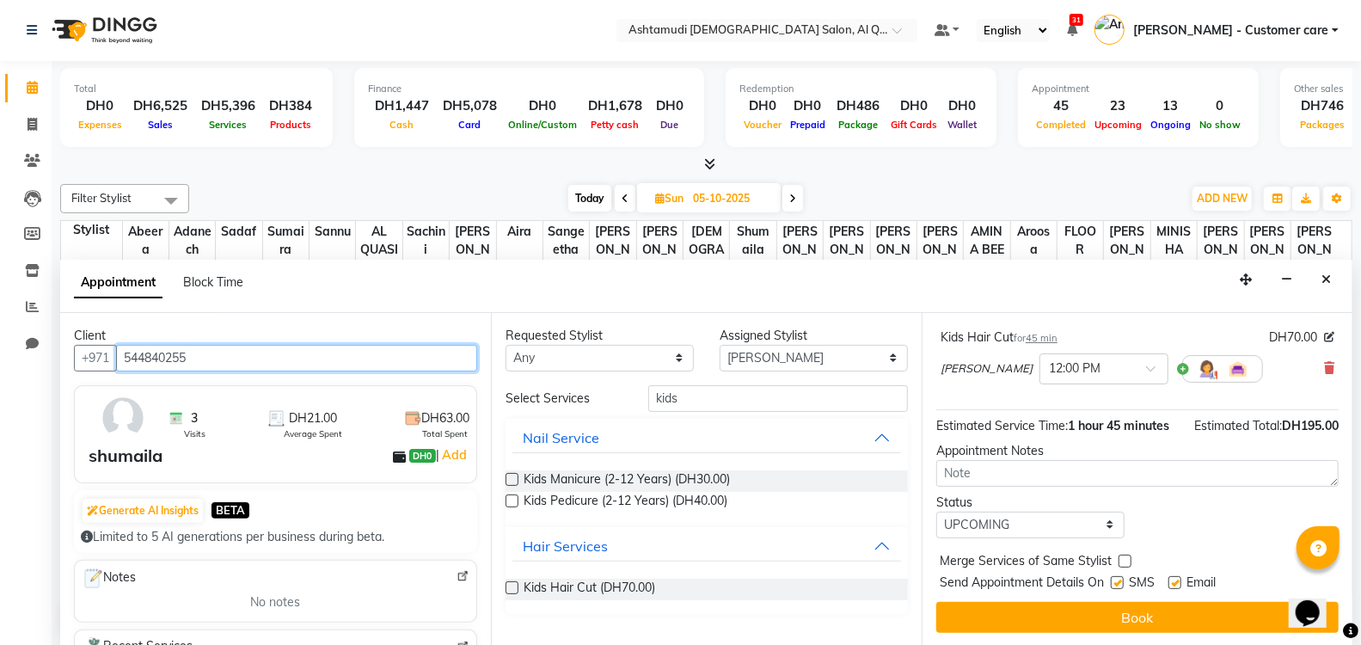
scroll to position [196, 0]
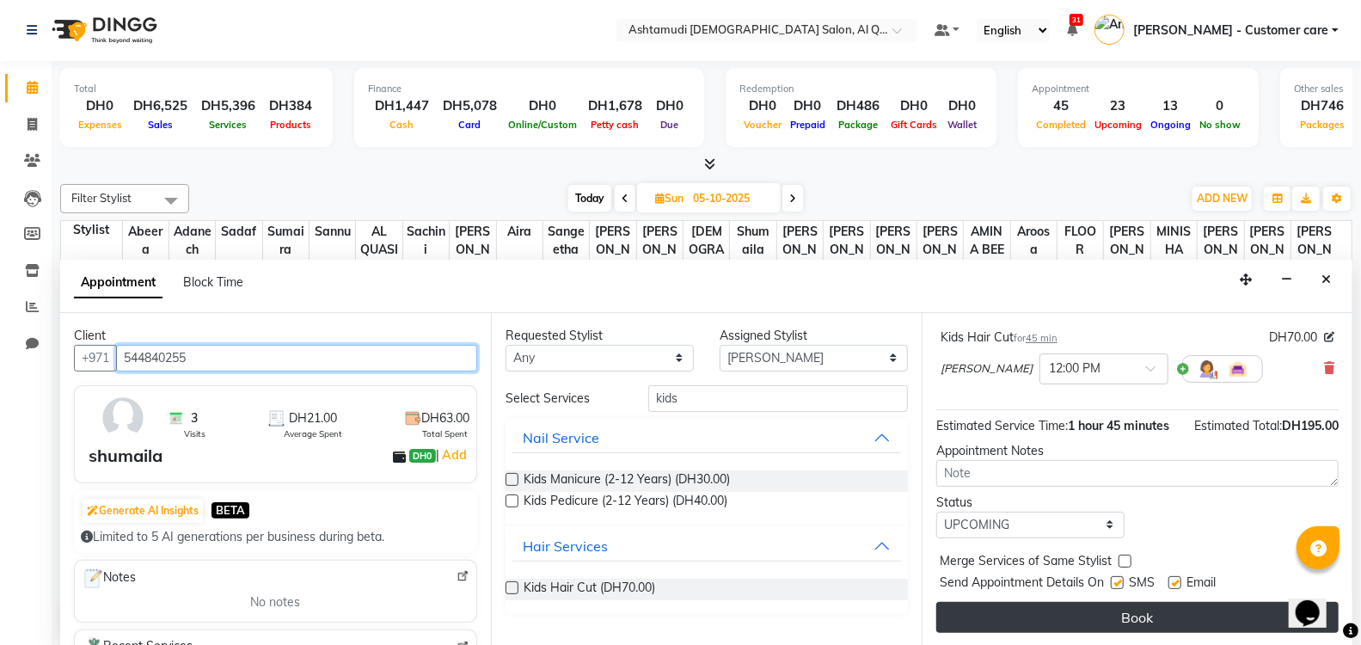
type input "544840255"
click at [1162, 613] on button "Book" at bounding box center [1137, 617] width 402 height 31
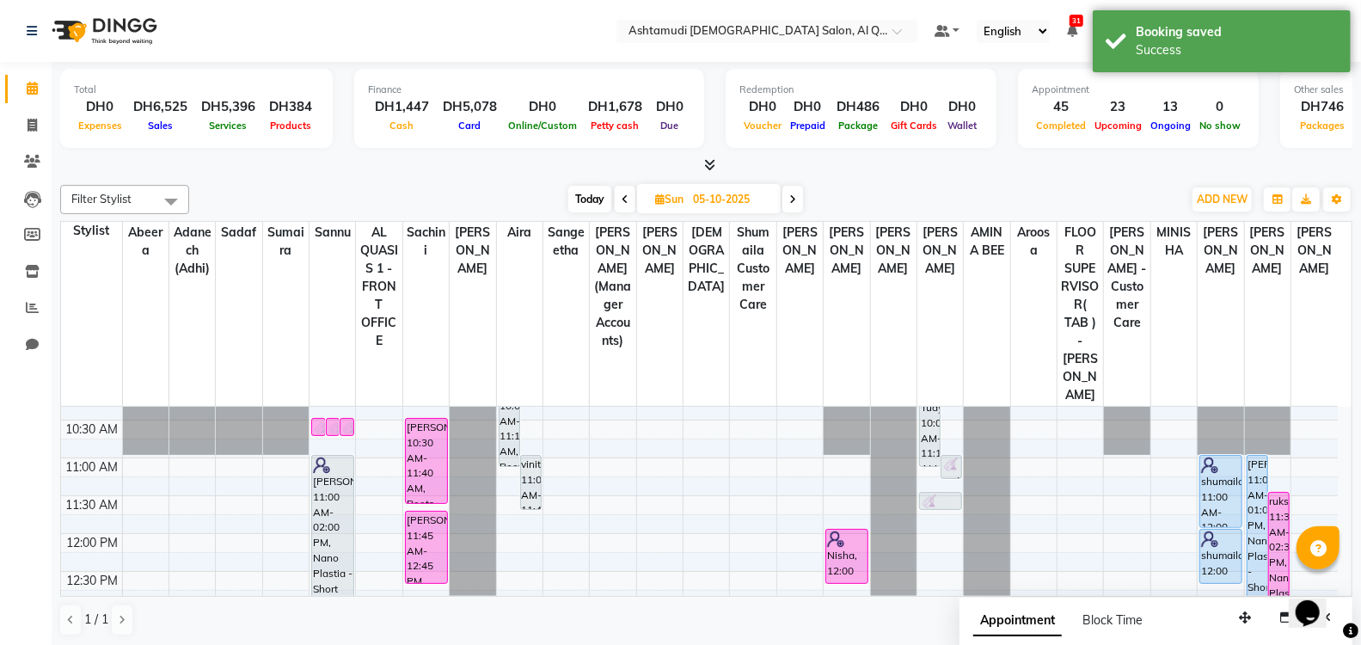
scroll to position [91, 0]
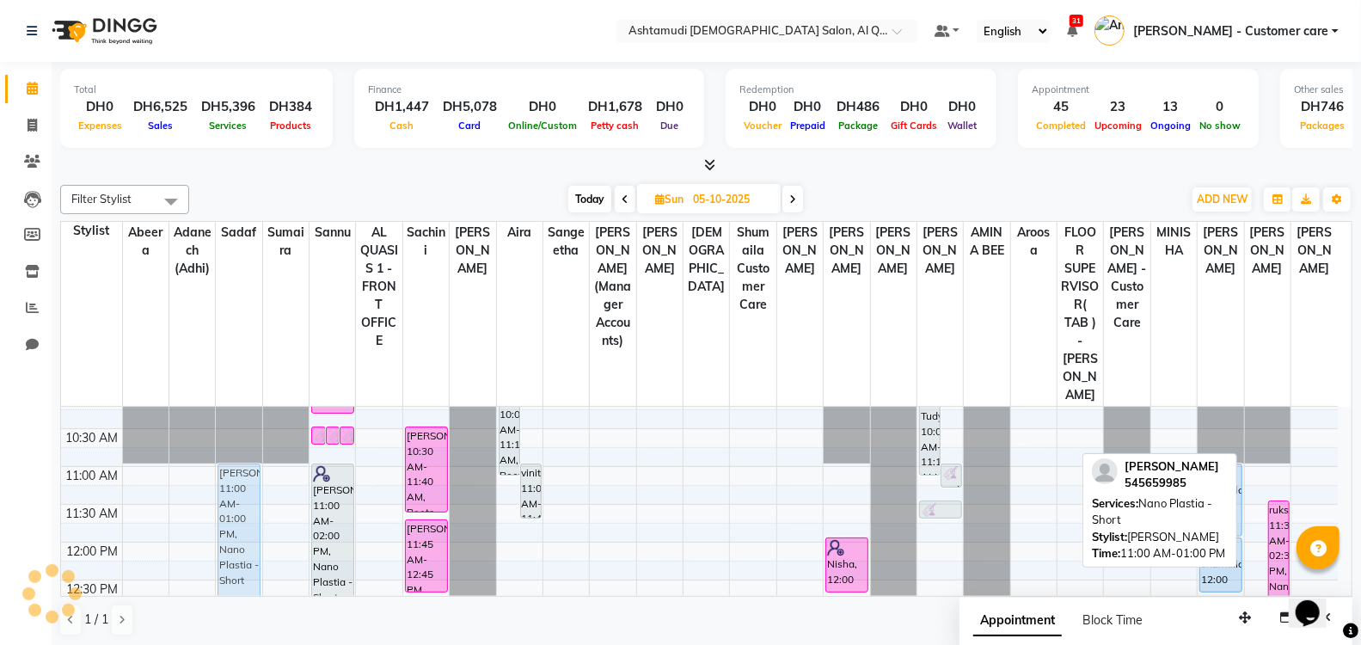
drag, startPoint x: 1261, startPoint y: 464, endPoint x: 228, endPoint y: 469, distance: 1033.6
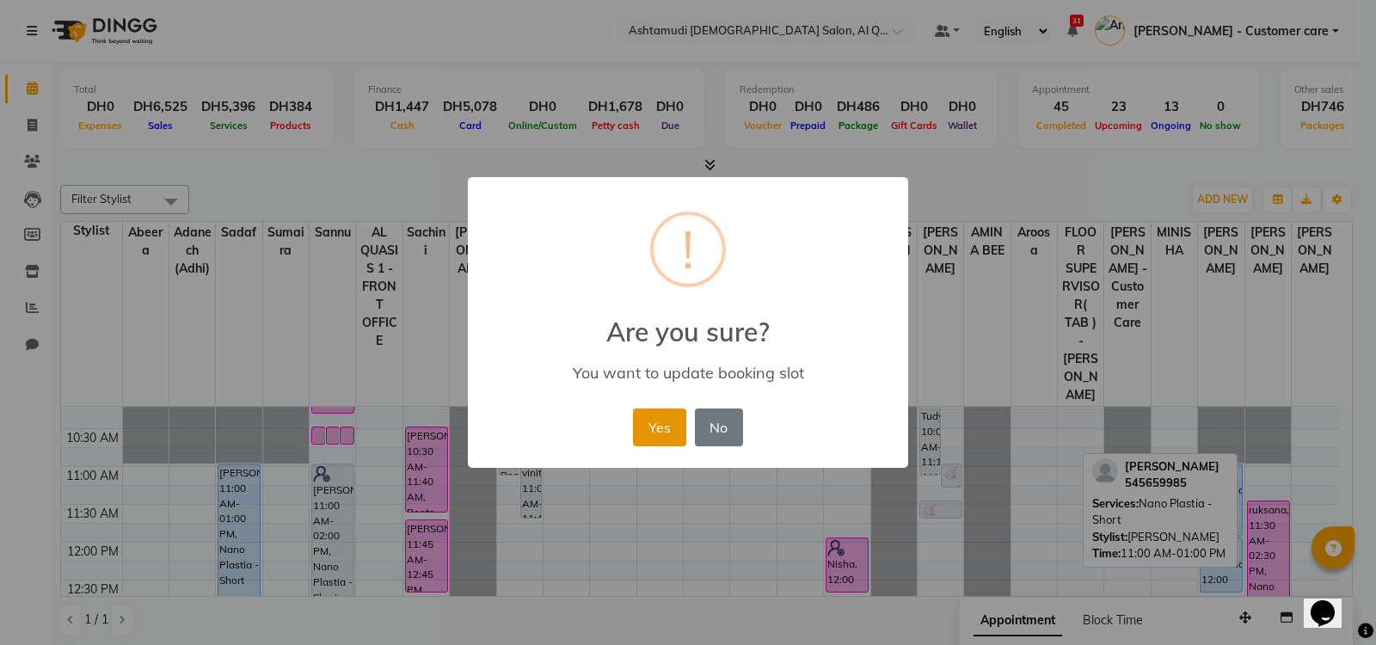
click at [672, 420] on button "Yes" at bounding box center [659, 427] width 52 height 38
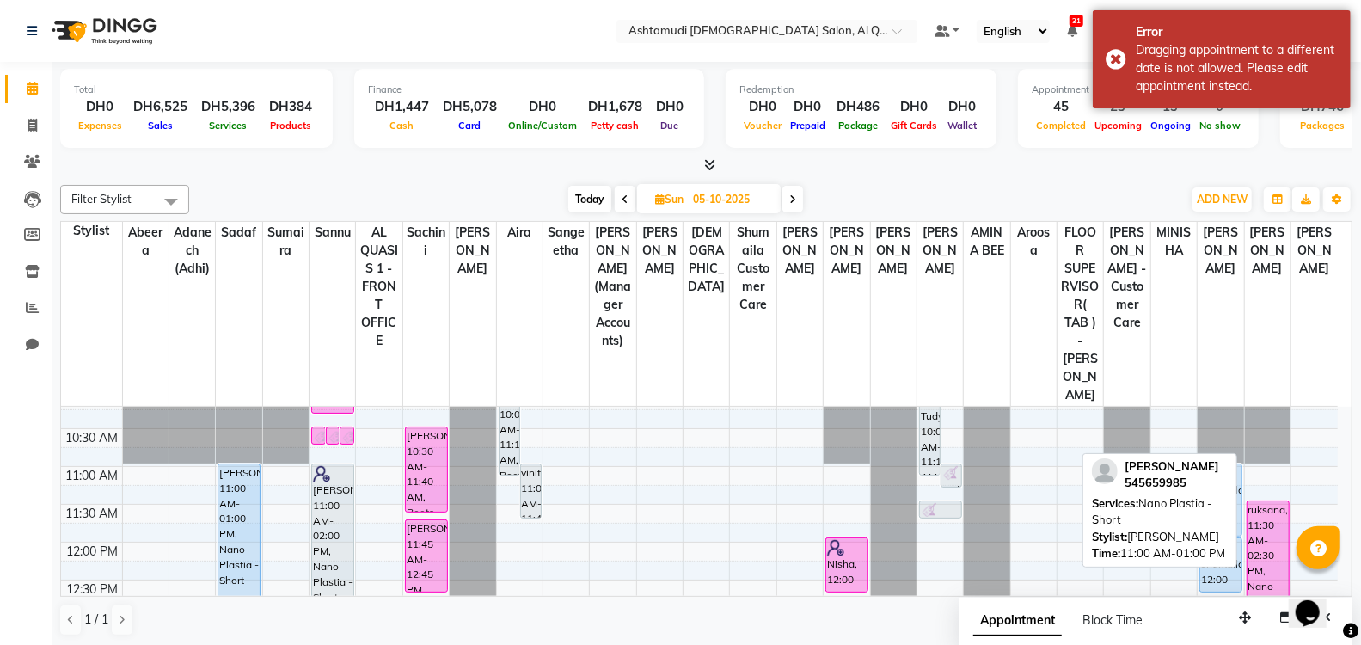
click at [625, 200] on icon at bounding box center [625, 199] width 7 height 10
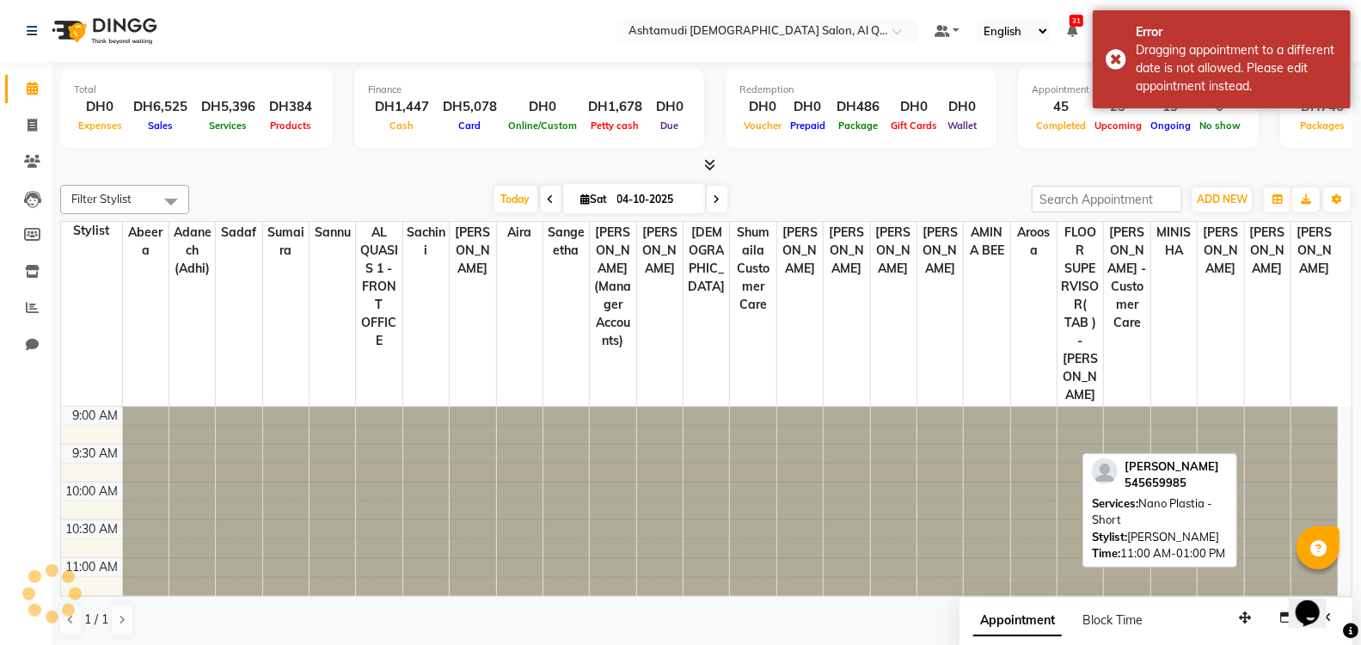
click at [717, 195] on icon at bounding box center [717, 199] width 7 height 10
type input "05-10-2025"
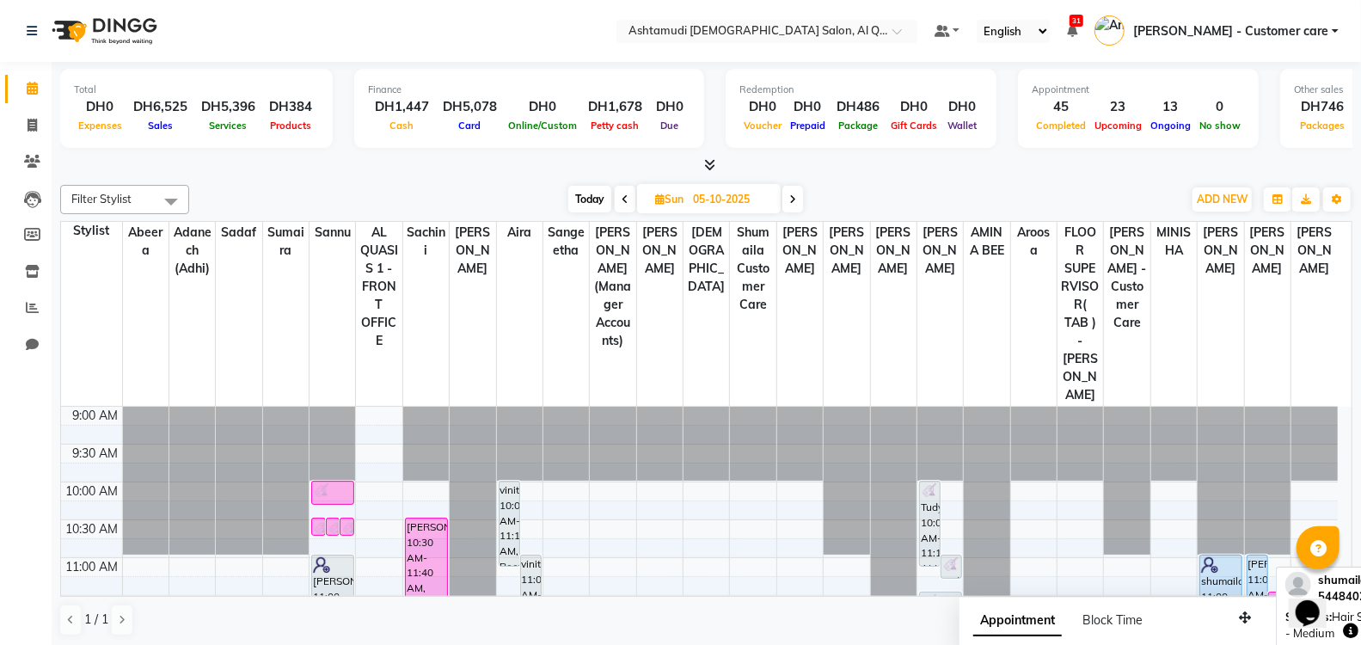
click at [1222, 555] on div "shumaila, 11:00 AM-12:00 PM, Hair Spa Classic - Medium" at bounding box center [1220, 590] width 41 height 71
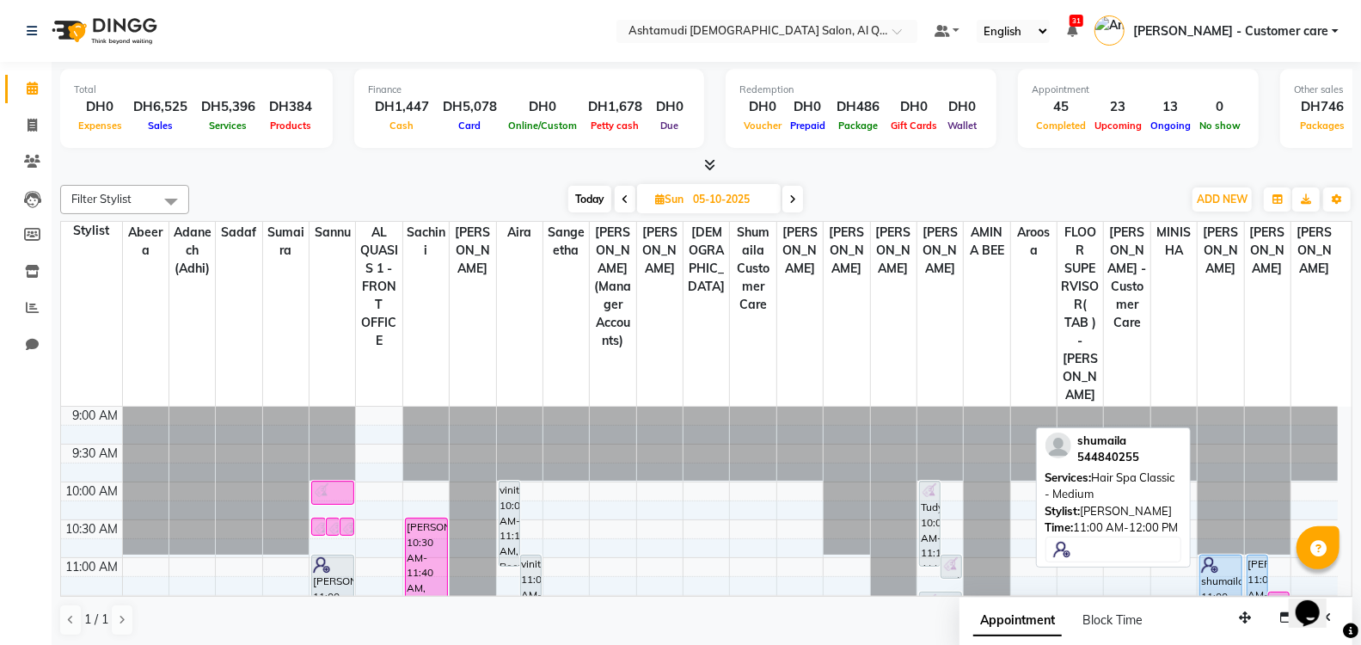
click at [1224, 562] on div "shumaila, 11:00 AM-12:00 PM, Hair Spa Classic - Medium" at bounding box center [1220, 590] width 41 height 71
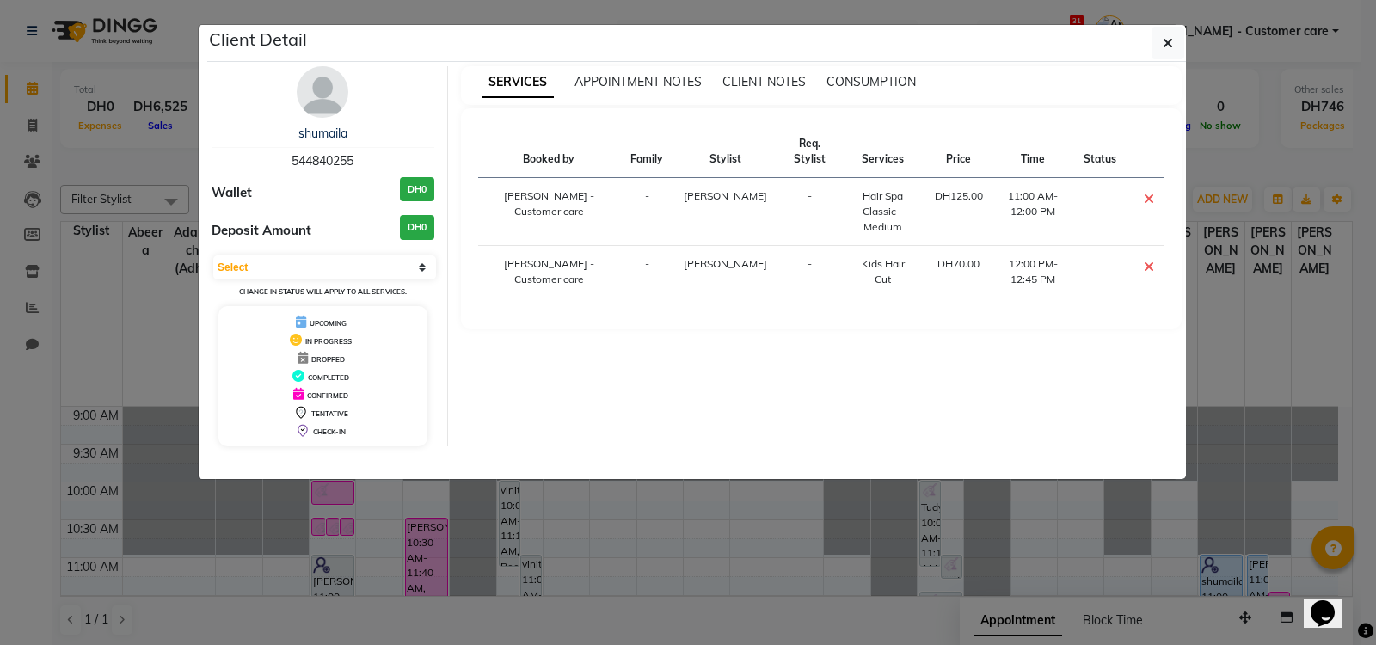
click at [1224, 562] on ngb-modal-window "Client Detail shumaila 544840255 Wallet DH0 Deposit Amount DH0 Select CONFIRMED…" at bounding box center [688, 322] width 1376 height 645
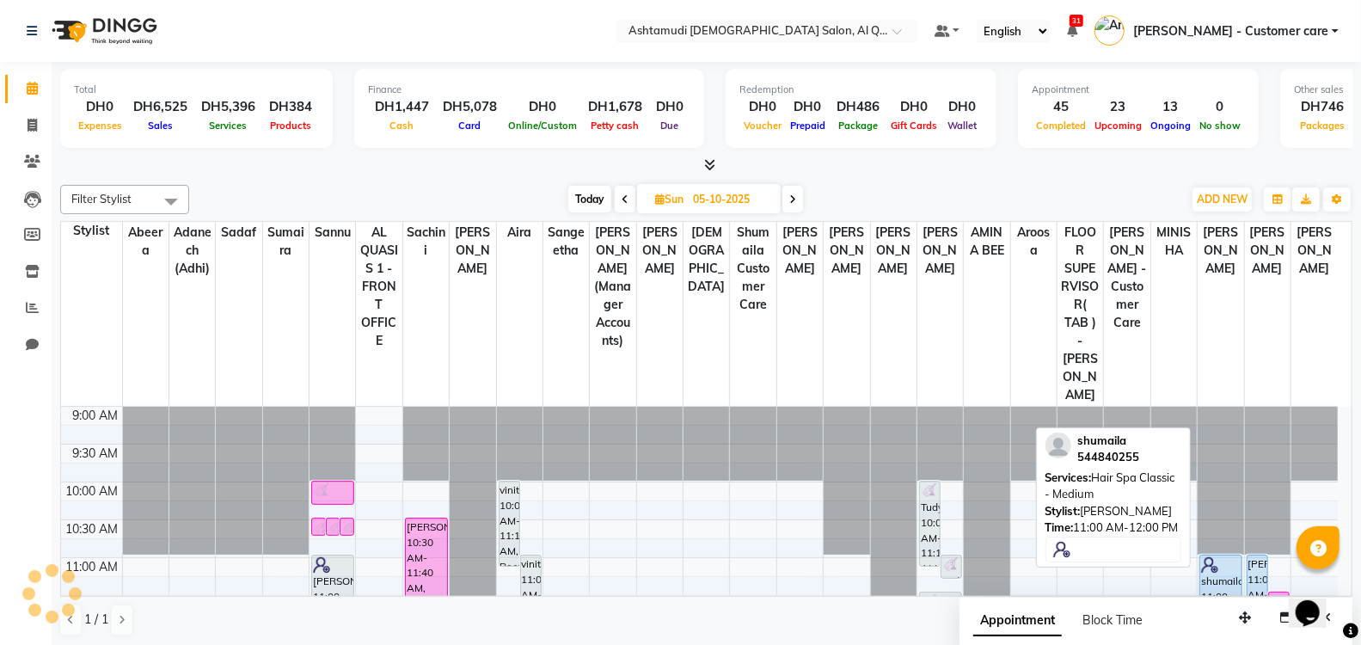
click at [1237, 570] on div "shumaila, 11:00 AM-12:00 PM, Hair Spa Classic - Medium" at bounding box center [1220, 590] width 41 height 71
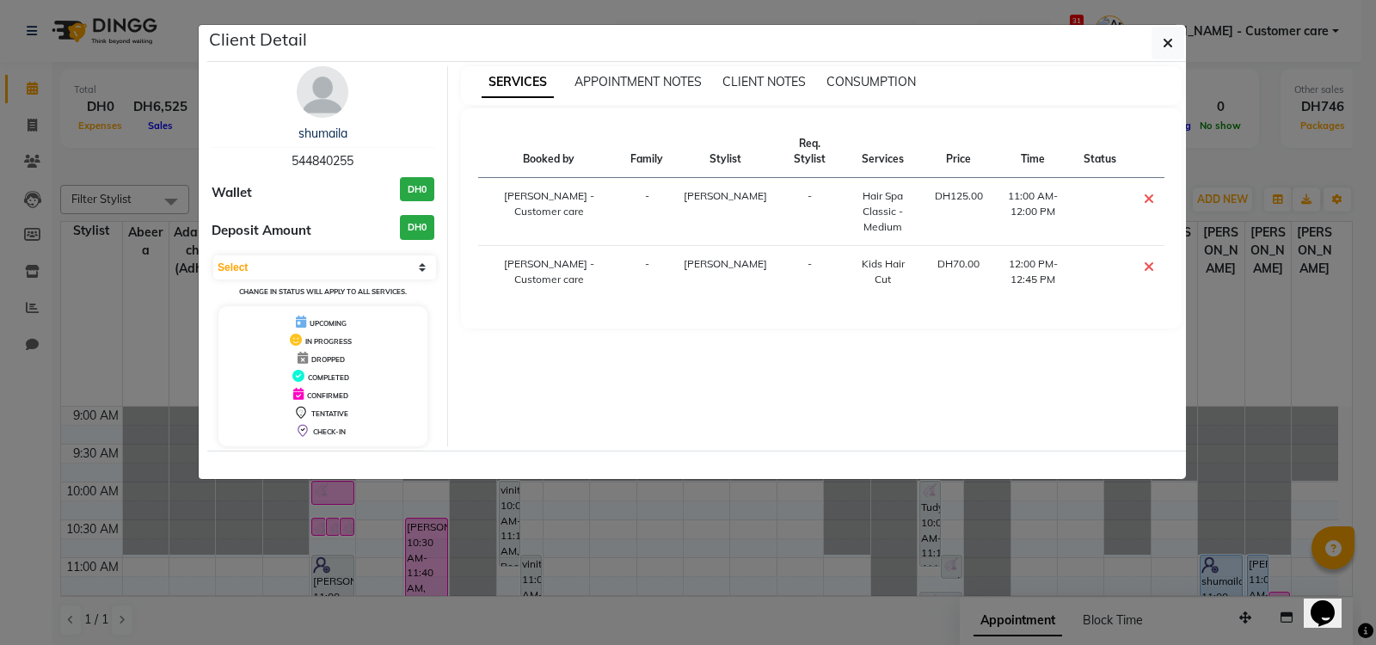
click at [1149, 195] on icon at bounding box center [1149, 199] width 10 height 14
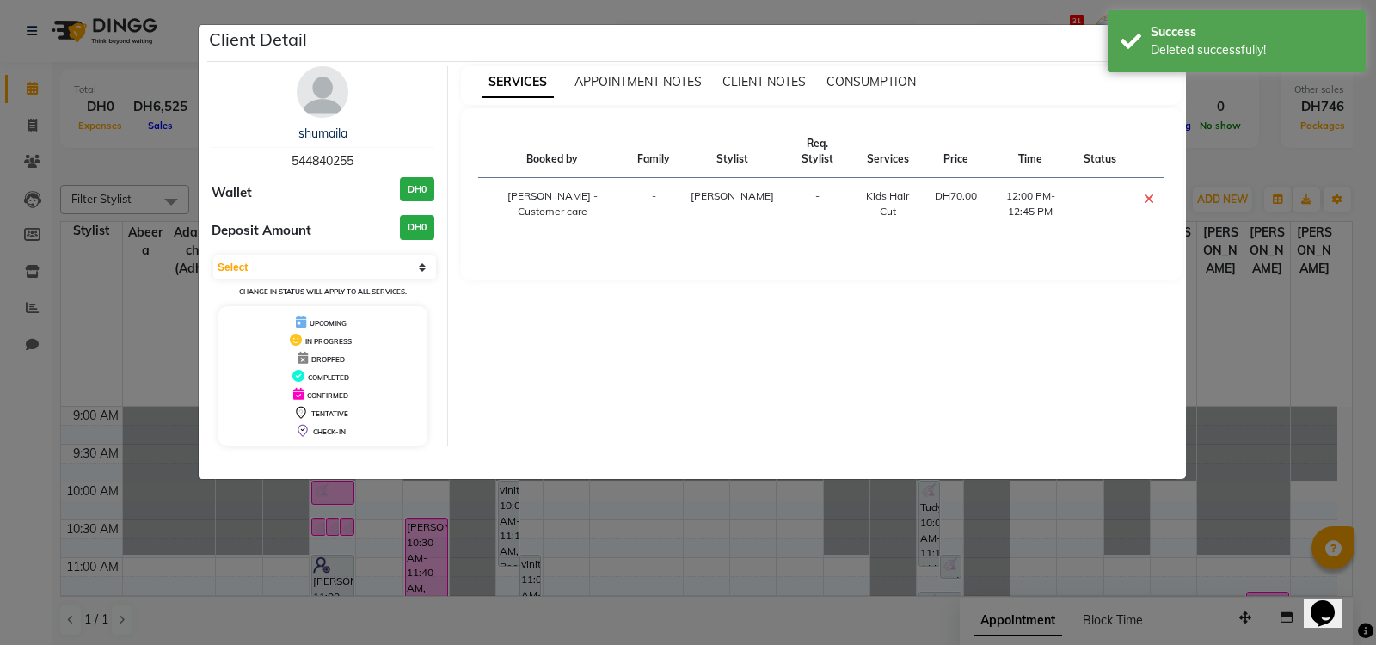
click at [994, 19] on ngb-modal-window "Client Detail shumaila 544840255 Wallet DH0 Deposit Amount DH0 Select CONFIRMED…" at bounding box center [688, 322] width 1376 height 645
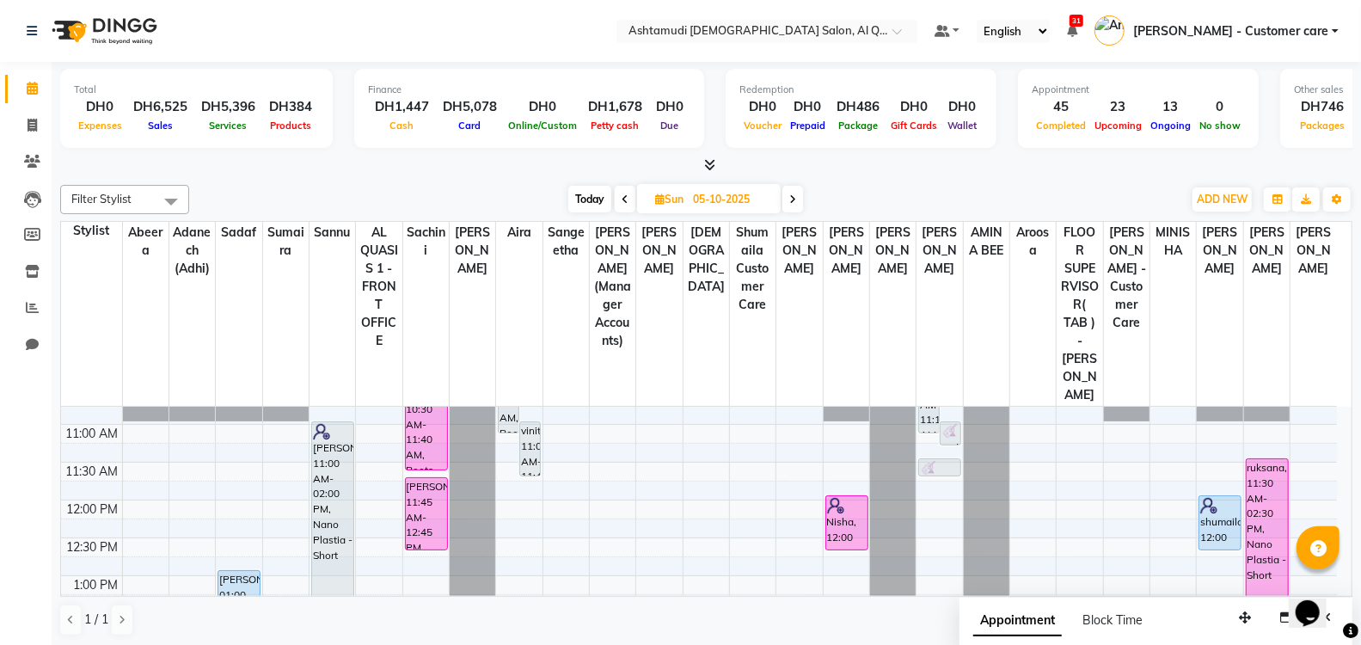
scroll to position [125, 0]
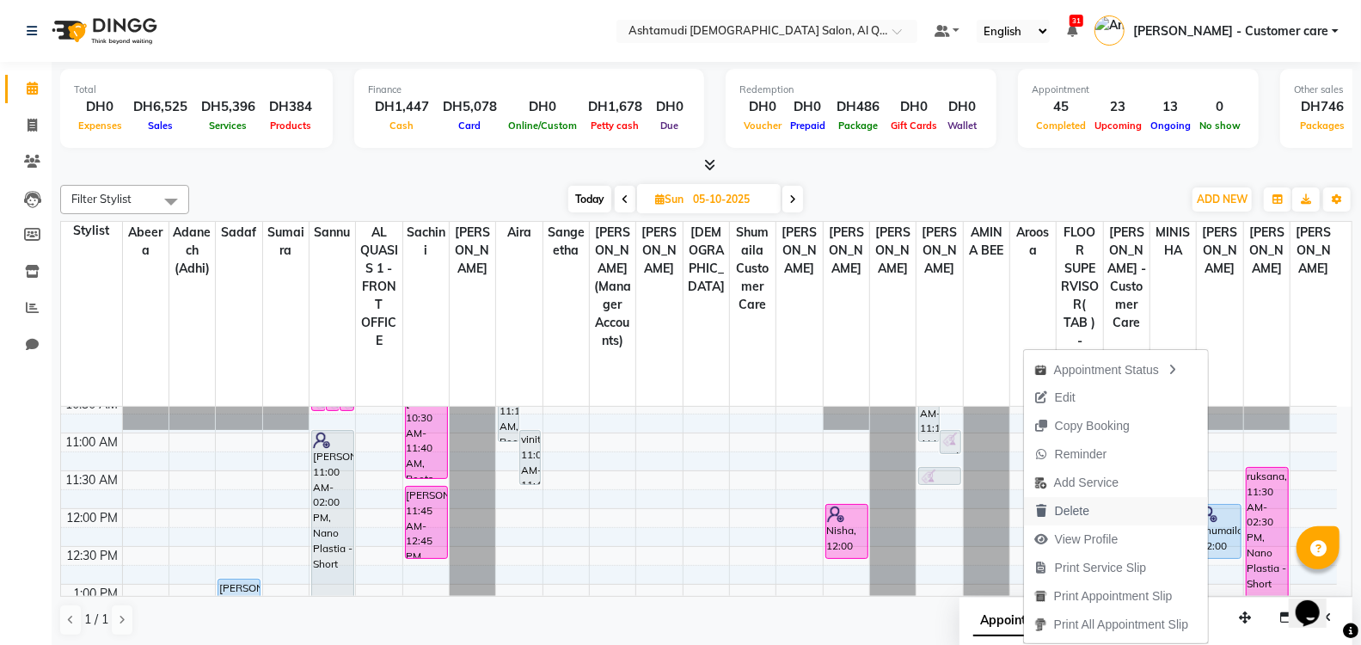
click at [1116, 504] on button "Delete" at bounding box center [1116, 511] width 184 height 28
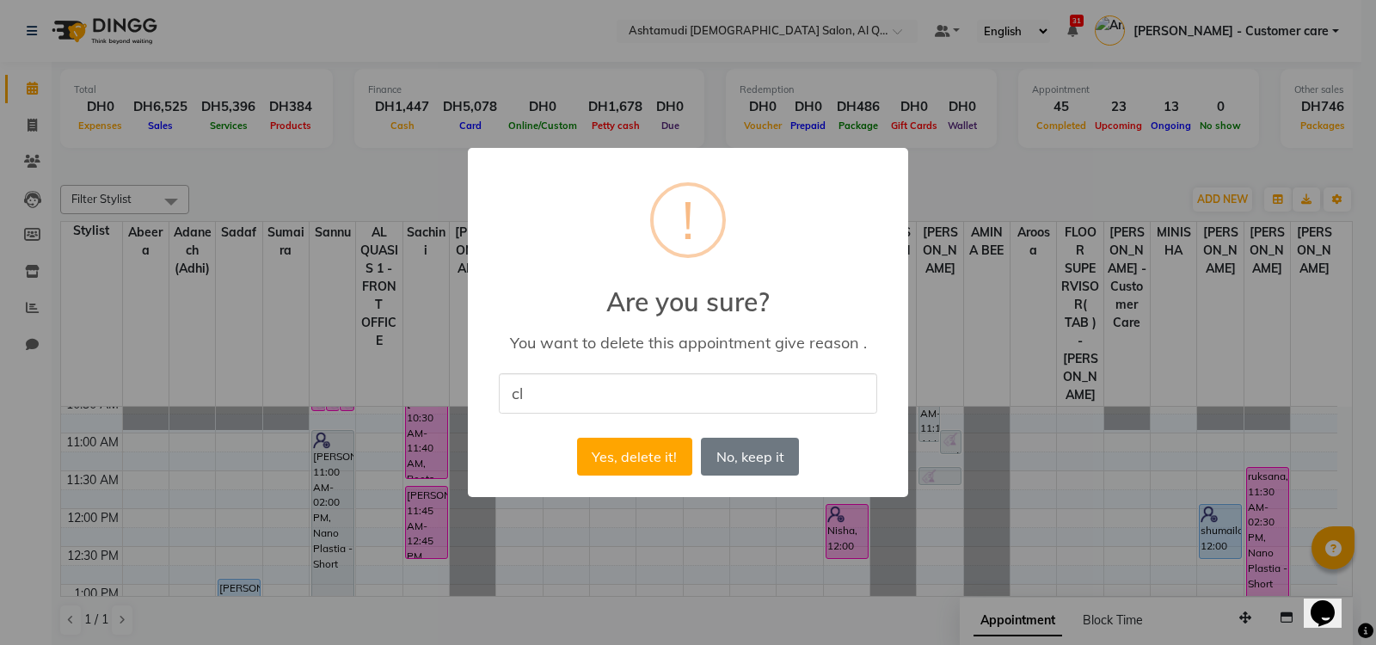
type input "c"
click at [758, 397] on input "i blocked the time for this client 910561271899" at bounding box center [688, 393] width 378 height 40
type input "i blocked the time for this client 0561271899"
click at [652, 456] on button "Yes, delete it!" at bounding box center [634, 457] width 115 height 38
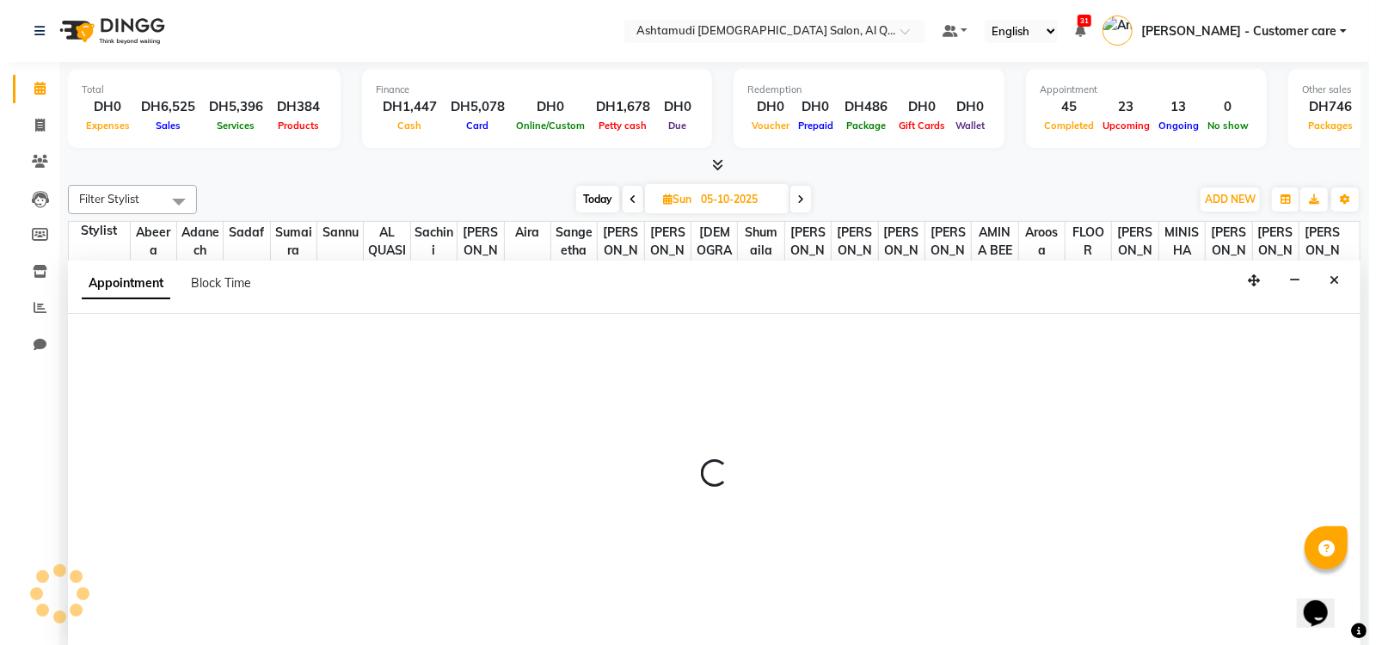
scroll to position [1, 0]
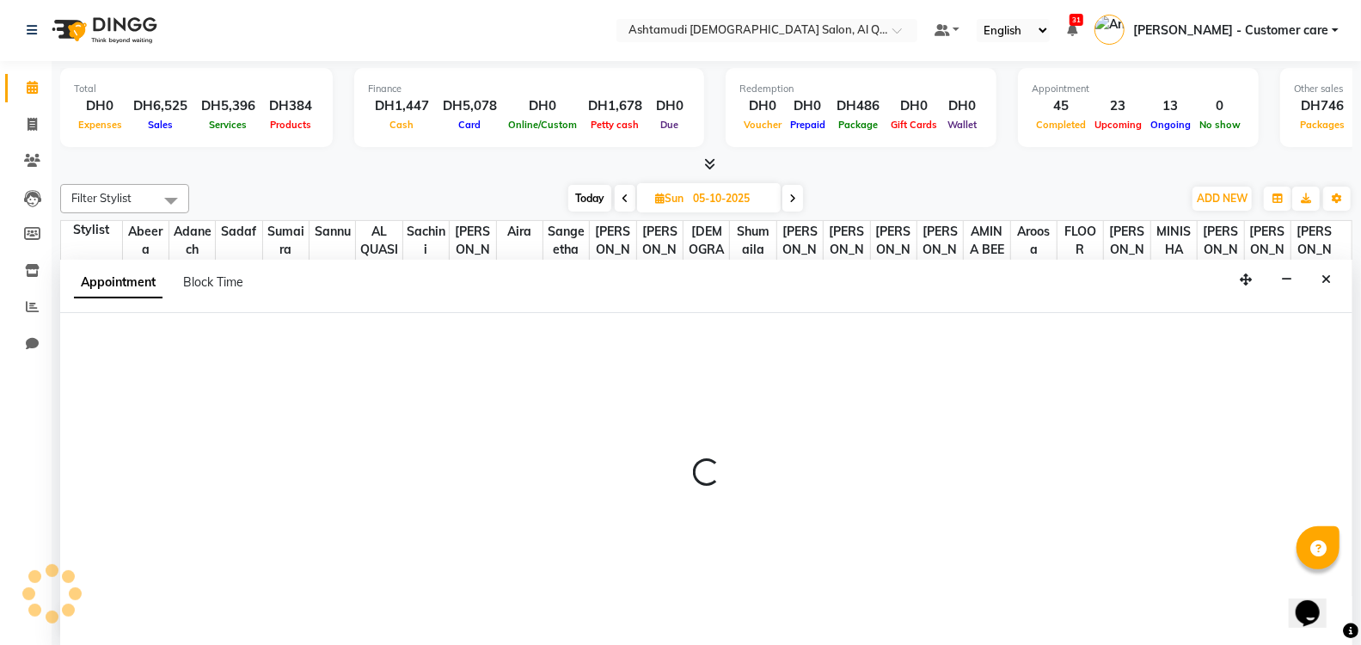
select select "90737"
select select "660"
select select "tentative"
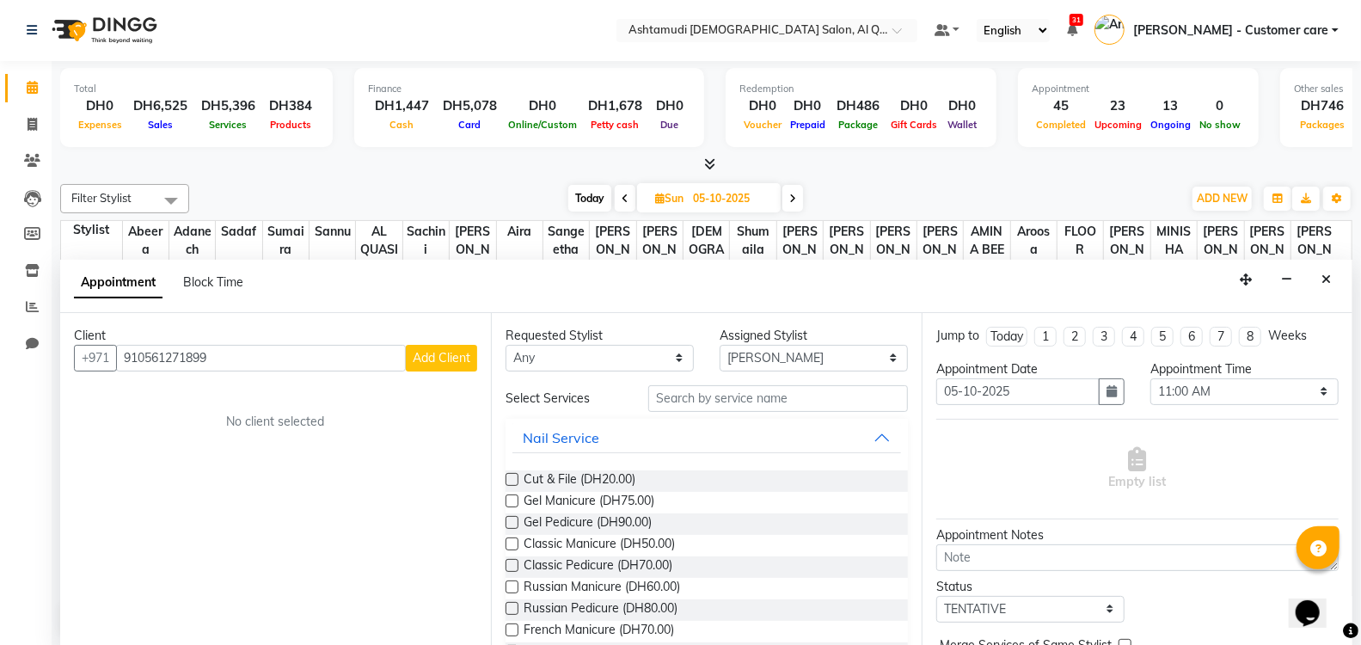
click at [148, 359] on input "910561271899" at bounding box center [261, 358] width 290 height 27
type input "561271899"
click at [417, 359] on span "Add Client" at bounding box center [442, 357] width 58 height 15
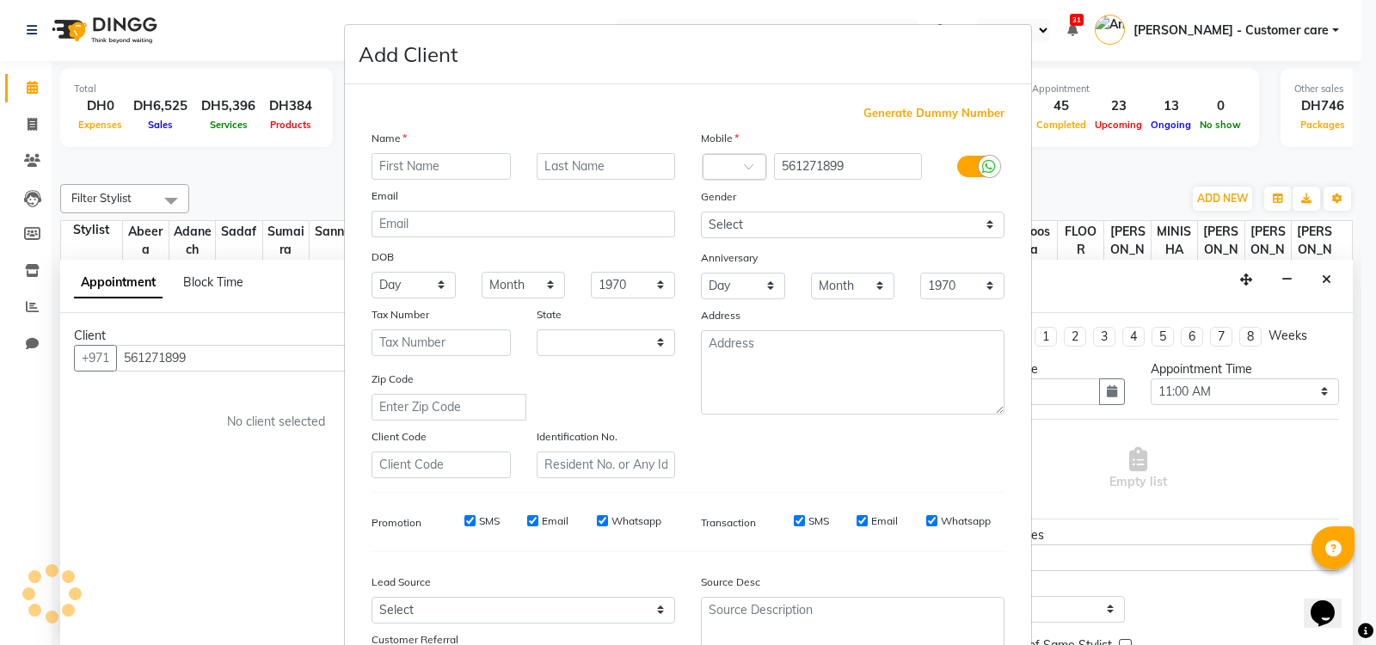
select select "3798"
type input "Ms"
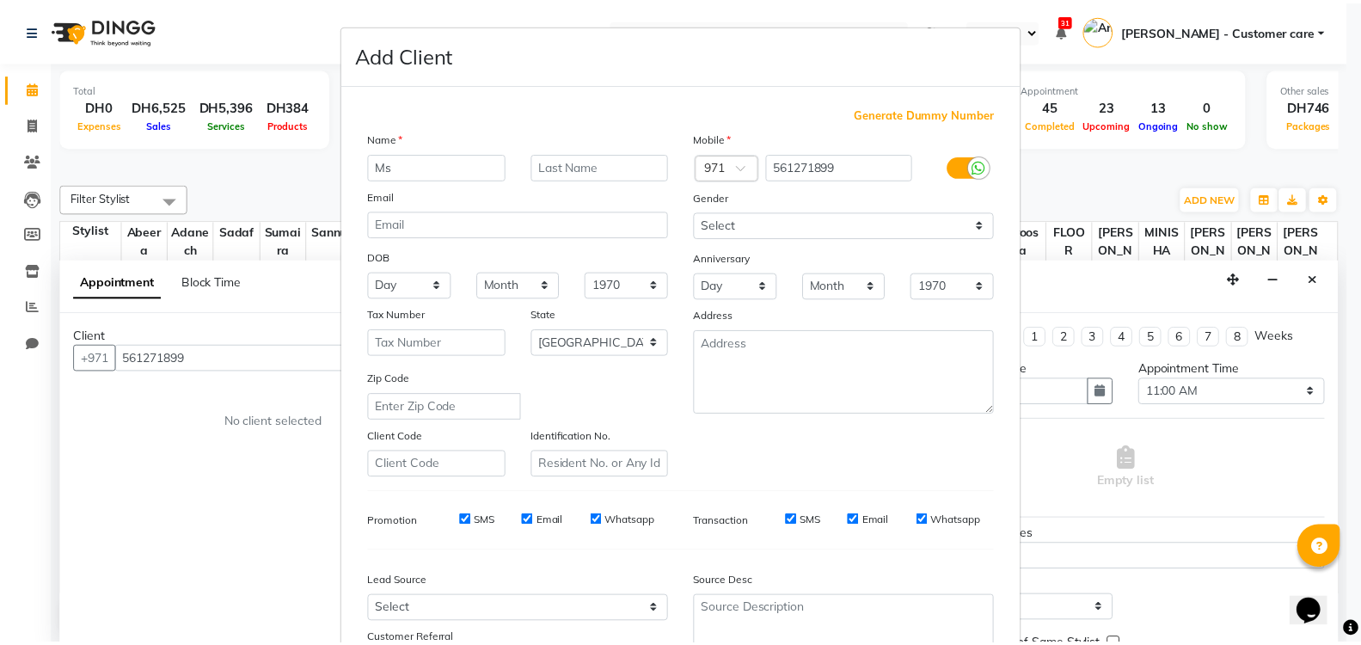
scroll to position [147, 0]
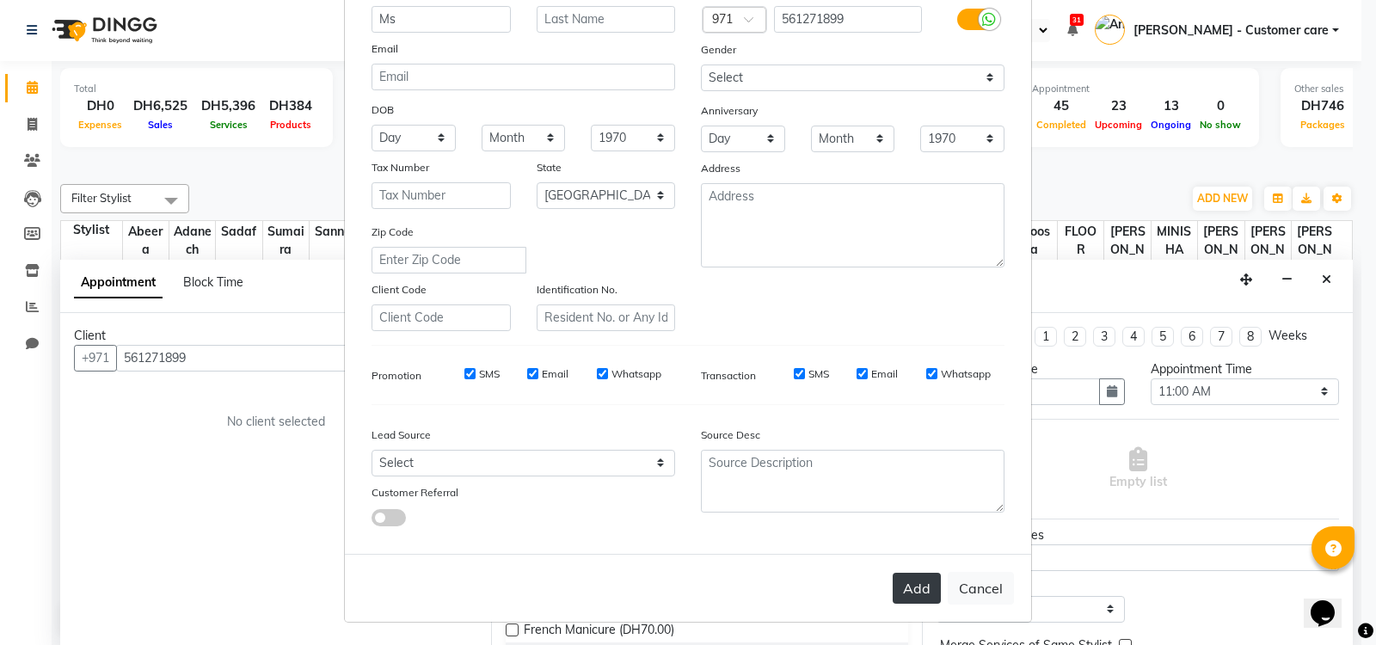
click at [912, 583] on button "Add" at bounding box center [917, 588] width 48 height 31
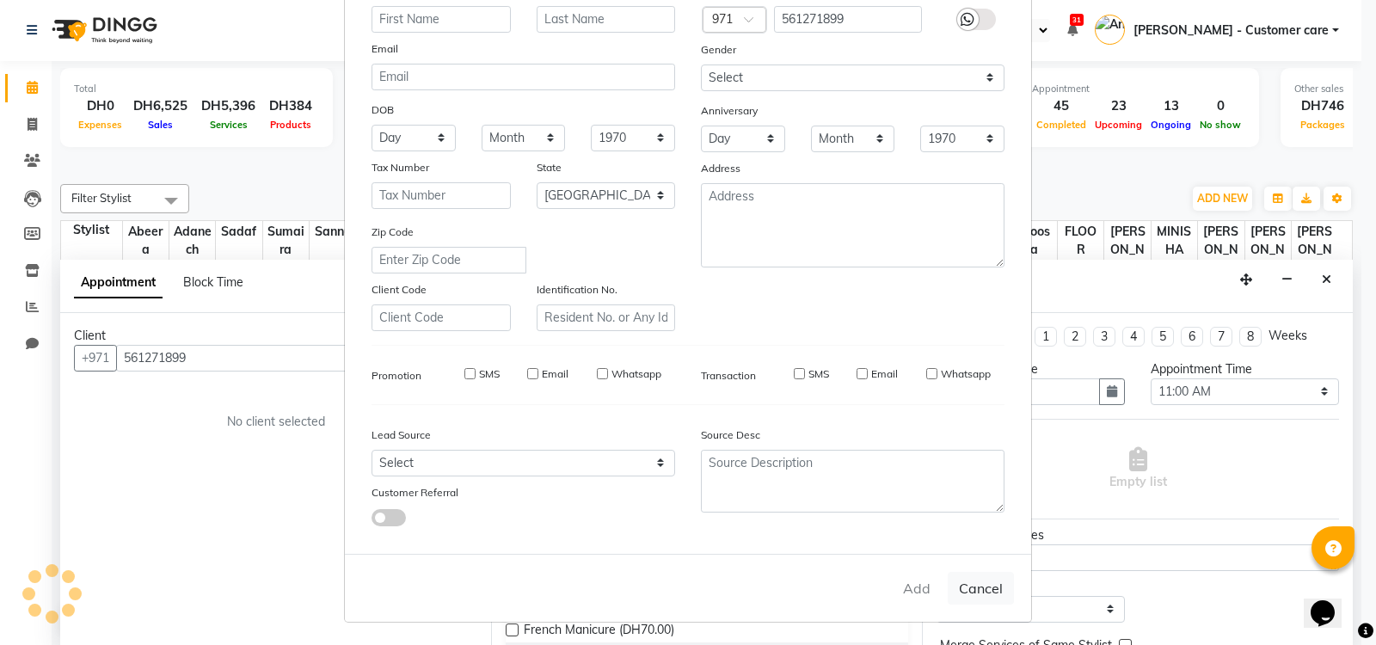
select select
select select "null"
select select
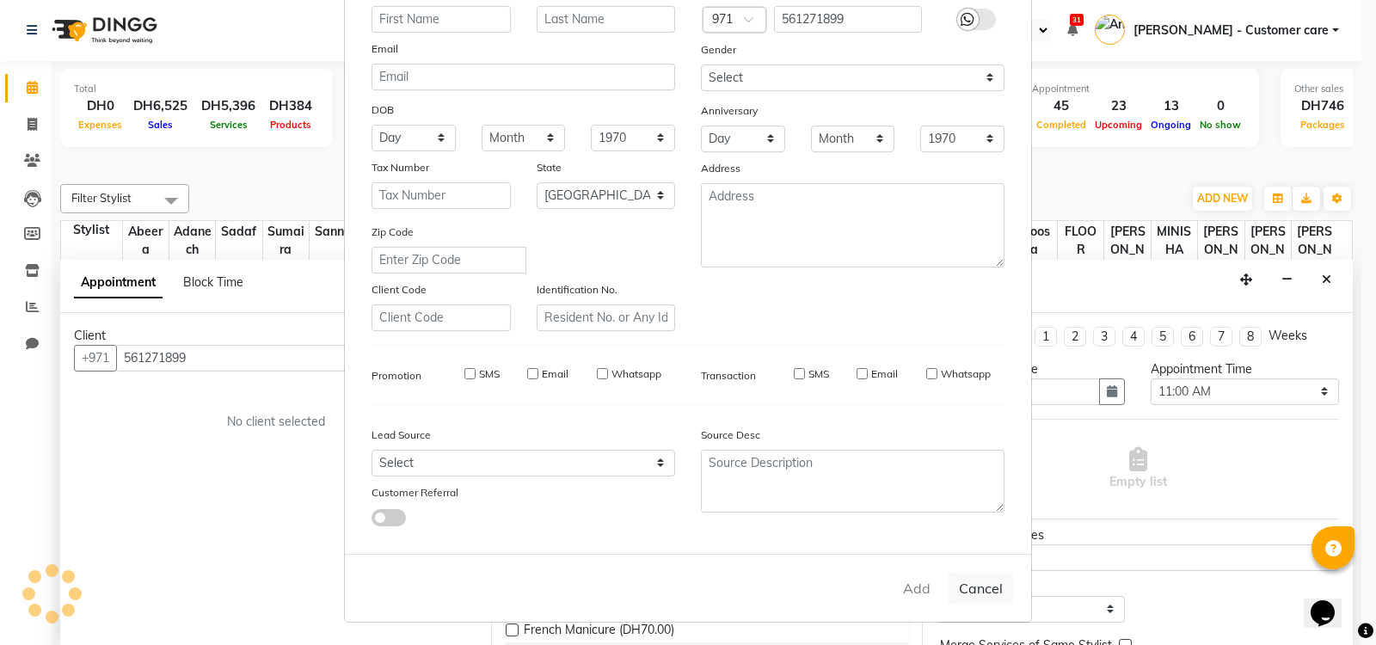
select select
checkbox input "false"
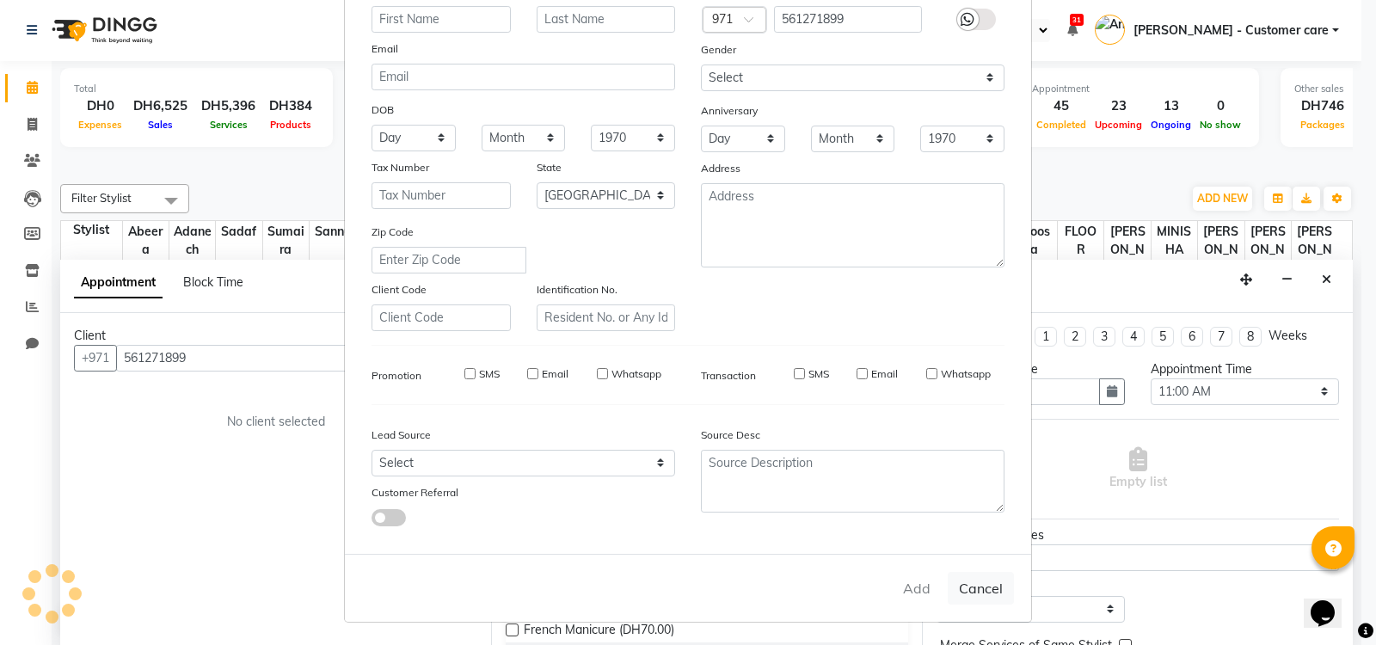
checkbox input "false"
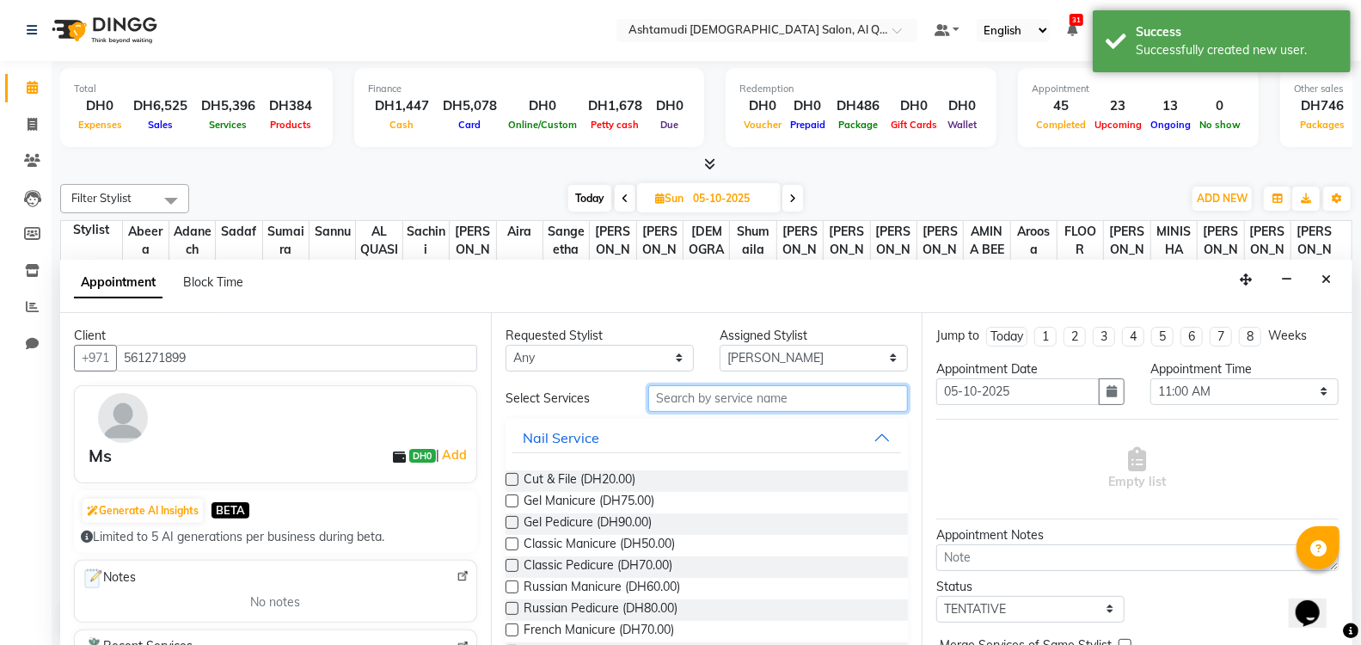
click at [720, 394] on input "text" at bounding box center [778, 398] width 260 height 27
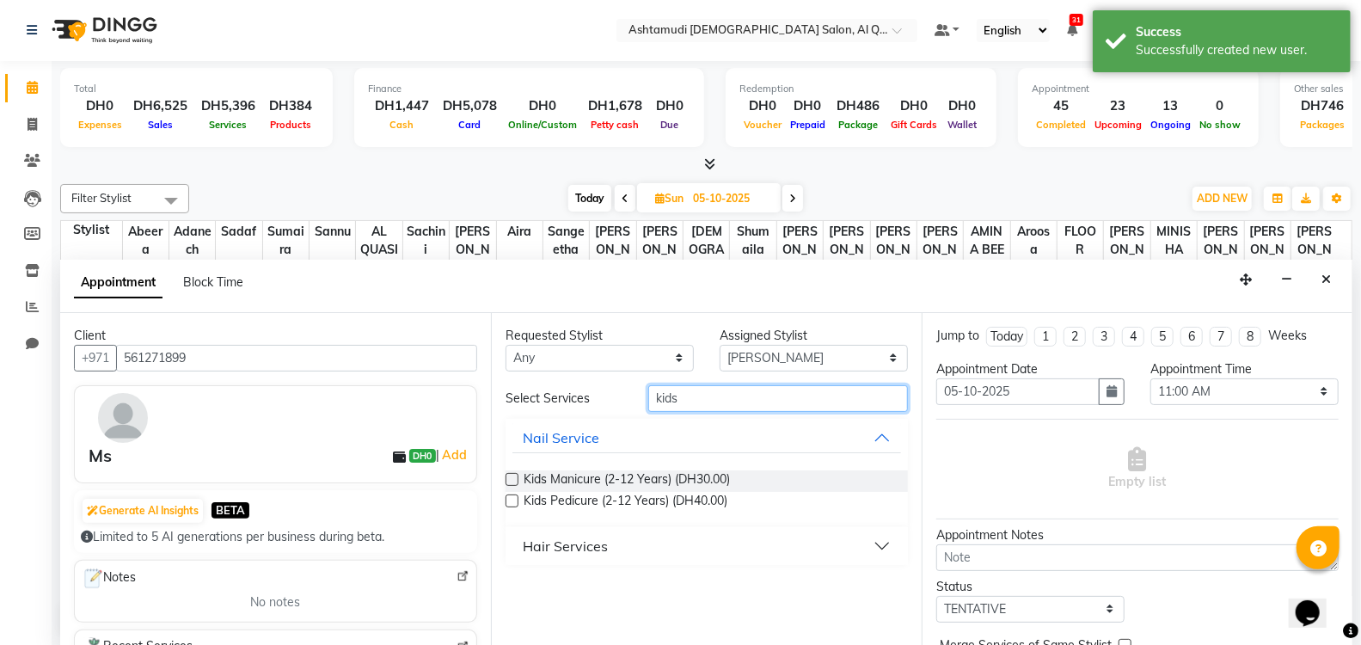
type input "kids"
click at [606, 543] on button "Hair Services" at bounding box center [706, 546] width 389 height 31
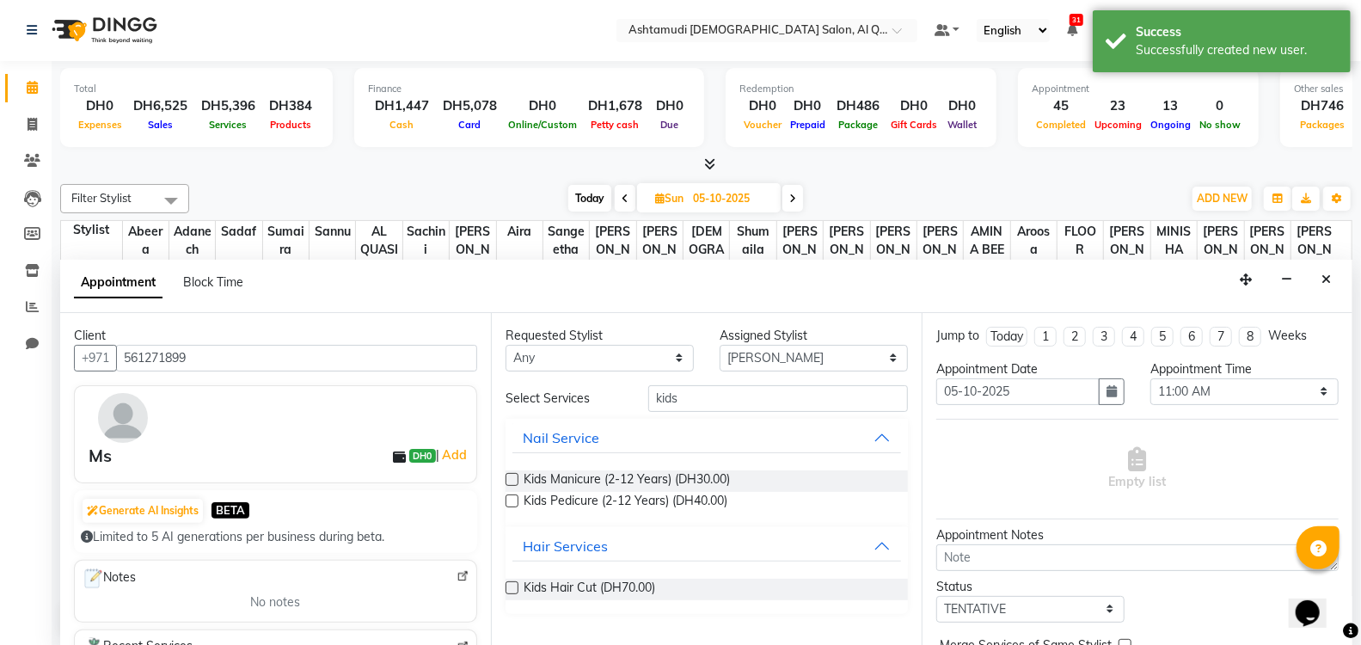
click at [507, 581] on label at bounding box center [512, 587] width 13 height 13
click at [507, 584] on input "checkbox" at bounding box center [511, 589] width 11 height 11
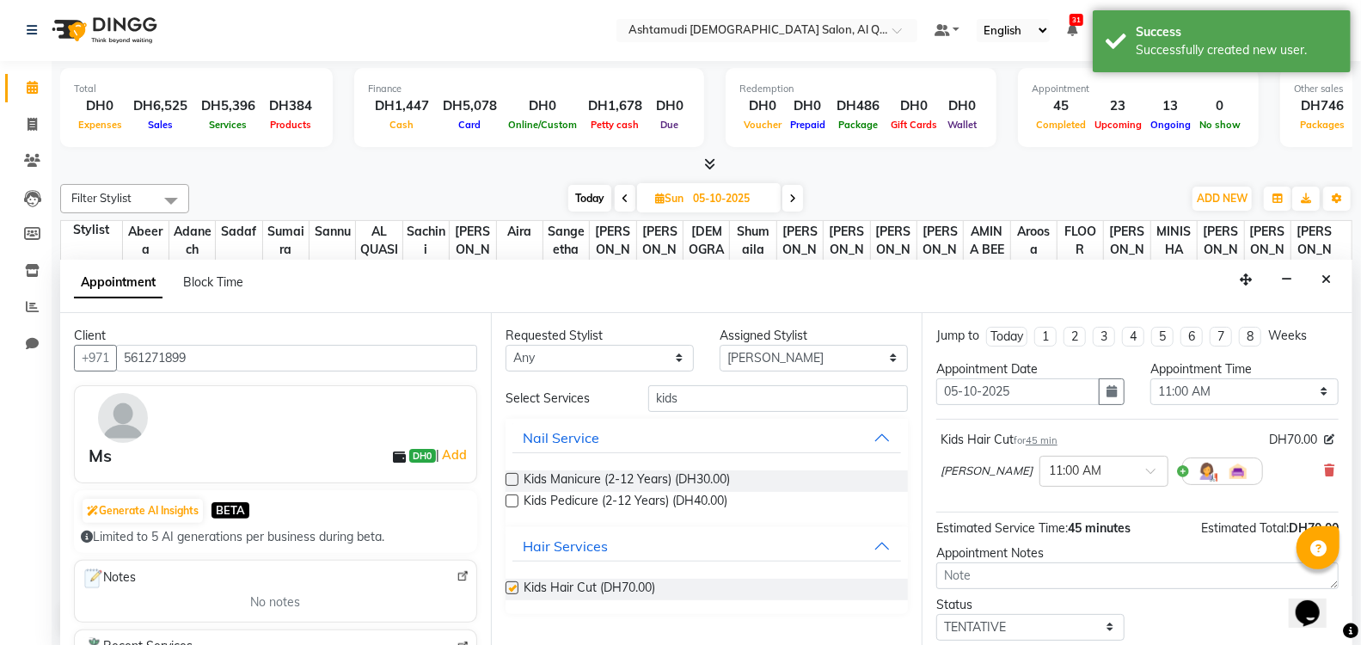
checkbox input "false"
drag, startPoint x: 692, startPoint y: 395, endPoint x: 574, endPoint y: 374, distance: 120.4
click at [574, 374] on div "Requested Stylist Any [PERSON_NAME] (Adhi) Aira AL QUASIS 1 - FRONT OFFICE AMIN…" at bounding box center [706, 480] width 431 height 334
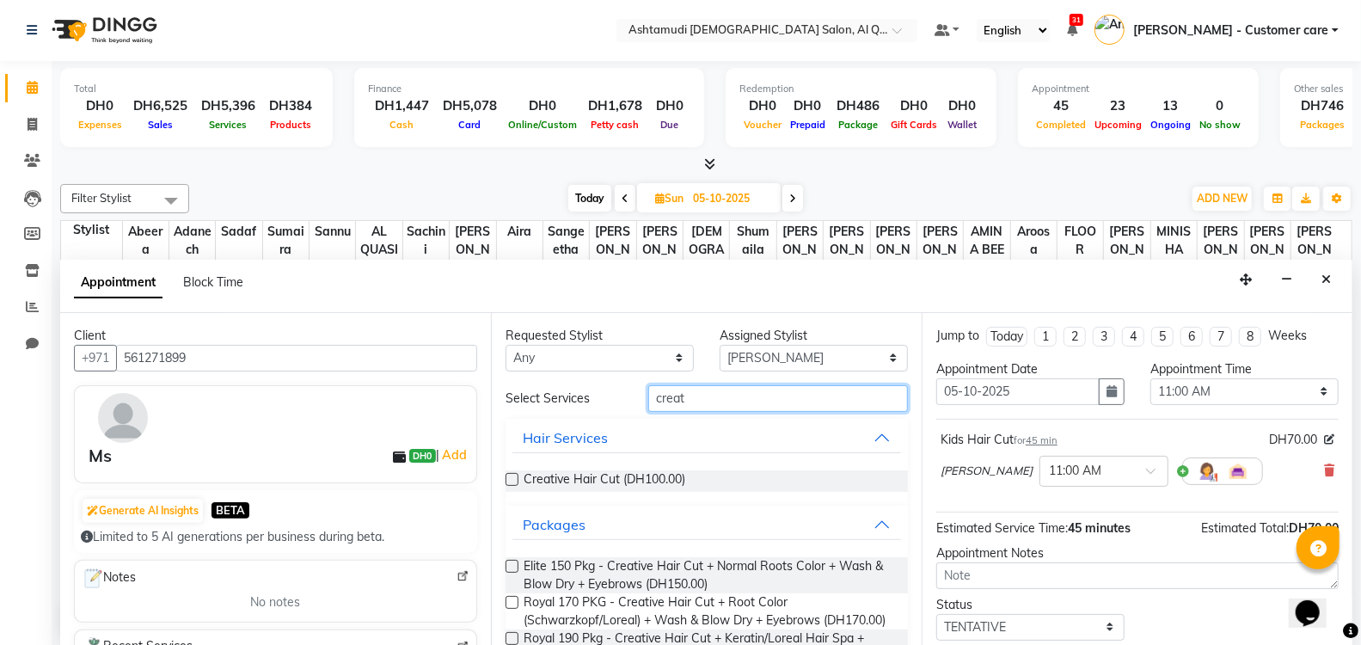
type input "creat"
click at [512, 473] on label at bounding box center [512, 479] width 13 height 13
click at [512, 476] on input "checkbox" at bounding box center [511, 481] width 11 height 11
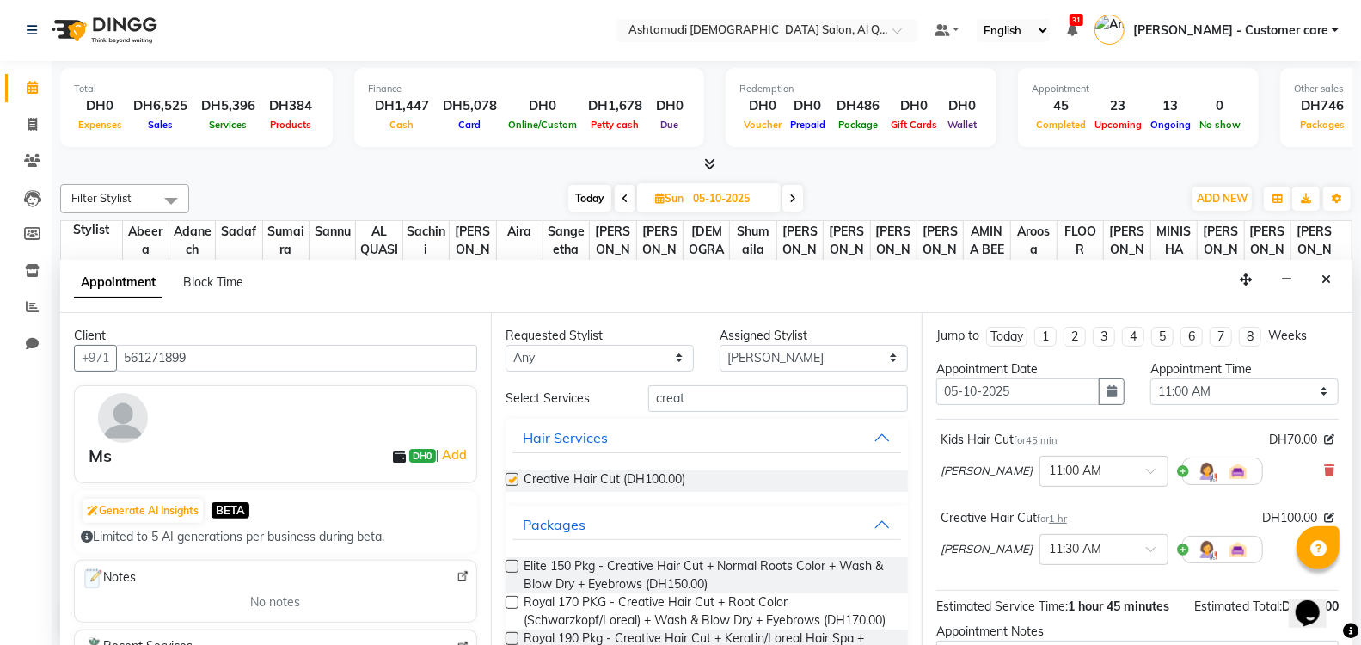
checkbox input "false"
drag, startPoint x: 683, startPoint y: 396, endPoint x: 496, endPoint y: 371, distance: 188.3
click at [496, 371] on div "Requested Stylist Any [PERSON_NAME] (Adhi) Aira AL QUASIS 1 - FRONT OFFICE AMIN…" at bounding box center [706, 480] width 431 height 334
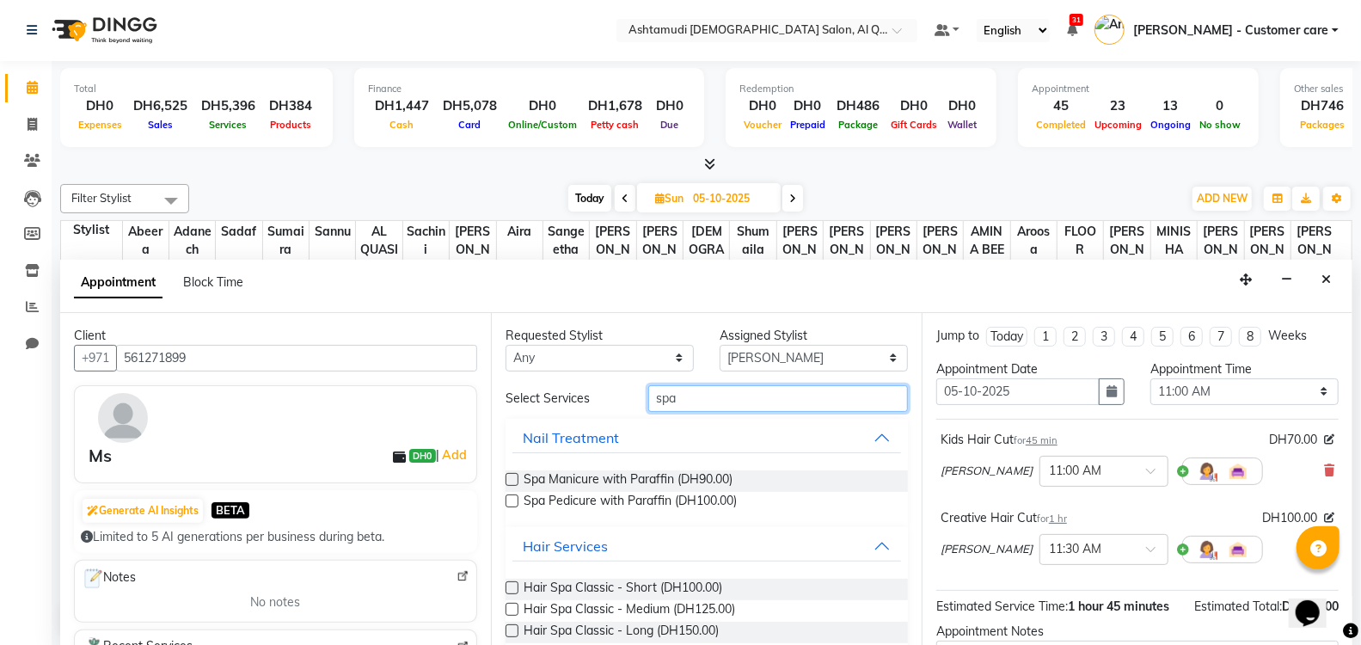
type input "spa"
click at [519, 607] on div "Hair Spa Classic - Medium (DH125.00)" at bounding box center [707, 610] width 402 height 21
click at [510, 606] on label at bounding box center [512, 609] width 13 height 13
click at [510, 606] on input "checkbox" at bounding box center [511, 610] width 11 height 11
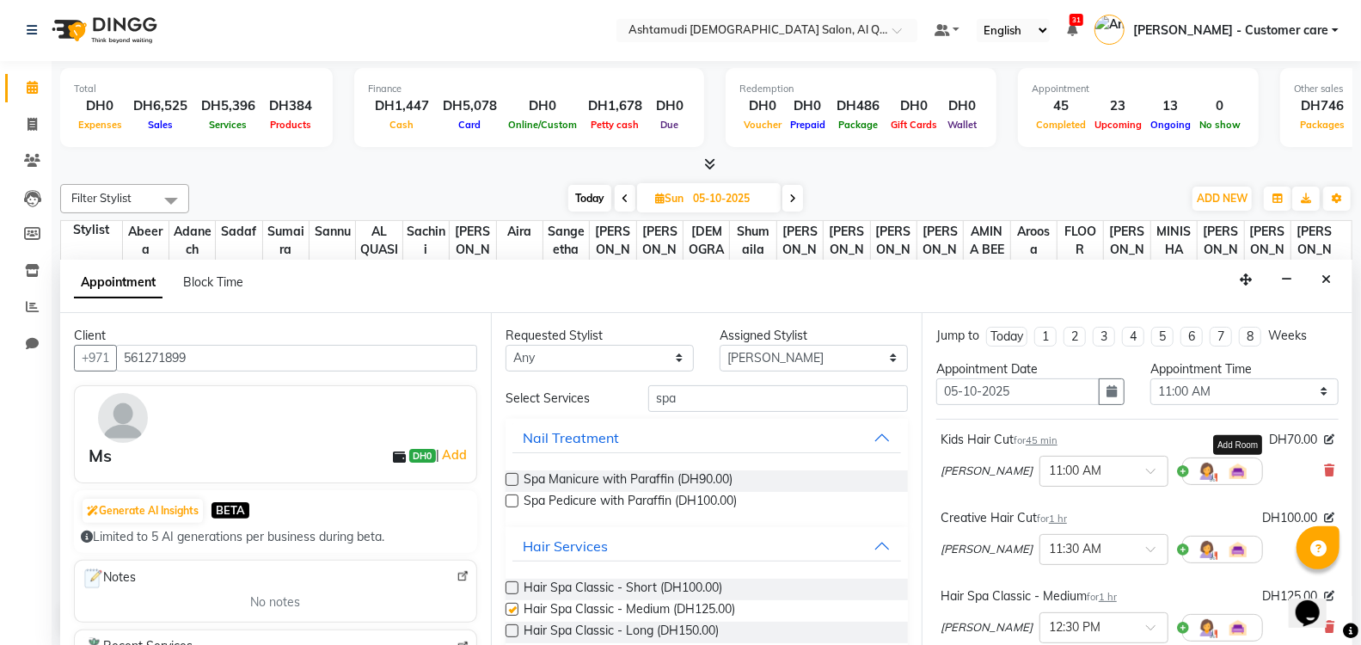
checkbox input "false"
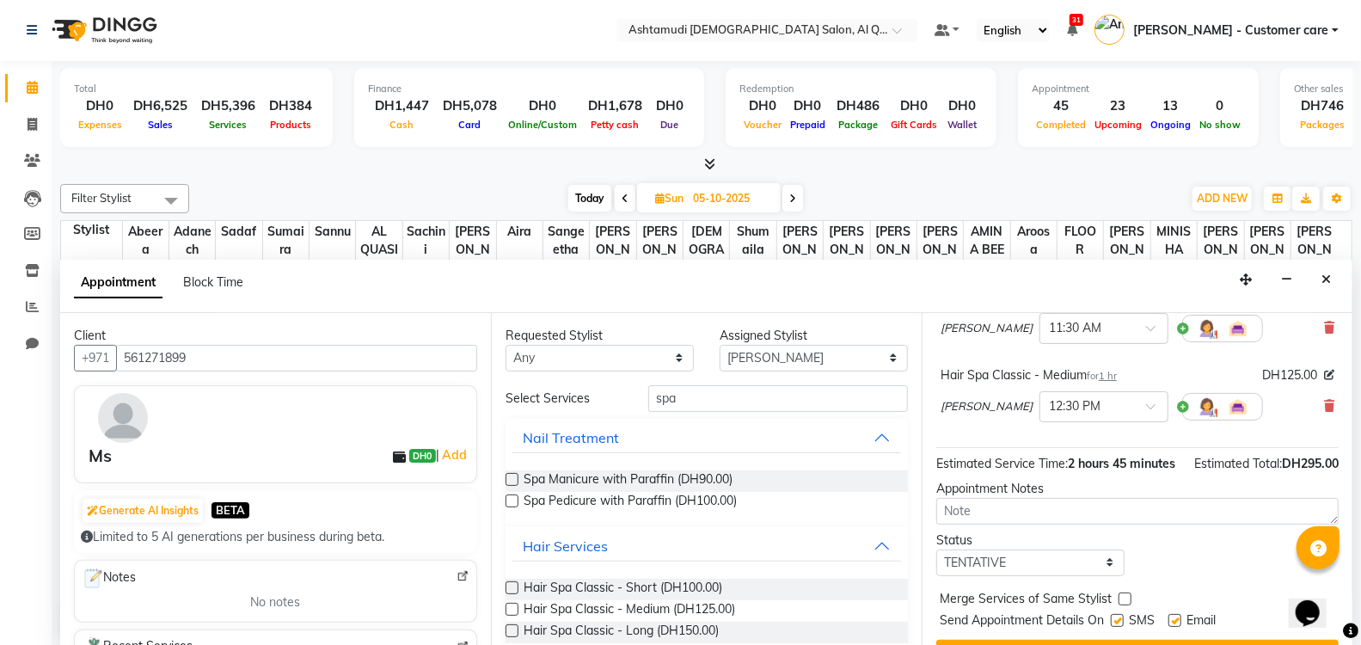
scroll to position [274, 0]
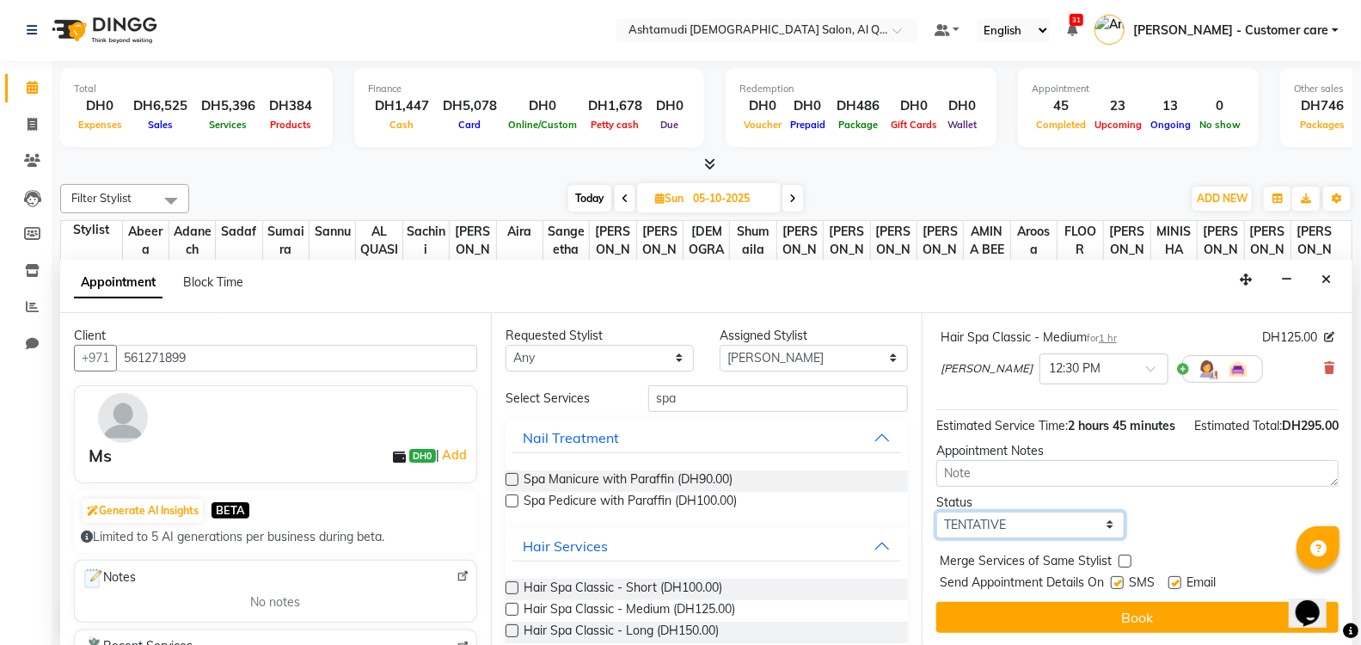
click at [1080, 526] on select "Select TENTATIVE CONFIRM UPCOMING" at bounding box center [1030, 525] width 188 height 27
select select "upcoming"
click at [936, 512] on select "Select TENTATIVE CONFIRM UPCOMING" at bounding box center [1030, 525] width 188 height 27
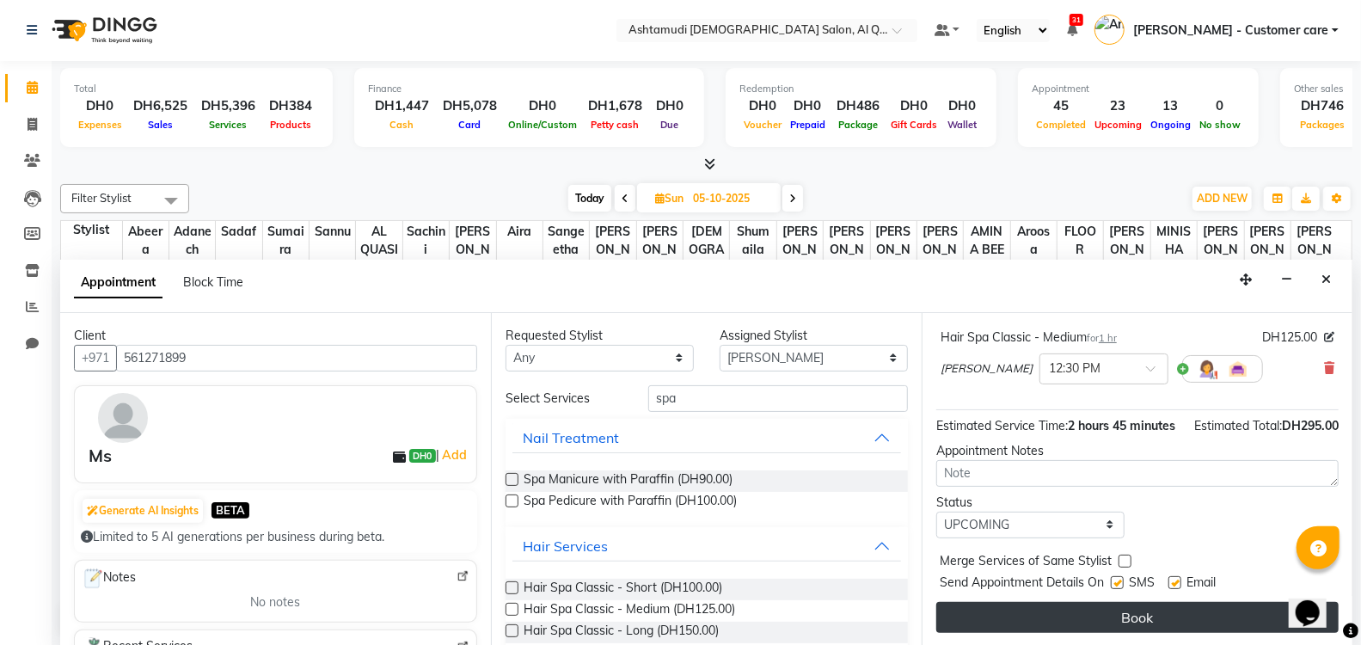
drag, startPoint x: 1010, startPoint y: 621, endPoint x: 979, endPoint y: 617, distance: 32.1
click at [979, 617] on button "Book" at bounding box center [1137, 617] width 402 height 31
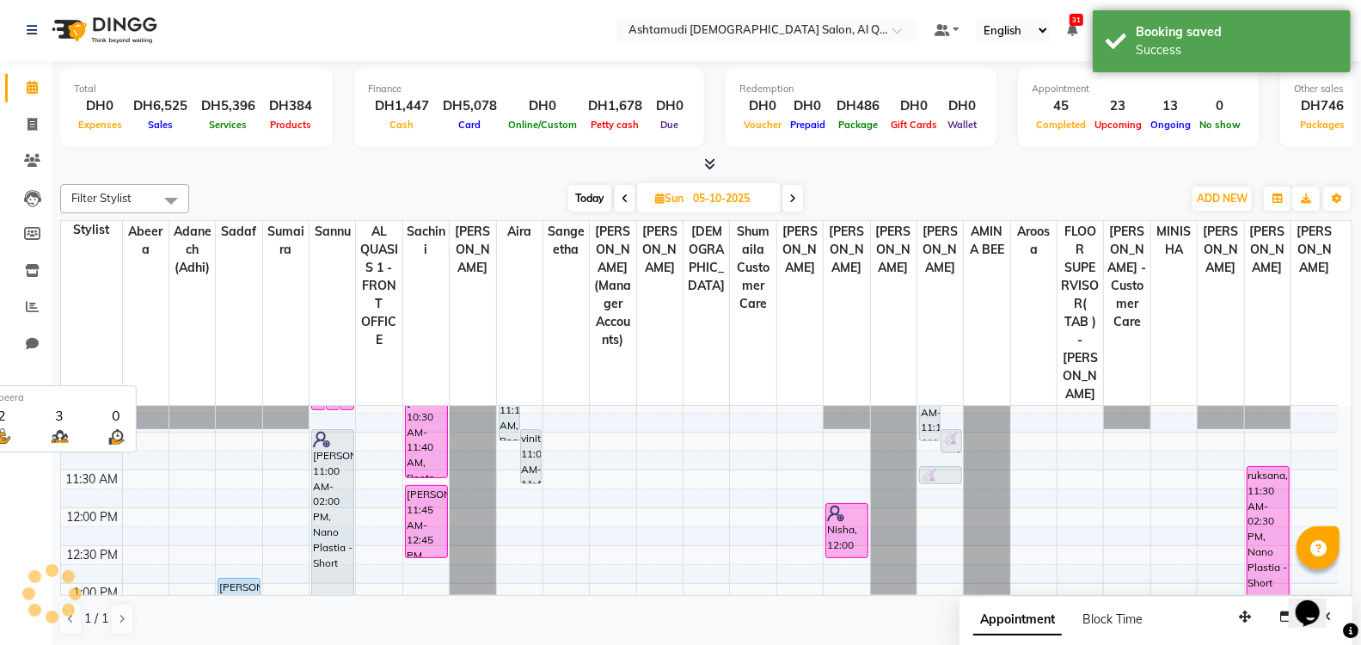
scroll to position [0, 0]
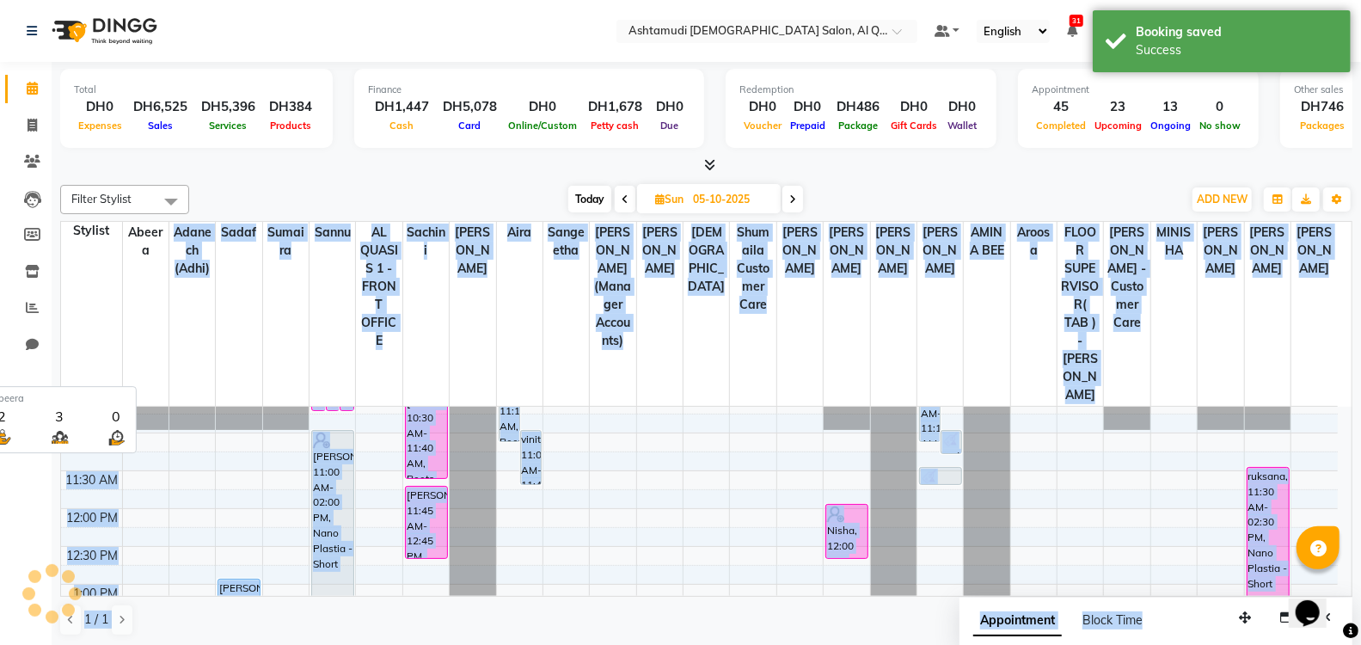
drag, startPoint x: 254, startPoint y: 355, endPoint x: 125, endPoint y: 341, distance: 129.7
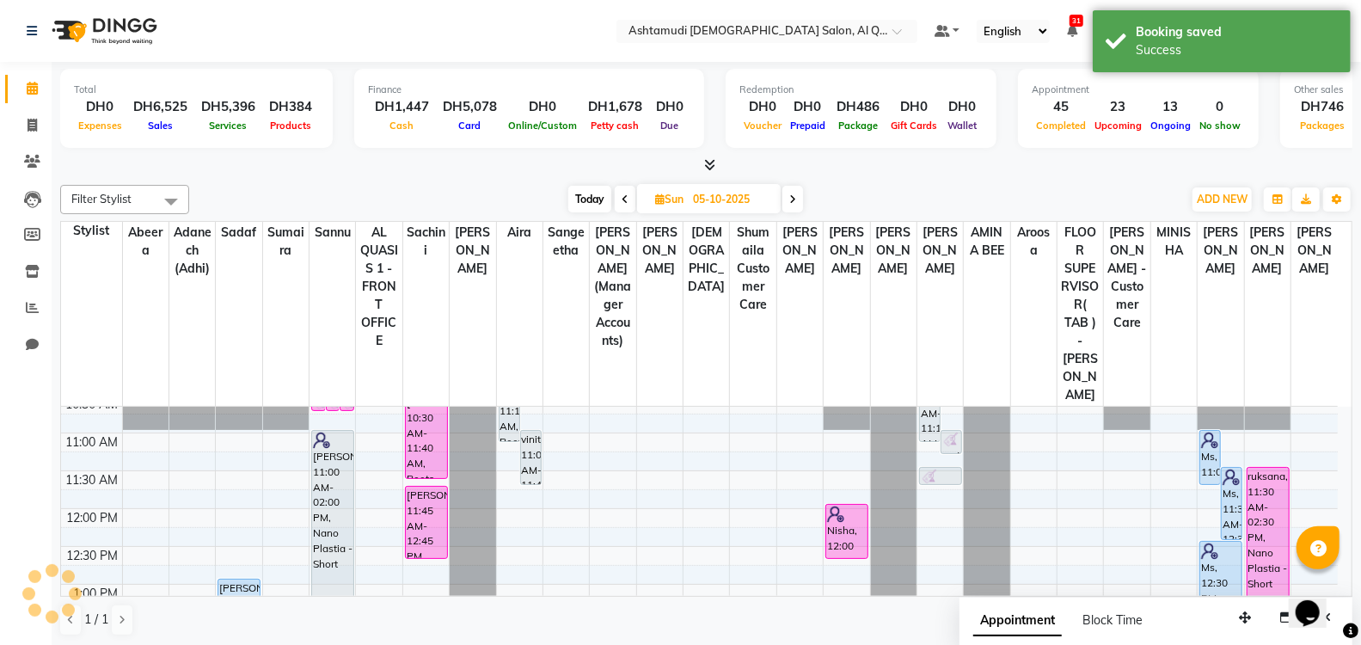
click at [24, 479] on div "Calendar Invoice Clients Leads Members Inventory Reports Chat Upcoming Tentativ…" at bounding box center [116, 335] width 232 height 573
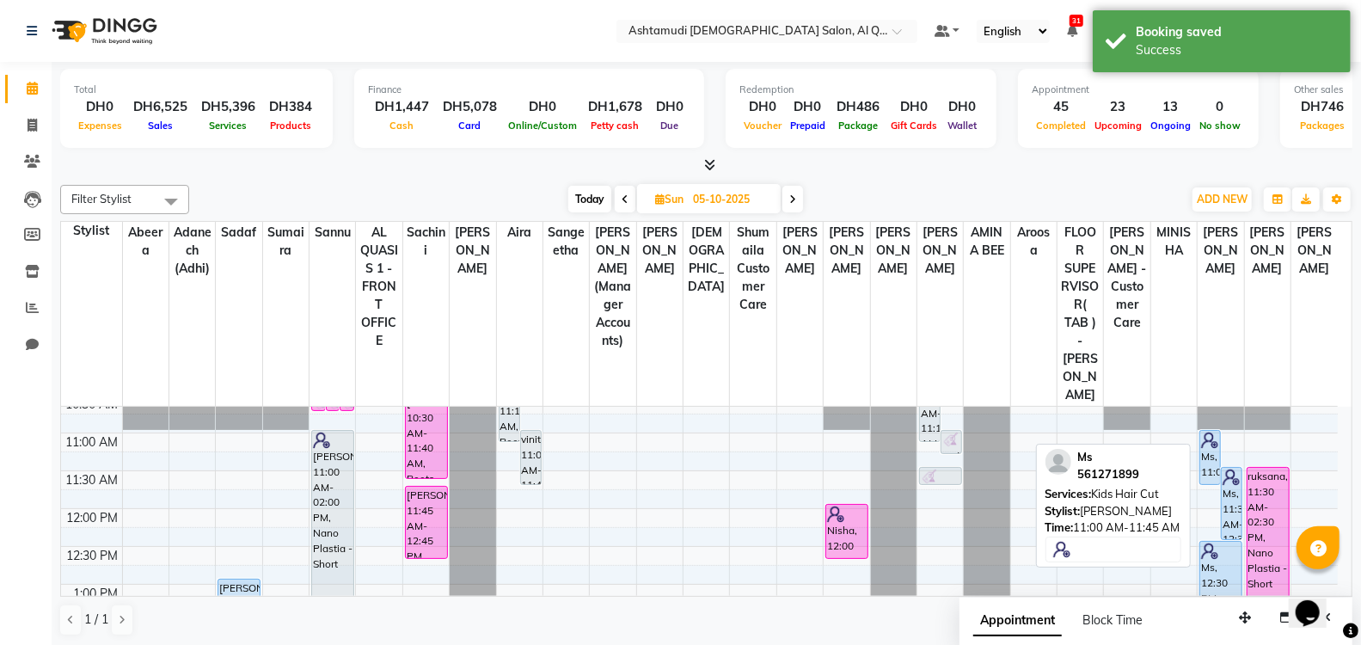
click at [1207, 432] on img at bounding box center [1209, 440] width 17 height 17
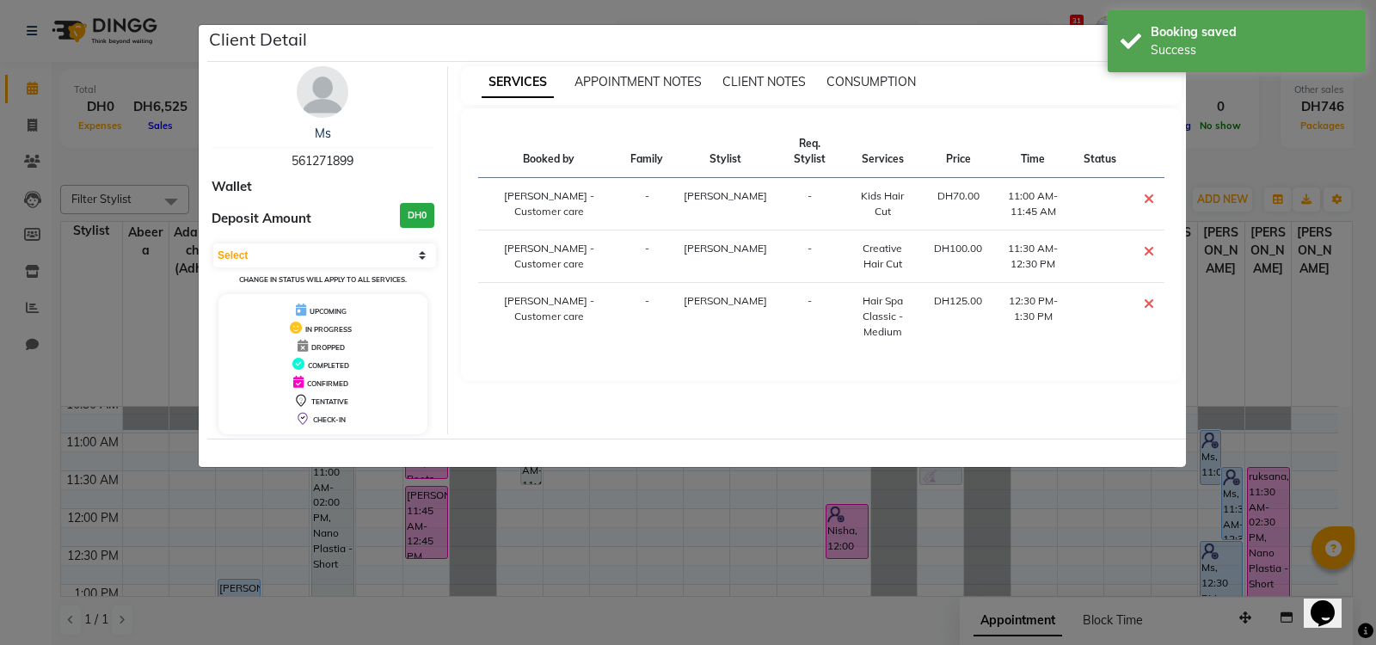
drag, startPoint x: 381, startPoint y: 160, endPoint x: 278, endPoint y: 163, distance: 103.2
click at [278, 163] on div "Ms 561271899" at bounding box center [323, 148] width 223 height 46
copy span "561271899"
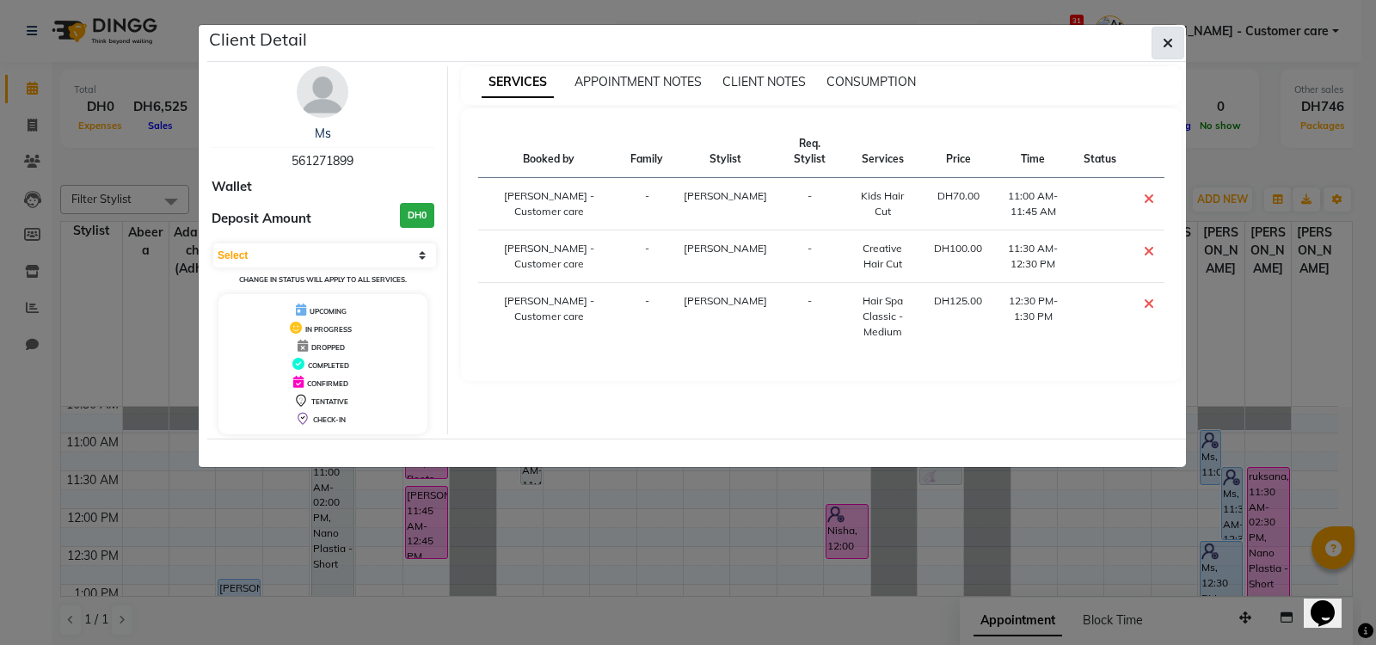
click at [1166, 40] on icon "button" at bounding box center [1168, 43] width 10 height 14
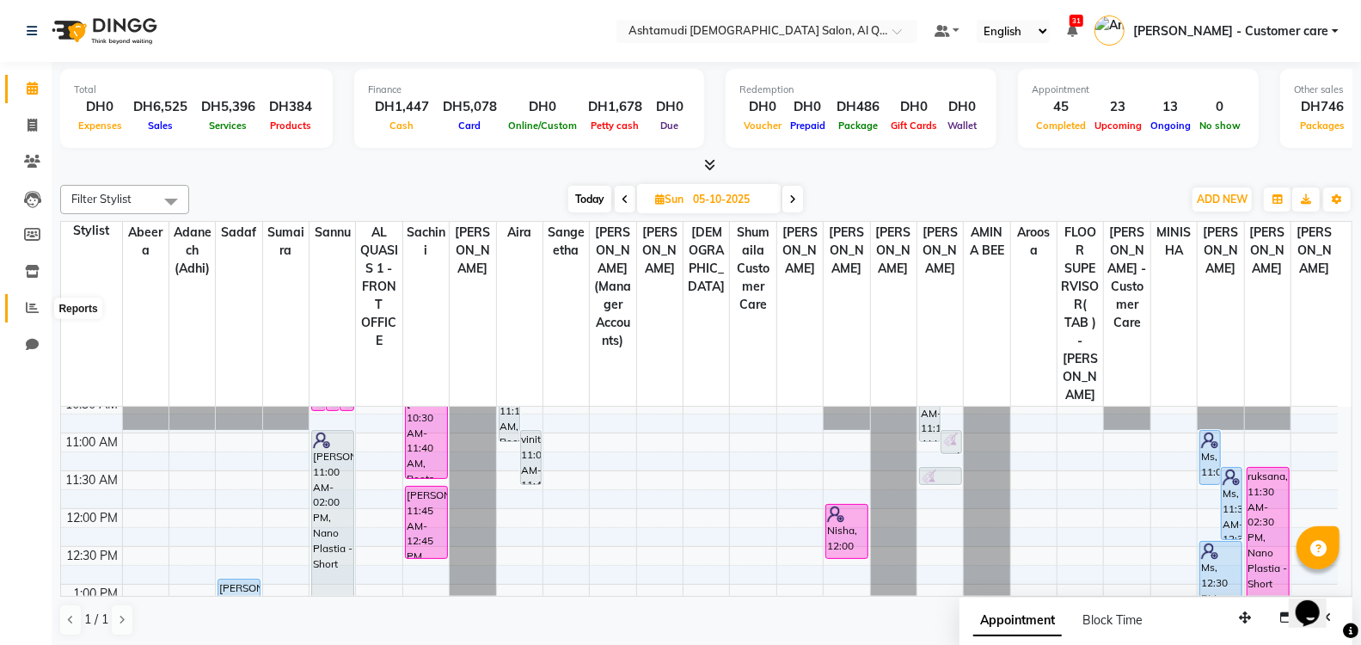
click at [28, 312] on icon at bounding box center [32, 307] width 13 height 13
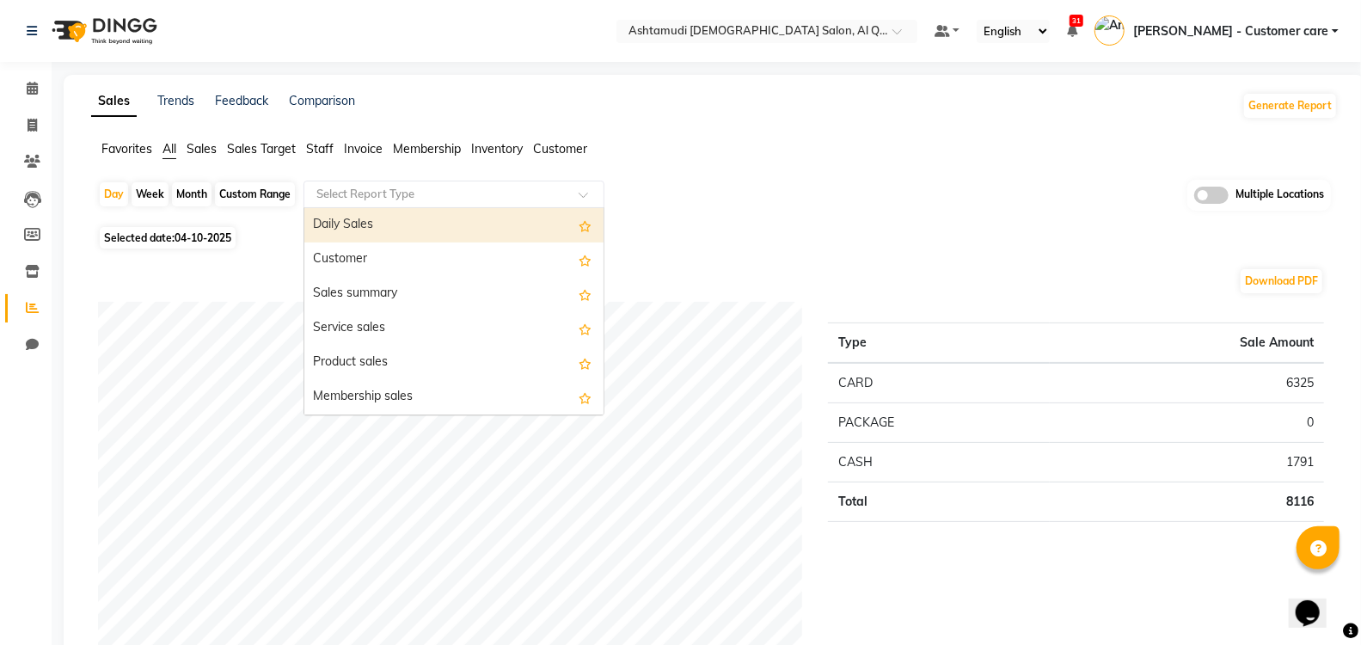
click at [467, 193] on input "text" at bounding box center [437, 194] width 248 height 17
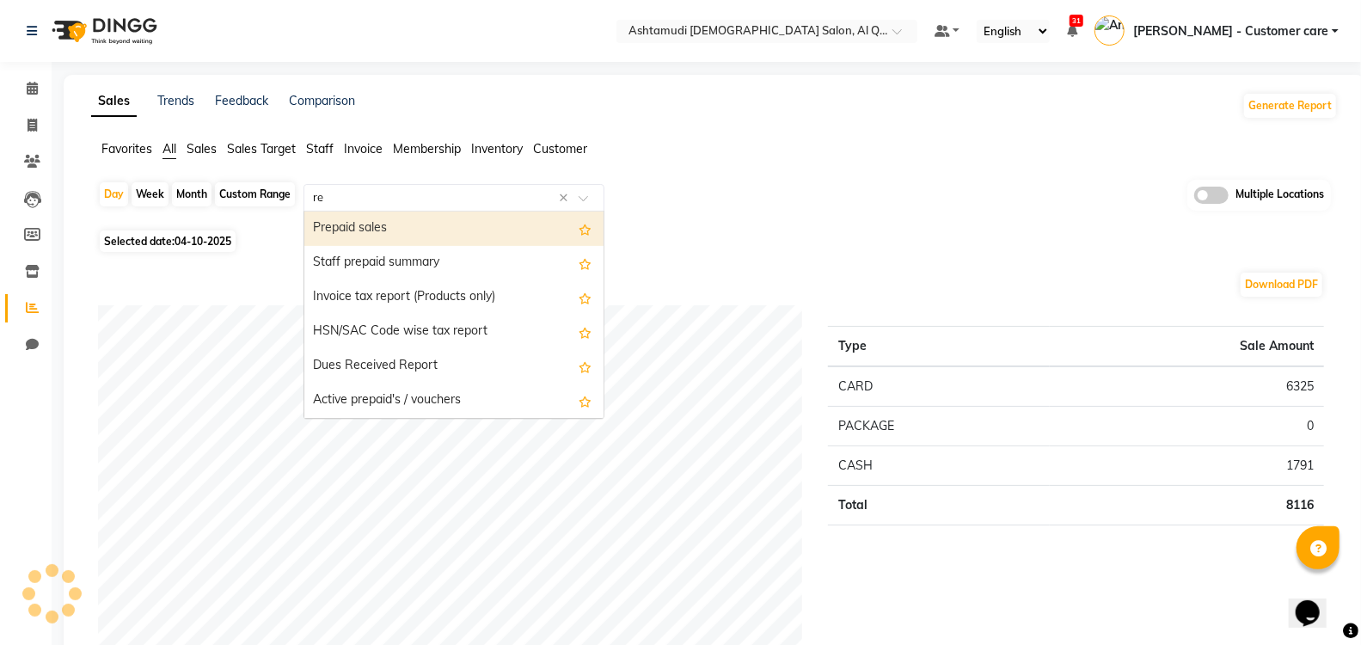
type input "r"
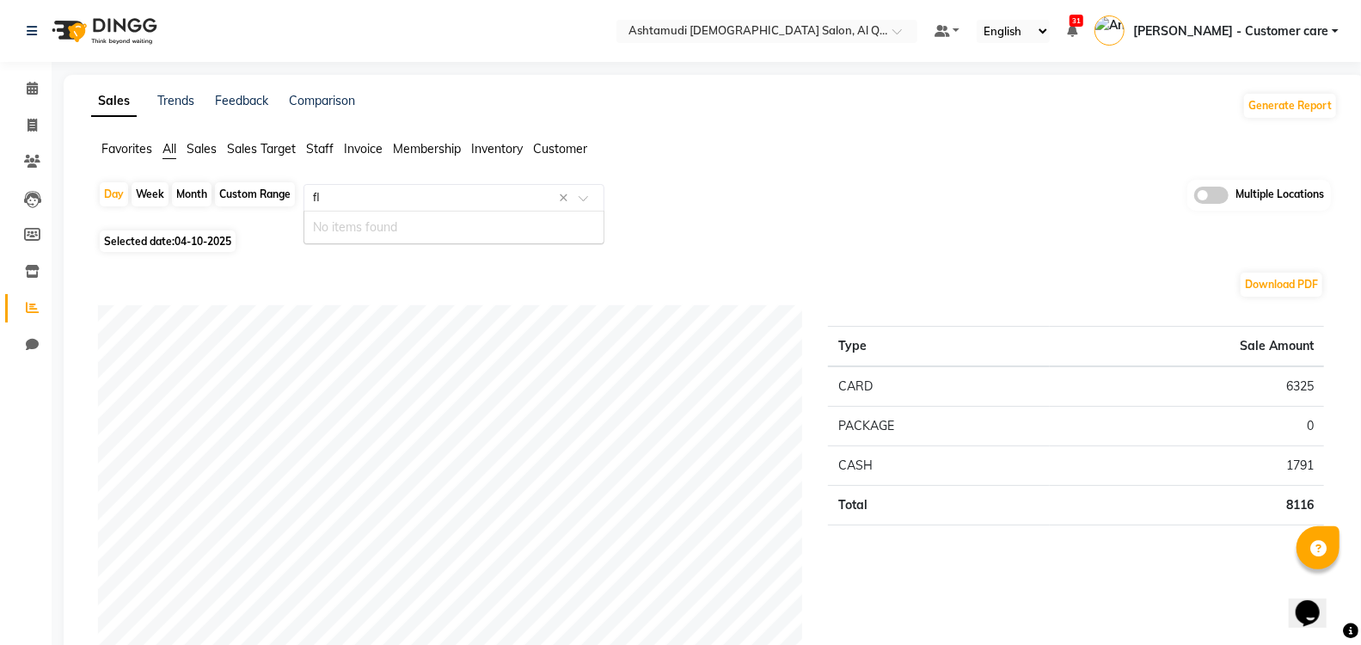
type input "f"
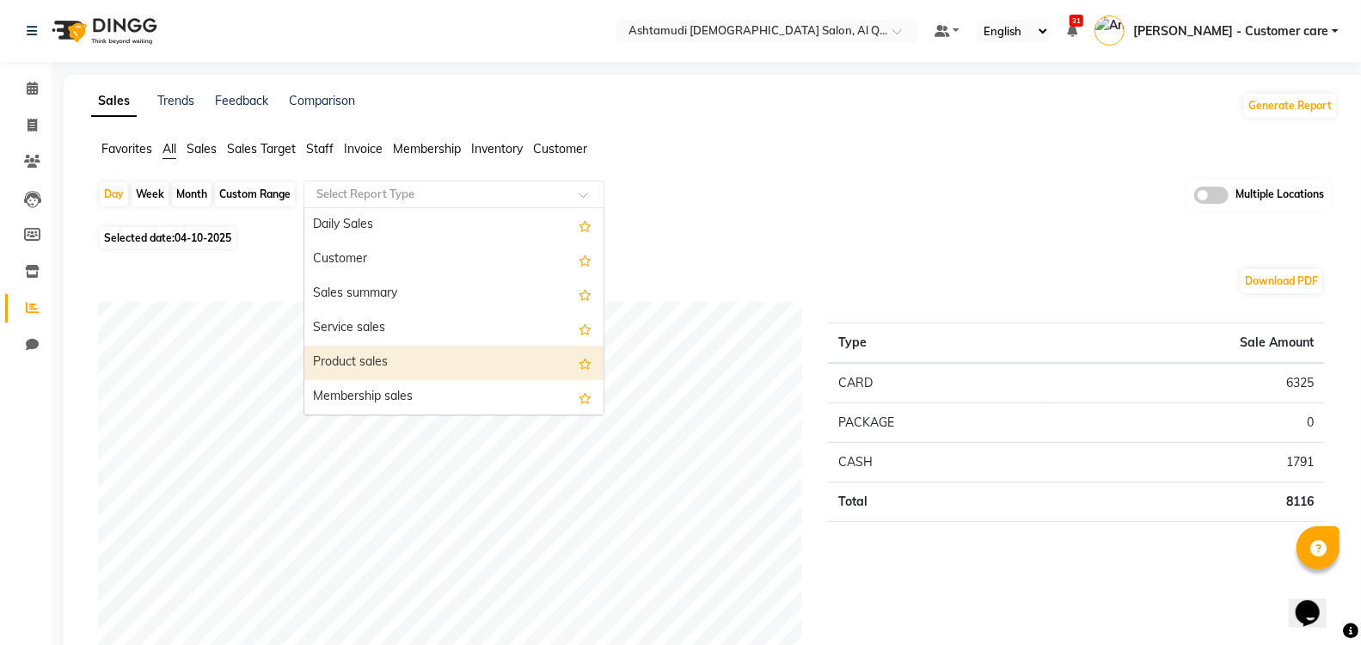
click at [475, 359] on div "Product sales" at bounding box center [453, 363] width 299 height 34
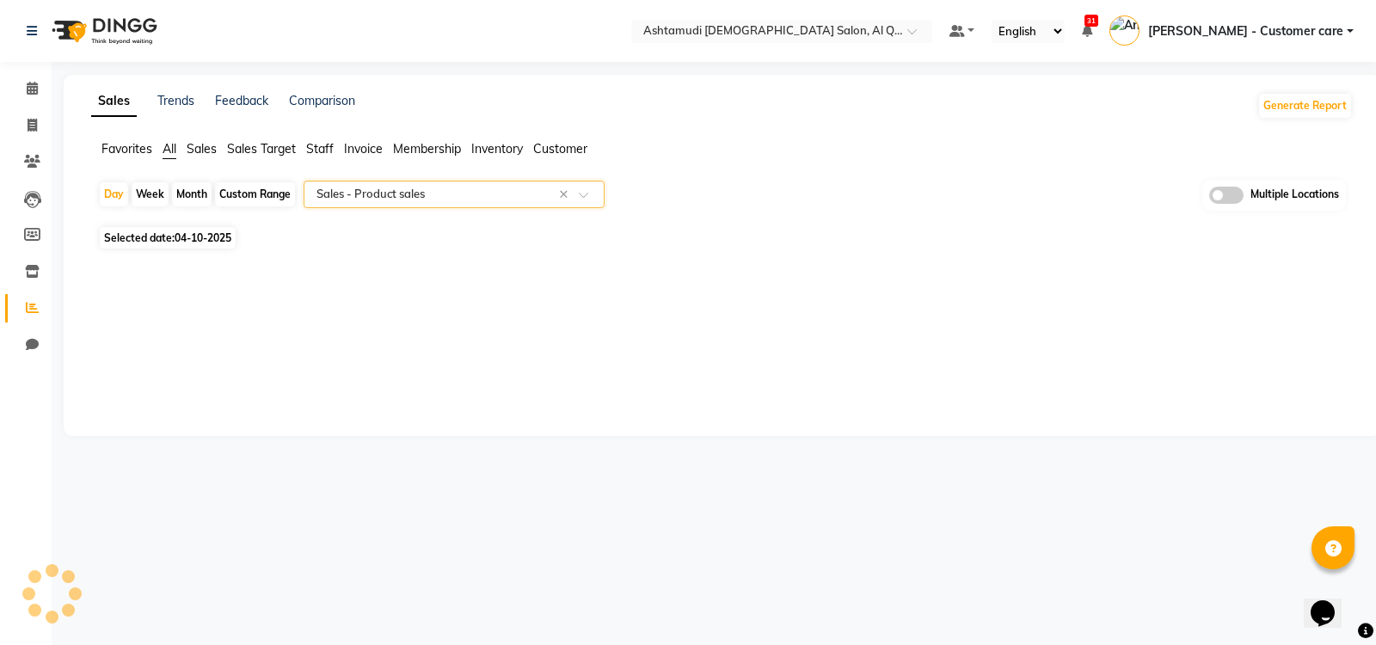
select select "full_report"
select select "csv"
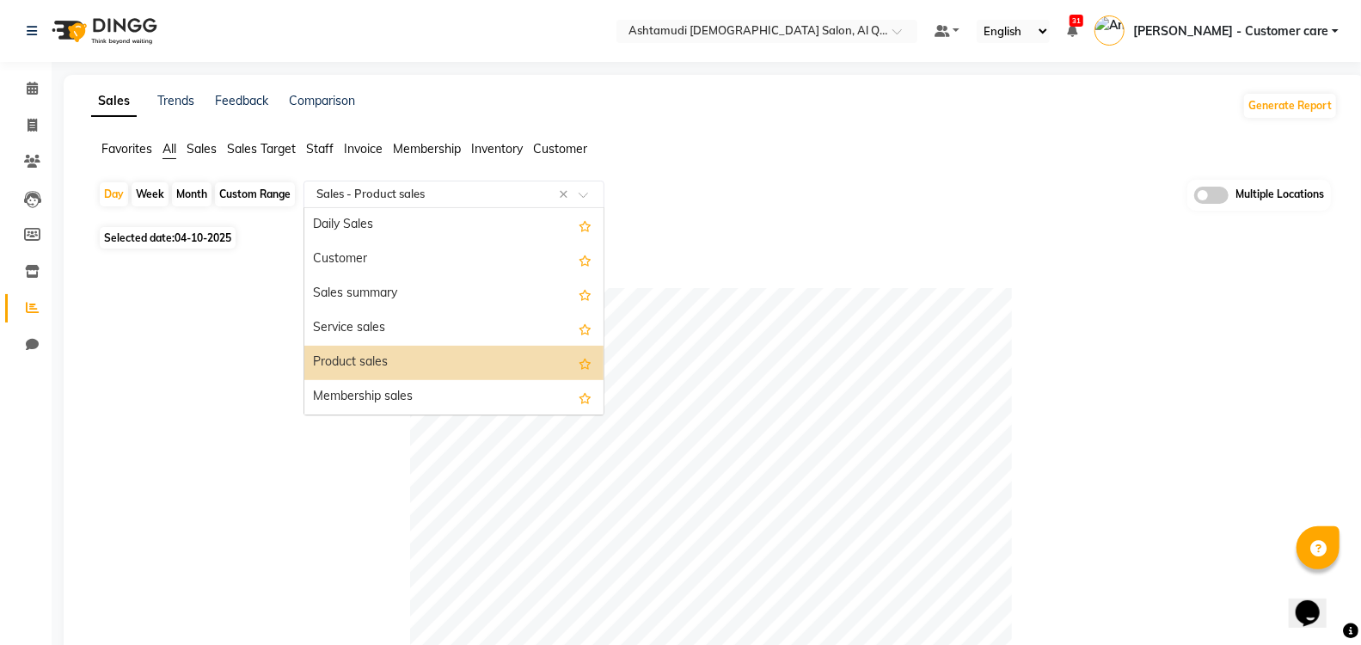
click at [537, 186] on input "text" at bounding box center [437, 194] width 248 height 17
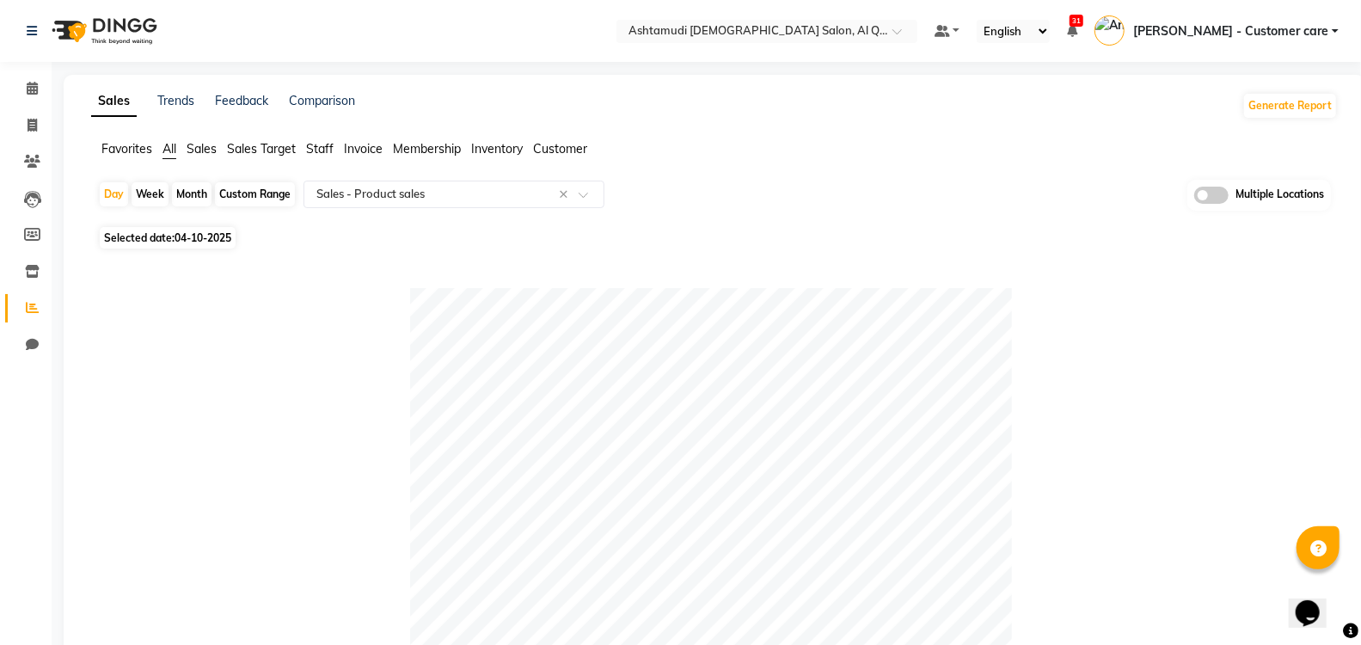
click at [497, 151] on span "Inventory" at bounding box center [497, 148] width 52 height 15
click at [482, 190] on input "text" at bounding box center [437, 194] width 248 height 17
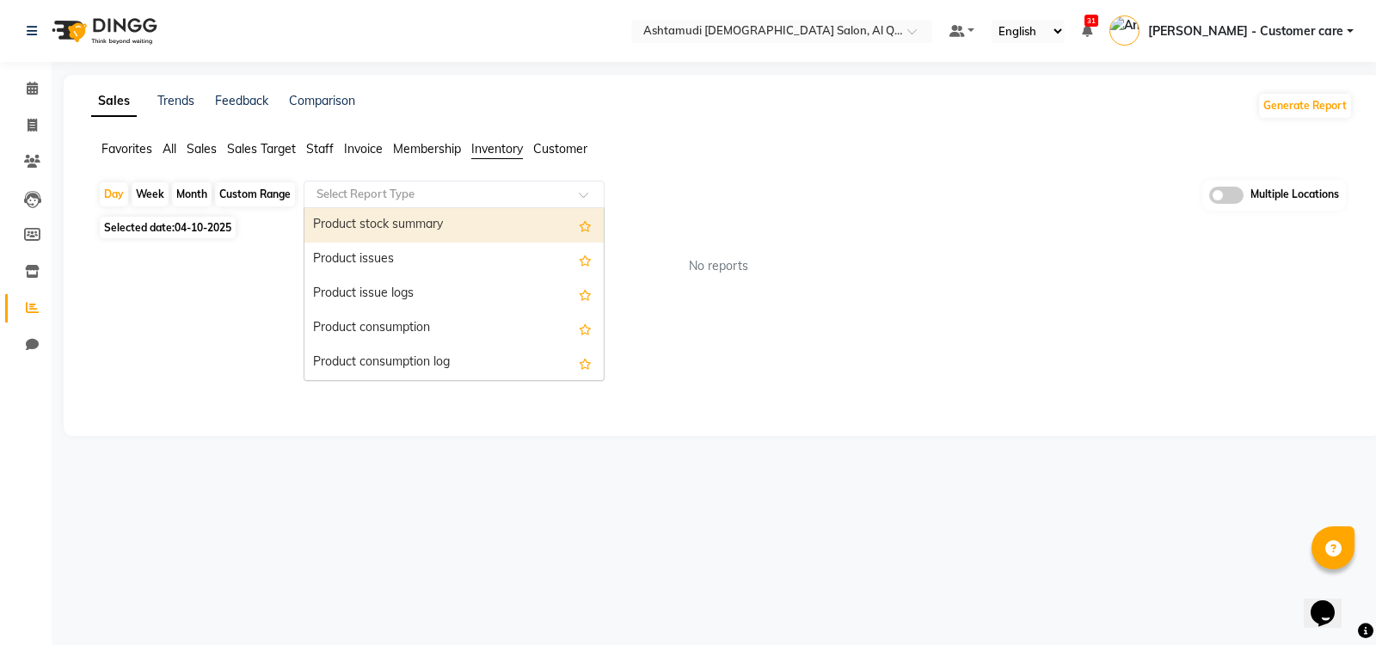
click at [444, 218] on div "Product stock summary" at bounding box center [453, 225] width 299 height 34
select select "full_report"
select select "csv"
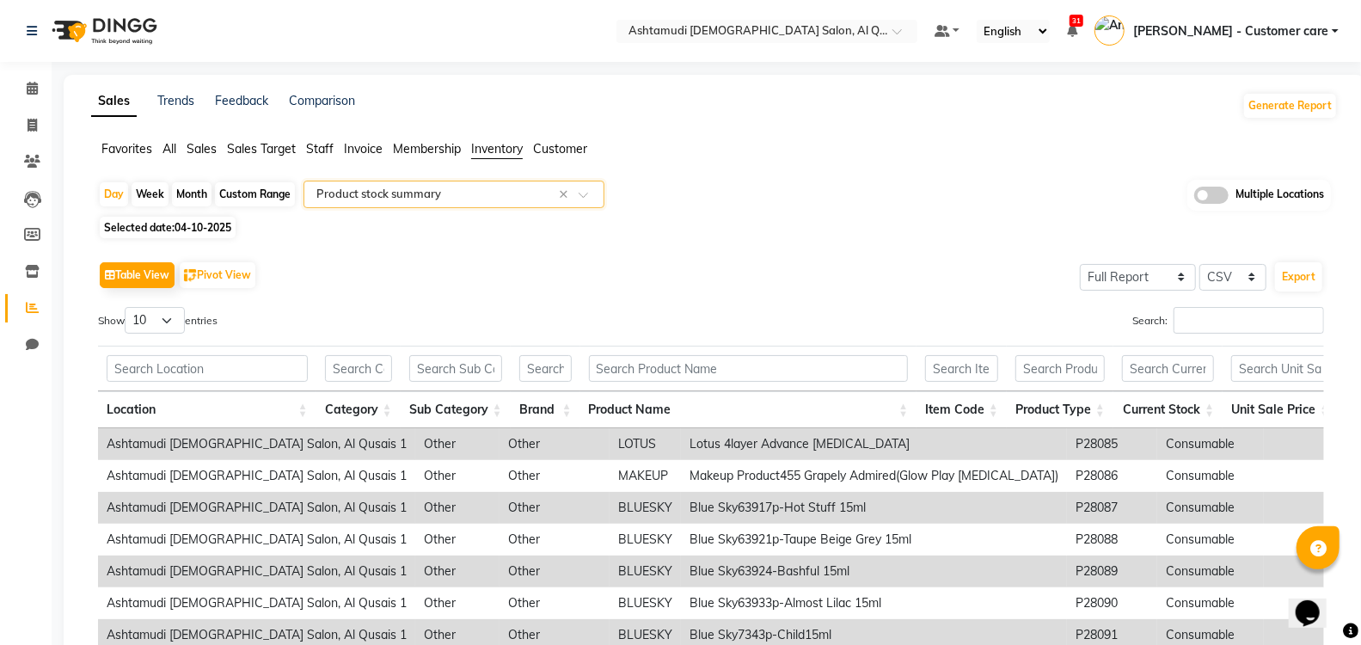
click at [1214, 196] on span at bounding box center [1211, 195] width 34 height 17
click at [1194, 198] on input "checkbox" at bounding box center [1194, 198] width 0 height 0
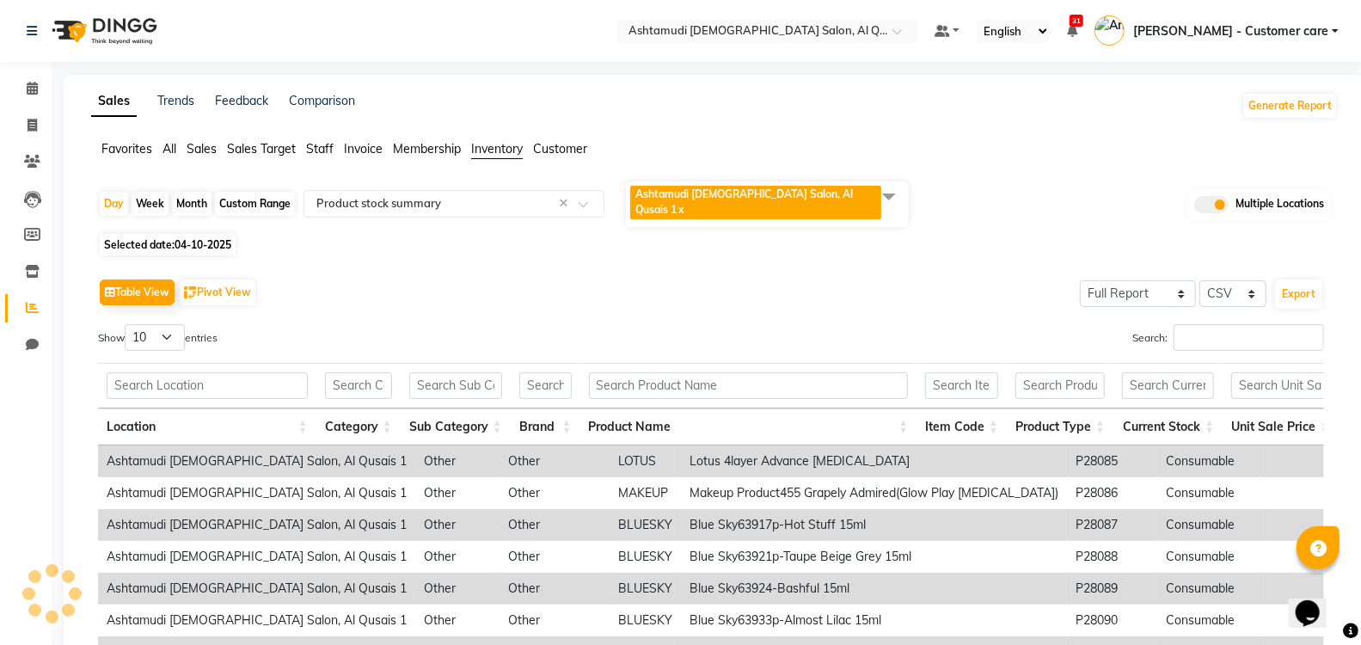
click at [899, 196] on span at bounding box center [889, 196] width 34 height 33
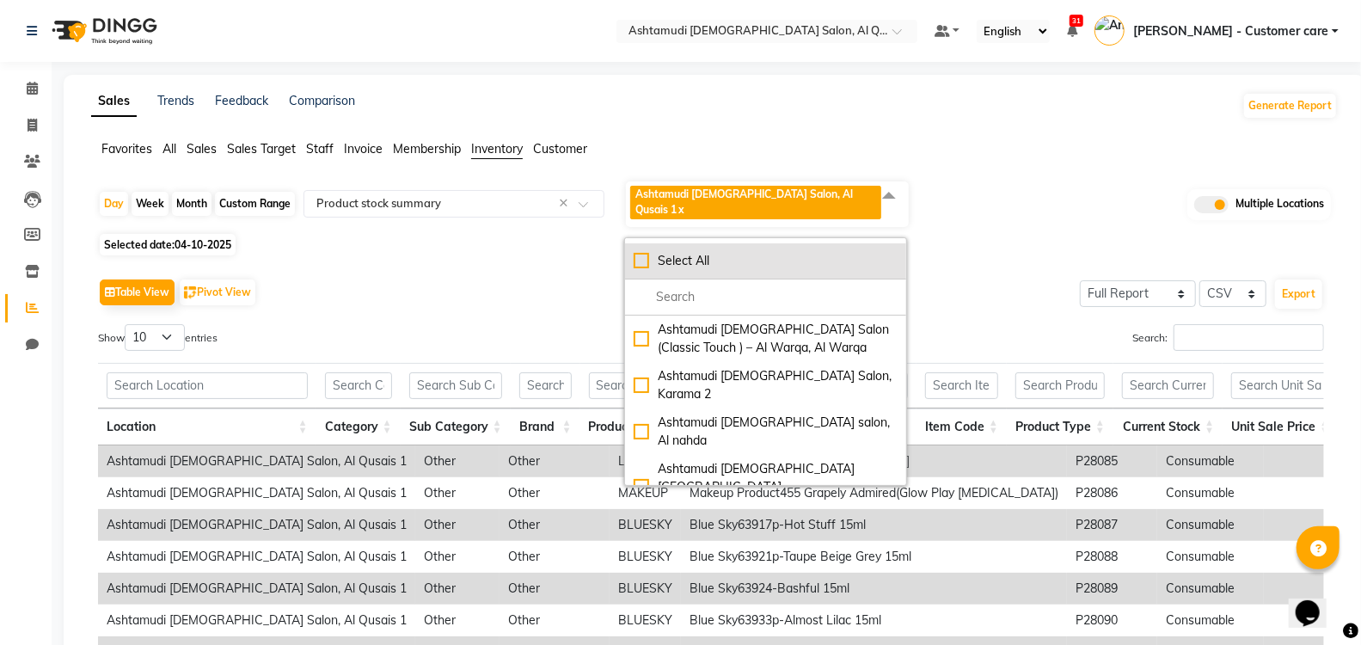
click at [639, 252] on div "Select All" at bounding box center [766, 261] width 264 height 18
checkbox input "true"
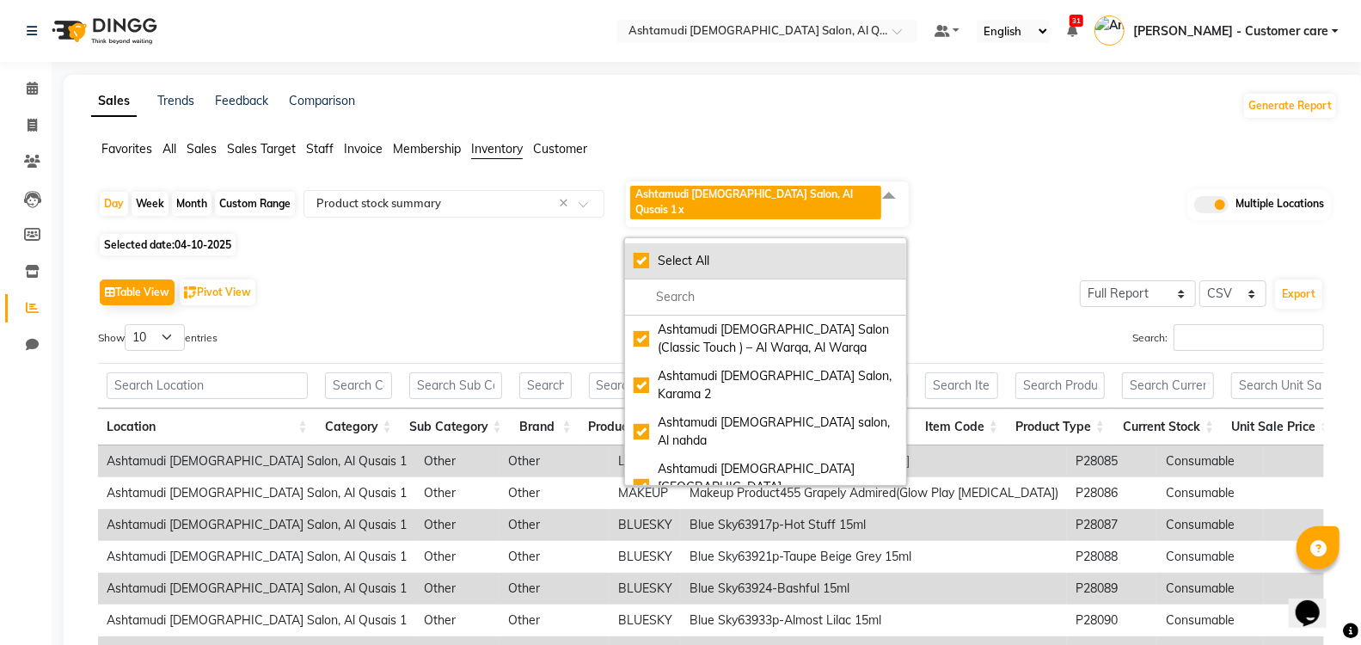
checkbox input "true"
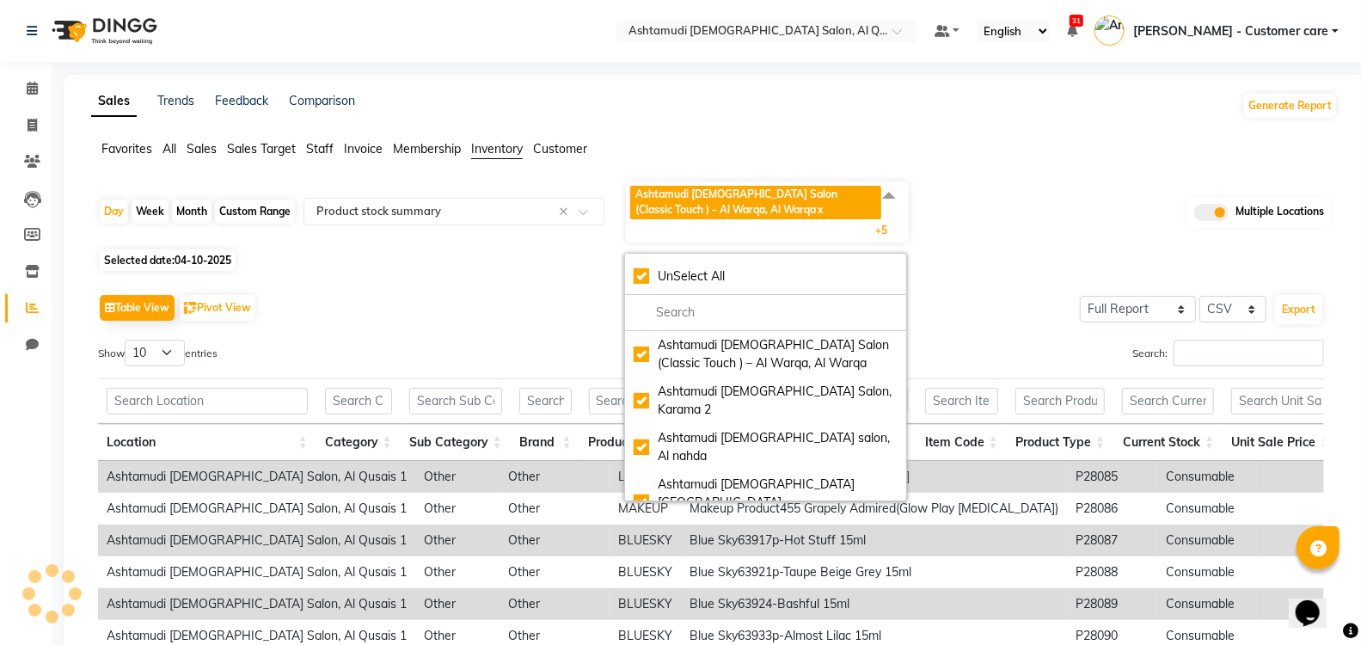
click at [991, 252] on div "Selected date: [DATE]" at bounding box center [718, 260] width 1240 height 18
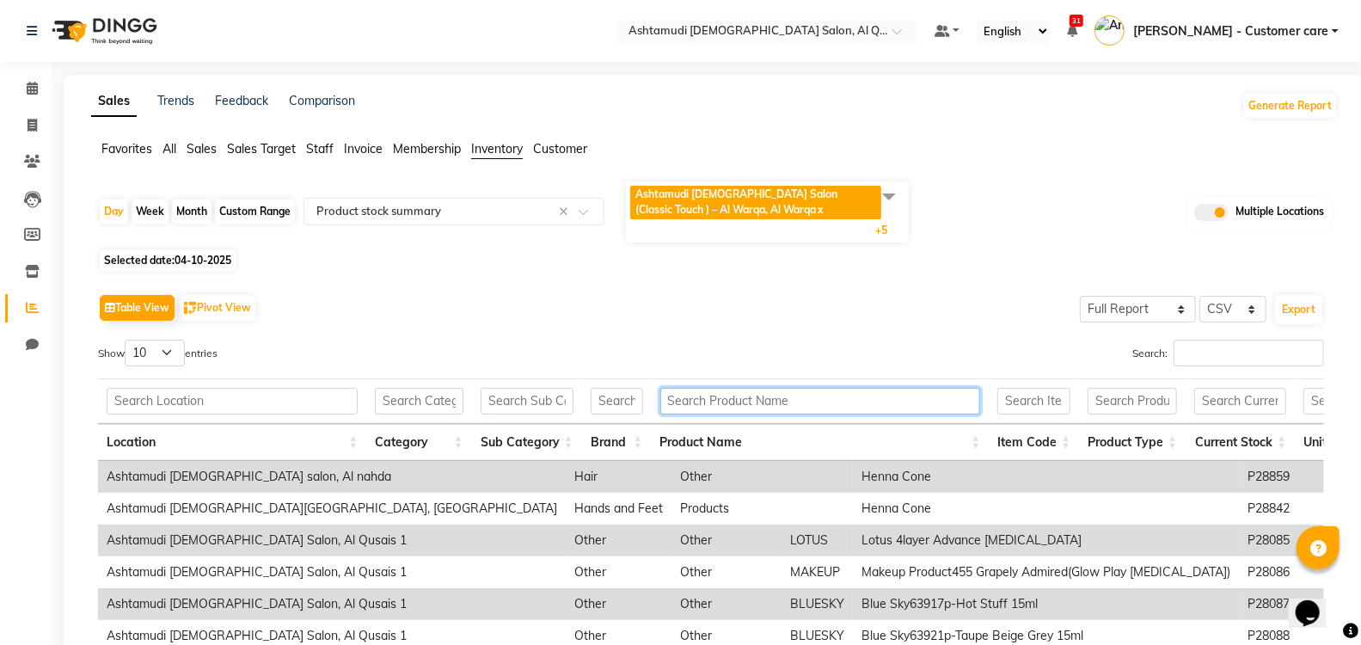
click at [806, 406] on input "text" at bounding box center [820, 401] width 321 height 27
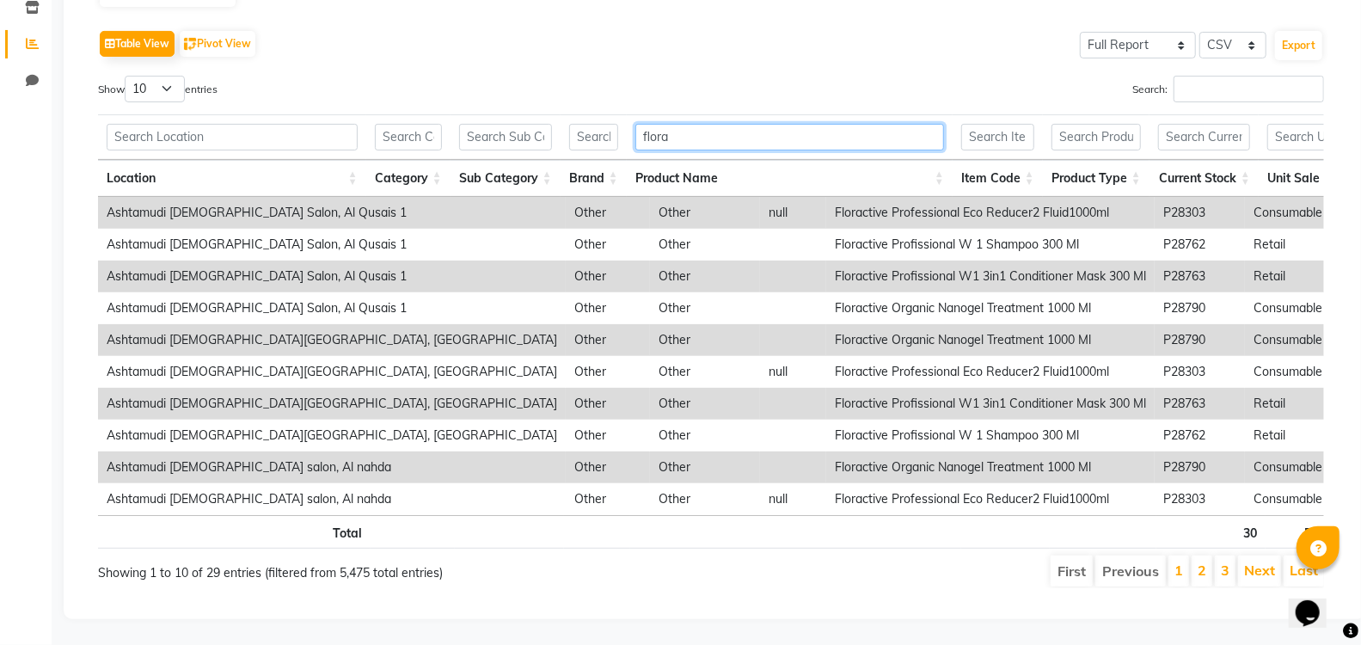
type input "flora"
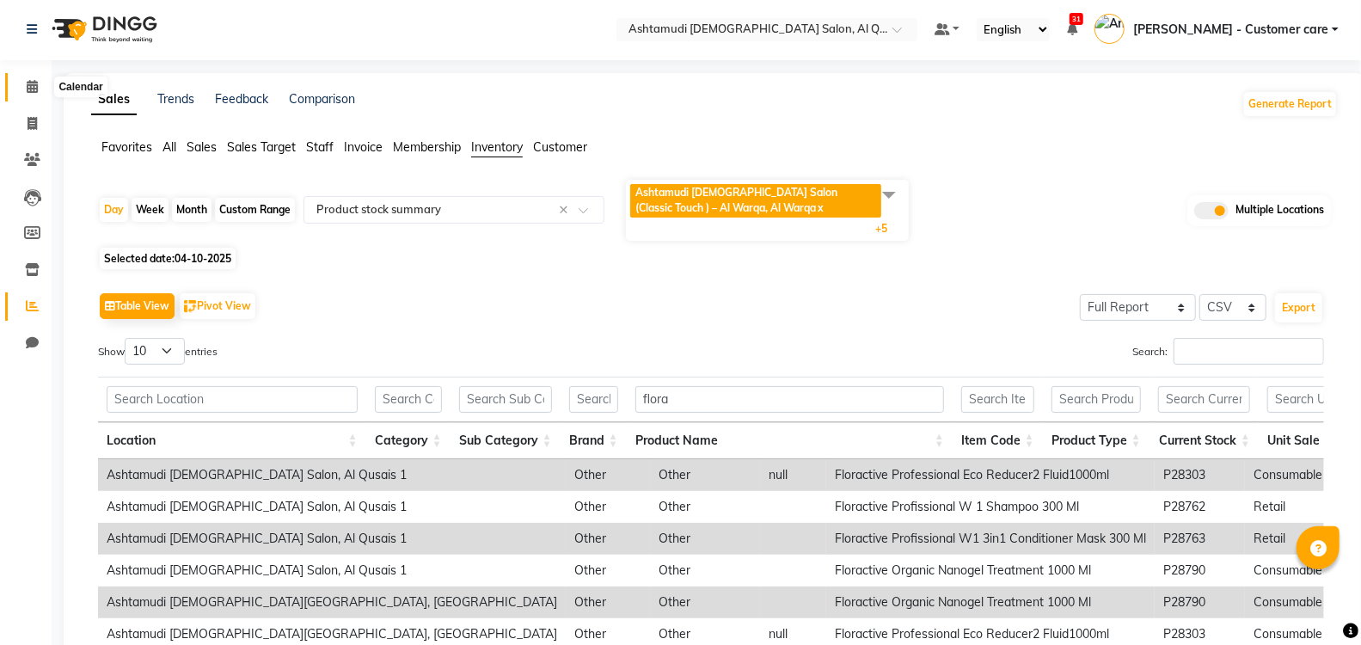
click at [33, 86] on icon at bounding box center [32, 86] width 11 height 13
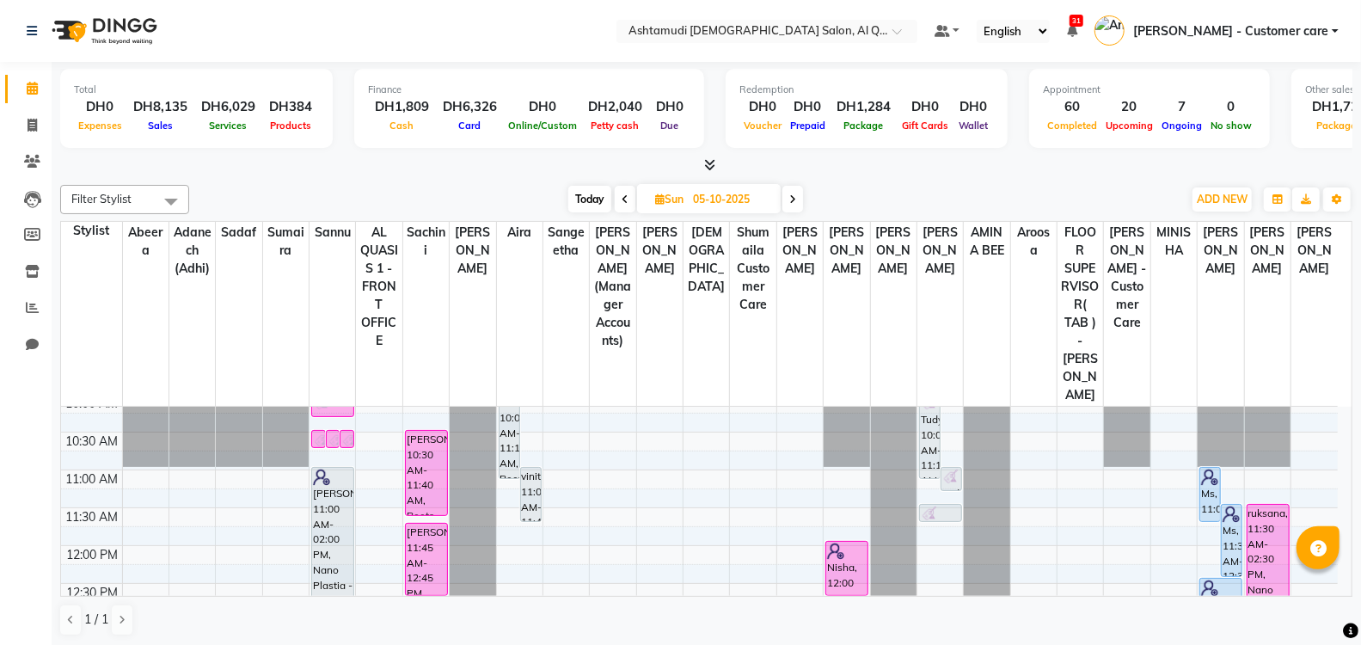
scroll to position [127, 0]
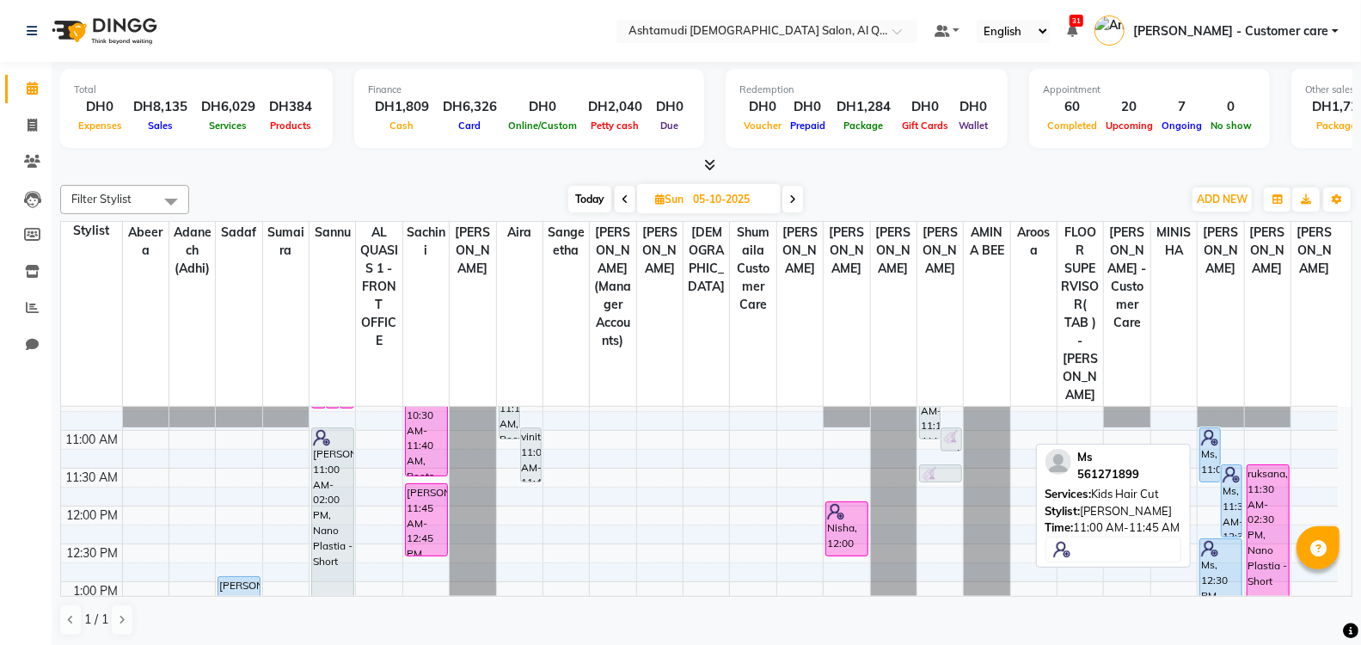
click at [1209, 428] on div "Ms, 11:00 AM-11:45 AM, Kids Hair Cut" at bounding box center [1210, 454] width 20 height 53
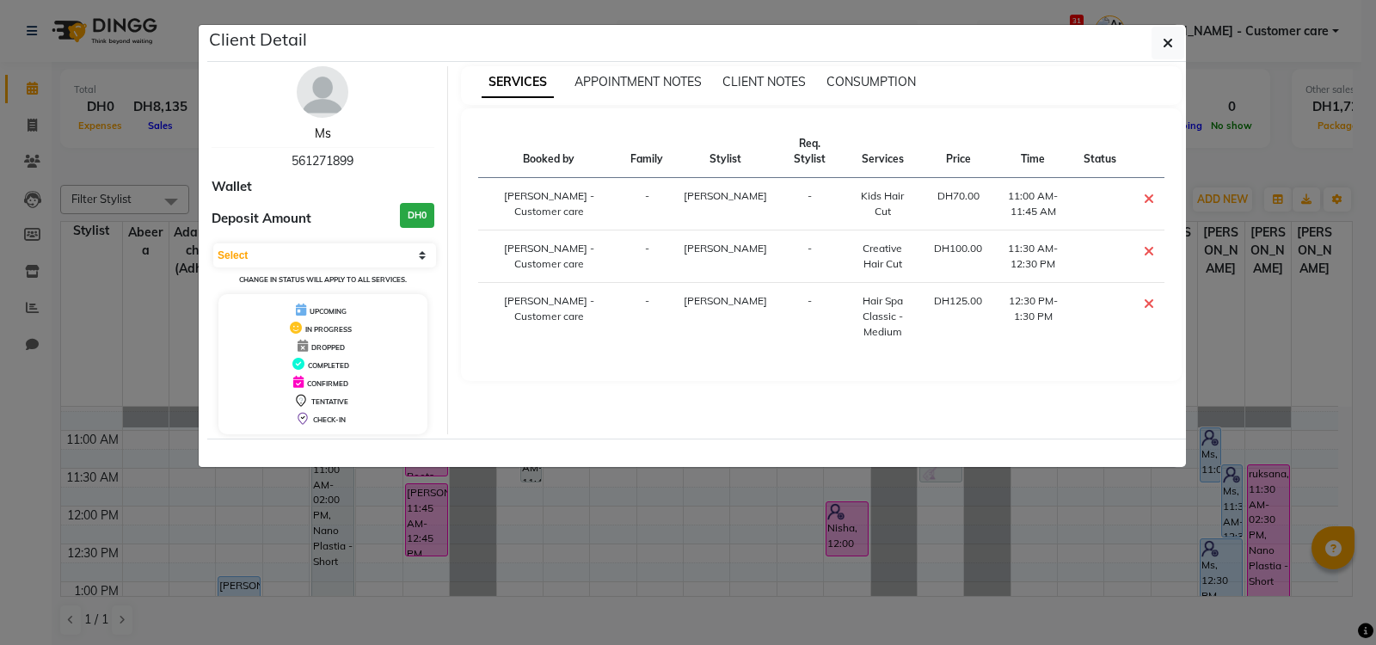
click at [321, 134] on link "Ms" at bounding box center [323, 133] width 16 height 15
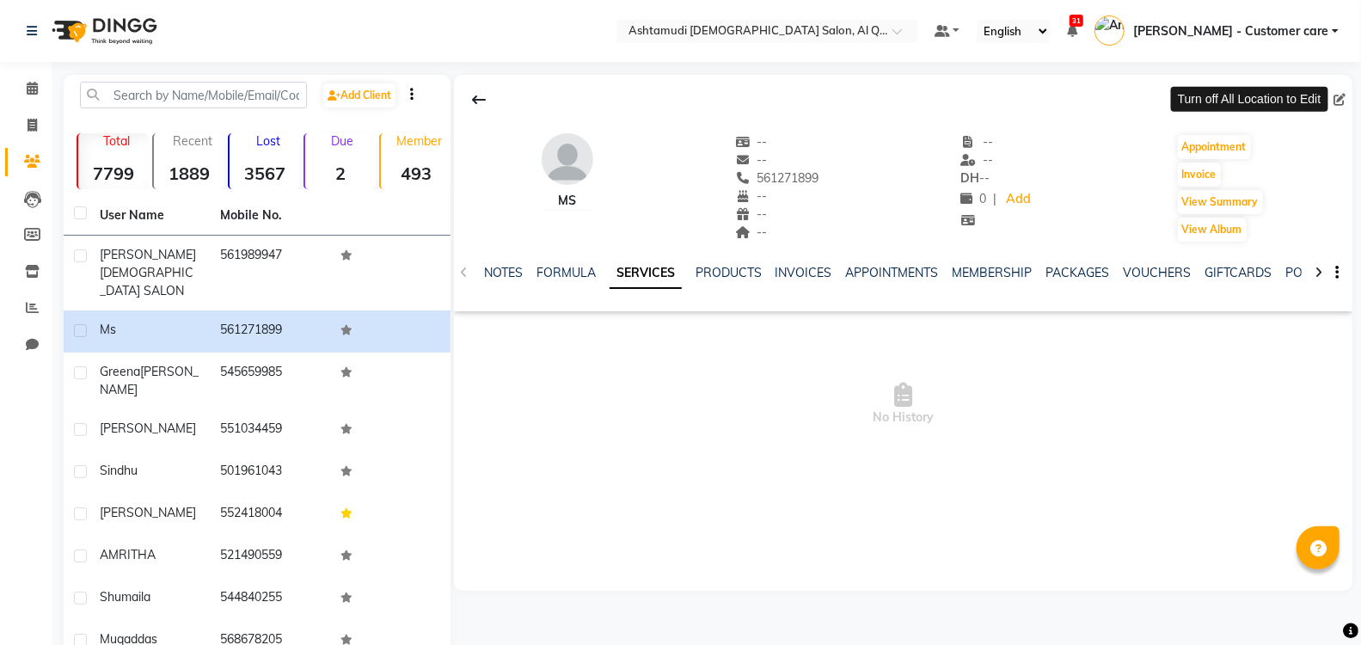
click at [1337, 97] on span at bounding box center [1343, 100] width 19 height 18
drag, startPoint x: 838, startPoint y: 187, endPoint x: 754, endPoint y: 178, distance: 84.8
click at [754, 178] on div "Ms -- -- 561271899 Mobile No. -- -- -- -- -- DH -- 0 | Add Appointment Invoice …" at bounding box center [903, 179] width 899 height 127
click at [851, 185] on div "Ms -- -- 561271899 -- -- -- -- -- DH -- 0 | Add Appointment Invoice View Summar…" at bounding box center [903, 179] width 899 height 127
drag, startPoint x: 833, startPoint y: 169, endPoint x: 752, endPoint y: 175, distance: 81.0
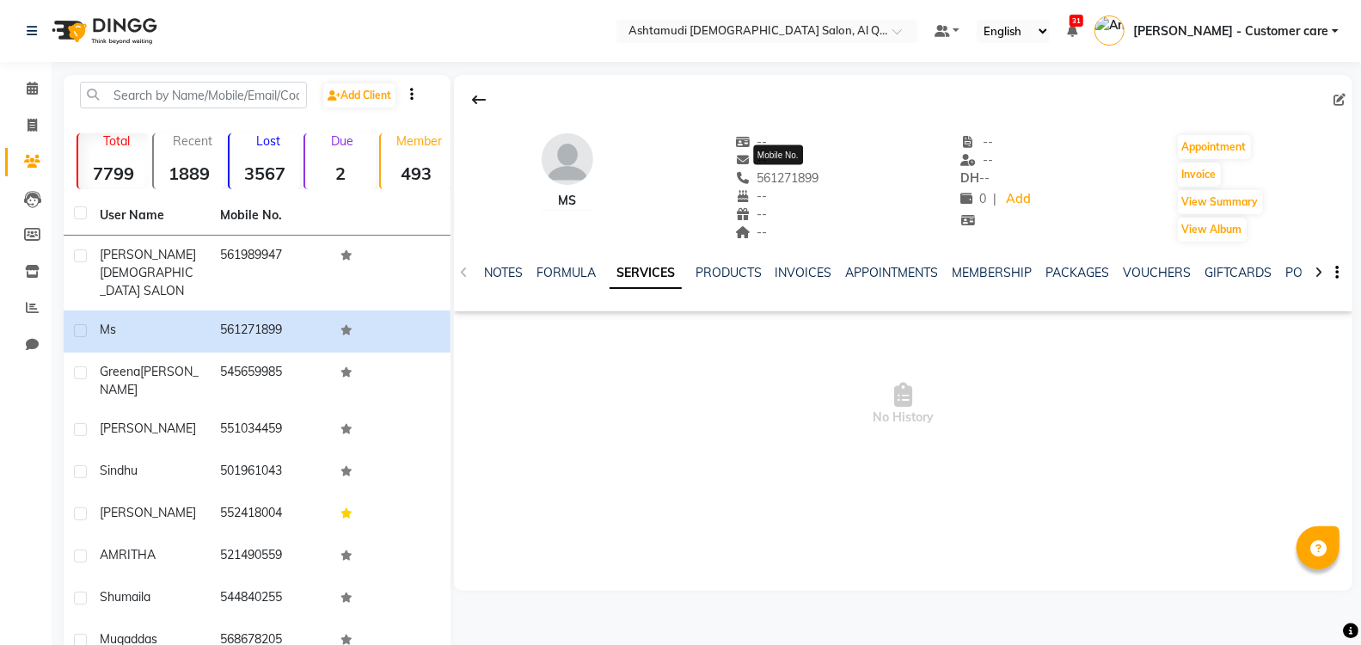
click at [752, 175] on div "Ms -- -- 561271899 Mobile No. -- -- -- -- -- DH -- 0 | Add Appointment Invoice …" at bounding box center [903, 179] width 899 height 127
copy span "561271899"
click at [33, 117] on span at bounding box center [32, 126] width 30 height 20
select select "service"
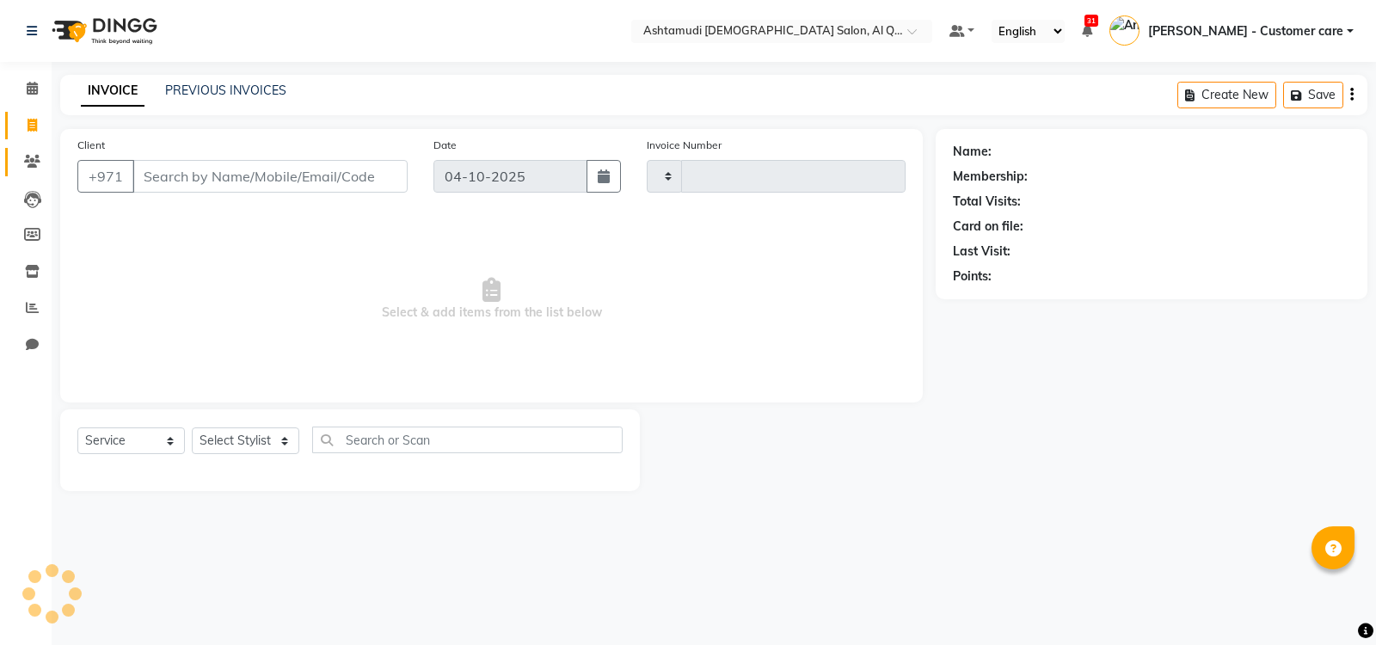
type input "7674"
select select "6848"
click at [31, 166] on icon at bounding box center [32, 161] width 16 height 13
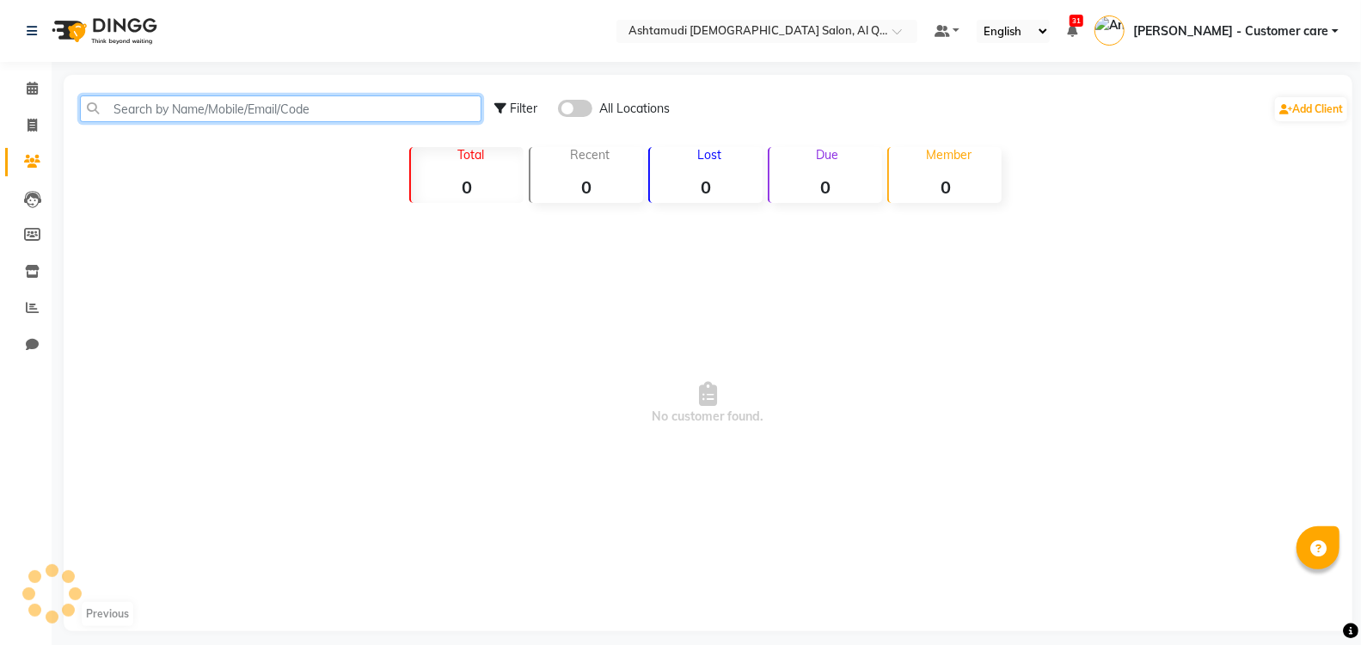
click at [230, 113] on input "text" at bounding box center [281, 108] width 402 height 27
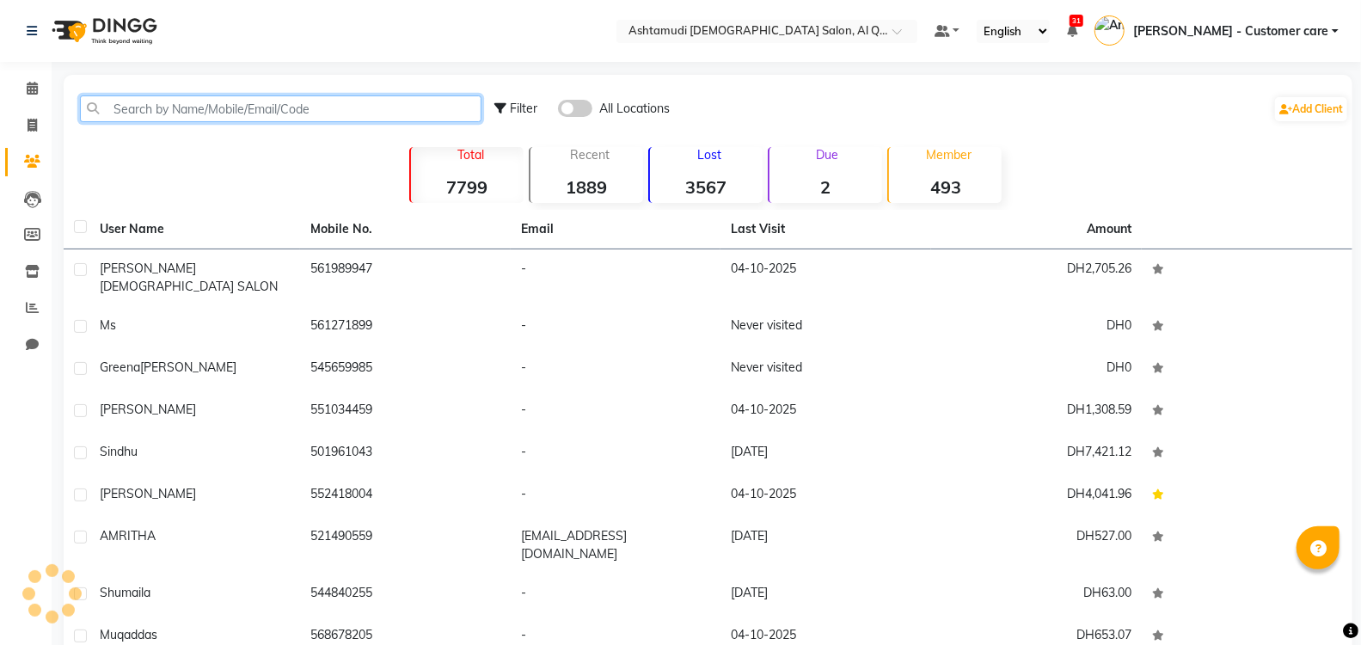
paste input "561271899"
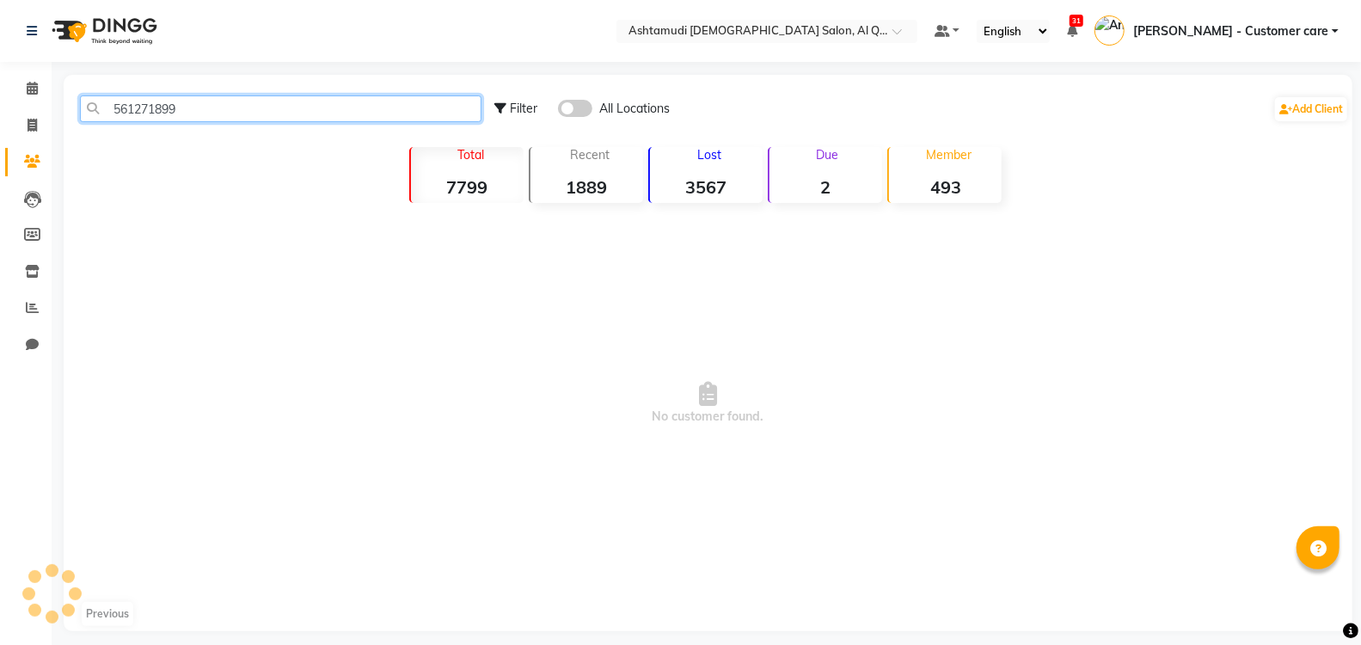
type input "561271899"
click at [578, 110] on span at bounding box center [575, 108] width 34 height 17
click at [558, 111] on input "checkbox" at bounding box center [558, 111] width 0 height 0
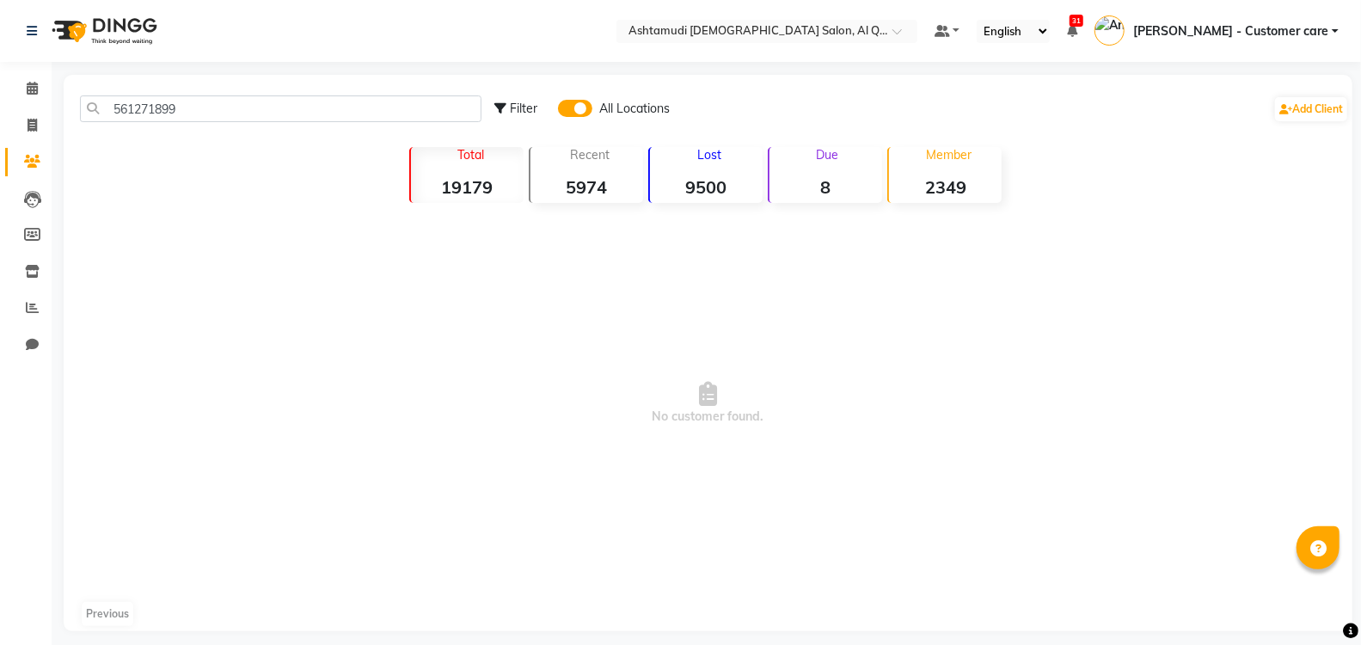
click at [564, 107] on span at bounding box center [575, 108] width 34 height 17
click at [558, 111] on input "checkbox" at bounding box center [558, 111] width 0 height 0
click at [581, 106] on span at bounding box center [575, 108] width 34 height 17
click at [558, 111] on input "checkbox" at bounding box center [558, 111] width 0 height 0
drag, startPoint x: 117, startPoint y: 105, endPoint x: 568, endPoint y: 104, distance: 451.4
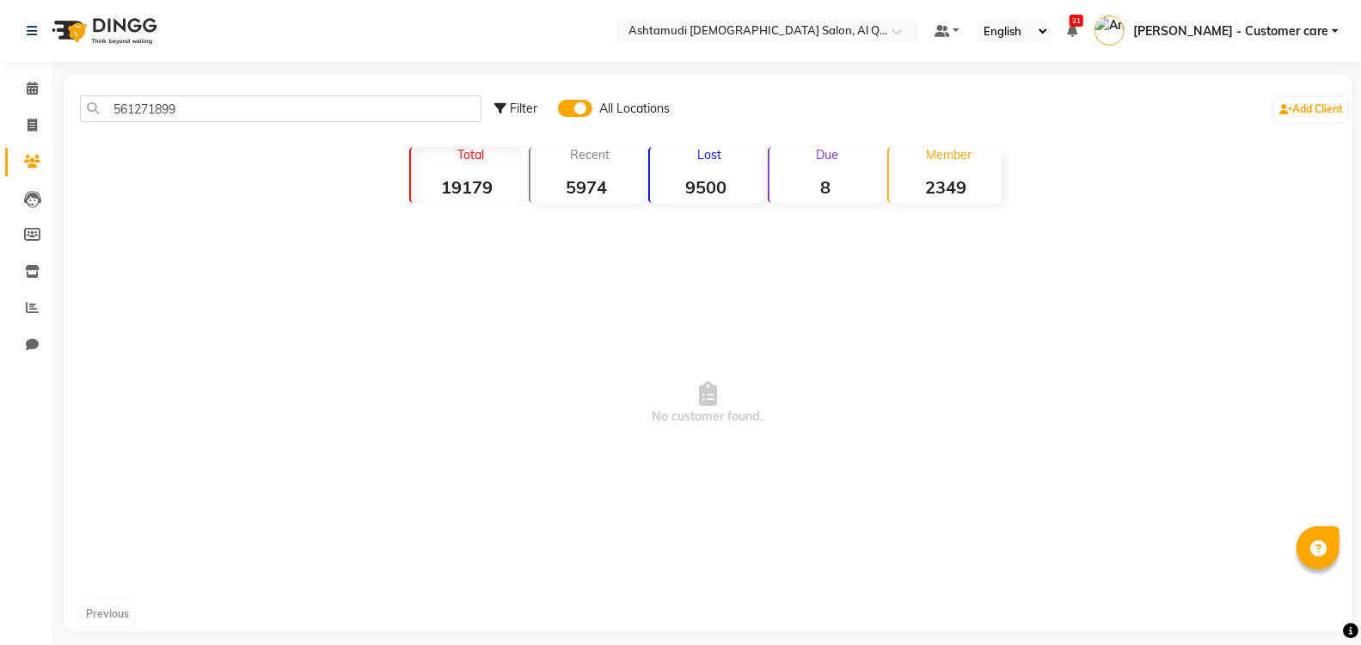
click at [568, 104] on span at bounding box center [575, 108] width 34 height 17
click at [558, 111] on input "checkbox" at bounding box center [558, 111] width 0 height 0
click at [594, 107] on div "All Locations" at bounding box center [614, 109] width 112 height 18
click at [24, 83] on span at bounding box center [32, 89] width 30 height 20
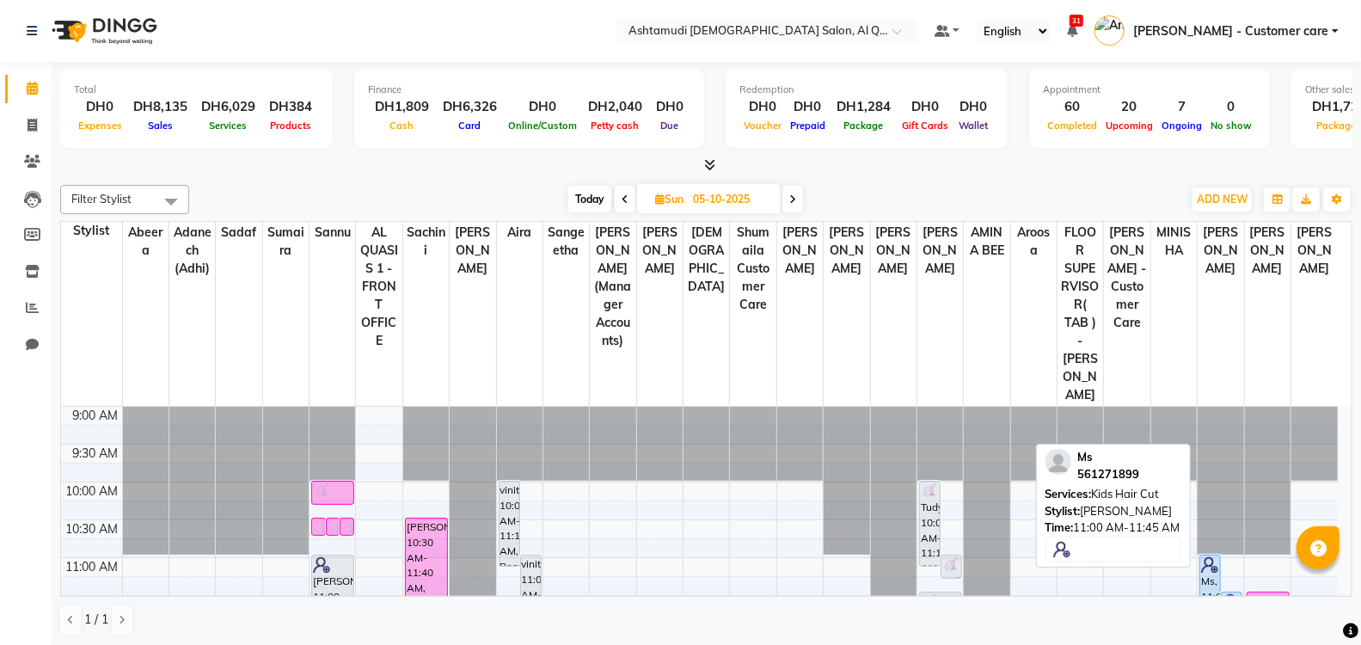
click at [1205, 556] on div "Ms, 11:00 AM-11:45 AM, Kids Hair Cut" at bounding box center [1210, 581] width 20 height 53
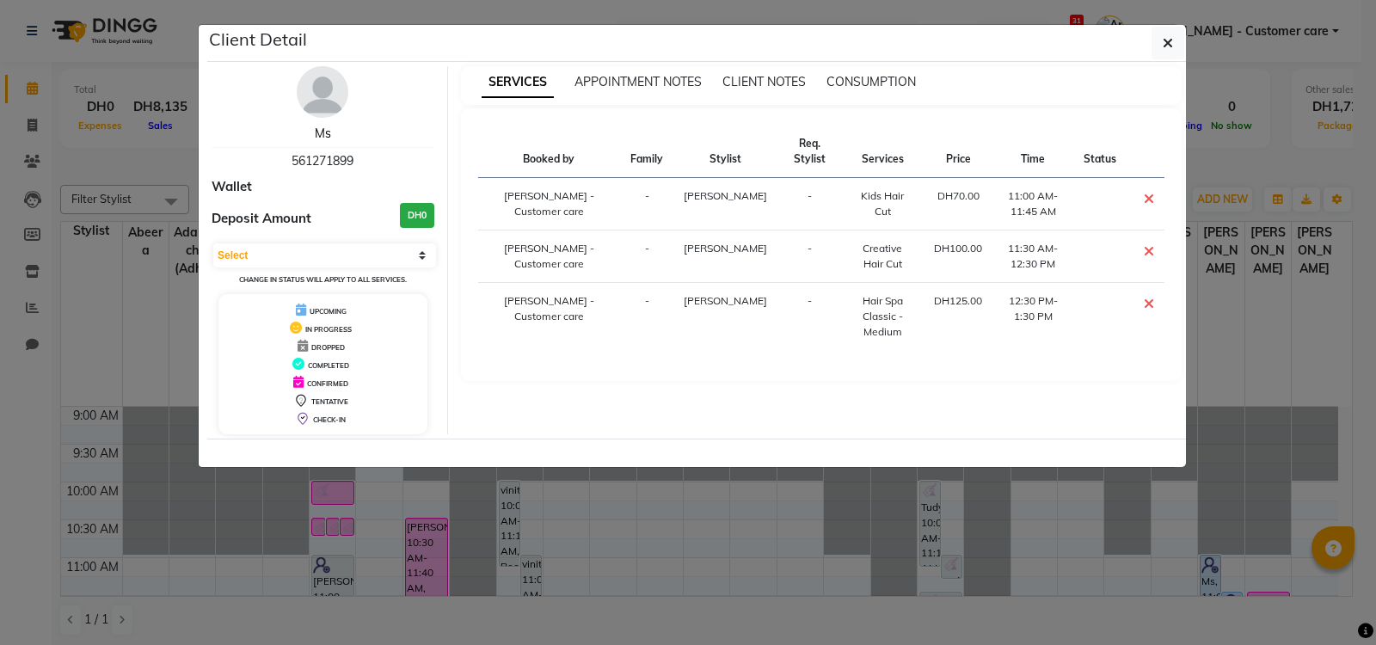
click at [315, 133] on link "Ms" at bounding box center [323, 133] width 16 height 15
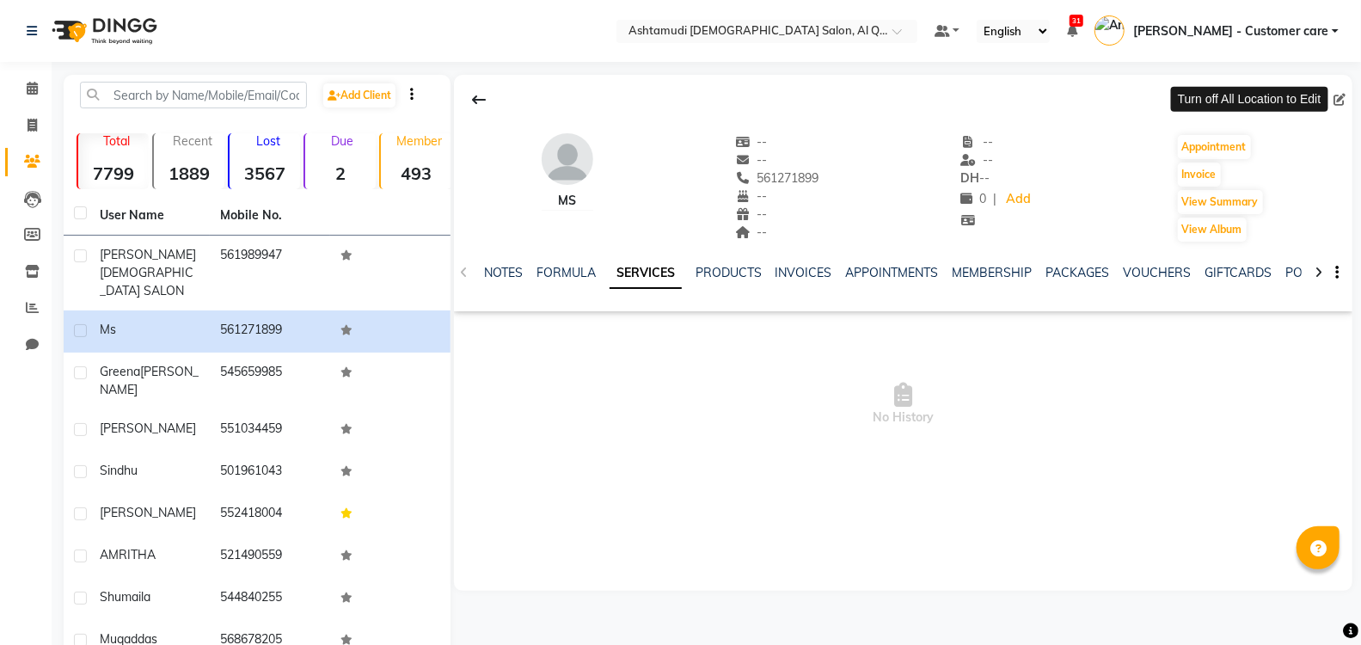
click at [1336, 94] on span at bounding box center [1343, 100] width 19 height 18
click at [33, 311] on icon at bounding box center [32, 307] width 13 height 13
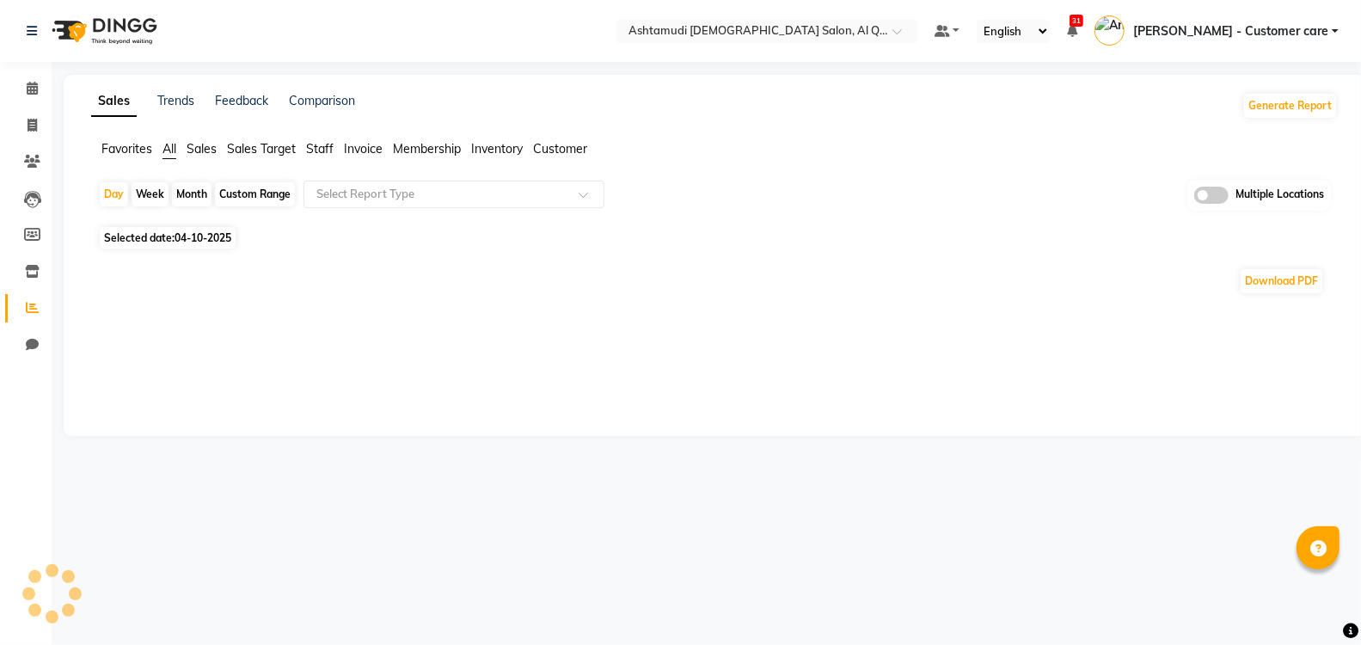
click at [1236, 191] on span "Multiple Locations" at bounding box center [1280, 195] width 89 height 17
click at [1217, 193] on span at bounding box center [1211, 195] width 34 height 17
click at [1194, 198] on input "checkbox" at bounding box center [1194, 198] width 0 height 0
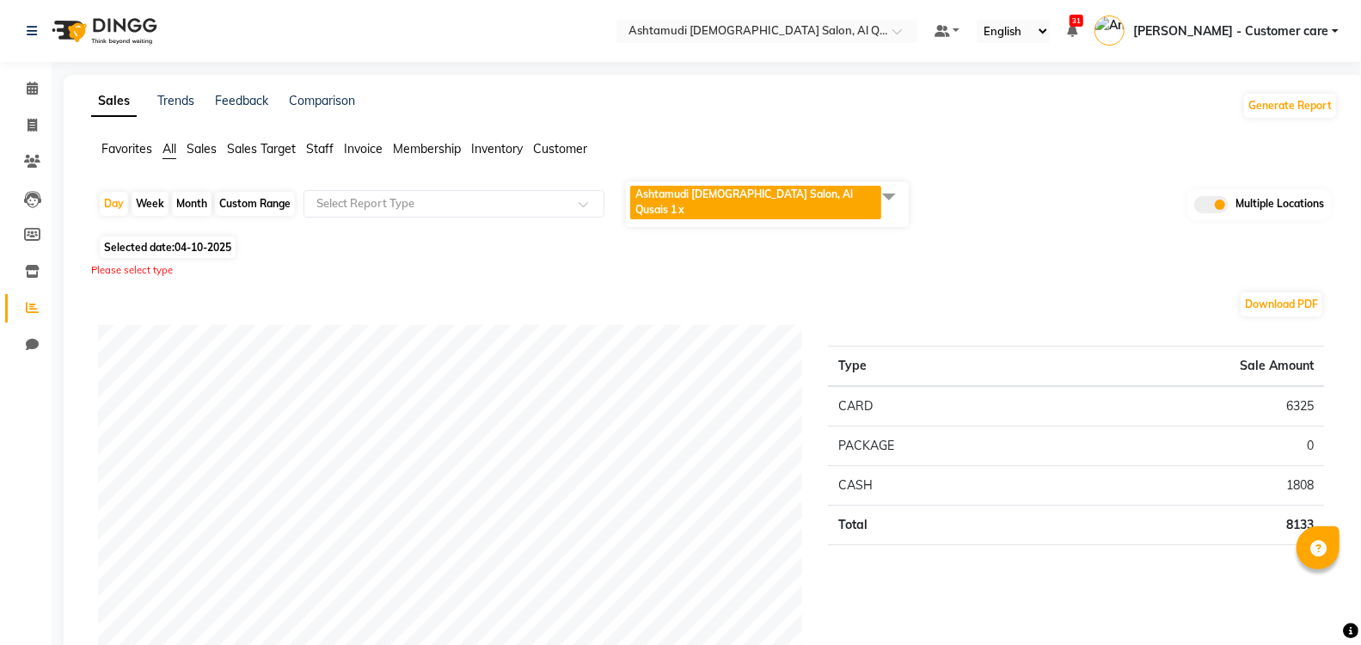
click at [1206, 196] on span at bounding box center [1211, 204] width 34 height 17
click at [1194, 207] on input "checkbox" at bounding box center [1194, 207] width 0 height 0
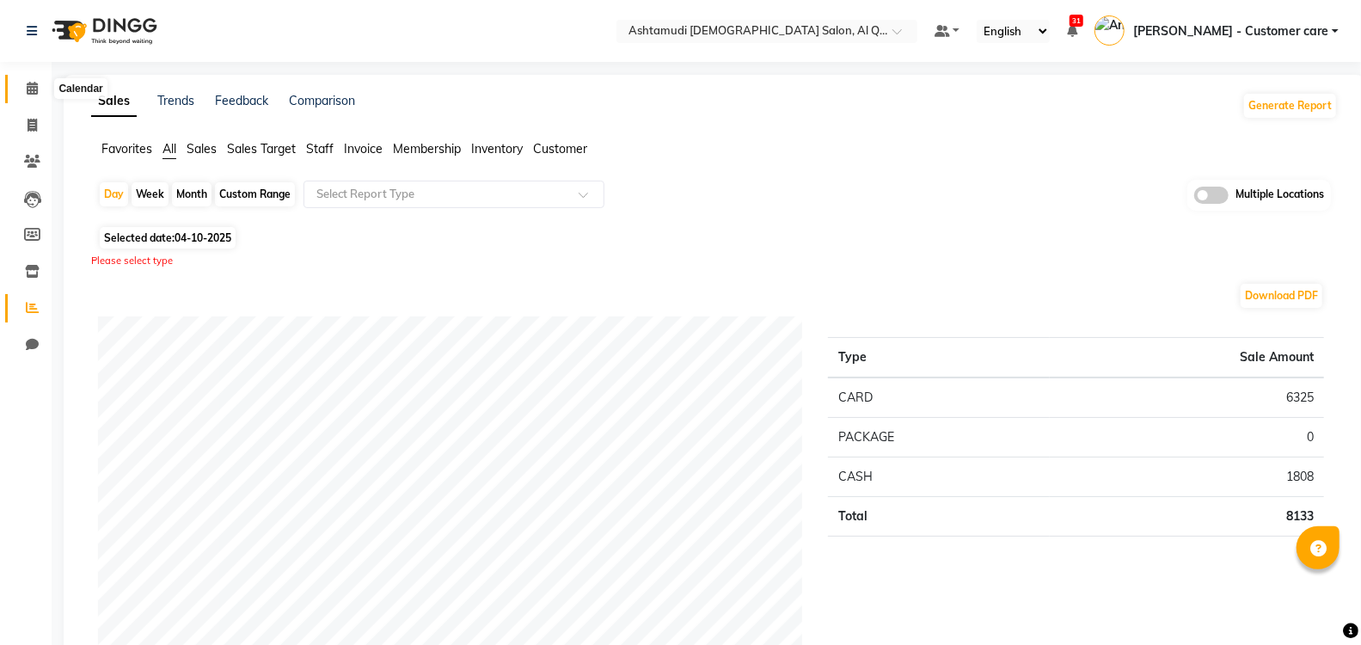
click at [28, 96] on span at bounding box center [32, 89] width 30 height 20
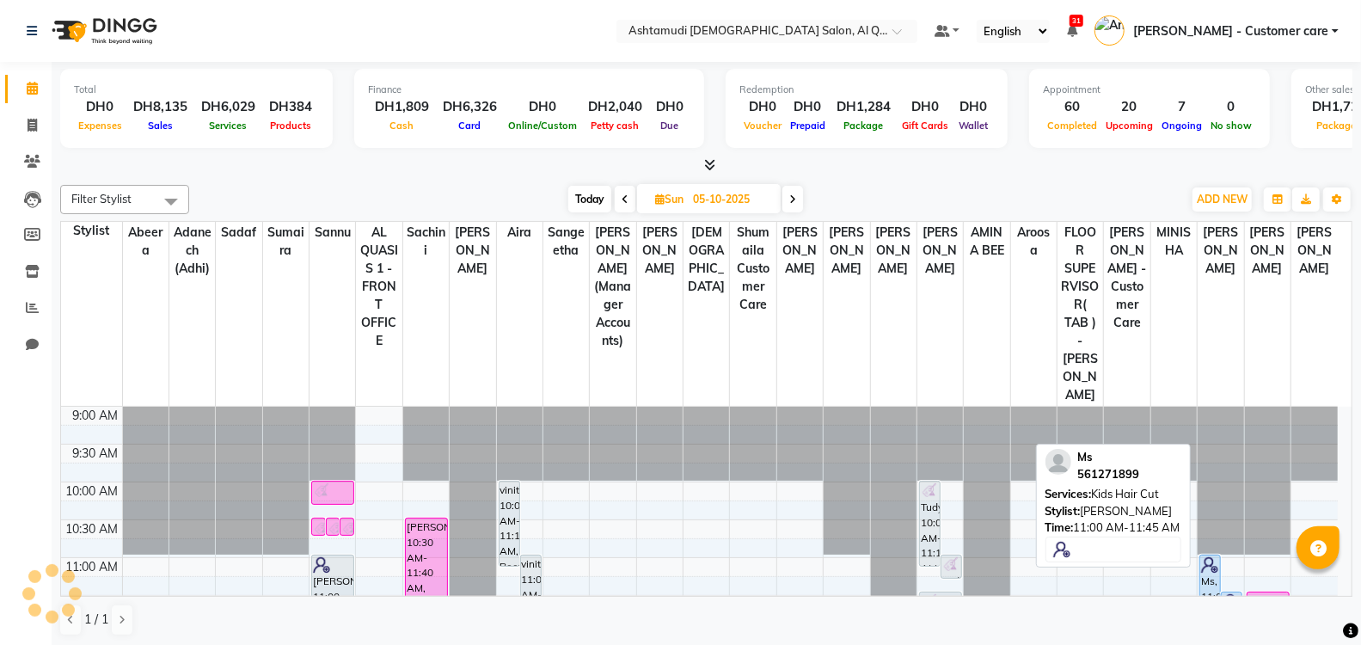
click at [1211, 555] on div "Ms, 11:00 AM-11:45 AM, Kids Hair Cut" at bounding box center [1210, 581] width 20 height 53
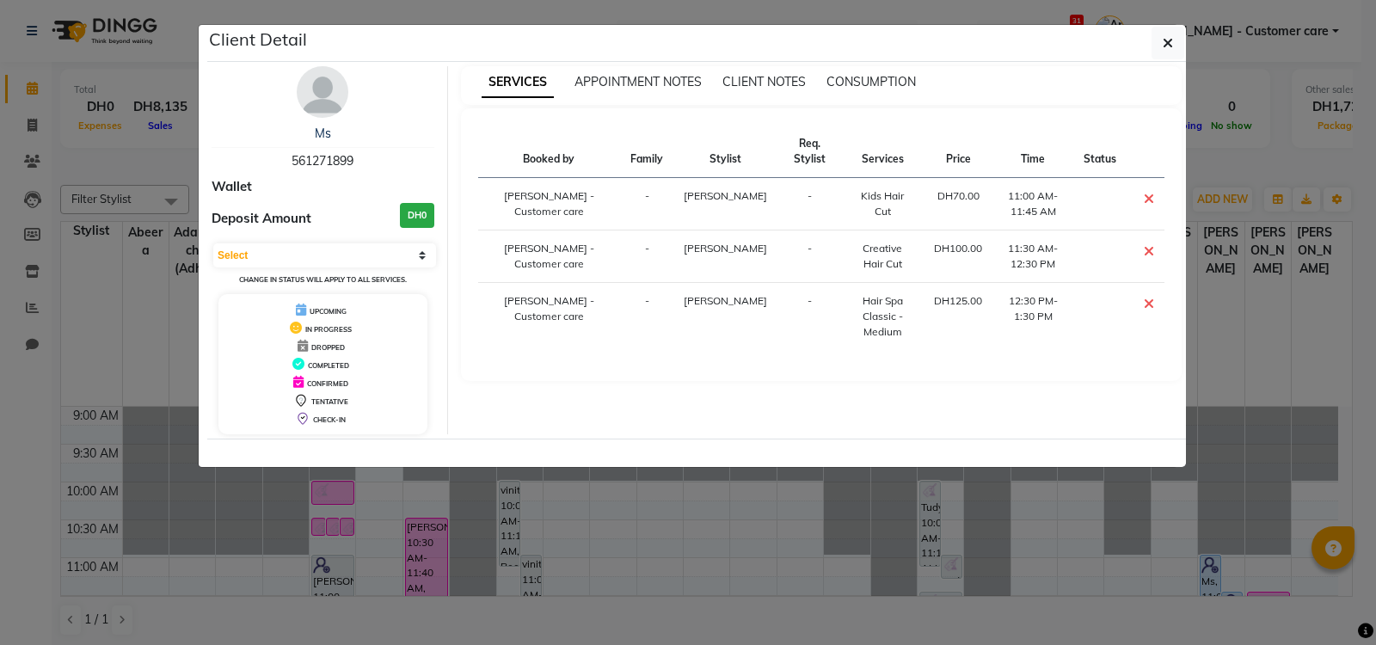
click at [308, 126] on div "Ms" at bounding box center [323, 134] width 223 height 18
click at [327, 132] on link "Ms" at bounding box center [323, 133] width 16 height 15
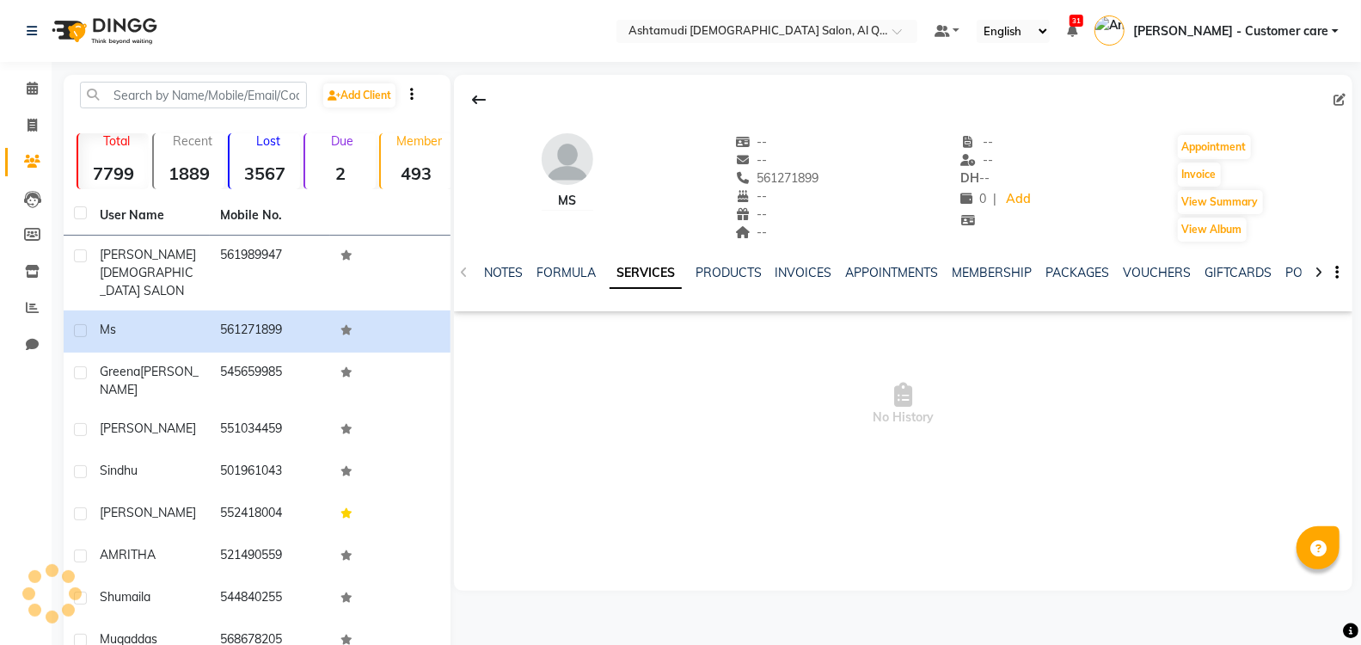
click at [1330, 102] on div at bounding box center [903, 99] width 899 height 33
click at [1334, 98] on span at bounding box center [1343, 100] width 19 height 18
